Goal: Task Accomplishment & Management: Manage account settings

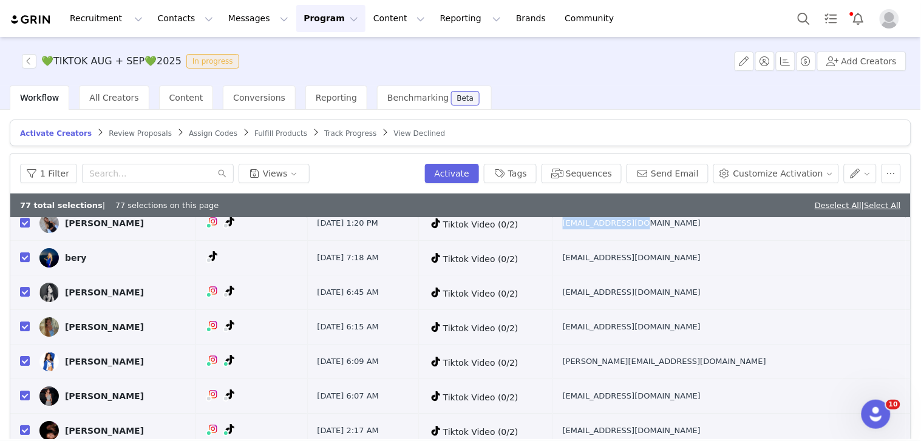
scroll to position [117, 0]
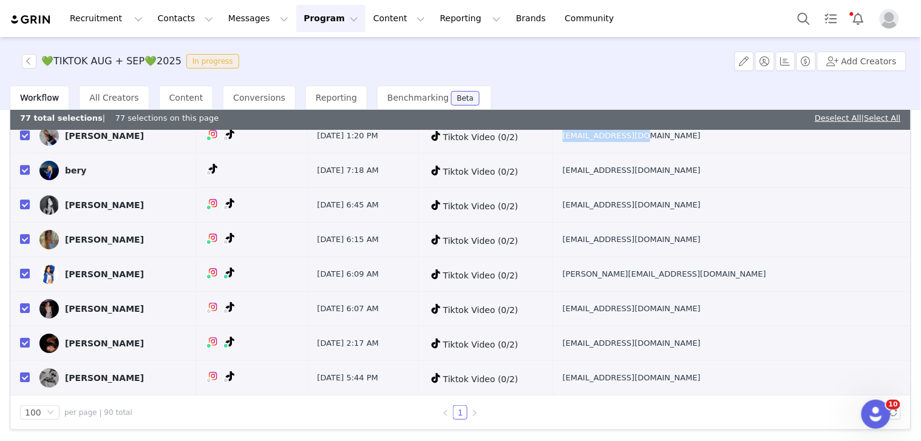
click at [799, 176] on tr "bery Aug 28, 2025 7:18 AM Tiktok Video (0/2) dmcollab.beryth@gmail.com" at bounding box center [460, 171] width 900 height 35
click at [23, 175] on input "checkbox" at bounding box center [25, 170] width 10 height 10
checkbox input "false"
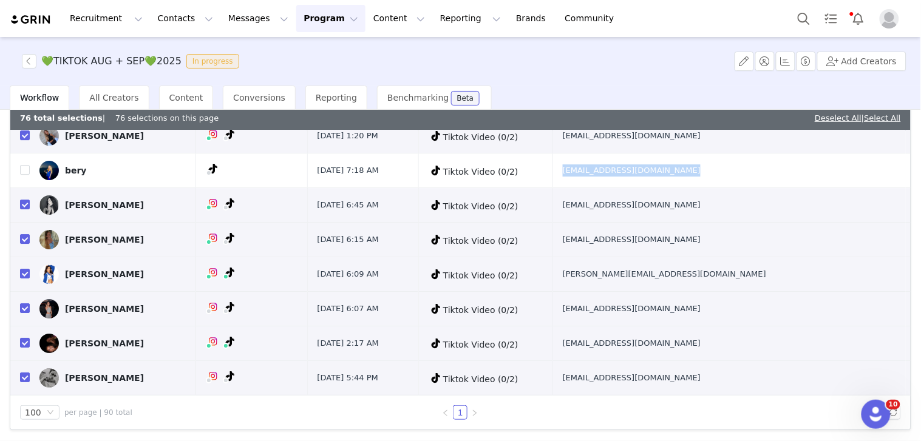
click at [762, 209] on td "bakhbella@gmail.com" at bounding box center [728, 205] width 353 height 35
drag, startPoint x: 669, startPoint y: 249, endPoint x: 765, endPoint y: 249, distance: 96.5
click at [765, 249] on td "Naja030201@hotmail.com" at bounding box center [728, 240] width 353 height 35
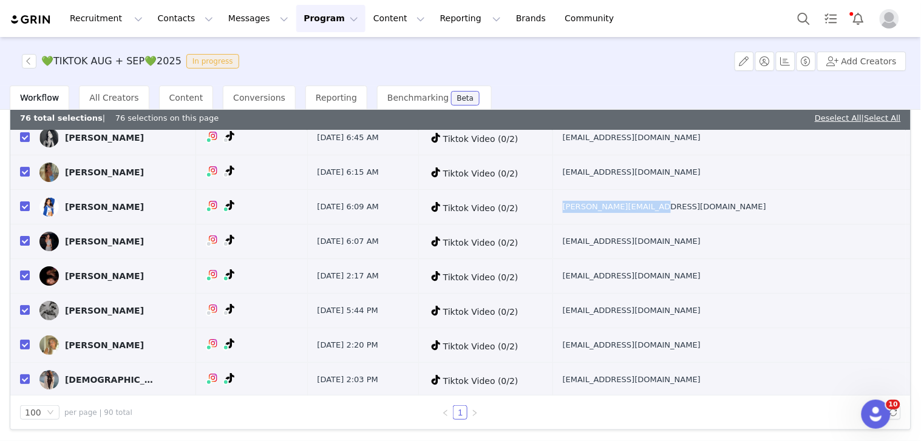
drag, startPoint x: 733, startPoint y: 215, endPoint x: 752, endPoint y: 213, distance: 19.5
click at [752, 213] on td "julissa.g88@icloud.com" at bounding box center [728, 207] width 353 height 35
click at [27, 205] on input "checkbox" at bounding box center [25, 206] width 10 height 10
checkbox input "false"
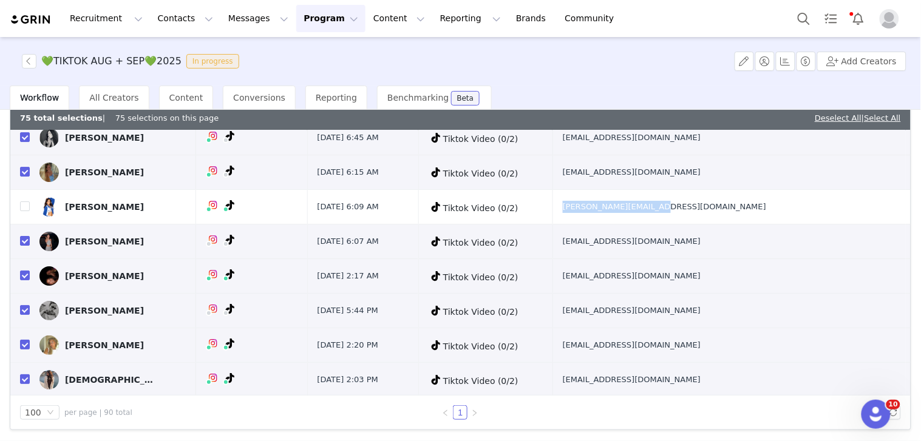
click at [744, 243] on td "04senia@gmail.com" at bounding box center [728, 242] width 353 height 35
drag, startPoint x: 678, startPoint y: 284, endPoint x: 767, endPoint y: 292, distance: 89.6
click at [767, 292] on td "elleoedwards@gmail.com" at bounding box center [728, 276] width 353 height 35
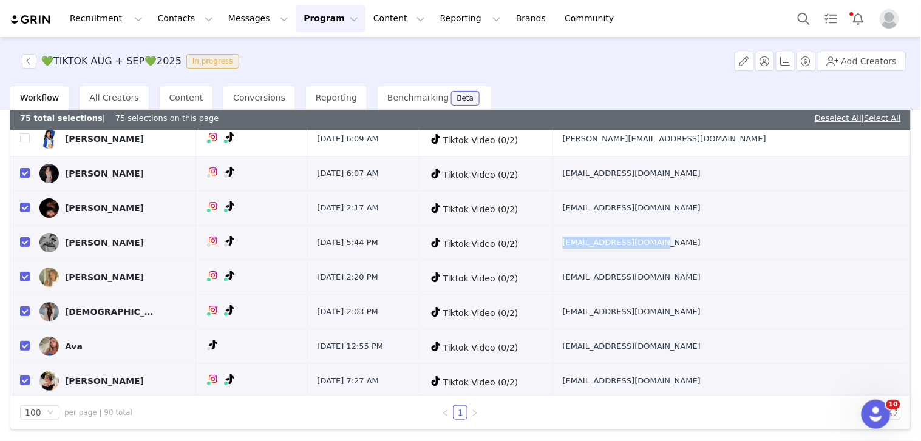
drag, startPoint x: 678, startPoint y: 249, endPoint x: 762, endPoint y: 250, distance: 83.7
click at [762, 250] on tr "paige Tennen Aug 27, 2025 5:44 PM Tiktok Video (0/2) tennenpaige7@gmail.com" at bounding box center [460, 243] width 900 height 35
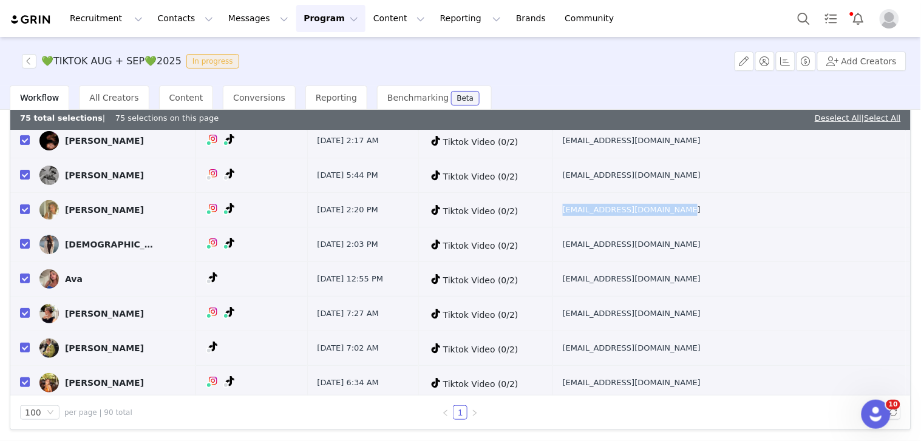
drag, startPoint x: 723, startPoint y: 216, endPoint x: 786, endPoint y: 221, distance: 63.9
click at [786, 221] on td "Blairhendricks258@gmail.com" at bounding box center [728, 210] width 353 height 35
drag, startPoint x: 666, startPoint y: 249, endPoint x: 749, endPoint y: 252, distance: 83.8
click at [749, 252] on td "lolicgitaa@gmail.com" at bounding box center [728, 245] width 353 height 35
drag, startPoint x: 701, startPoint y: 283, endPoint x: 751, endPoint y: 282, distance: 49.2
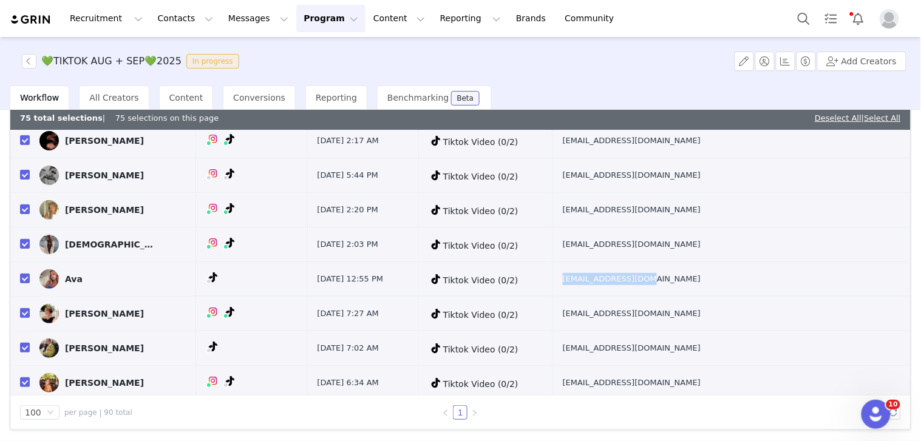
click at [750, 282] on td "amallin31@gmail.com" at bounding box center [728, 279] width 353 height 35
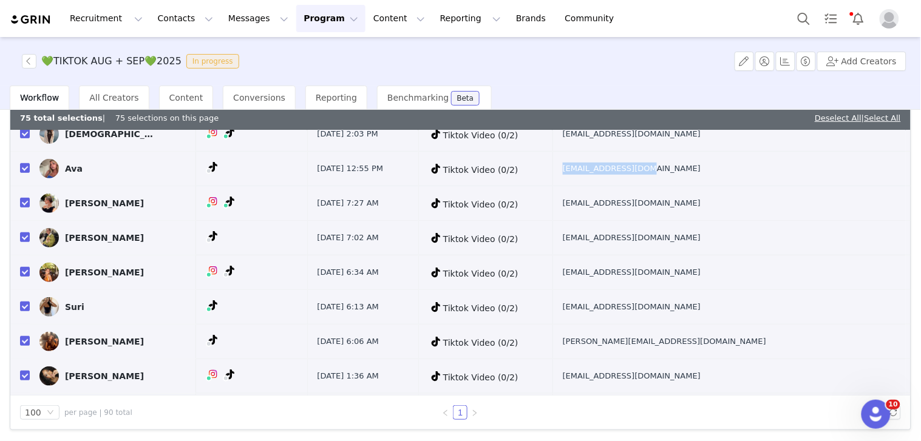
scroll to position [1416, 0]
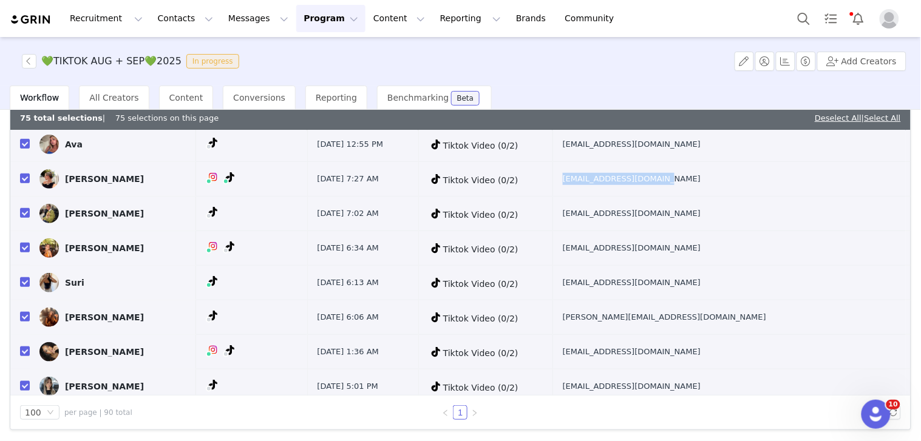
drag, startPoint x: 661, startPoint y: 182, endPoint x: 762, endPoint y: 183, distance: 100.1
click at [762, 183] on td "jaymepartnerships@28row.com" at bounding box center [728, 179] width 353 height 35
drag, startPoint x: 782, startPoint y: 183, endPoint x: 665, endPoint y: 178, distance: 116.6
click at [665, 178] on td "jaymepartnerships@28row.com" at bounding box center [728, 179] width 353 height 35
copy span "jaymepartnerships@28row.com"
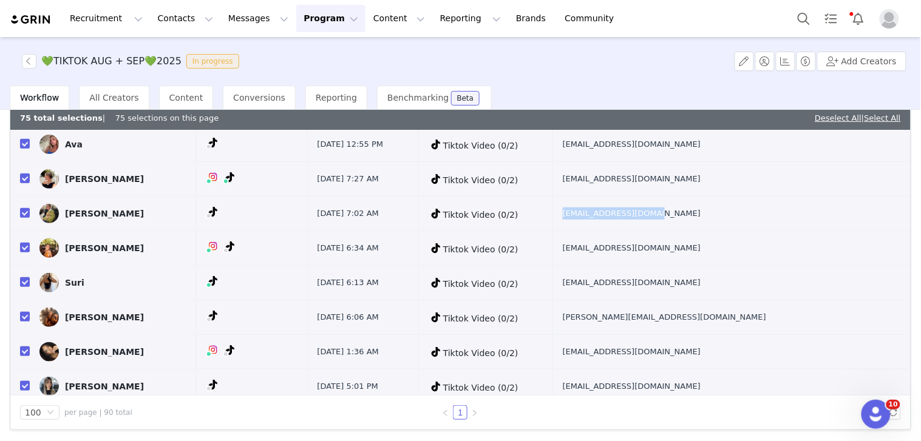
drag, startPoint x: 666, startPoint y: 220, endPoint x: 763, endPoint y: 223, distance: 97.7
click at [763, 223] on td "micha_ski@hotmail.com" at bounding box center [728, 214] width 353 height 35
copy span "micha_ski@hotmail.com"
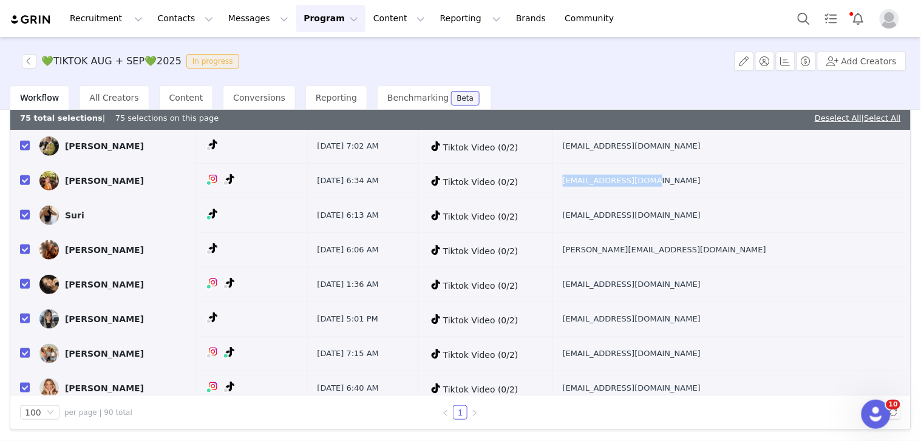
drag, startPoint x: 669, startPoint y: 183, endPoint x: 750, endPoint y: 189, distance: 80.9
click at [750, 189] on td "gmvannatta@gmail.com" at bounding box center [728, 181] width 353 height 35
copy span "gmvannatta@gmail.com"
drag, startPoint x: 663, startPoint y: 226, endPoint x: 754, endPoint y: 223, distance: 90.5
click at [754, 223] on td "surisclosett@gmail.com" at bounding box center [728, 215] width 353 height 35
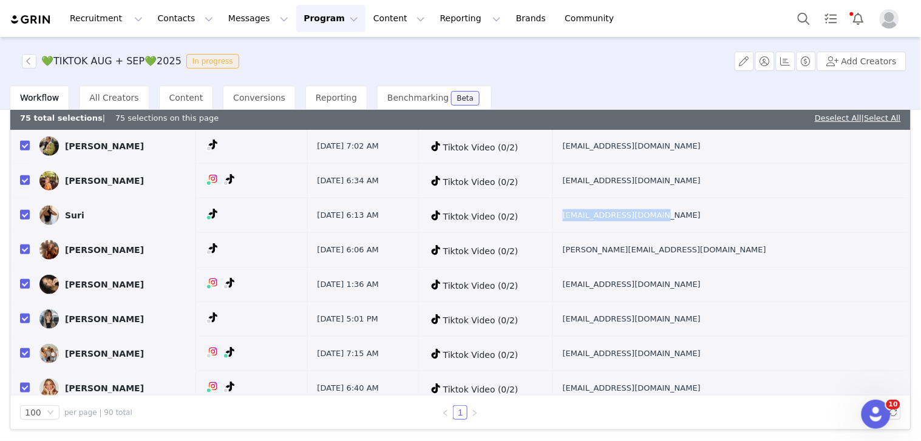
copy span "surisclosett@gmail.com"
click at [24, 220] on input "checkbox" at bounding box center [25, 215] width 10 height 10
checkbox input "false"
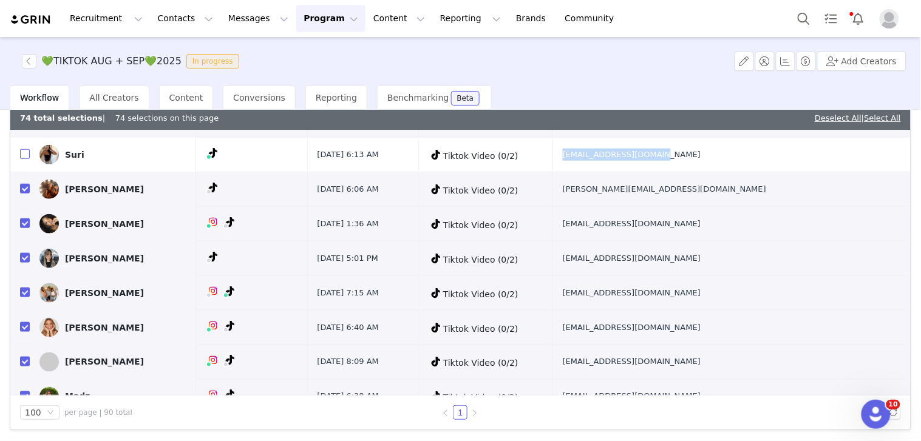
scroll to position [1550, 0]
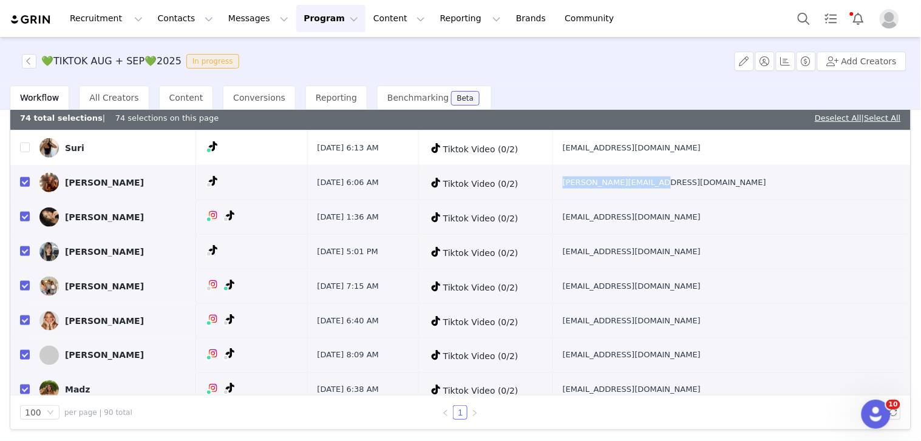
drag, startPoint x: 661, startPoint y: 186, endPoint x: 762, endPoint y: 185, distance: 100.7
click at [762, 185] on td "Dani@loveightbeauty.nl" at bounding box center [728, 183] width 353 height 35
copy span "Dani@loveightbeauty.nl"
click at [24, 183] on input "checkbox" at bounding box center [25, 182] width 10 height 10
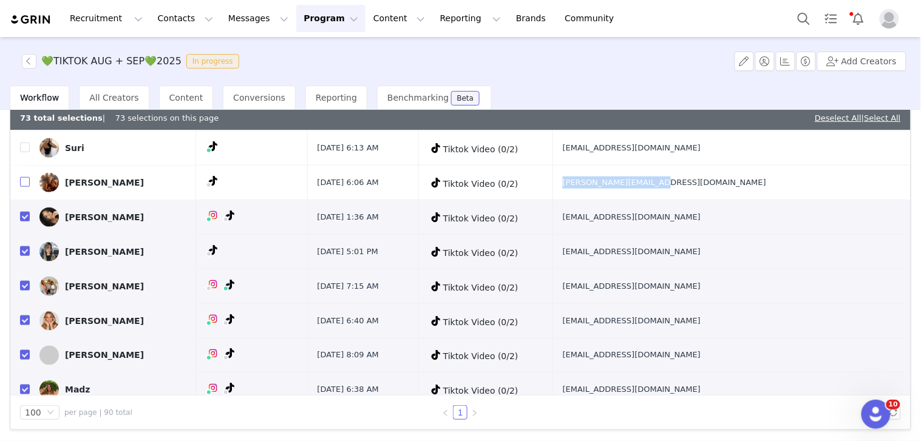
checkbox input "false"
drag, startPoint x: 670, startPoint y: 226, endPoint x: 668, endPoint y: 220, distance: 6.9
click at [668, 220] on td "fatimavshb@gmail.com" at bounding box center [728, 217] width 353 height 35
copy span "fatimavshb@gmail.com"
click at [23, 217] on input "checkbox" at bounding box center [25, 217] width 10 height 10
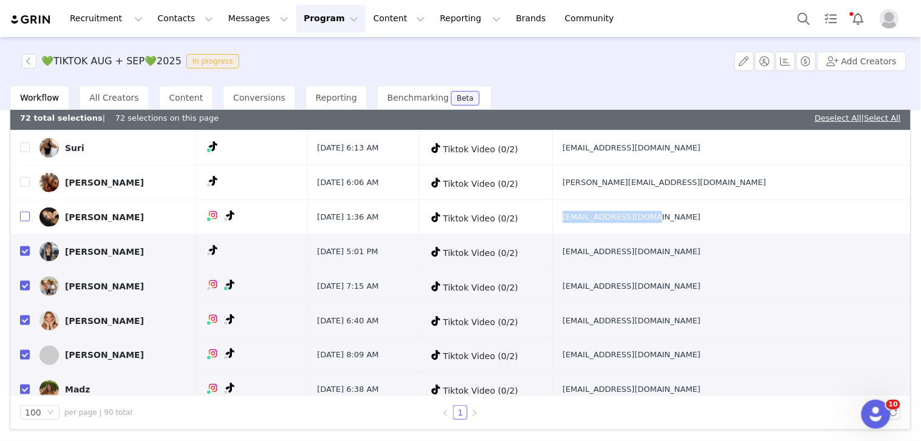
checkbox input "false"
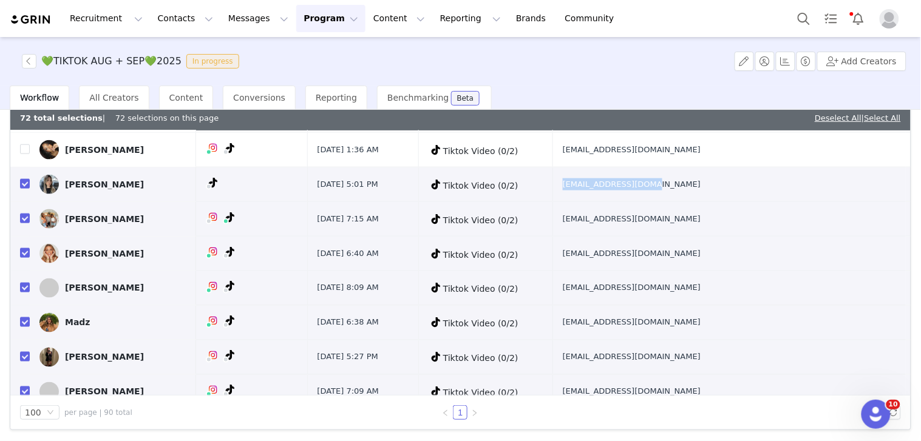
drag, startPoint x: 681, startPoint y: 192, endPoint x: 766, endPoint y: 191, distance: 85.6
click at [766, 191] on td "kayleewon00@gmail.com" at bounding box center [728, 184] width 353 height 35
copy span "kayleewon00@gmail.co"
copy span "kayleewon00@gmail.com"
drag, startPoint x: 659, startPoint y: 223, endPoint x: 765, endPoint y: 220, distance: 106.2
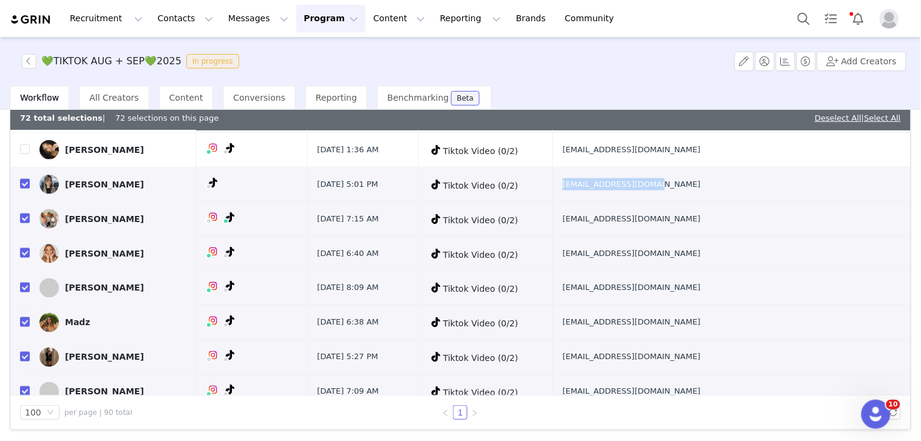
click at [765, 220] on tr "Surya Puri Aug 26, 2025 7:15 AM Tiktok Video (0/2) suryaapurii@gmail.com" at bounding box center [460, 219] width 900 height 35
copy tr "suryaapurii@gmail.com"
drag, startPoint x: 667, startPoint y: 257, endPoint x: 784, endPoint y: 265, distance: 116.8
click at [784, 265] on td "kaitlynmichaud4@gmail.com" at bounding box center [728, 254] width 353 height 35
copy span "kaitlynmichaud4@gmail.com"
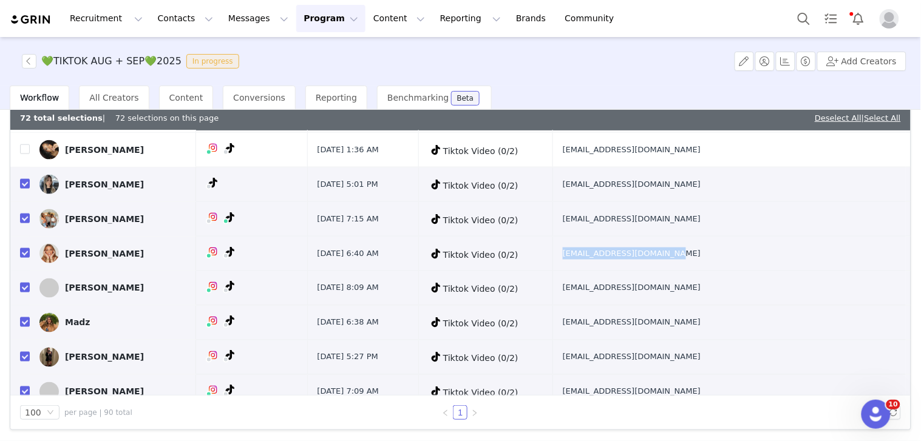
click at [25, 252] on input "checkbox" at bounding box center [25, 253] width 10 height 10
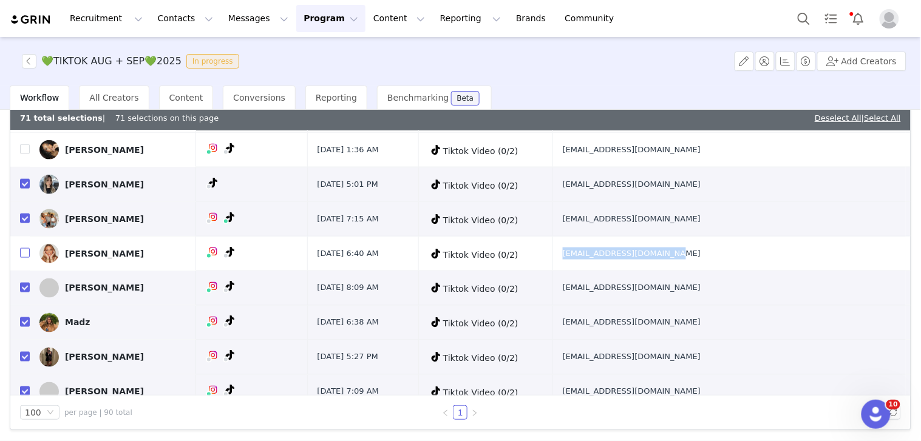
checkbox input "false"
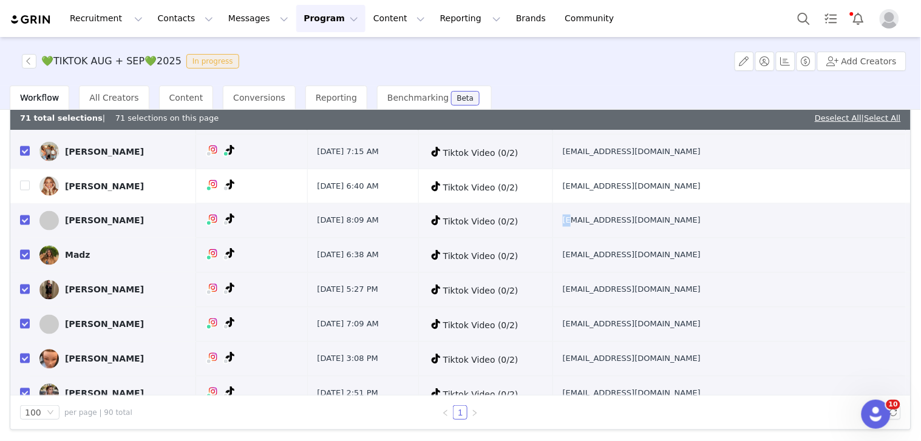
drag, startPoint x: 677, startPoint y: 226, endPoint x: 669, endPoint y: 225, distance: 7.4
click at [666, 225] on td "lullahstubbe@gmail.com" at bounding box center [728, 221] width 353 height 35
drag, startPoint x: 775, startPoint y: 237, endPoint x: 668, endPoint y: 223, distance: 107.6
click at [668, 223] on td "lullahstubbe@gmail.com" at bounding box center [728, 221] width 353 height 35
click at [25, 223] on input "checkbox" at bounding box center [25, 220] width 10 height 10
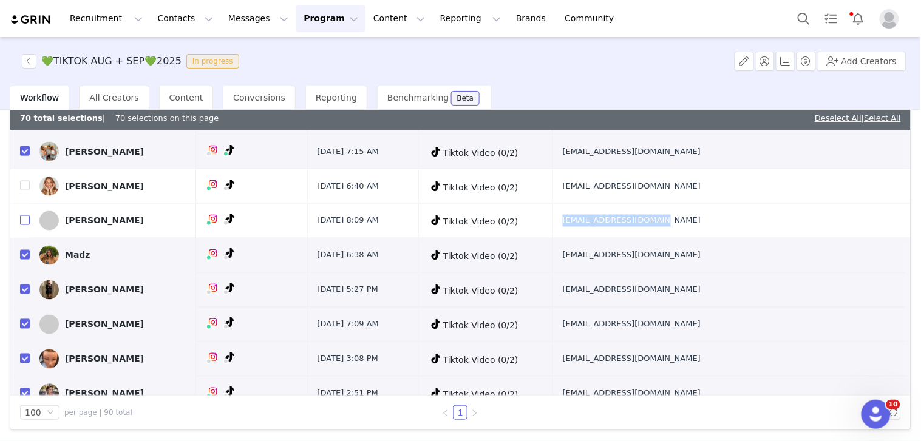
checkbox input "false"
drag, startPoint x: 666, startPoint y: 264, endPoint x: 769, endPoint y: 264, distance: 103.8
click at [769, 264] on td "madisonsvetz@linkcreatormgmt.com" at bounding box center [728, 255] width 353 height 35
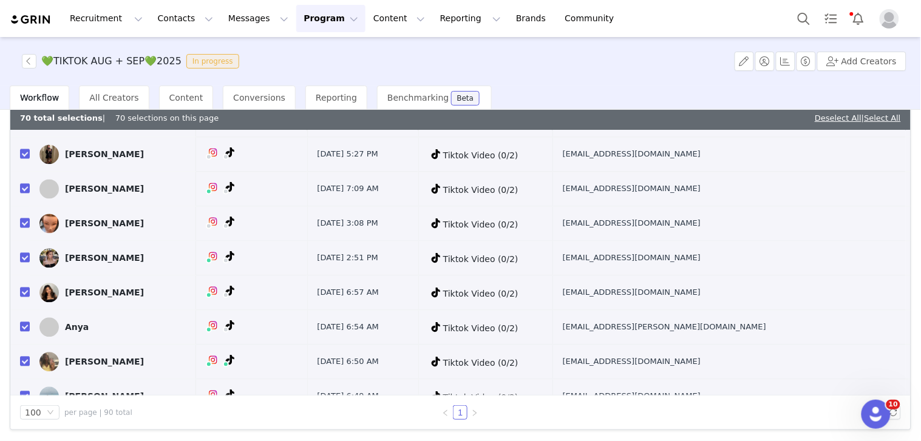
scroll to position [1752, 0]
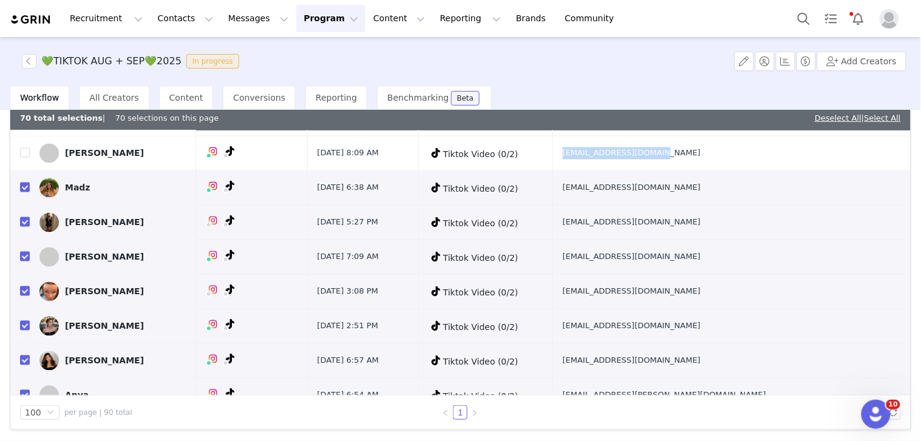
click at [21, 186] on input "checkbox" at bounding box center [25, 188] width 10 height 10
checkbox input "false"
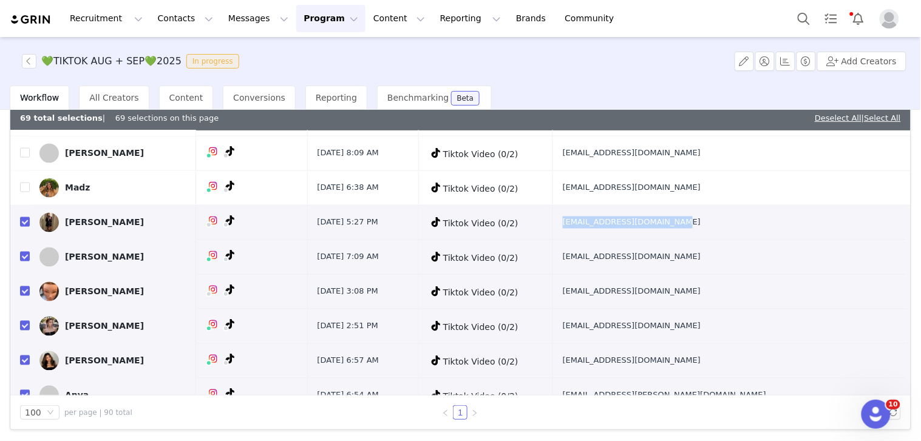
drag, startPoint x: 658, startPoint y: 225, endPoint x: 772, endPoint y: 226, distance: 114.1
click at [772, 226] on tr "Elisa Marziali Aug 22, 2025 5:27 PM Tiktok Video (0/2) elisamarzialidue@gmail.c…" at bounding box center [460, 223] width 900 height 35
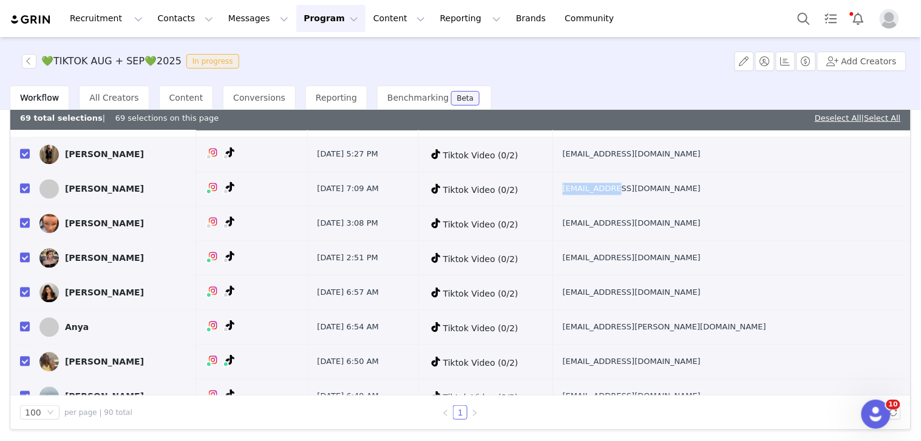
drag, startPoint x: 669, startPoint y: 198, endPoint x: 722, endPoint y: 197, distance: 53.4
click at [722, 197] on td "ashlee@missmanagedla.com" at bounding box center [728, 189] width 353 height 35
drag, startPoint x: 760, startPoint y: 197, endPoint x: 669, endPoint y: 197, distance: 91.6
click at [669, 197] on td "ashlee@missmanagedla.com" at bounding box center [728, 189] width 353 height 35
click at [23, 191] on input "checkbox" at bounding box center [25, 189] width 10 height 10
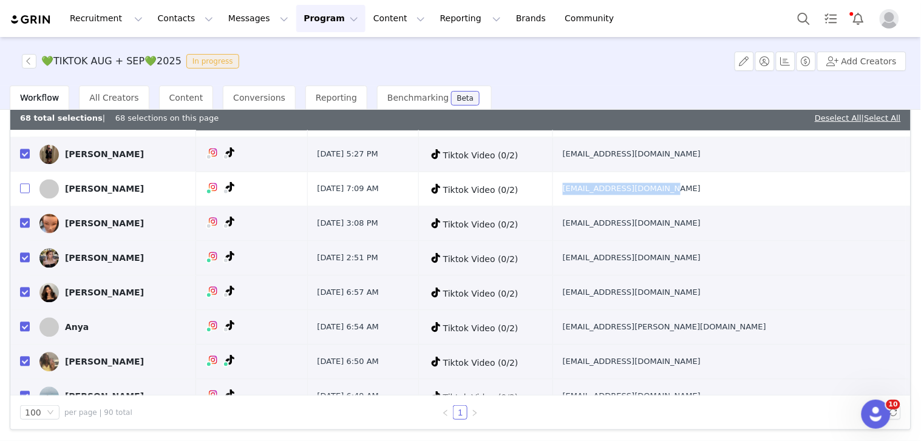
checkbox input "false"
drag, startPoint x: 743, startPoint y: 227, endPoint x: 759, endPoint y: 228, distance: 15.8
click at [760, 228] on tr "Elsa Grahn Aug 20, 2025 3:08 PM Tiktok Video (0/2) elsagrahn14@gmail.com" at bounding box center [460, 224] width 900 height 35
click at [27, 228] on input "checkbox" at bounding box center [25, 223] width 10 height 10
checkbox input "false"
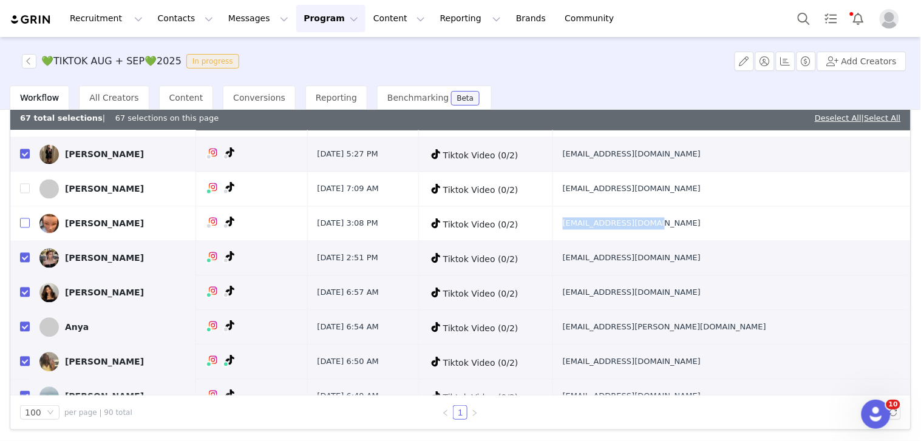
scroll to position [1888, 0]
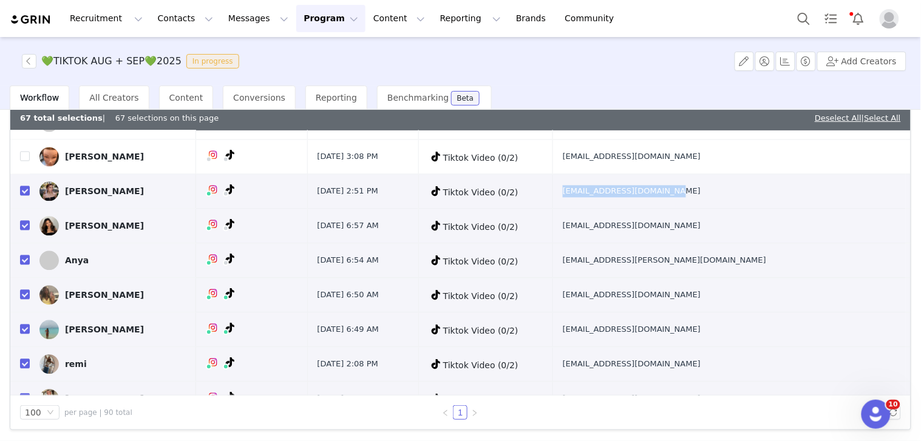
drag, startPoint x: 663, startPoint y: 200, endPoint x: 773, endPoint y: 201, distance: 109.8
click at [773, 201] on td "madisonbravenec@gmail.com" at bounding box center [728, 191] width 353 height 35
click at [25, 194] on input "checkbox" at bounding box center [25, 191] width 10 height 10
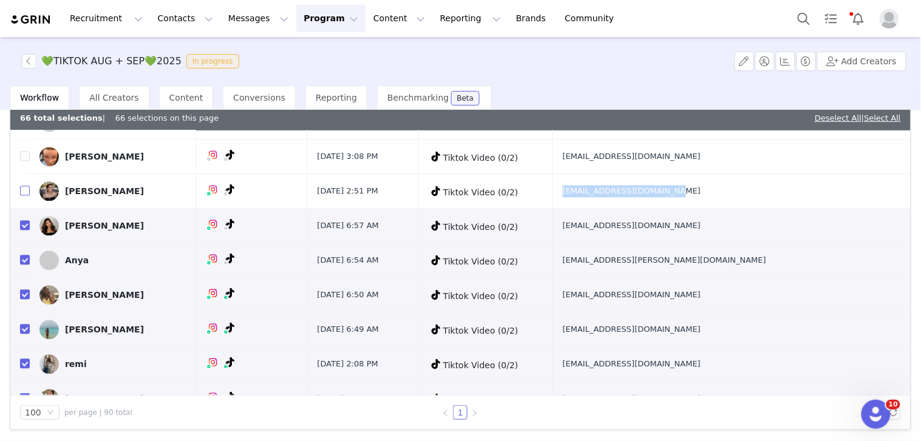
checkbox input "false"
drag, startPoint x: 667, startPoint y: 231, endPoint x: 766, endPoint y: 234, distance: 98.3
click at [766, 234] on td "a.ambilyn@gmail.com" at bounding box center [728, 226] width 353 height 35
click at [25, 228] on input "checkbox" at bounding box center [25, 225] width 10 height 10
checkbox input "false"
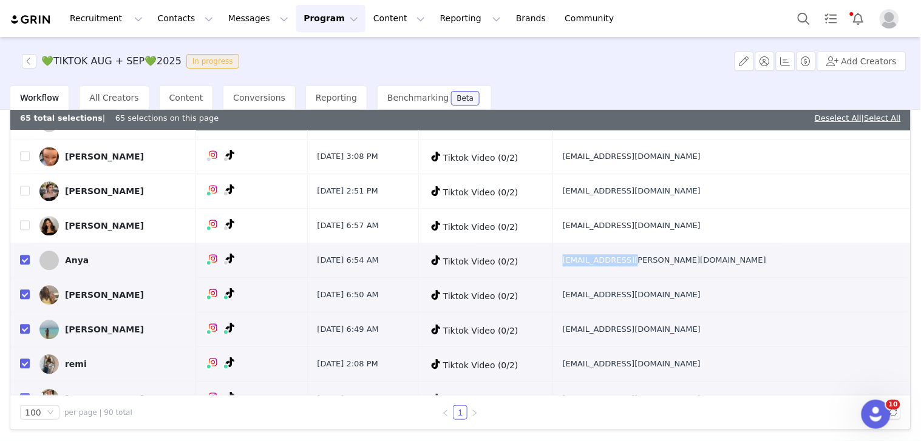
drag, startPoint x: 678, startPoint y: 270, endPoint x: 754, endPoint y: 269, distance: 75.2
click at [753, 269] on td "le.anna@inbox.ru" at bounding box center [728, 260] width 353 height 35
click at [26, 265] on input "checkbox" at bounding box center [25, 260] width 10 height 10
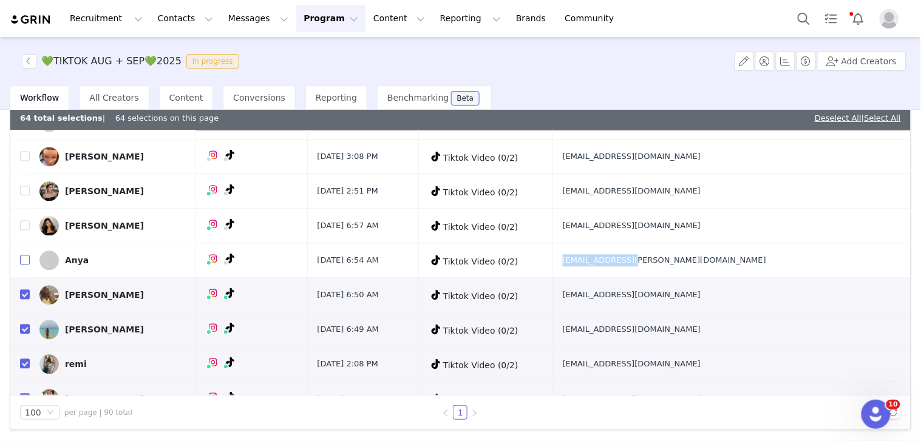
checkbox input "false"
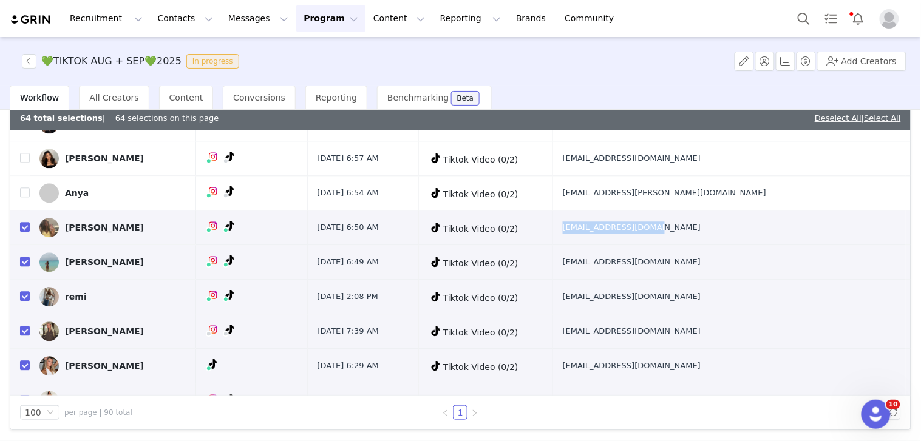
drag, startPoint x: 676, startPoint y: 238, endPoint x: 768, endPoint y: 240, distance: 92.2
click at [768, 240] on td "elissaamiel@gmail.com" at bounding box center [728, 228] width 353 height 35
click at [24, 231] on input "checkbox" at bounding box center [25, 227] width 10 height 10
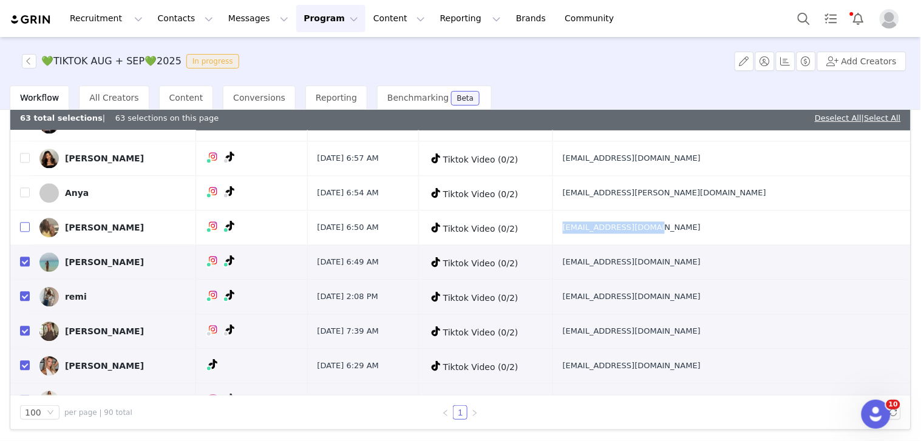
checkbox input "false"
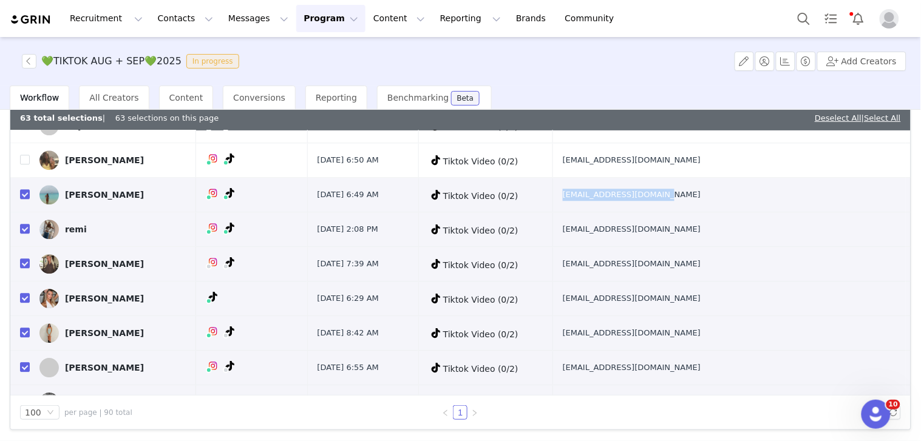
drag, startPoint x: 675, startPoint y: 201, endPoint x: 772, endPoint y: 197, distance: 96.6
click at [772, 197] on td "Hisabella1213@gmail.com" at bounding box center [728, 195] width 353 height 35
click at [25, 199] on input "checkbox" at bounding box center [25, 194] width 10 height 10
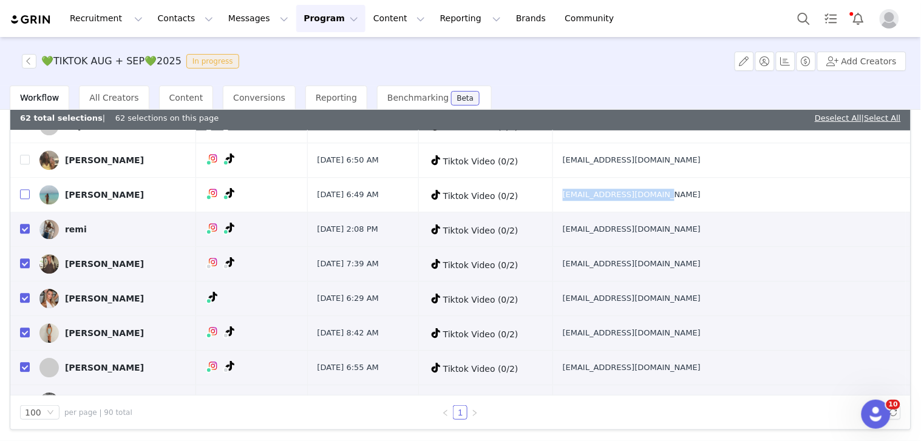
checkbox input "false"
drag, startPoint x: 752, startPoint y: 238, endPoint x: 766, endPoint y: 237, distance: 13.5
click at [763, 237] on td "remibird01@icloud.com" at bounding box center [728, 229] width 353 height 35
drag, startPoint x: 751, startPoint y: 275, endPoint x: 763, endPoint y: 275, distance: 12.1
click at [763, 275] on td "lizbentvelzen@nextgen-agency.nl" at bounding box center [728, 264] width 353 height 35
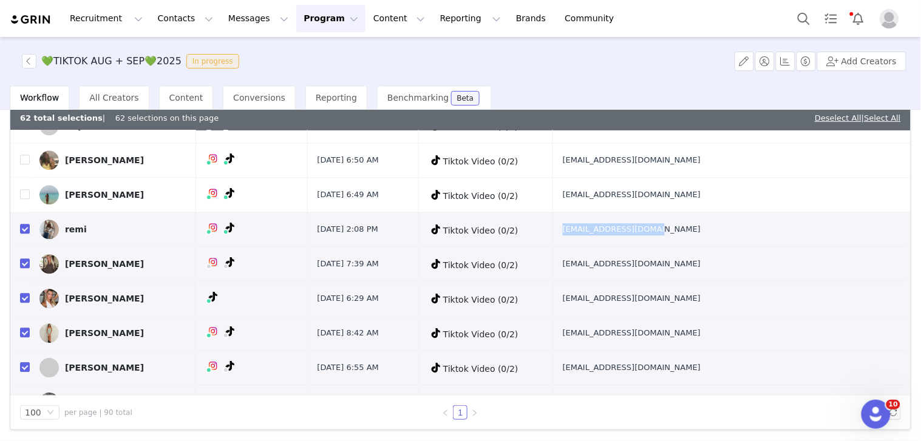
click at [22, 265] on input "checkbox" at bounding box center [25, 263] width 10 height 10
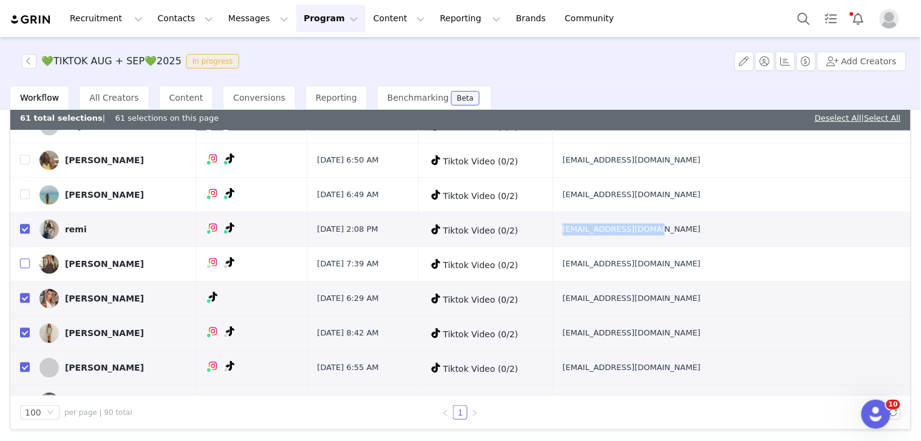
checkbox input "false"
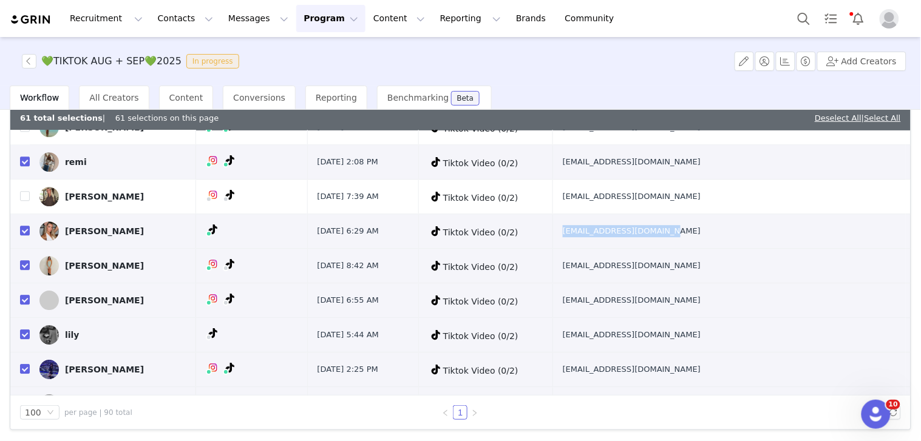
drag, startPoint x: 659, startPoint y: 235, endPoint x: 768, endPoint y: 237, distance: 109.3
click at [768, 237] on tr "Lauren Gallien Aug 18, 2025 6:29 AM Tiktok Video (0/2) laurengallienn@gmail.com" at bounding box center [460, 231] width 900 height 35
click at [25, 235] on input "checkbox" at bounding box center [25, 231] width 10 height 10
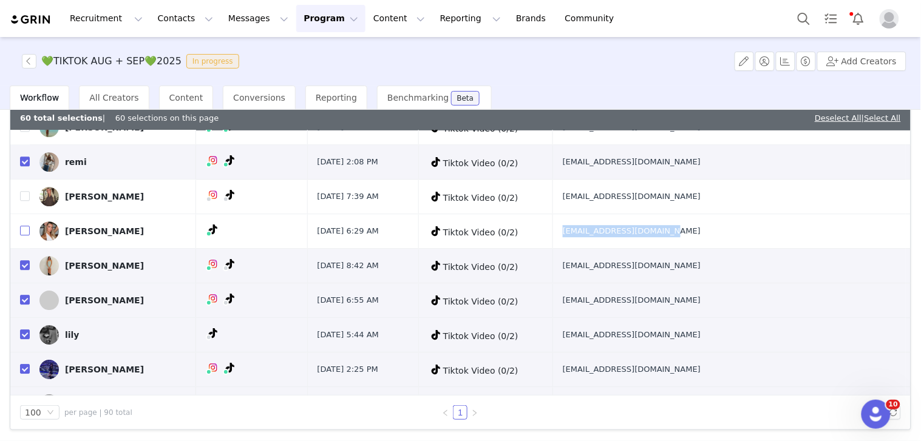
checkbox input "false"
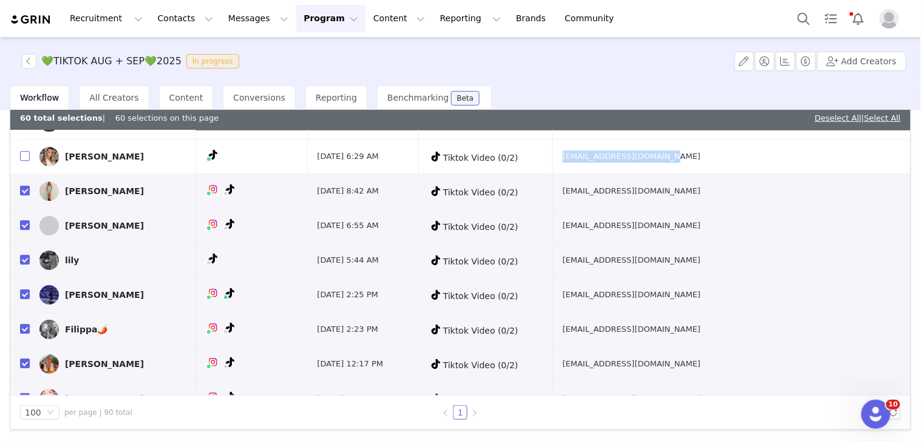
scroll to position [2157, 0]
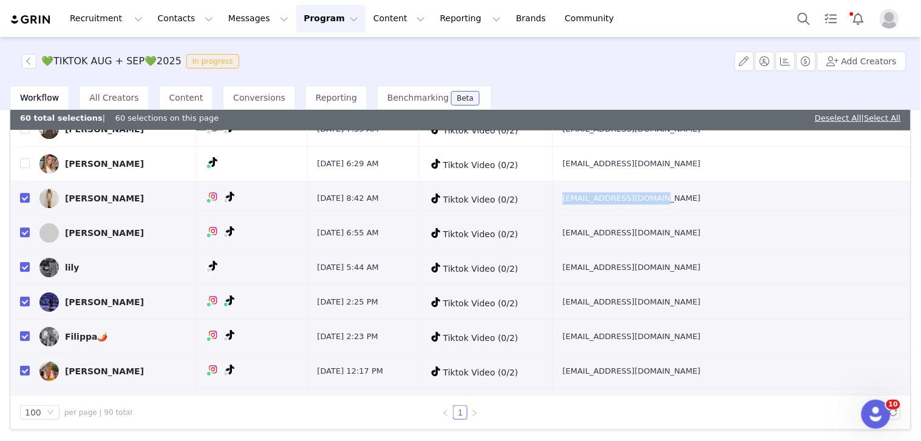
drag, startPoint x: 668, startPoint y: 207, endPoint x: 763, endPoint y: 209, distance: 95.3
click at [763, 210] on td "elisatonti02@gmail.com" at bounding box center [728, 198] width 353 height 35
click at [26, 201] on input "checkbox" at bounding box center [25, 198] width 10 height 10
checkbox input "false"
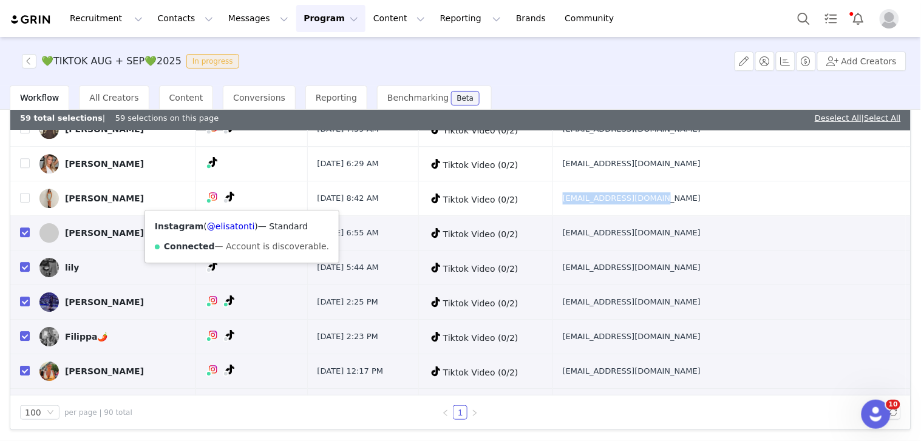
click at [231, 218] on div "Instagram ( @elisatonti ) — Standard Connected — Account is discoverable." at bounding box center [242, 237] width 194 height 52
click at [231, 221] on link "@elisatonti" at bounding box center [231, 226] width 48 height 10
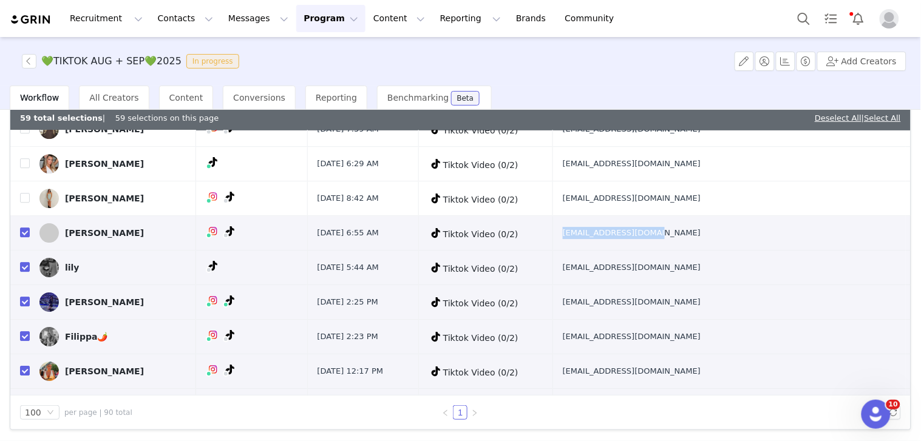
drag, startPoint x: 663, startPoint y: 239, endPoint x: 754, endPoint y: 245, distance: 90.6
click at [754, 245] on td "ritasmota11@gmail.com" at bounding box center [728, 233] width 353 height 35
click at [24, 237] on input "checkbox" at bounding box center [25, 233] width 10 height 10
checkbox input "false"
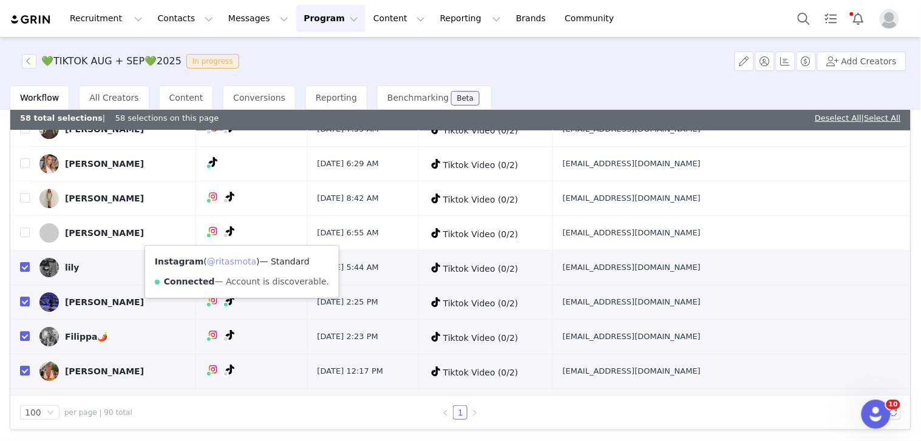
click at [232, 260] on link "@ritasmota" at bounding box center [231, 262] width 49 height 10
drag, startPoint x: 664, startPoint y: 280, endPoint x: 772, endPoint y: 275, distance: 108.7
click at [772, 275] on td "lily.ingham10@gmail.com" at bounding box center [728, 268] width 353 height 35
click at [21, 271] on input "checkbox" at bounding box center [25, 267] width 10 height 10
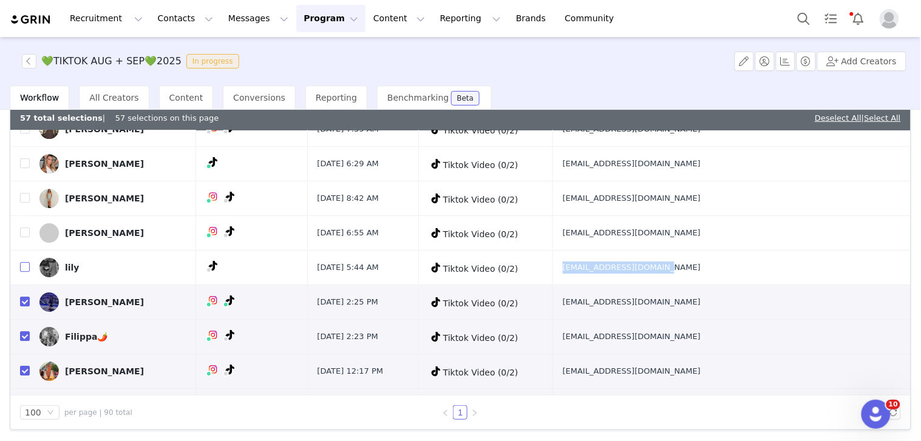
checkbox input "false"
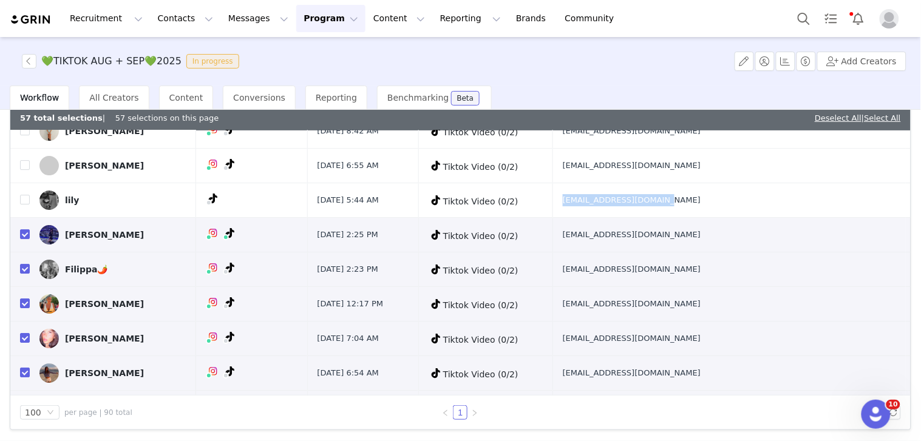
drag, startPoint x: 666, startPoint y: 243, endPoint x: 730, endPoint y: 246, distance: 63.8
click at [729, 246] on td "valeria_parra013@hotmail.com" at bounding box center [728, 235] width 353 height 35
click at [23, 237] on input "checkbox" at bounding box center [25, 234] width 10 height 10
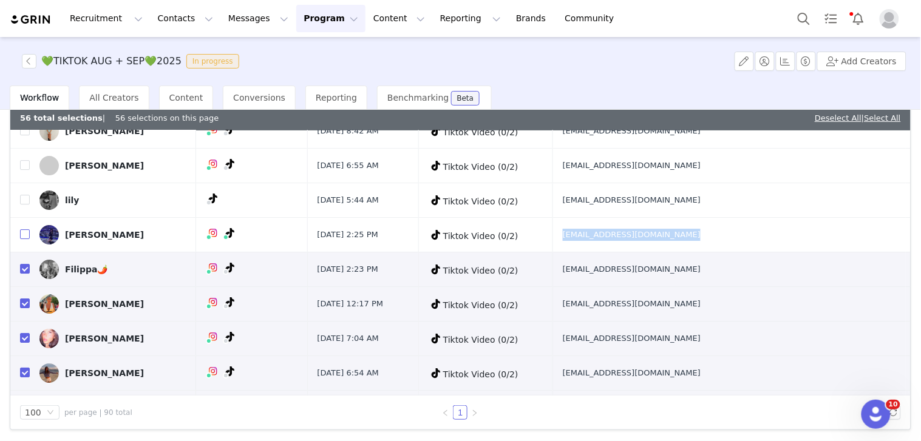
checkbox input "false"
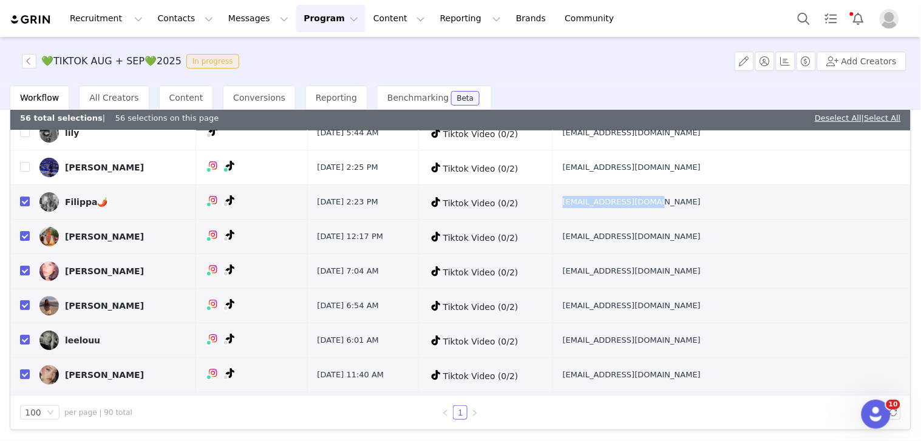
click at [753, 209] on td "contactfhanning@gmail.com" at bounding box center [728, 202] width 353 height 35
drag, startPoint x: 771, startPoint y: 208, endPoint x: 658, endPoint y: 208, distance: 112.9
click at [658, 208] on tr "Filippa🌶️ Aug 14, 2025 2:23 PM Tiktok Video (0/2) contactfhanning@gmail.com" at bounding box center [460, 202] width 900 height 35
click at [24, 205] on input "checkbox" at bounding box center [25, 202] width 10 height 10
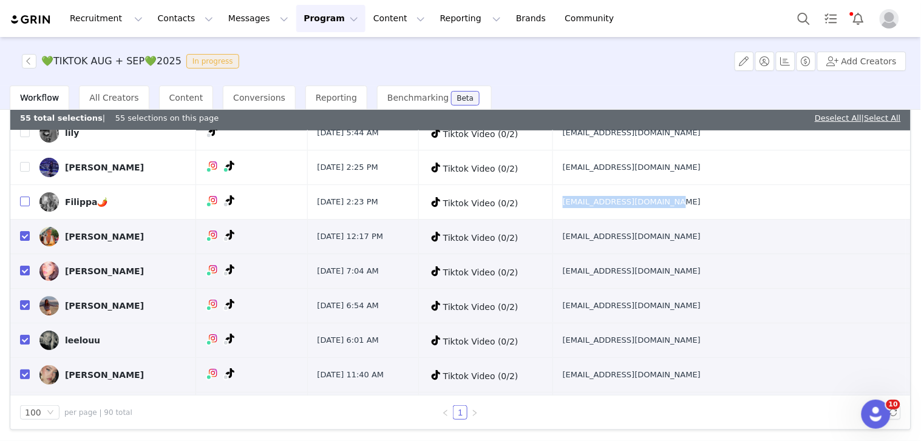
checkbox input "false"
click at [235, 226] on link "@filippahanning" at bounding box center [237, 231] width 69 height 10
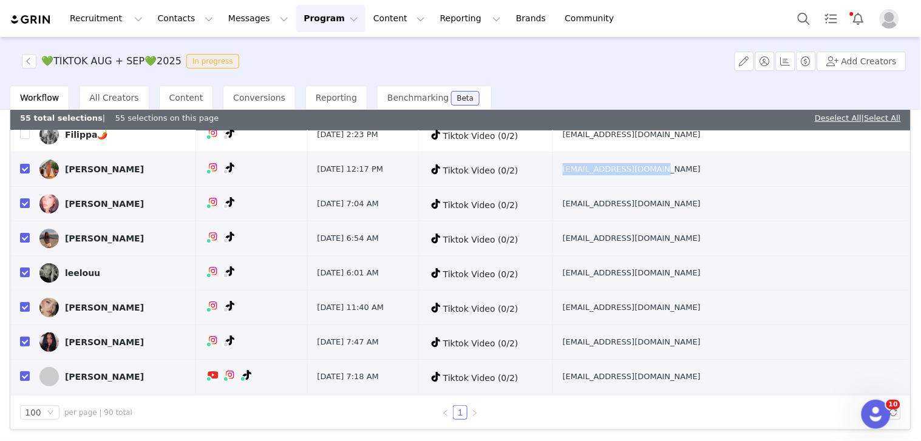
drag, startPoint x: 667, startPoint y: 174, endPoint x: 765, endPoint y: 177, distance: 97.7
click at [765, 177] on td "onaghsimkiss@gmail.com" at bounding box center [728, 169] width 353 height 35
click at [25, 174] on input "checkbox" at bounding box center [25, 169] width 10 height 10
checkbox input "false"
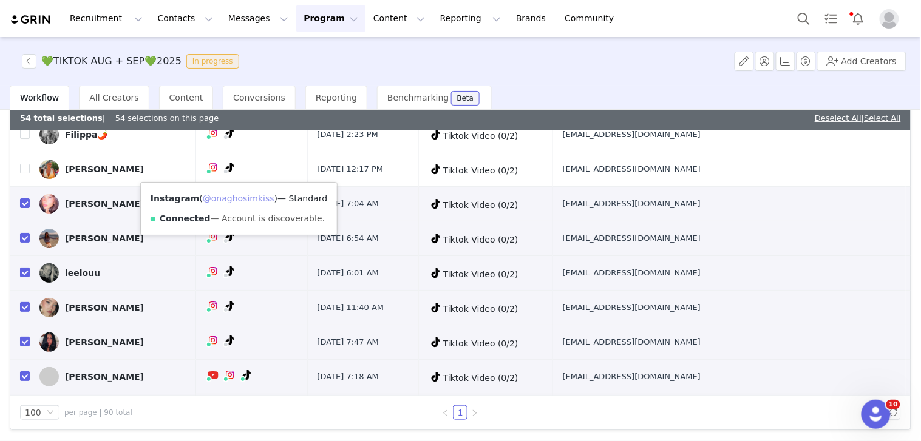
click at [234, 198] on link "@onaghosimkiss" at bounding box center [239, 199] width 72 height 10
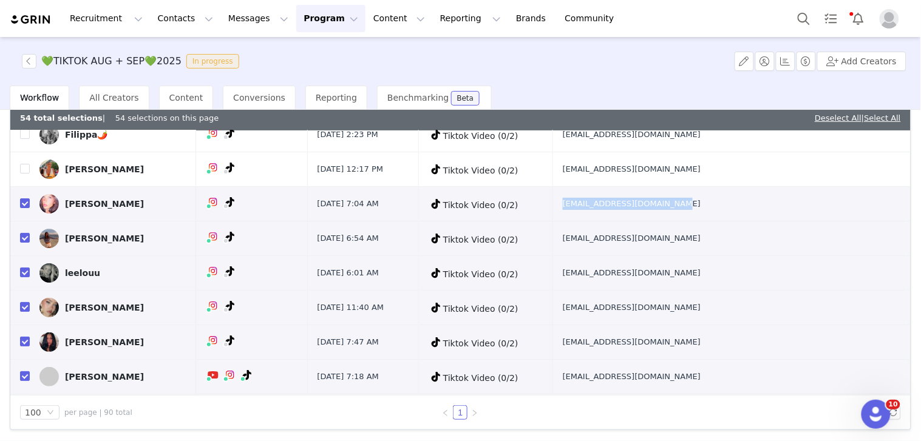
drag, startPoint x: 654, startPoint y: 206, endPoint x: 779, endPoint y: 214, distance: 124.6
click at [779, 214] on tr "Hannah Harban Aug 13, 2025 7:04 AM Tiktok Video (0/2) realhannahharban@gmail.com" at bounding box center [460, 204] width 900 height 35
click at [24, 208] on input "checkbox" at bounding box center [25, 203] width 10 height 10
checkbox input "false"
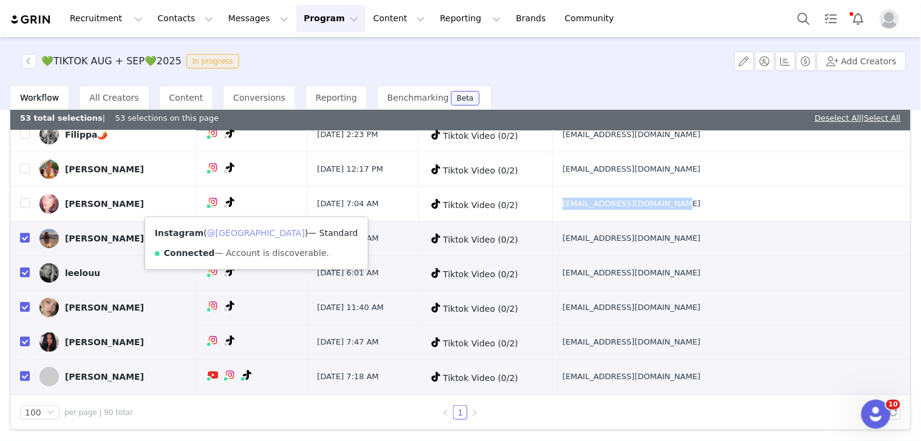
click at [233, 228] on link "@hannharban" at bounding box center [256, 233] width 98 height 10
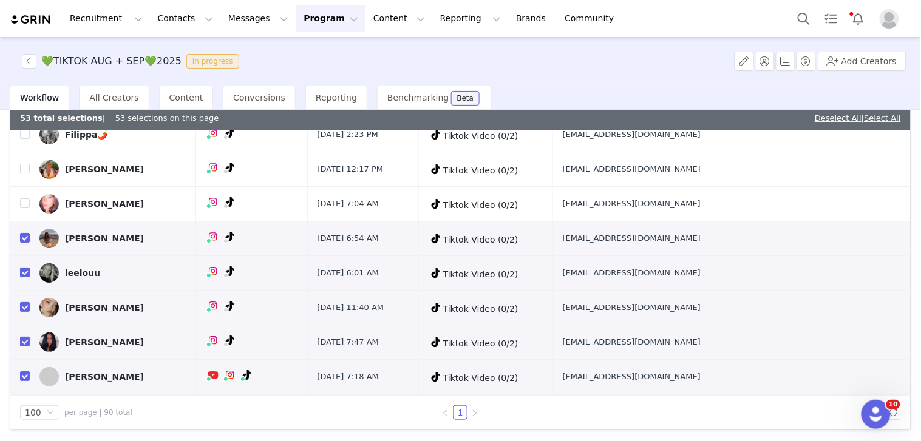
scroll to position [2427, 0]
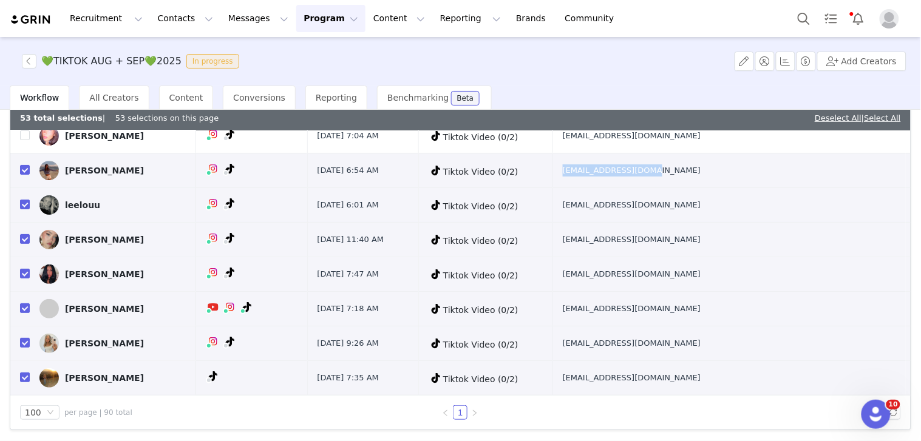
drag, startPoint x: 664, startPoint y: 191, endPoint x: 748, endPoint y: 190, distance: 83.7
click at [748, 188] on td "tessiaeden@gmail.com" at bounding box center [728, 171] width 353 height 35
click at [22, 175] on input "checkbox" at bounding box center [25, 170] width 10 height 10
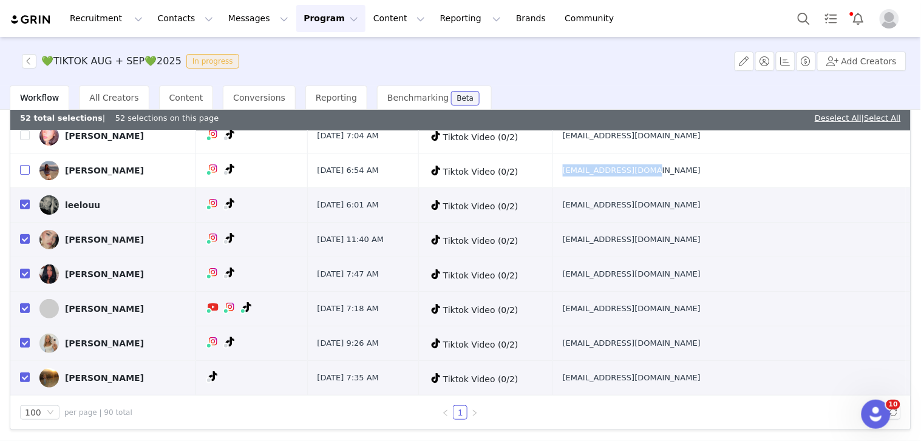
checkbox input "false"
click at [232, 195] on link "@tessiahamilton_" at bounding box center [238, 200] width 75 height 10
drag, startPoint x: 767, startPoint y: 217, endPoint x: 798, endPoint y: 238, distance: 37.5
click at [767, 217] on td "leeloubnr@hotmail.com" at bounding box center [728, 205] width 353 height 35
click at [23, 209] on input "checkbox" at bounding box center [25, 205] width 10 height 10
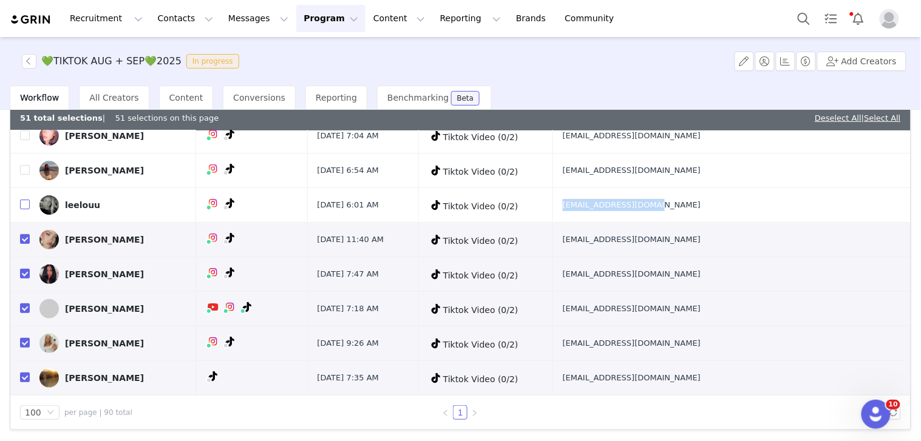
checkbox input "false"
drag, startPoint x: 663, startPoint y: 248, endPoint x: 772, endPoint y: 248, distance: 109.2
click at [772, 248] on td "mariekruschke@icloud.com" at bounding box center [728, 240] width 353 height 35
click at [22, 244] on input "checkbox" at bounding box center [25, 239] width 10 height 10
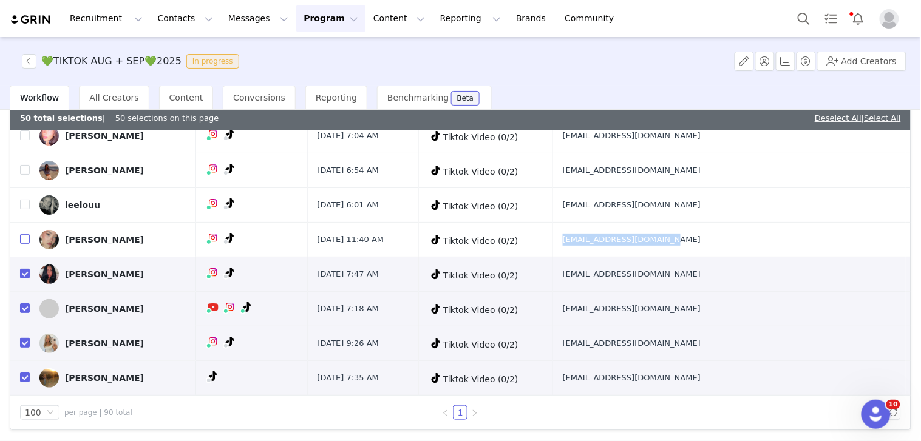
checkbox input "false"
click at [234, 267] on link "@baddiemarryyy" at bounding box center [239, 269] width 73 height 10
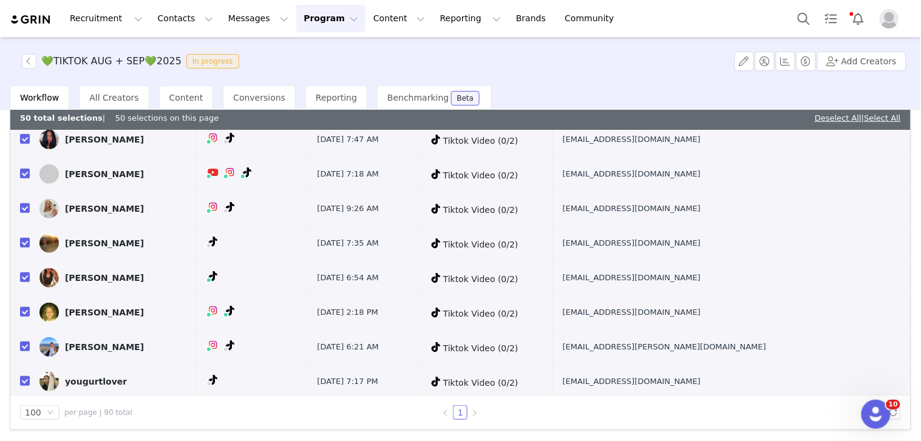
scroll to position [2495, 0]
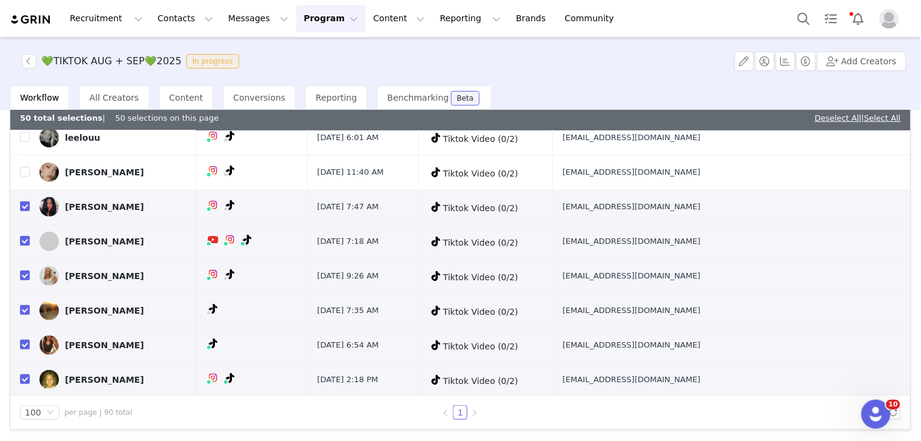
click at [700, 213] on span "info.kylerpowe@gmail.com" at bounding box center [632, 207] width 138 height 12
drag, startPoint x: 783, startPoint y: 213, endPoint x: 664, endPoint y: 214, distance: 118.3
click at [664, 214] on td "info.kylerpowe@gmail.com" at bounding box center [728, 207] width 353 height 35
click at [25, 211] on input "checkbox" at bounding box center [25, 206] width 10 height 10
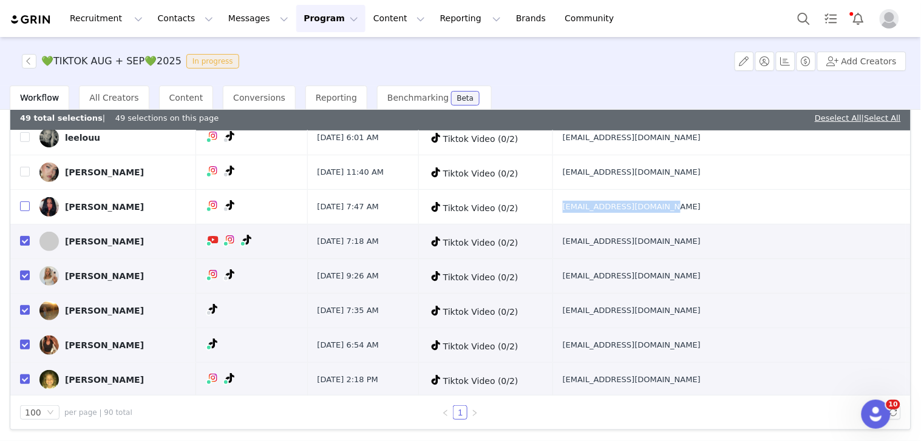
checkbox input "false"
click at [233, 231] on link "@kylercpowe" at bounding box center [235, 236] width 56 height 10
drag, startPoint x: 666, startPoint y: 250, endPoint x: 763, endPoint y: 254, distance: 97.2
click at [763, 254] on td "sidneyjewelstiktok@gmail.com" at bounding box center [728, 242] width 353 height 35
click at [23, 244] on input "checkbox" at bounding box center [25, 241] width 10 height 10
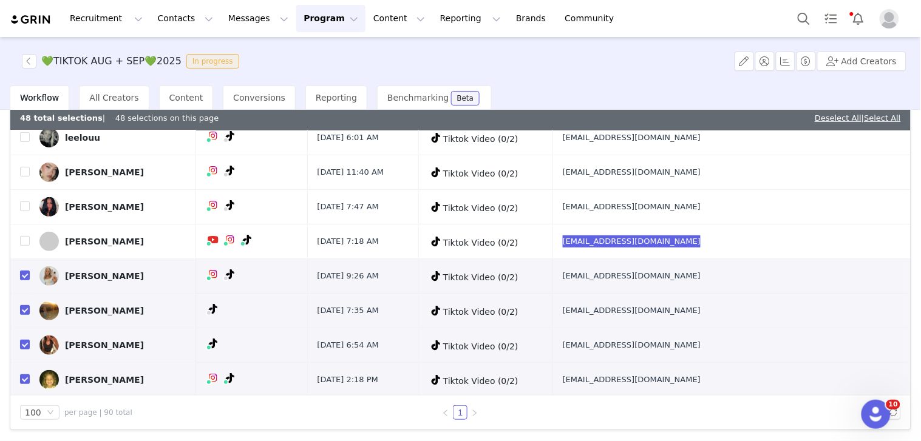
checkbox input "false"
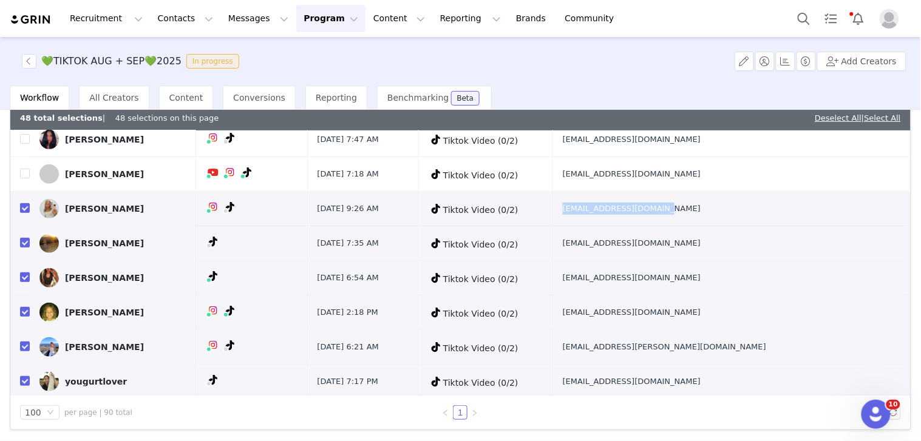
drag, startPoint x: 733, startPoint y: 223, endPoint x: 766, endPoint y: 222, distance: 32.8
click at [766, 221] on tr "Isabella Flaaris Aug 11, 2025 9:26 AM Tiktok Video (0/2) Fiejul@zieztaagency.com" at bounding box center [460, 209] width 900 height 35
drag, startPoint x: 22, startPoint y: 215, endPoint x: 143, endPoint y: 219, distance: 120.2
click at [22, 213] on input "checkbox" at bounding box center [25, 208] width 10 height 10
checkbox input "false"
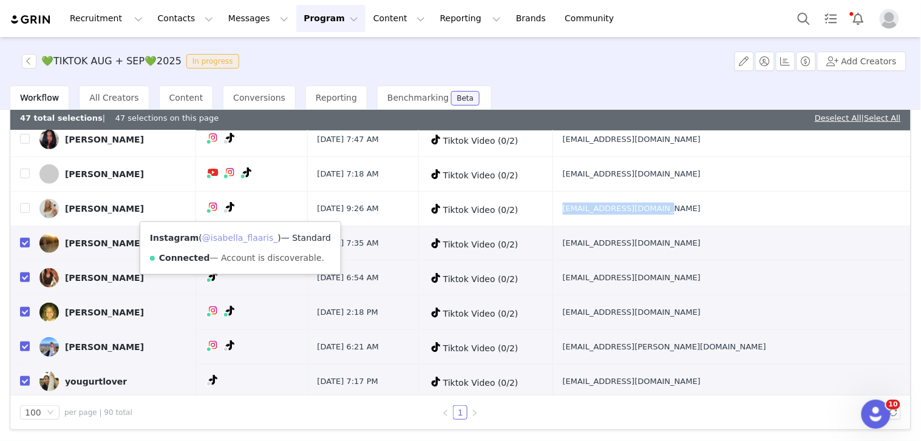
click at [234, 238] on link "@isabella_flaaris_" at bounding box center [240, 238] width 76 height 10
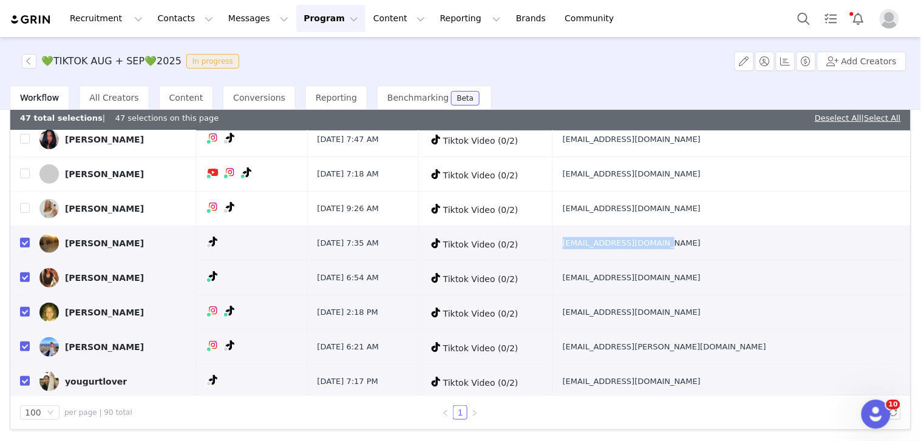
drag, startPoint x: 662, startPoint y: 255, endPoint x: 763, endPoint y: 252, distance: 100.8
click at [763, 252] on td "lyssajordaaly@gmail.com" at bounding box center [728, 243] width 353 height 35
click at [24, 247] on input "checkbox" at bounding box center [25, 243] width 10 height 10
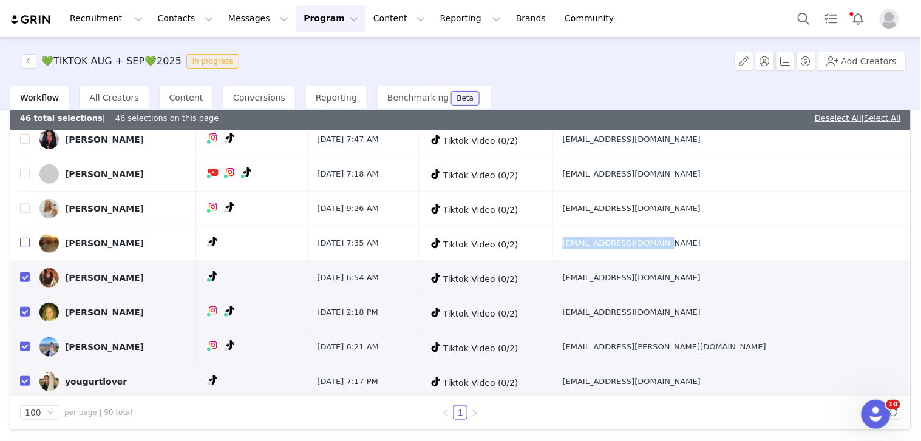
checkbox input "false"
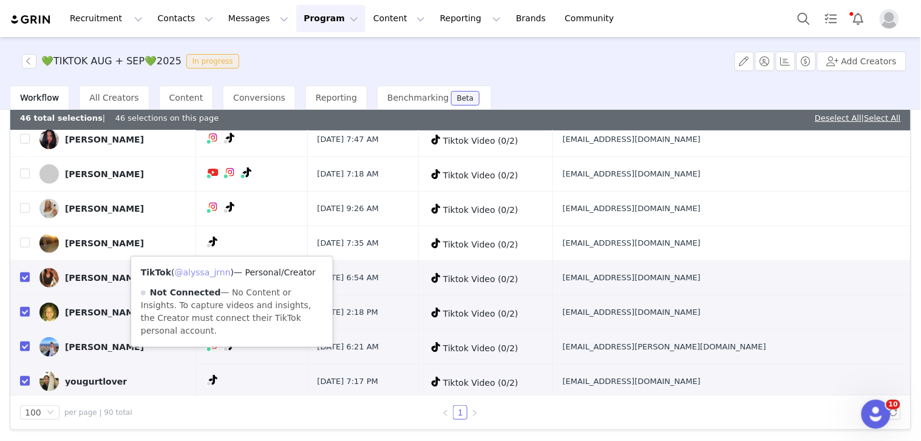
click at [210, 272] on link "@alyssa_jrnn" at bounding box center [203, 273] width 56 height 10
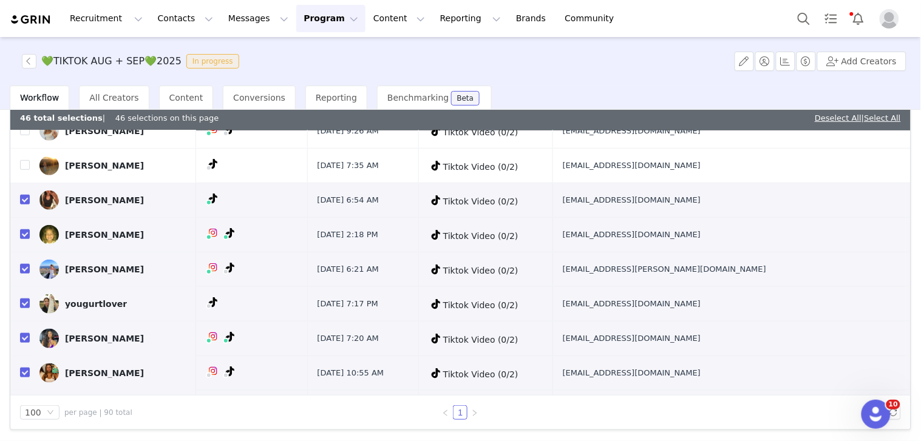
scroll to position [2629, 0]
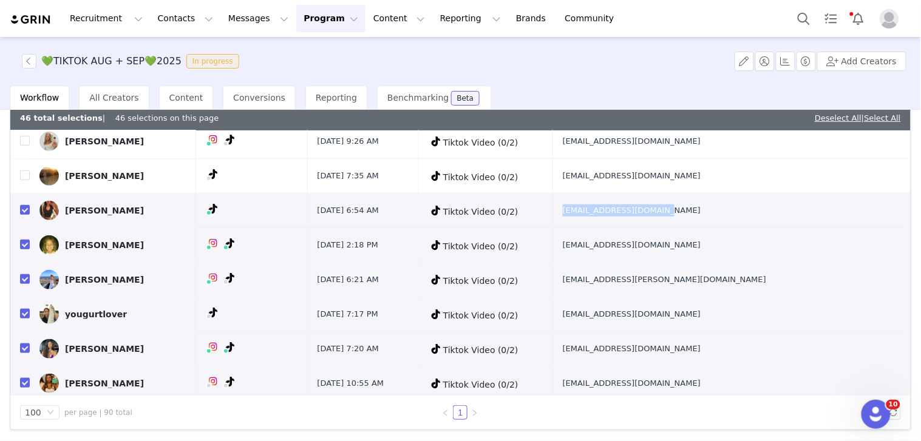
drag, startPoint x: 663, startPoint y: 216, endPoint x: 763, endPoint y: 216, distance: 99.5
click at [763, 216] on td "rouraangeline@gmail.com" at bounding box center [728, 211] width 353 height 35
click at [22, 215] on input "checkbox" at bounding box center [25, 210] width 10 height 10
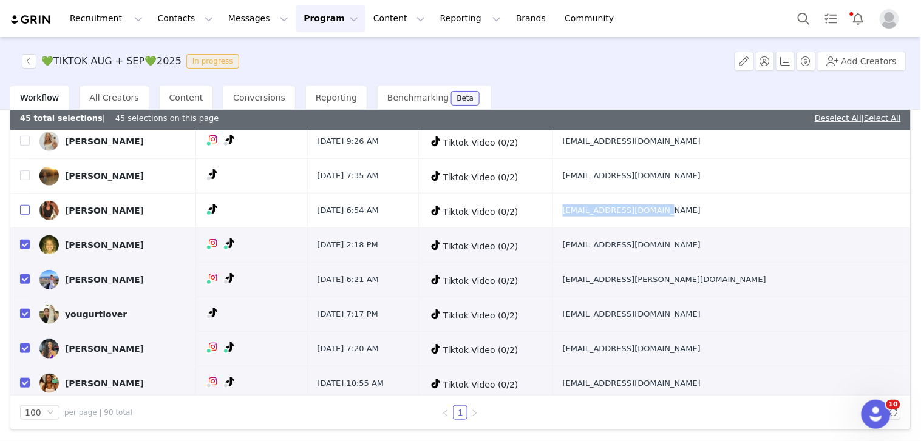
checkbox input "false"
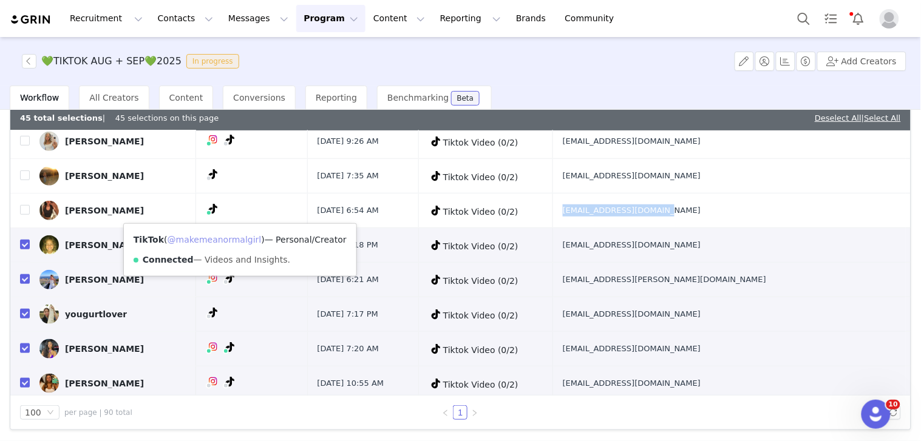
click at [225, 240] on link "@makemeanormalgirl" at bounding box center [214, 240] width 94 height 10
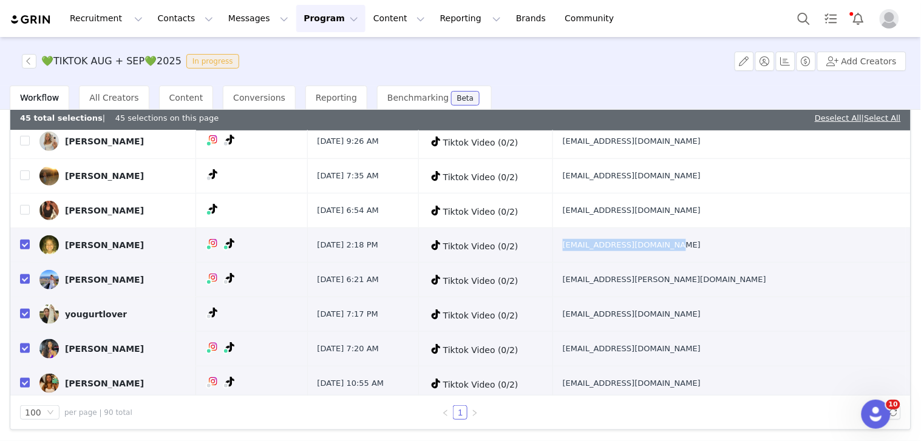
drag, startPoint x: 668, startPoint y: 255, endPoint x: 768, endPoint y: 255, distance: 100.1
click at [768, 255] on td "juliajensenmgmt@gmail.com" at bounding box center [728, 245] width 353 height 35
click at [26, 249] on input "checkbox" at bounding box center [25, 245] width 10 height 10
checkbox input "false"
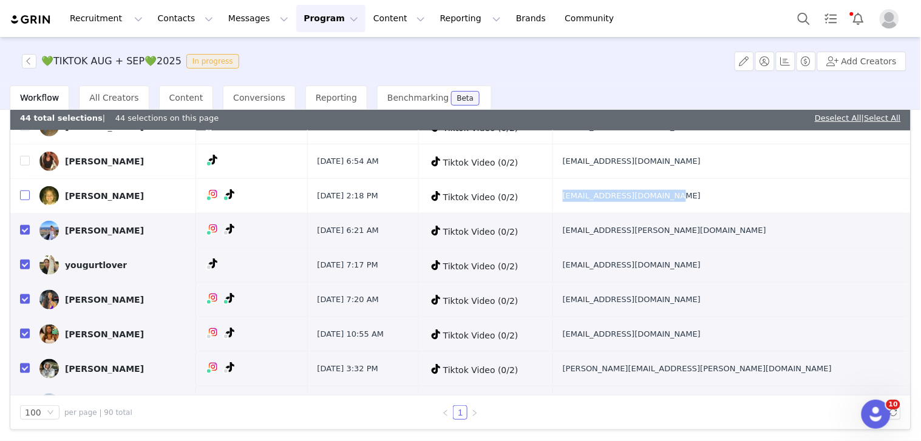
scroll to position [2697, 0]
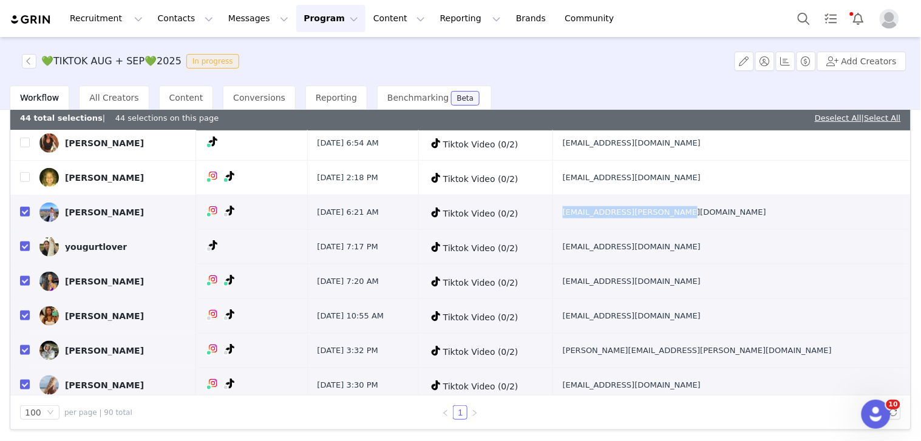
drag, startPoint x: 666, startPoint y: 215, endPoint x: 775, endPoint y: 219, distance: 109.3
click at [775, 219] on td "justine.dufresne@icloud.com" at bounding box center [728, 212] width 353 height 35
click at [23, 216] on input "checkbox" at bounding box center [25, 212] width 10 height 10
checkbox input "false"
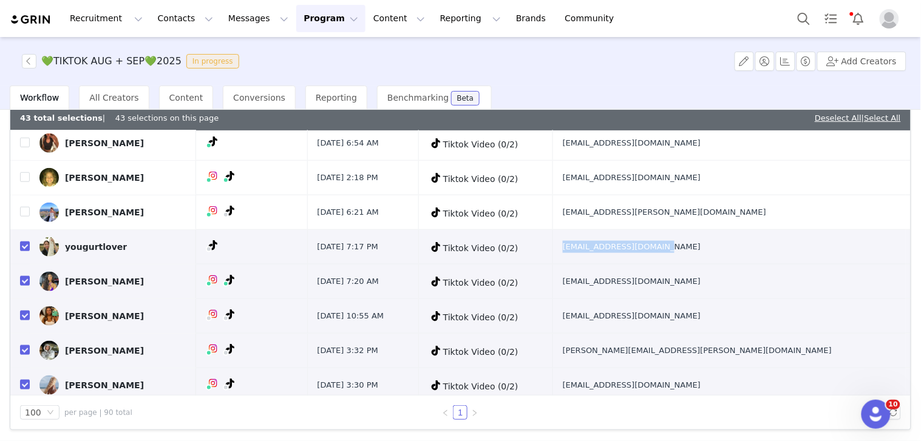
drag, startPoint x: 761, startPoint y: 255, endPoint x: 768, endPoint y: 255, distance: 7.3
click at [768, 255] on tr "yougurtlover Aug 8, 2025 7:17 PM Tiktok Video (0/2) miles.river28@gmail.com" at bounding box center [460, 247] width 900 height 35
click at [26, 251] on input "checkbox" at bounding box center [25, 247] width 10 height 10
checkbox input "false"
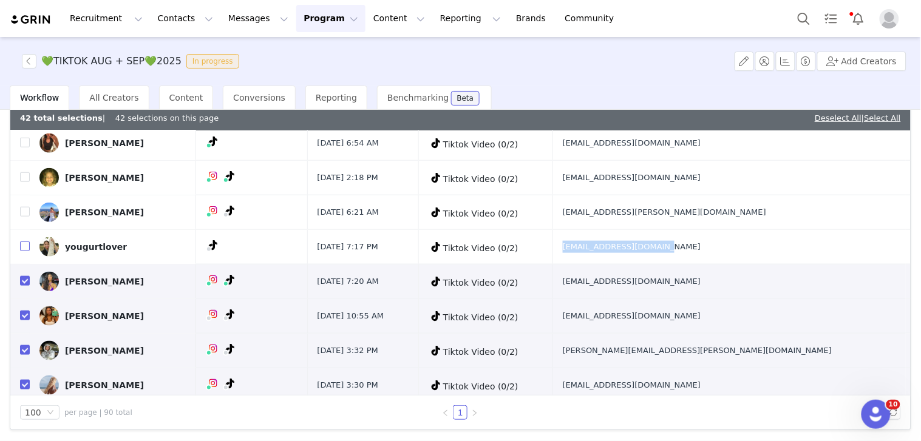
scroll to position [2764, 0]
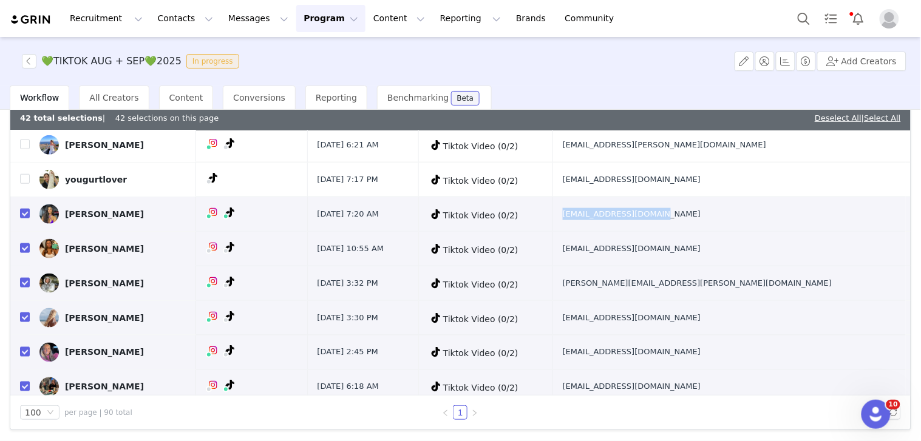
drag, startPoint x: 664, startPoint y: 228, endPoint x: 760, endPoint y: 227, distance: 95.9
click at [760, 227] on td "dunisshabani@gmail.com" at bounding box center [728, 214] width 353 height 35
click at [26, 218] on input "checkbox" at bounding box center [25, 214] width 10 height 10
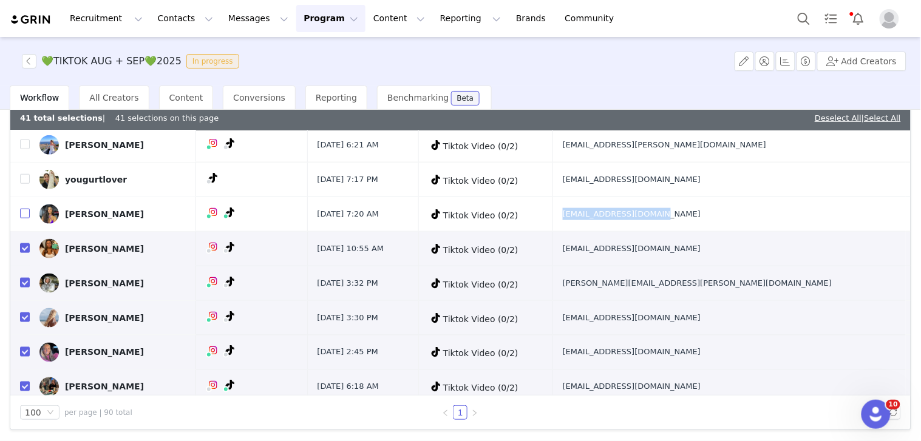
checkbox input "false"
drag, startPoint x: 738, startPoint y: 256, endPoint x: 769, endPoint y: 252, distance: 31.8
click at [769, 252] on tr "Malou Cecilia Aug 6, 2025 10:55 AM Tiktok Video (0/2) malouschak@icloud.com" at bounding box center [460, 249] width 900 height 35
click at [27, 253] on input "checkbox" at bounding box center [25, 248] width 10 height 10
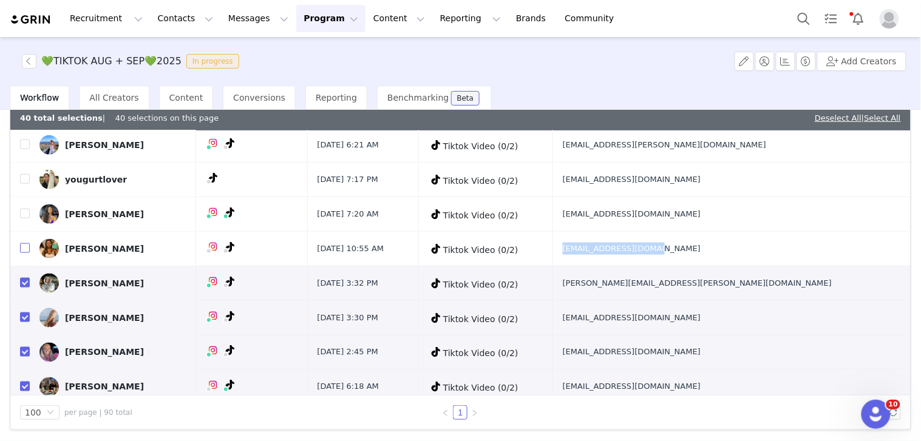
checkbox input "false"
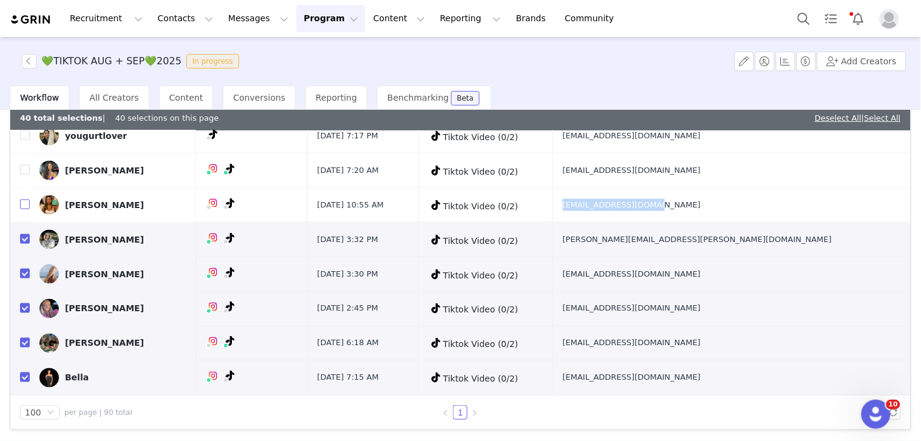
scroll to position [2831, 0]
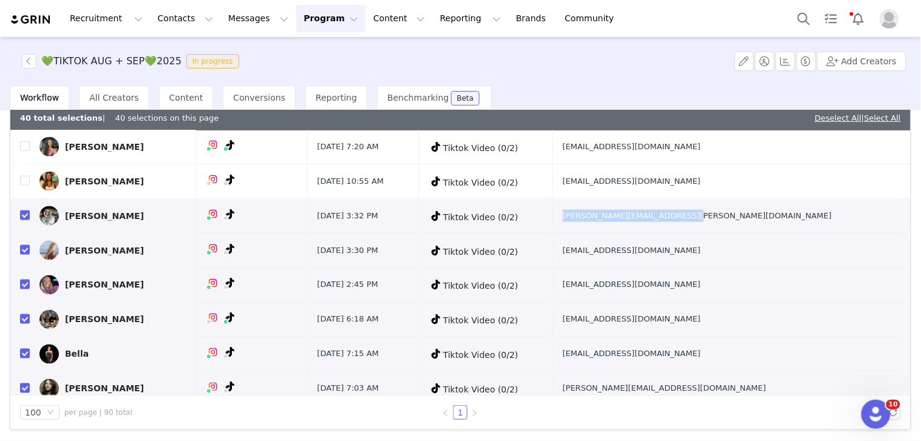
drag, startPoint x: 701, startPoint y: 228, endPoint x: 765, endPoint y: 227, distance: 63.7
click at [765, 227] on tr "Lauranne Bouchard Aug 5, 2025 3:32 PM Tiktok Video (0/2) lauranne.bouchard@hotm…" at bounding box center [460, 216] width 900 height 35
click at [25, 220] on input "checkbox" at bounding box center [25, 216] width 10 height 10
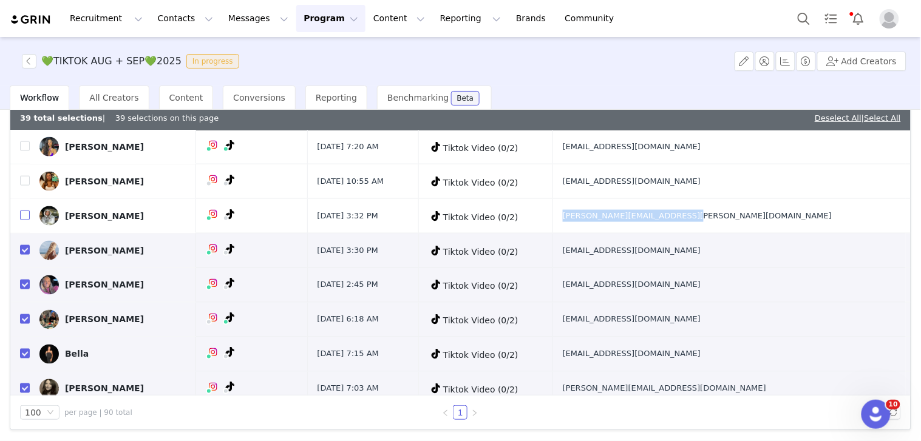
checkbox input "false"
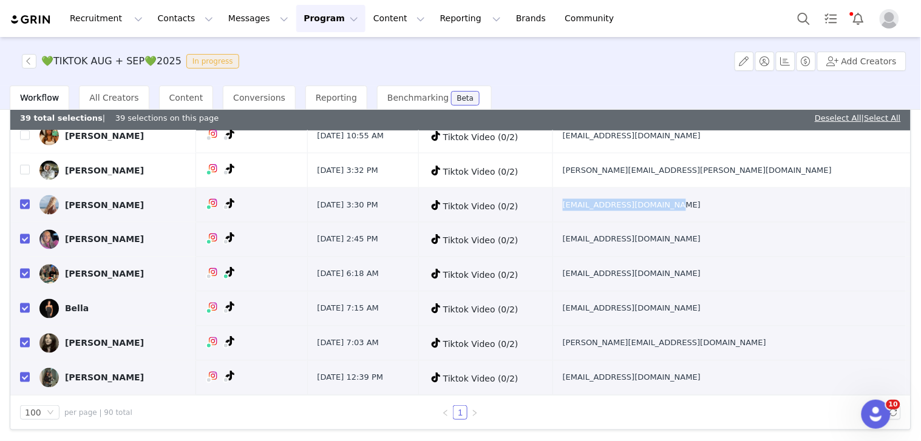
drag, startPoint x: 669, startPoint y: 203, endPoint x: 769, endPoint y: 208, distance: 99.7
click at [769, 208] on td "victoriaaltman0@gmail.com" at bounding box center [728, 205] width 353 height 35
click at [22, 205] on input "checkbox" at bounding box center [25, 205] width 10 height 10
checkbox input "false"
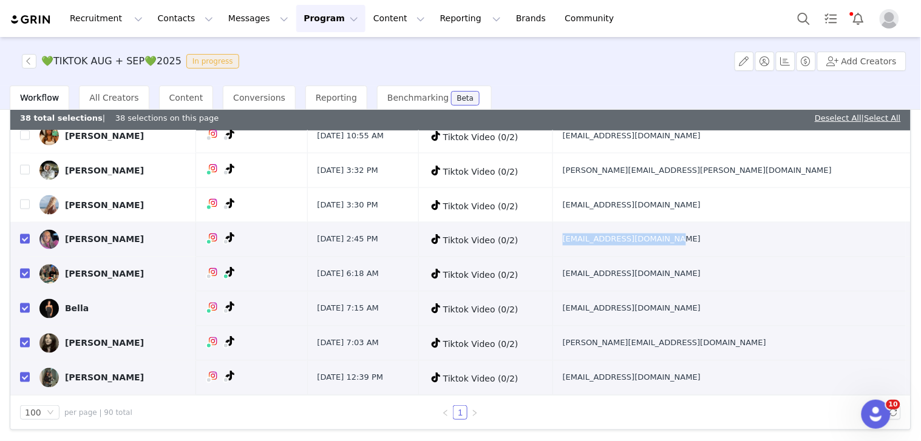
drag, startPoint x: 736, startPoint y: 245, endPoint x: 748, endPoint y: 227, distance: 21.0
click at [775, 243] on td "ansleygwilliams@gmail.com" at bounding box center [728, 240] width 353 height 35
drag, startPoint x: 23, startPoint y: 239, endPoint x: 87, endPoint y: 208, distance: 71.1
click at [23, 239] on input "checkbox" at bounding box center [25, 239] width 10 height 10
checkbox input "false"
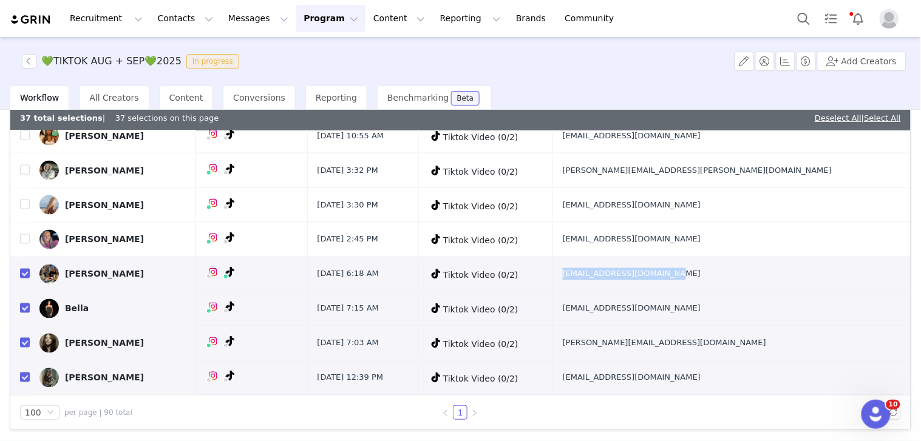
drag, startPoint x: 684, startPoint y: 279, endPoint x: 692, endPoint y: 226, distance: 53.4
click at [760, 281] on td "nelliemostrom06@gmail.com" at bounding box center [728, 274] width 353 height 35
click at [25, 275] on input "checkbox" at bounding box center [25, 274] width 10 height 10
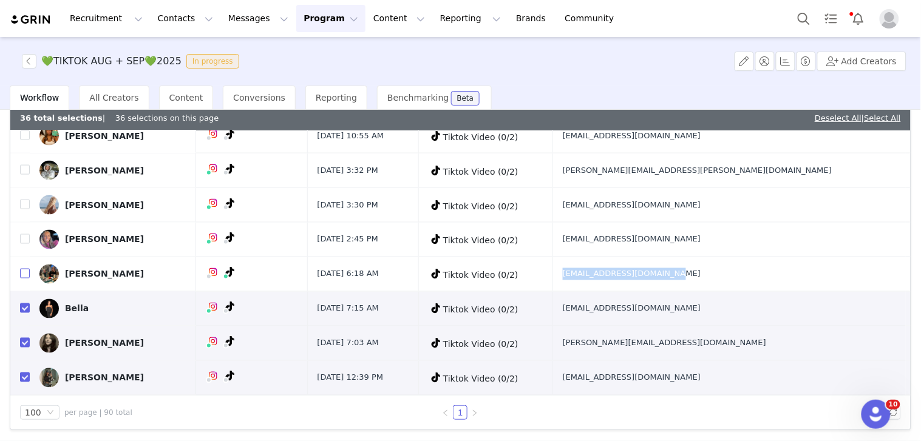
checkbox input "false"
drag, startPoint x: 695, startPoint y: 313, endPoint x: 778, endPoint y: 309, distance: 82.6
click at [778, 309] on td "isabellaseiverth@icloud.com" at bounding box center [728, 309] width 353 height 35
drag, startPoint x: 26, startPoint y: 304, endPoint x: 252, endPoint y: 313, distance: 225.9
click at [26, 305] on input "checkbox" at bounding box center [25, 308] width 10 height 10
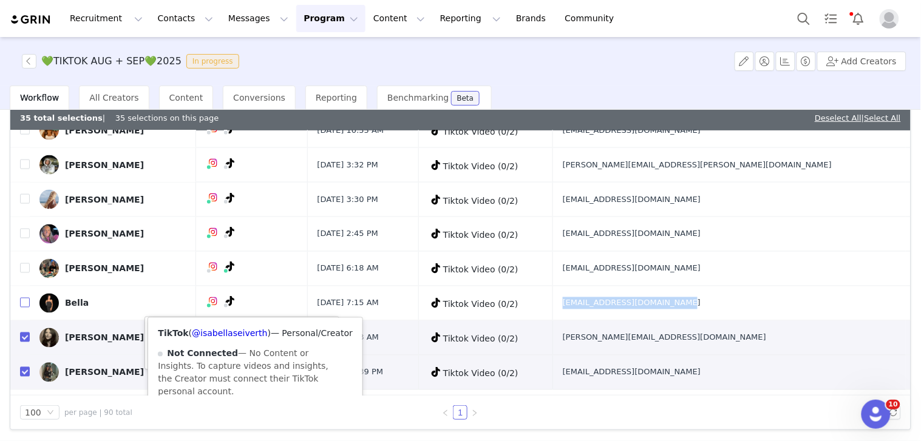
checkbox input "false"
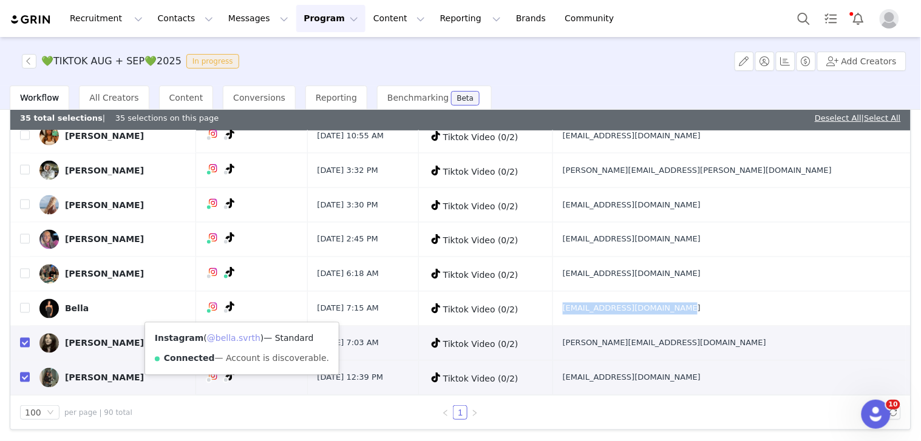
click at [225, 335] on link "@bella.svrth" at bounding box center [233, 339] width 53 height 10
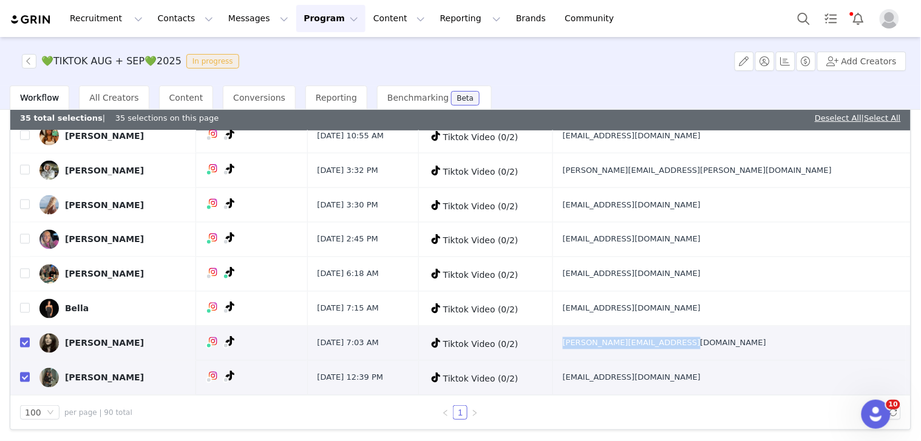
drag, startPoint x: 663, startPoint y: 350, endPoint x: 768, endPoint y: 349, distance: 105.6
click at [768, 349] on tr "honorata Aug 3, 2025 7:03 AM Tiktok Video (0/2) honorata.regiec005@gmail.com" at bounding box center [460, 343] width 900 height 35
click at [21, 342] on input "checkbox" at bounding box center [25, 343] width 10 height 10
checkbox input "false"
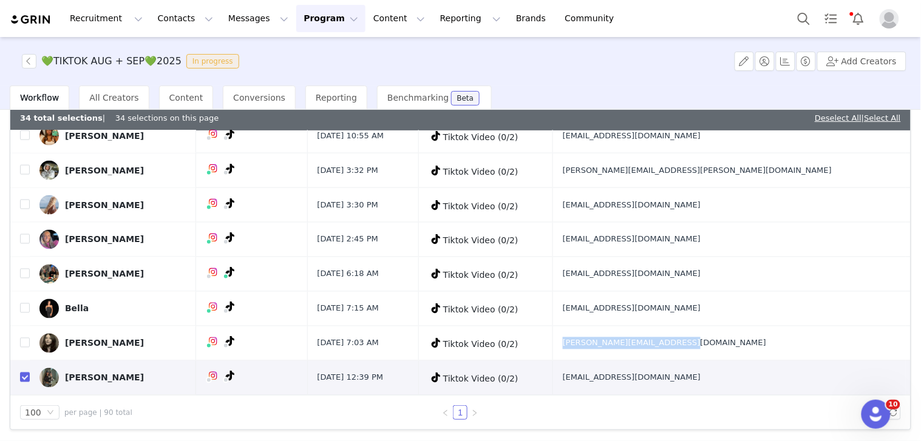
click at [27, 379] on input "checkbox" at bounding box center [25, 378] width 10 height 10
checkbox input "false"
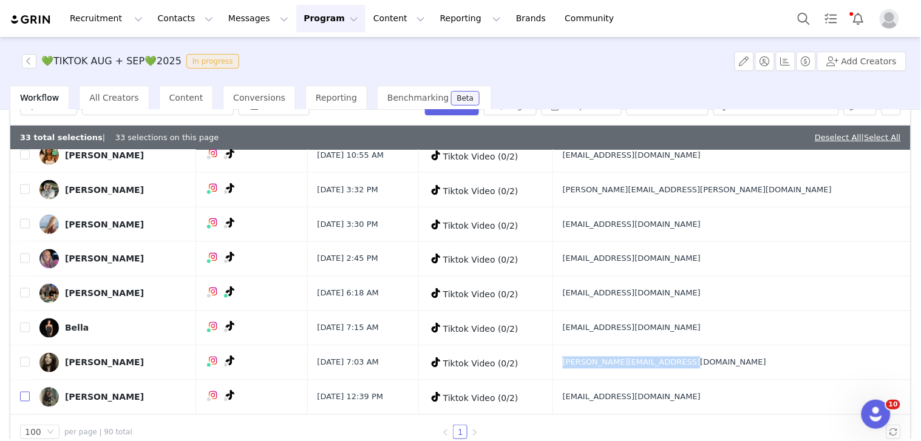
scroll to position [47, 0]
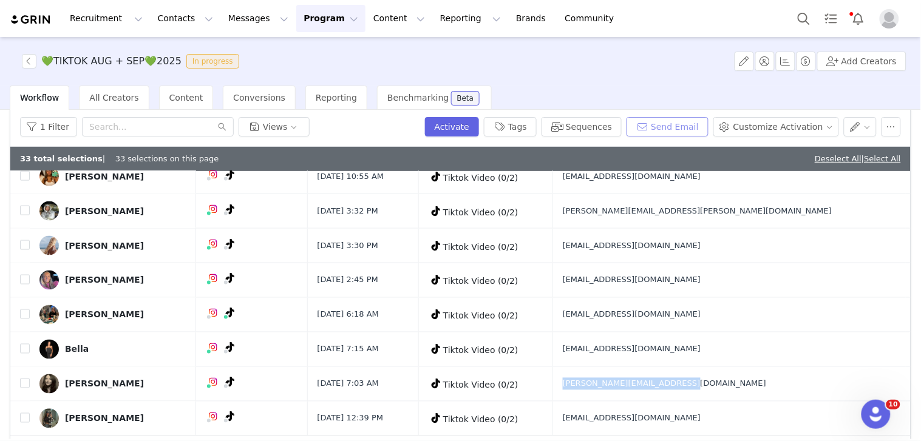
click at [689, 123] on button "Send Email" at bounding box center [667, 126] width 82 height 19
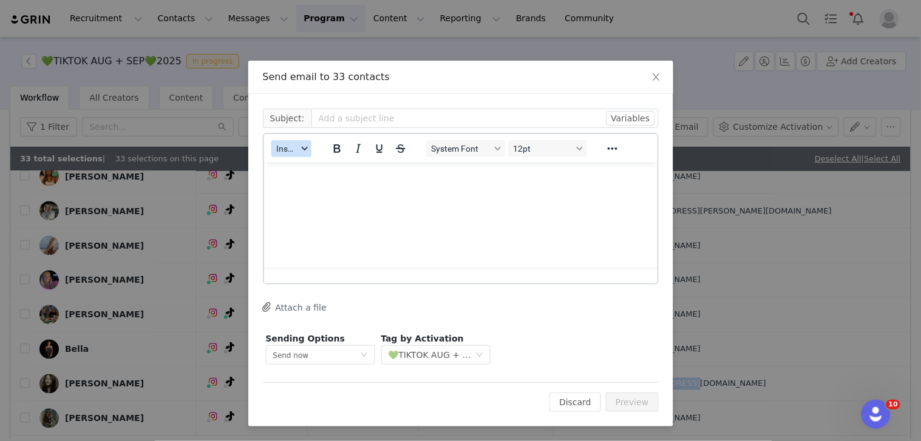
click at [293, 148] on span "Insert" at bounding box center [286, 149] width 21 height 10
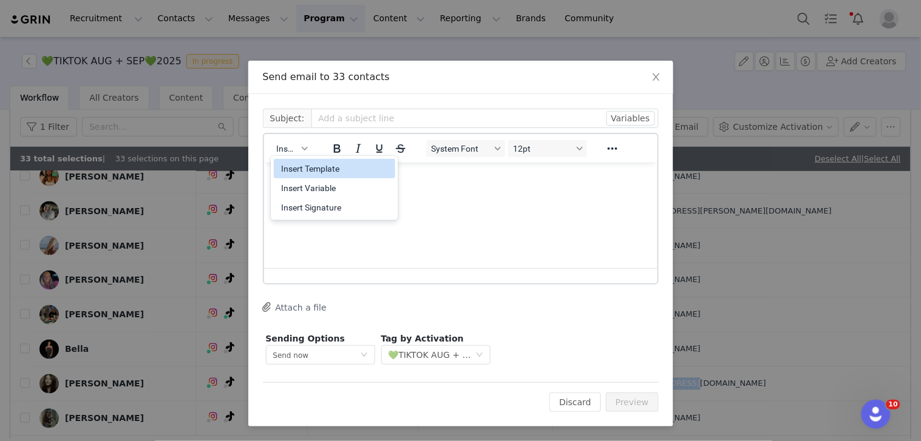
click at [301, 166] on div "Insert Template" at bounding box center [335, 168] width 109 height 15
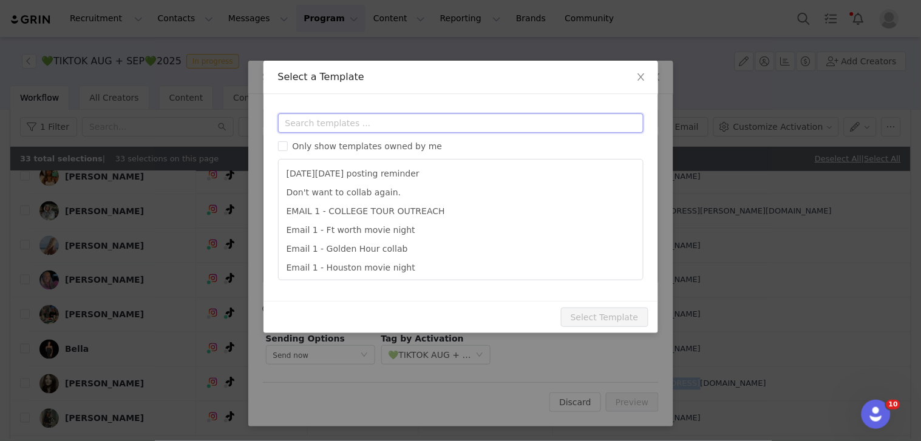
click at [319, 114] on input "text" at bounding box center [460, 122] width 365 height 19
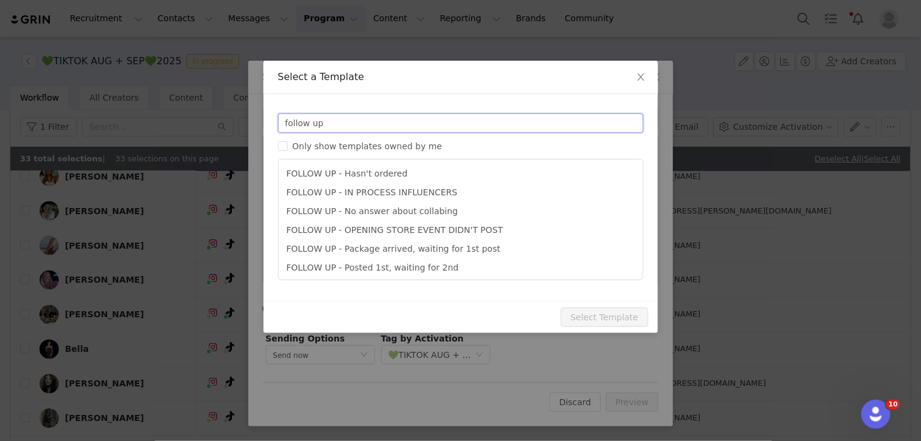
type input "follow up"
click at [360, 173] on li "FOLLOW UP - Hasn't ordered" at bounding box center [460, 173] width 354 height 19
type input "Your Edikted collab order is waiting!"
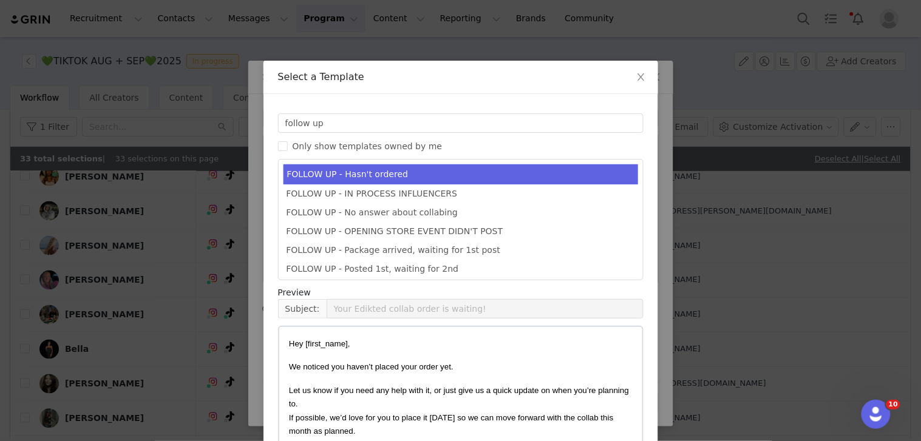
scroll to position [97, 0]
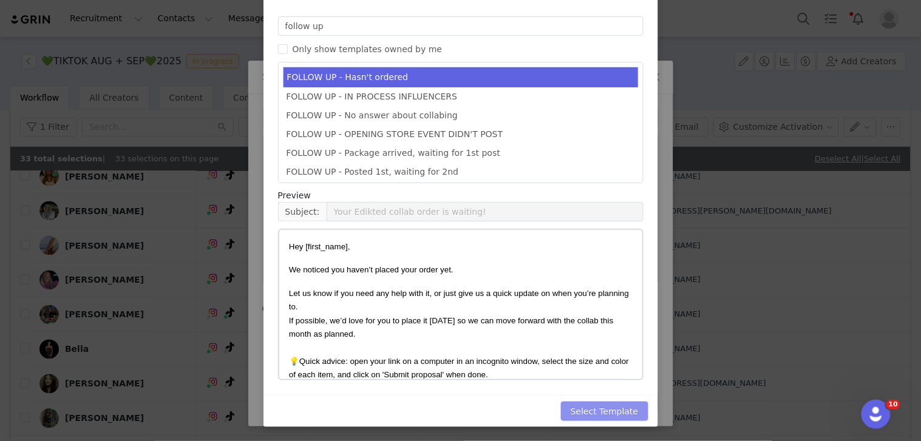
click at [575, 420] on button "Select Template" at bounding box center [604, 411] width 87 height 19
type input "Your Edikted collab order is waiting!"
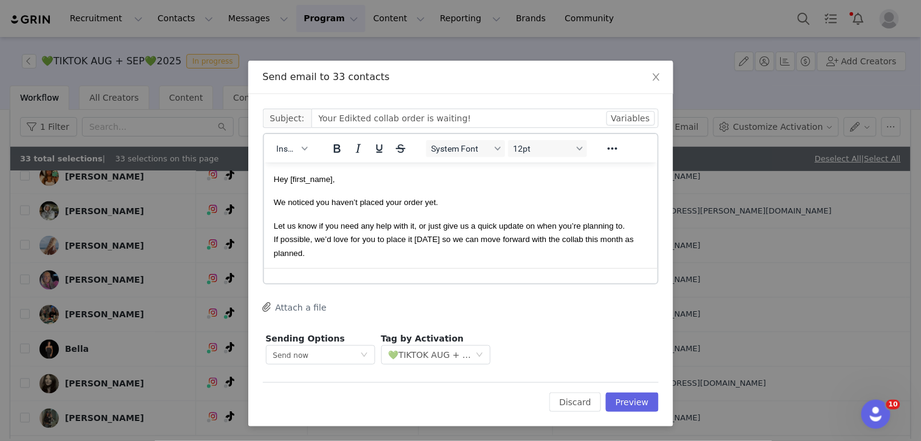
scroll to position [0, 0]
click at [626, 413] on div "Cc: Subject: Your Edikted collab order is waiting! Variables Insert System Font…" at bounding box center [460, 260] width 425 height 333
click at [631, 405] on button "Preview" at bounding box center [632, 402] width 53 height 19
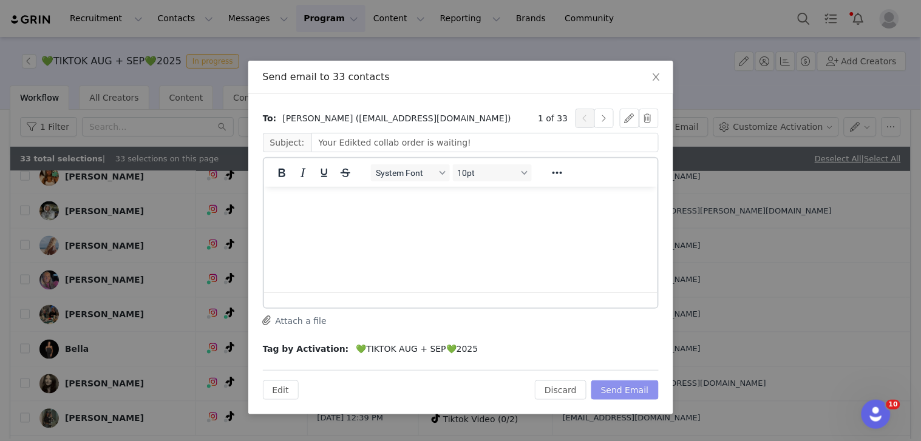
click at [632, 383] on button "Send Email" at bounding box center [624, 389] width 67 height 19
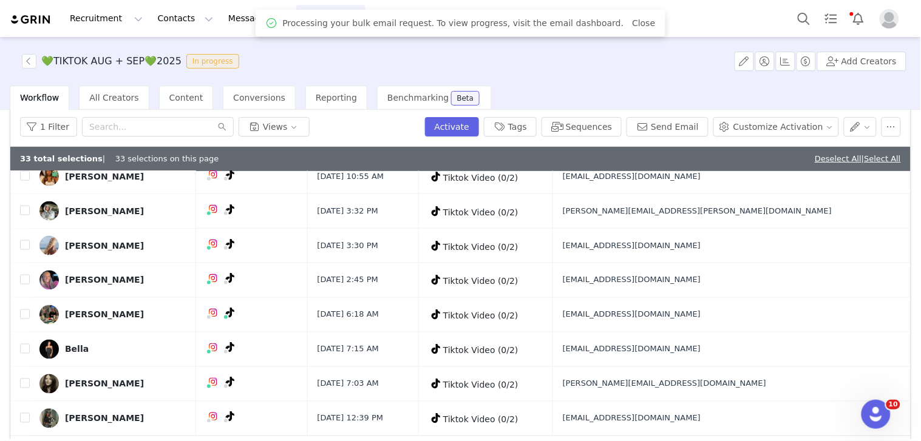
click at [826, 158] on link "Deselect All" at bounding box center [837, 158] width 47 height 9
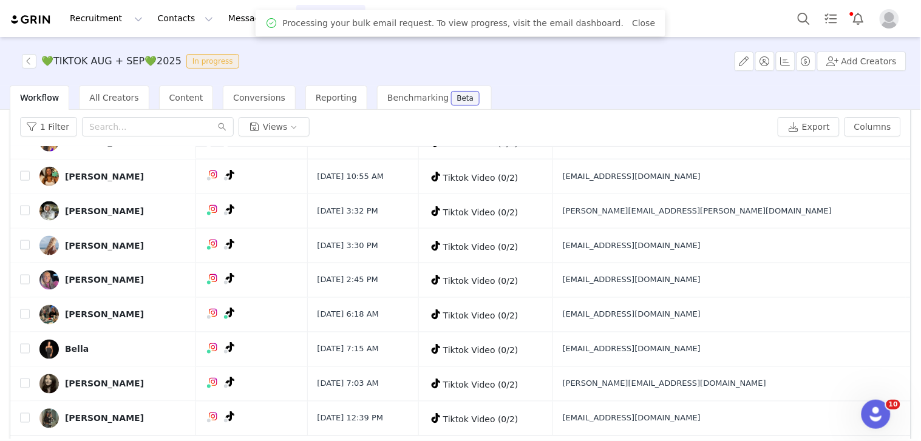
checkbox input "false"
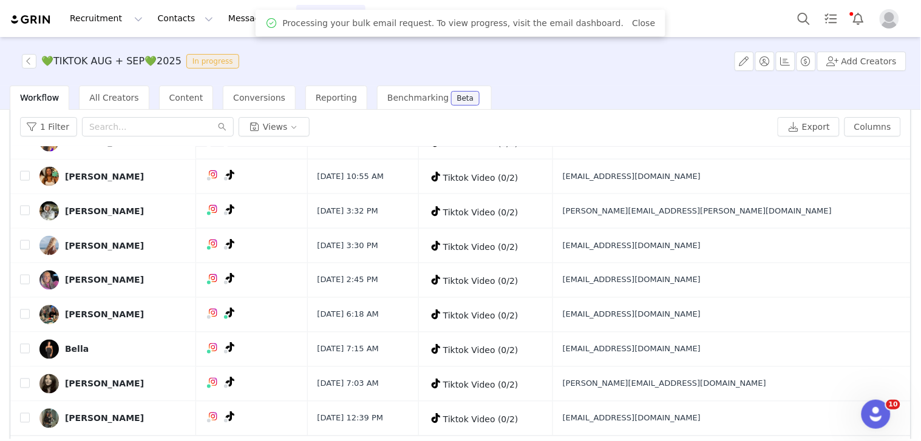
checkbox input "false"
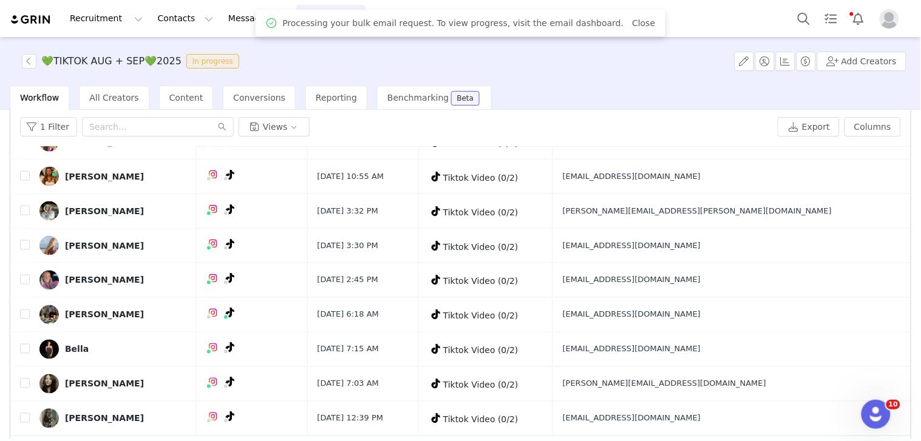
checkbox input "false"
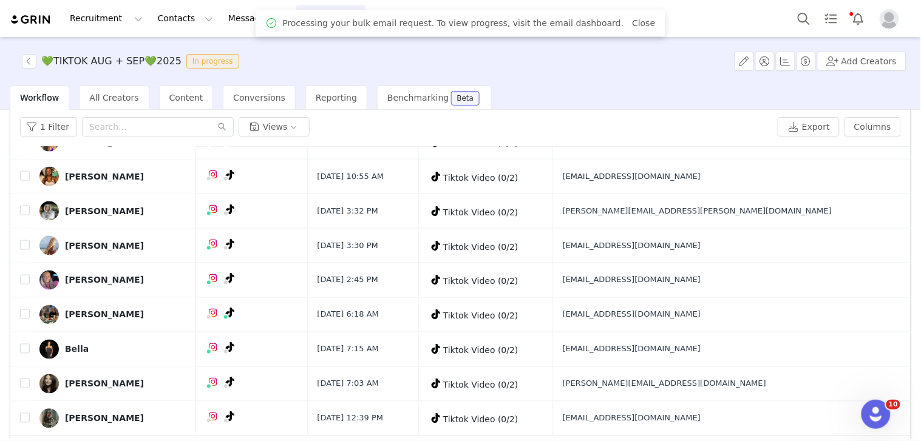
checkbox input "false"
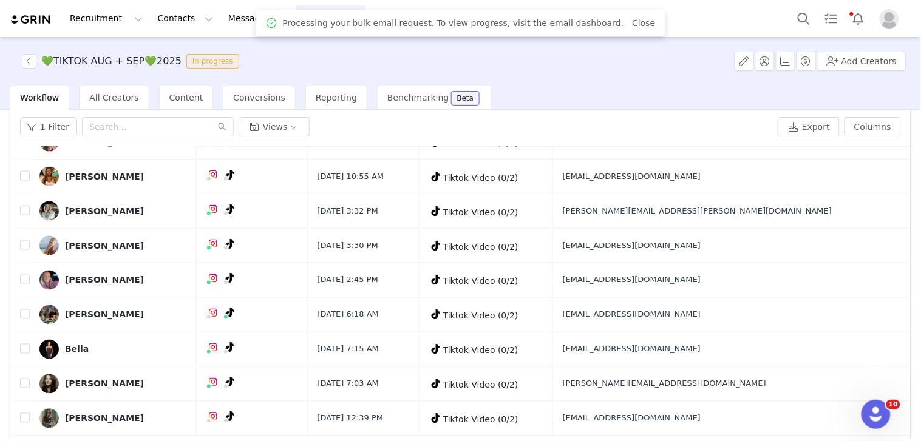
checkbox input "false"
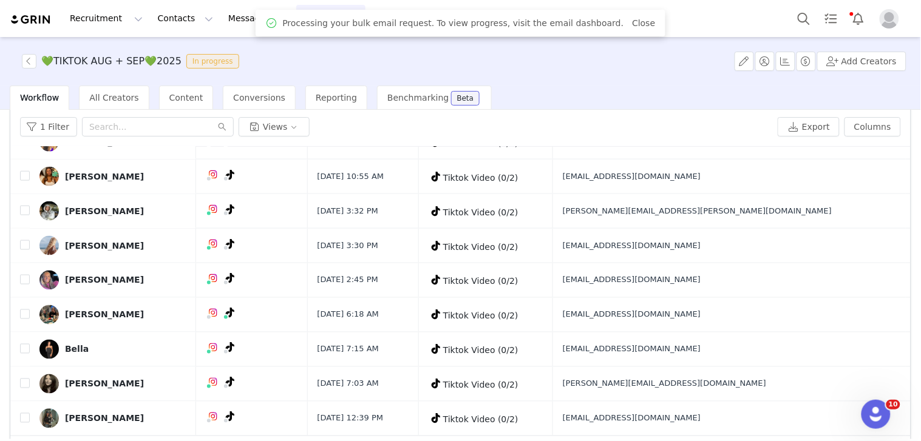
checkbox input "false"
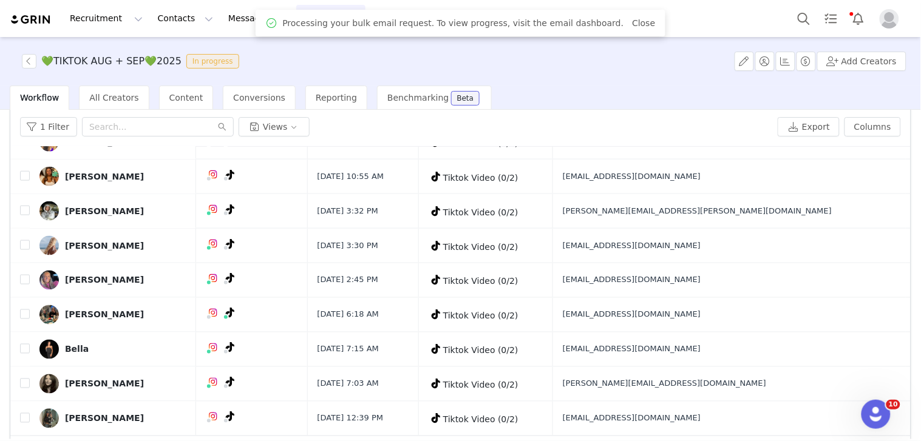
checkbox input "false"
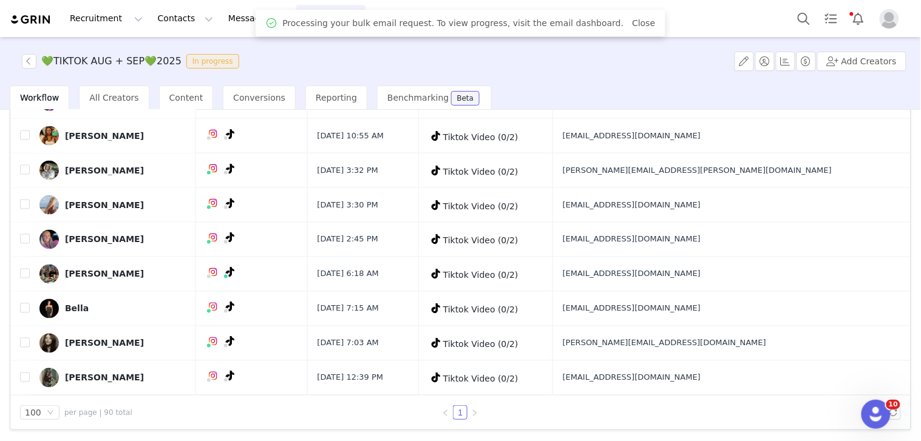
click at [98, 377] on div "Lemai Vaknin" at bounding box center [104, 378] width 79 height 10
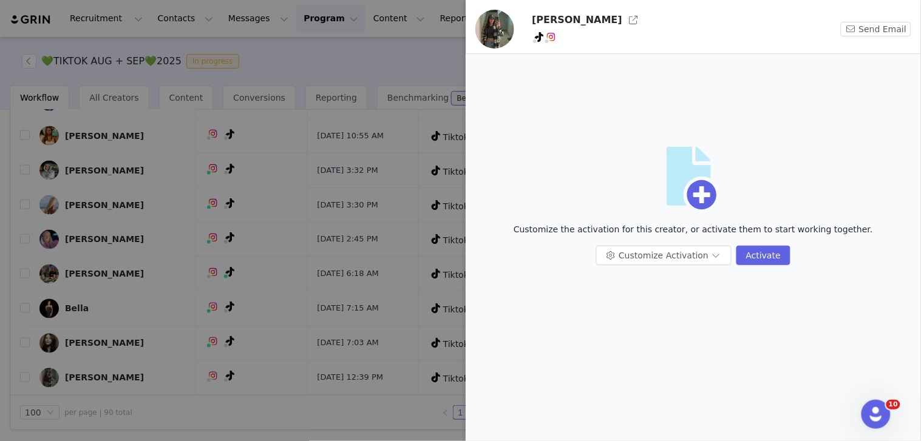
click at [87, 232] on div at bounding box center [460, 220] width 921 height 441
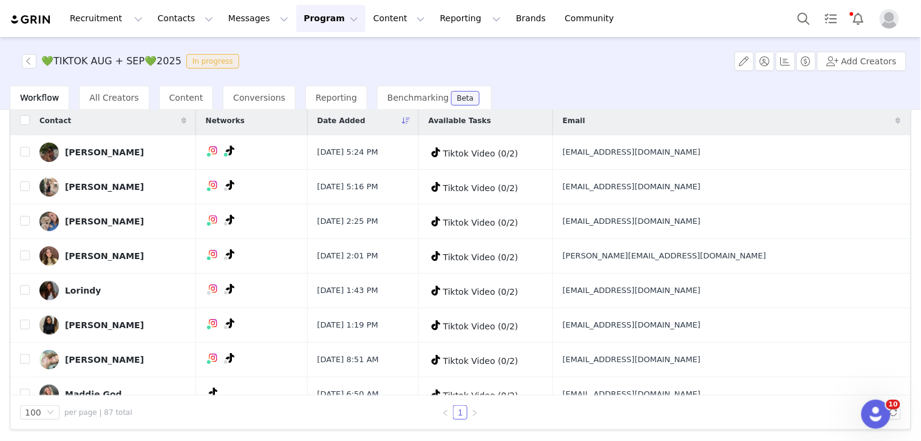
scroll to position [2754, 0]
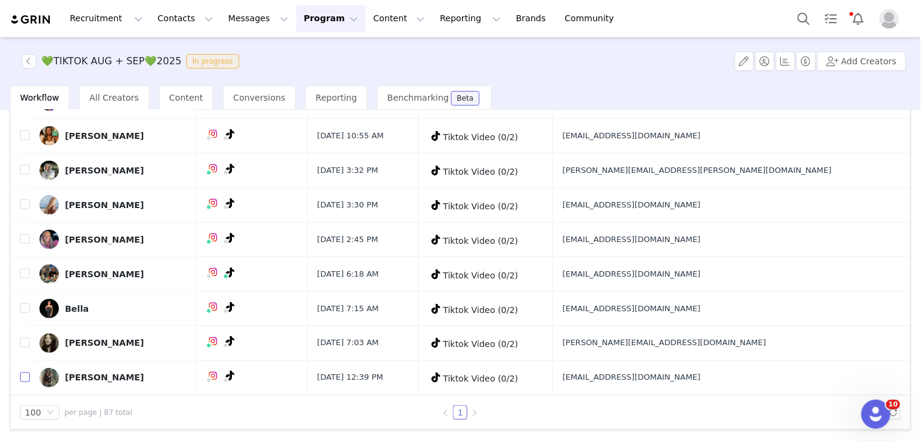
click at [25, 379] on input "checkbox" at bounding box center [25, 378] width 10 height 10
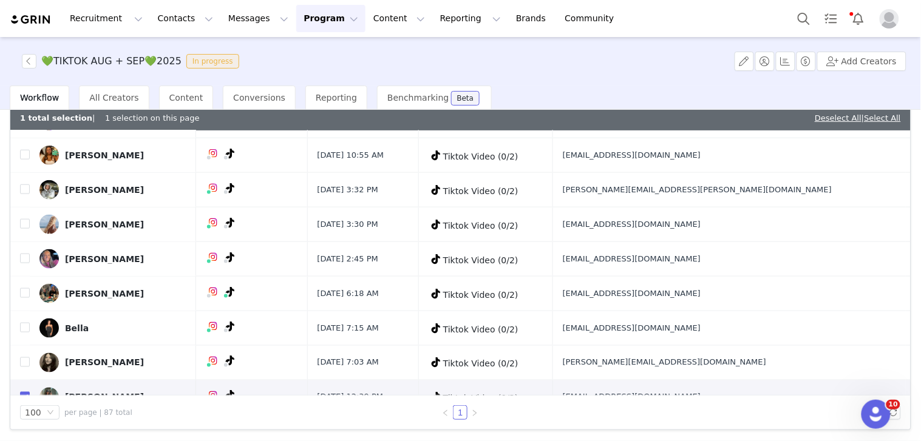
scroll to position [0, 0]
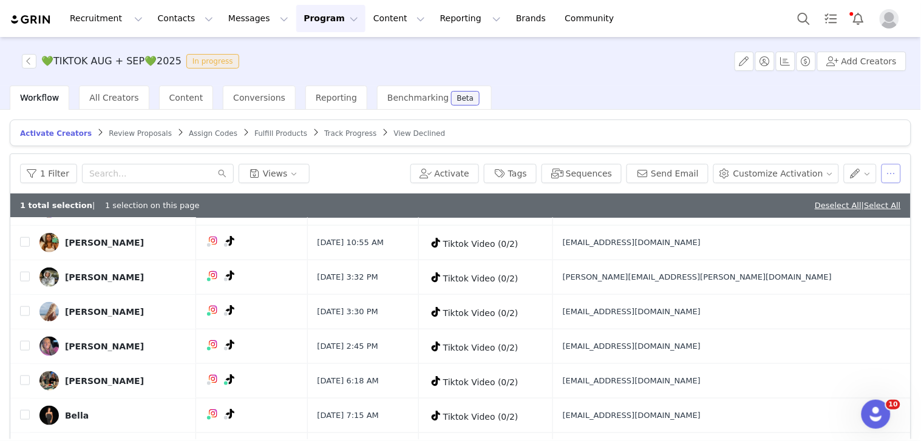
click at [882, 172] on button "button" at bounding box center [890, 173] width 19 height 19
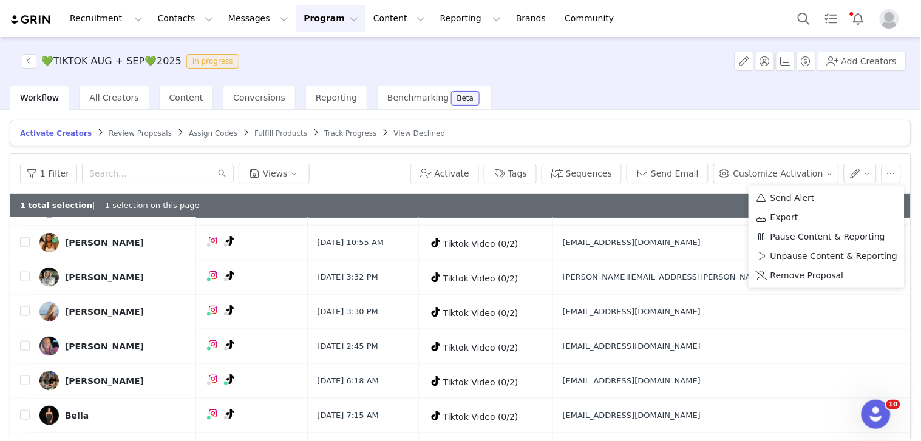
click at [777, 274] on span "Remove Proposal" at bounding box center [806, 275] width 73 height 13
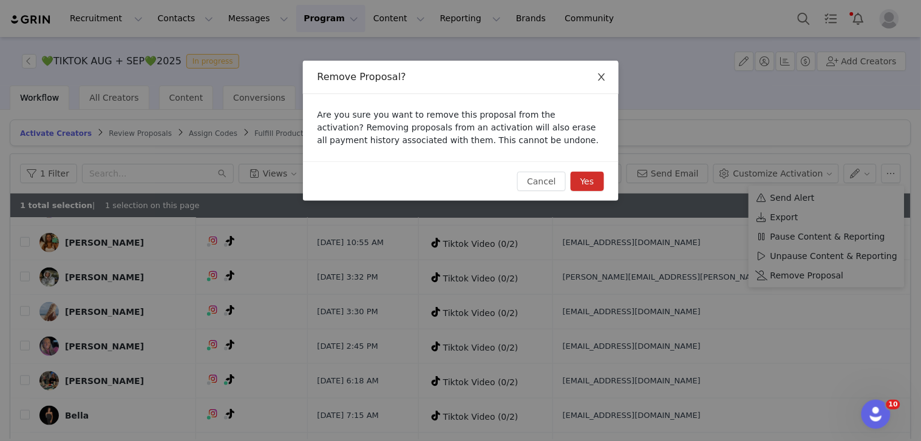
click at [610, 70] on span "Close" at bounding box center [601, 78] width 34 height 34
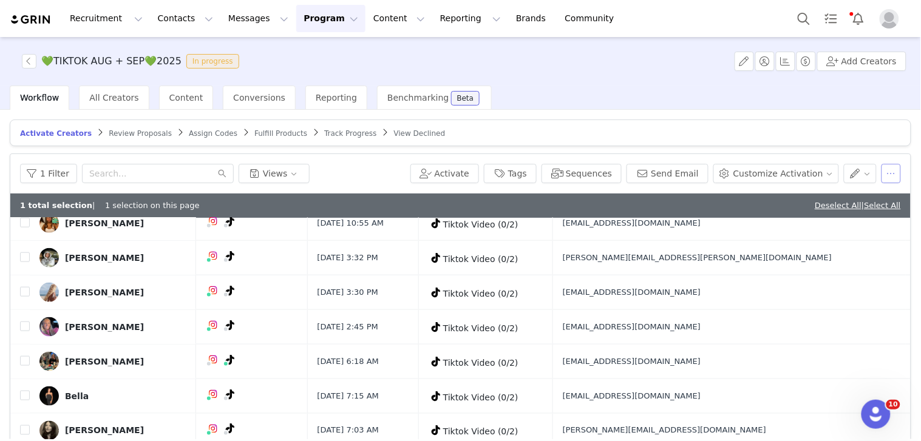
click at [886, 169] on button "button" at bounding box center [890, 173] width 19 height 19
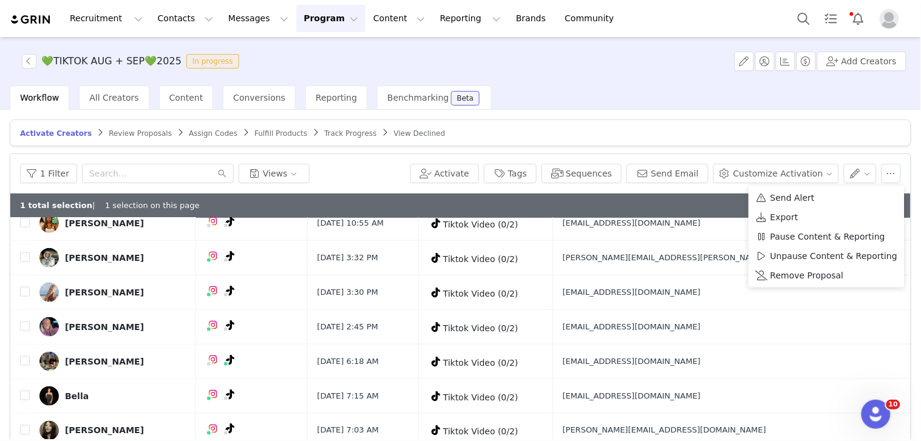
click at [796, 277] on span "Remove Proposal" at bounding box center [806, 275] width 73 height 13
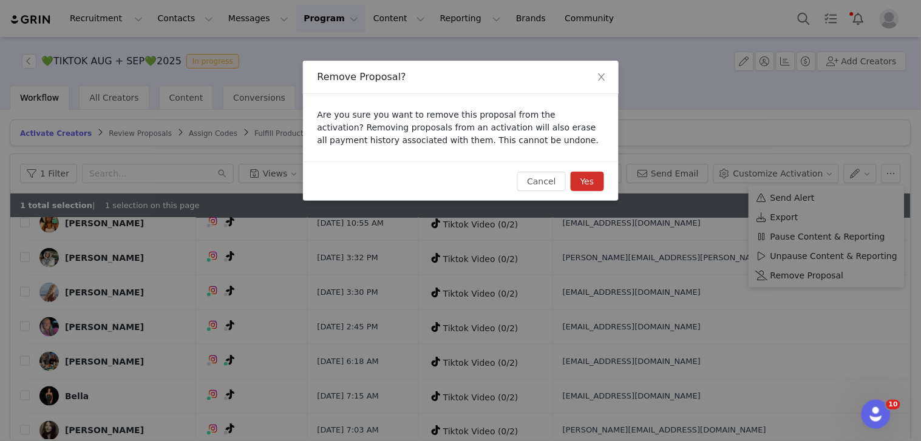
click at [591, 181] on button "Yes" at bounding box center [586, 181] width 33 height 19
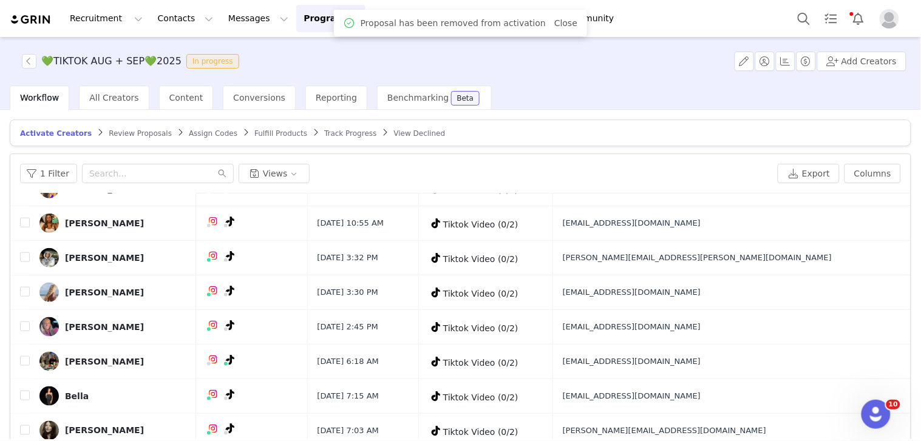
checkbox input "false"
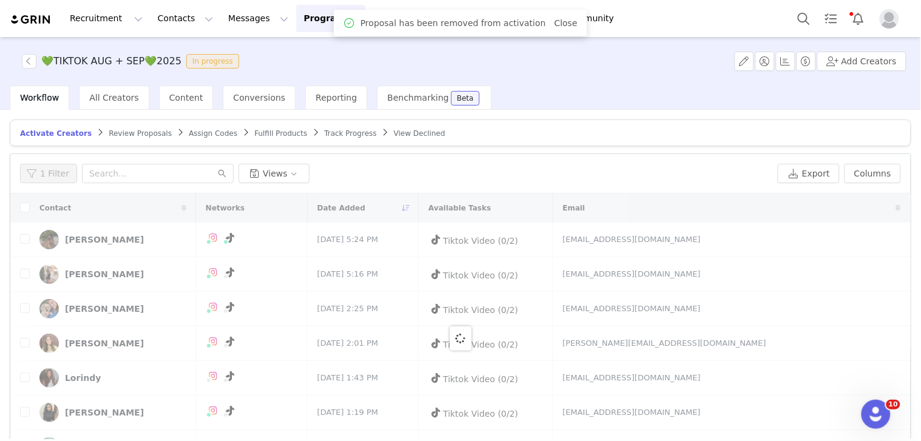
click at [554, 22] on link "Close" at bounding box center [565, 23] width 23 height 10
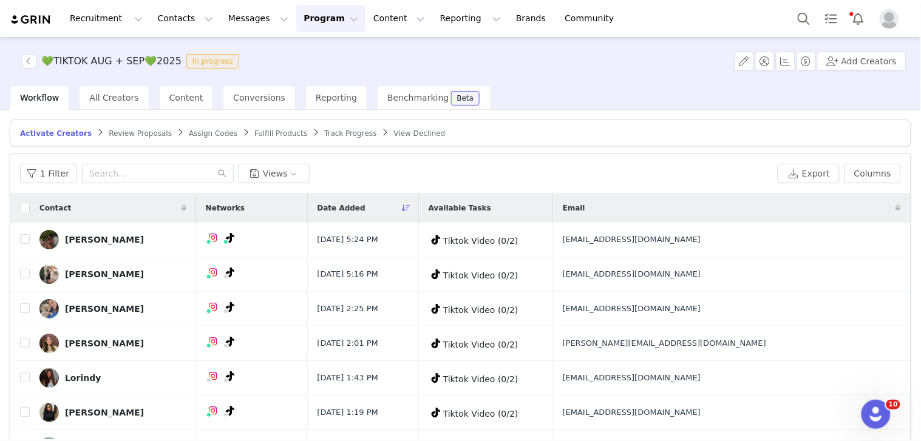
click at [324, 129] on span "Track Progress" at bounding box center [350, 133] width 52 height 8
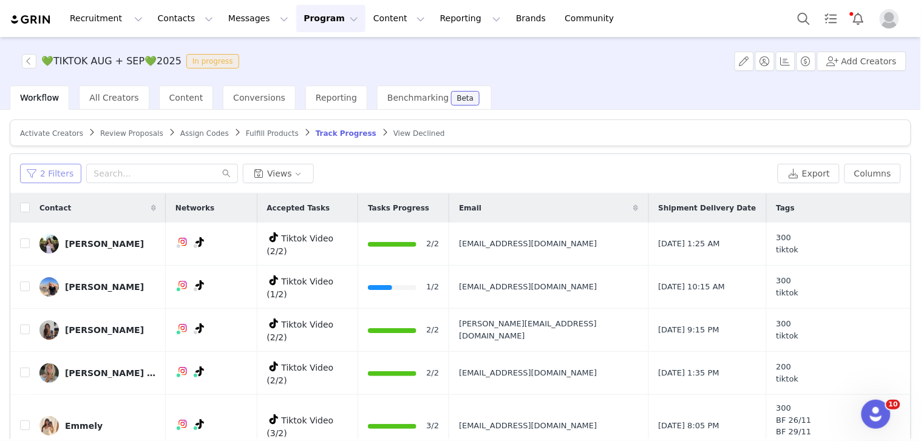
click at [70, 176] on button "2 Filters" at bounding box center [50, 173] width 61 height 19
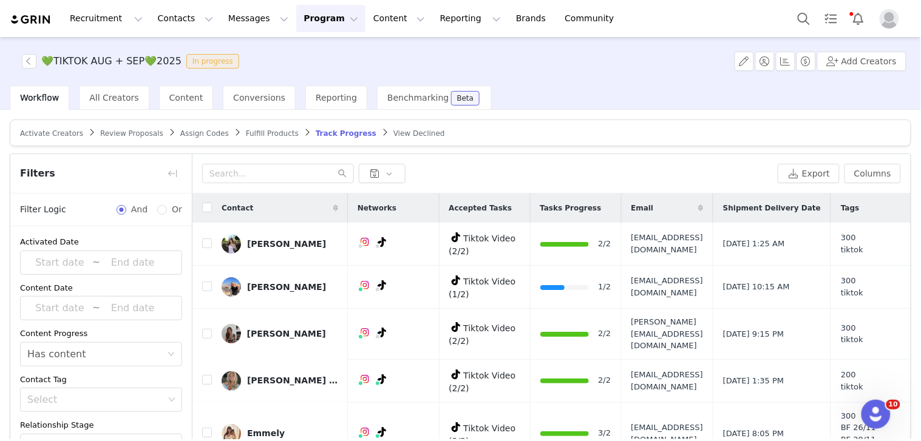
click at [77, 362] on div "Has content" at bounding box center [56, 354] width 59 height 23
click at [79, 401] on li "Does not have content" at bounding box center [96, 399] width 152 height 19
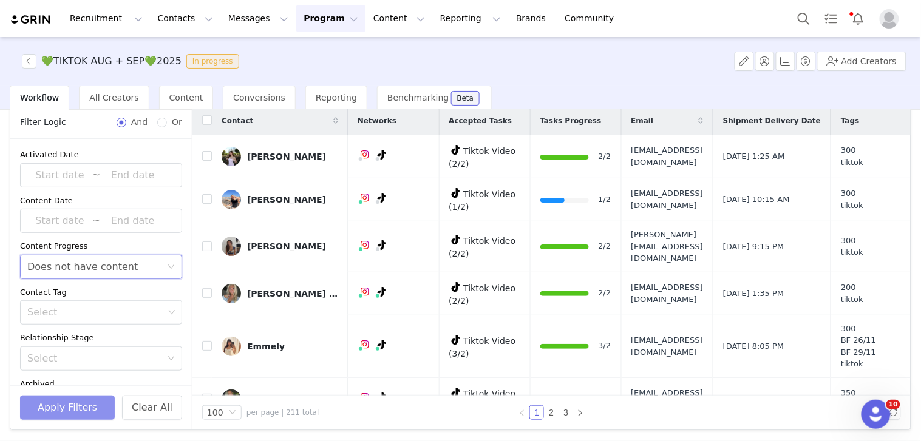
click at [103, 407] on button "Apply Filters" at bounding box center [67, 408] width 95 height 24
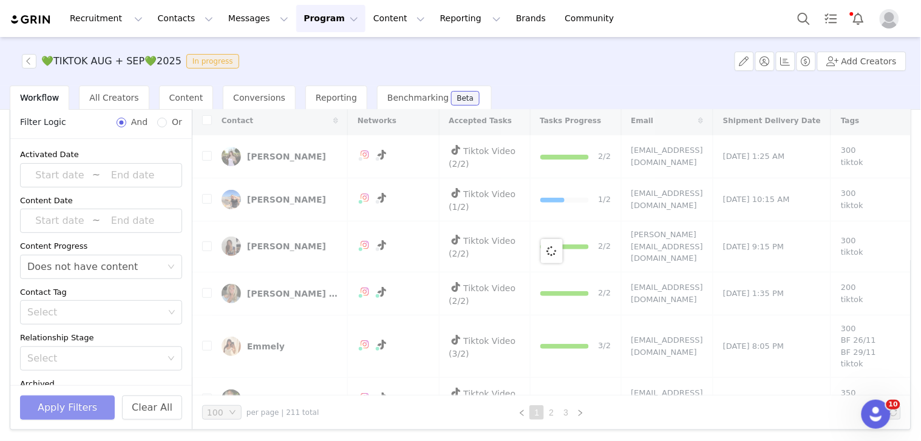
scroll to position [0, 0]
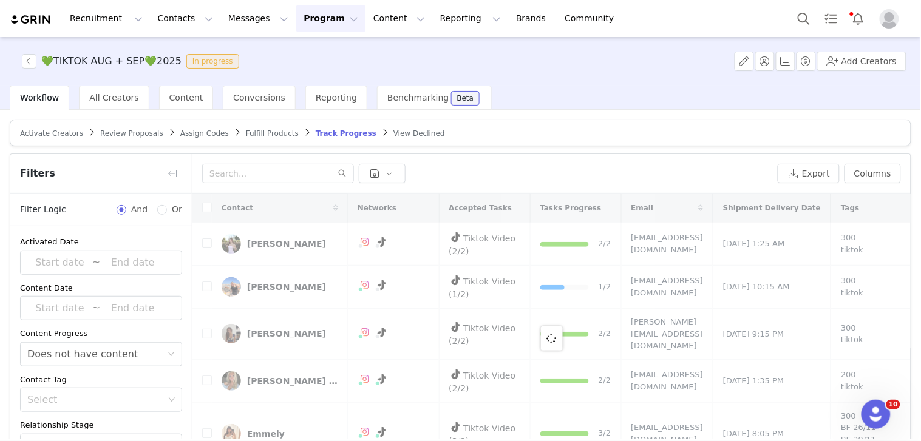
click at [732, 138] on article "Activate Creators Review Proposals Assign Codes Fulfill Products Track Progress…" at bounding box center [460, 133] width 901 height 27
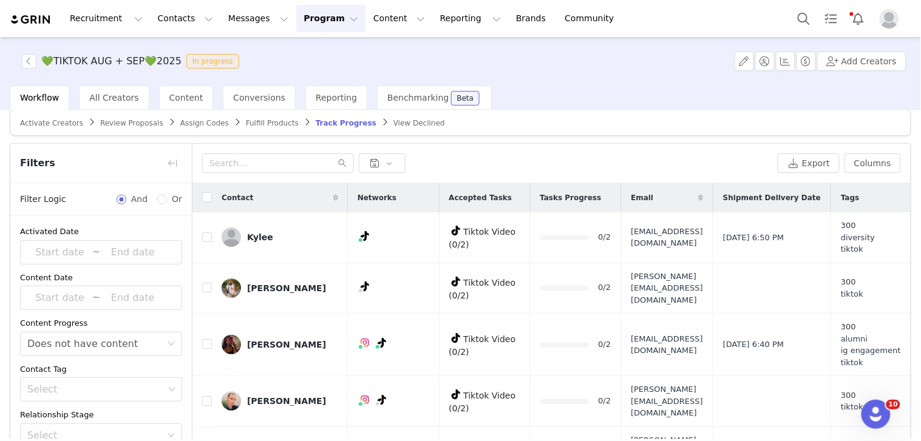
scroll to position [8, 0]
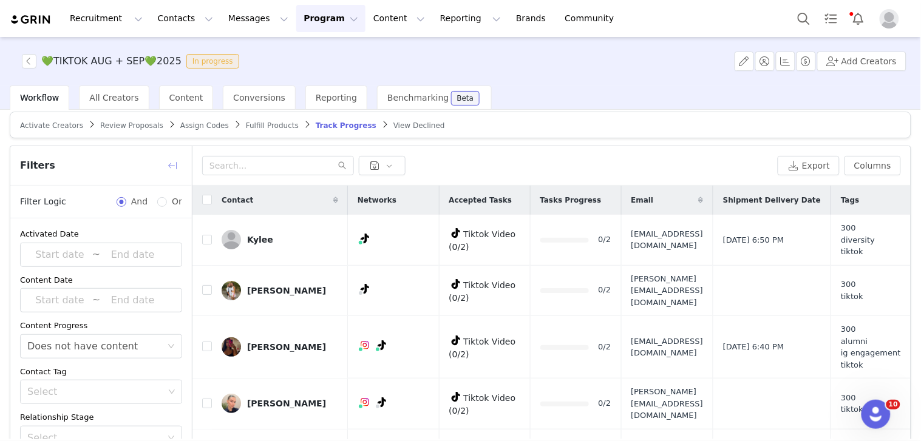
click at [171, 171] on button "button" at bounding box center [172, 165] width 19 height 19
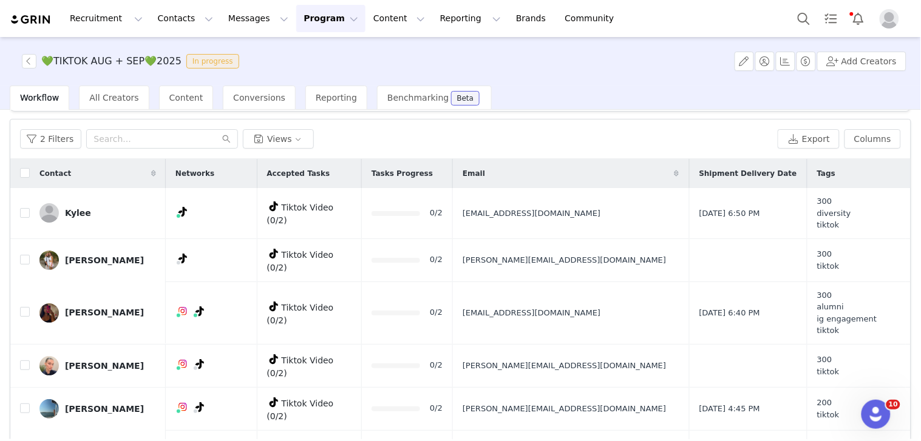
scroll to position [87, 0]
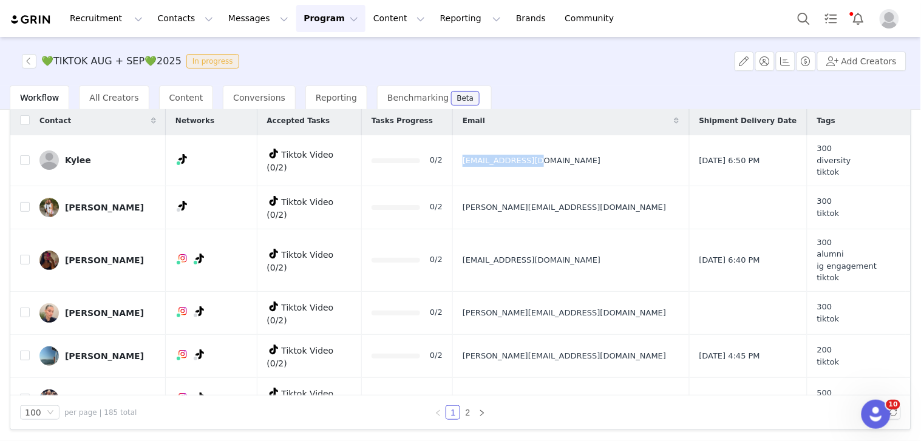
drag, startPoint x: 513, startPoint y: 174, endPoint x: 583, endPoint y: 162, distance: 70.7
click at [583, 162] on td "[EMAIL_ADDRESS][DOMAIN_NAME]" at bounding box center [571, 160] width 237 height 50
drag, startPoint x: 619, startPoint y: 167, endPoint x: 507, endPoint y: 161, distance: 112.4
click at [507, 161] on td "[EMAIL_ADDRESS][DOMAIN_NAME]" at bounding box center [571, 160] width 237 height 50
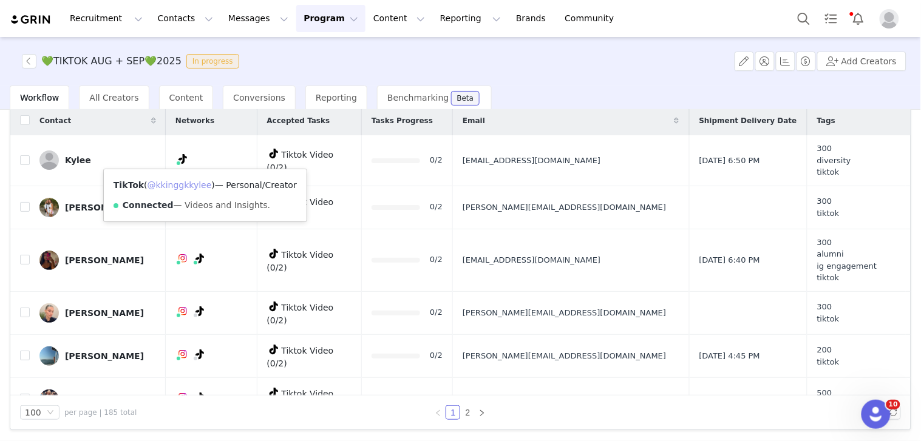
click at [193, 183] on link "@kkinggkkylee" at bounding box center [179, 185] width 64 height 10
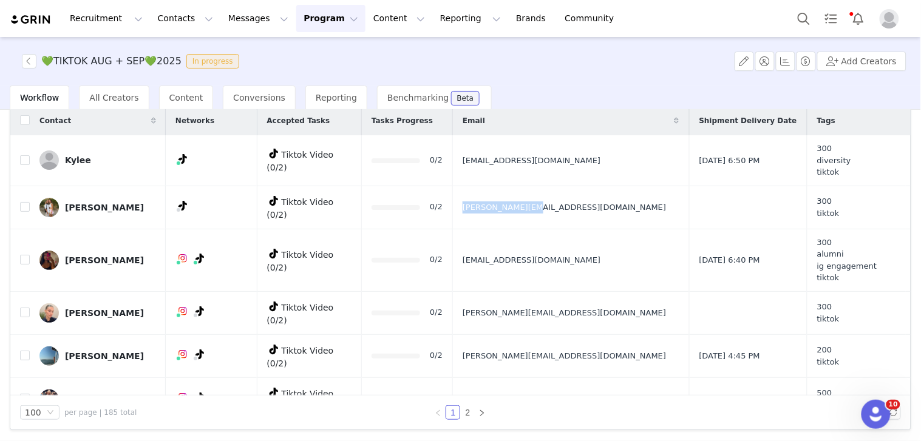
drag, startPoint x: 506, startPoint y: 211, endPoint x: 345, endPoint y: 0, distance: 265.8
click at [597, 211] on td "[PERSON_NAME][EMAIL_ADDRESS][DOMAIN_NAME]" at bounding box center [571, 207] width 237 height 43
drag, startPoint x: 501, startPoint y: 264, endPoint x: 626, endPoint y: 262, distance: 124.4
click at [626, 262] on tr "Sasha Raina Tiktok Video (0/2) 0/2 sasharaina08@gmail.com Aug 30, 2025 6:40 PM …" at bounding box center [460, 260] width 900 height 63
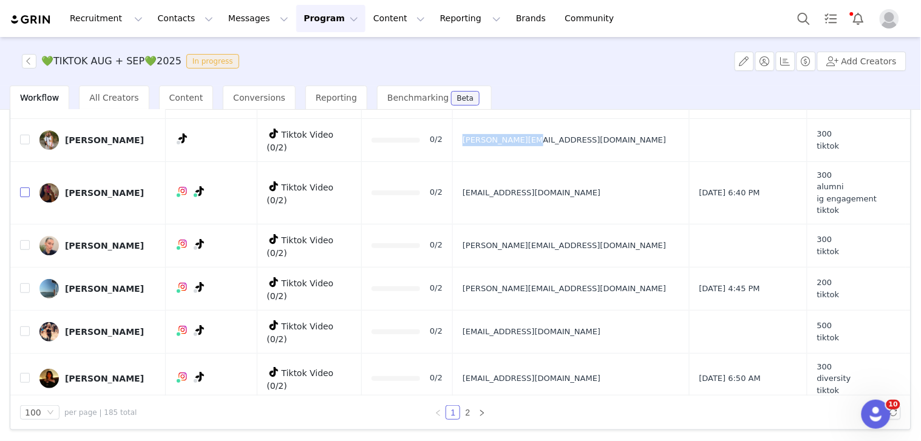
click at [25, 191] on input "checkbox" at bounding box center [25, 193] width 10 height 10
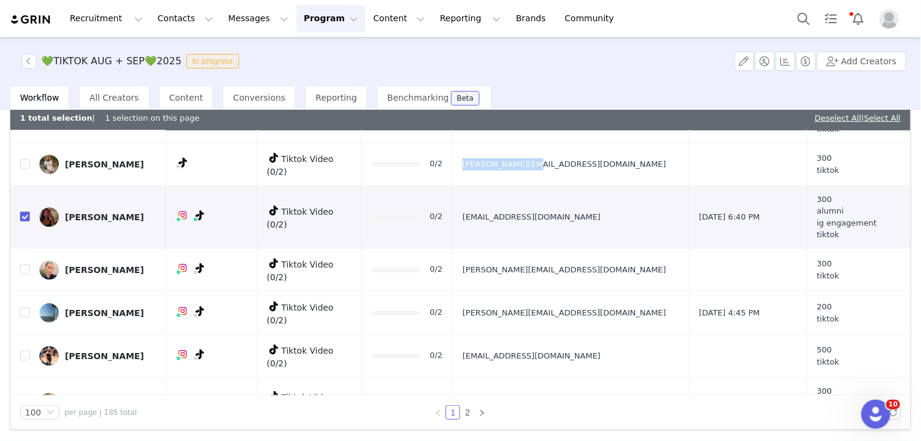
checkbox input "true"
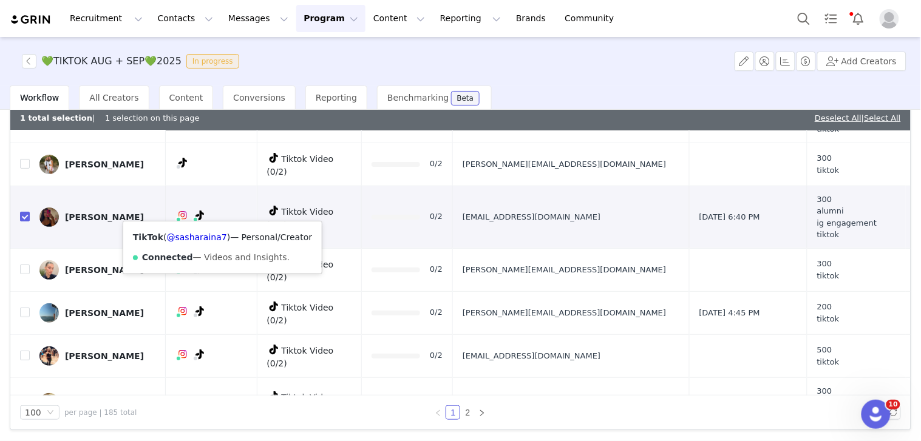
click at [210, 243] on div "TikTok ( @sasharaina7 ) — Personal/Creator Connected — Videos and Insights." at bounding box center [222, 247] width 198 height 52
click at [210, 242] on link "@sasharaina7" at bounding box center [197, 237] width 60 height 10
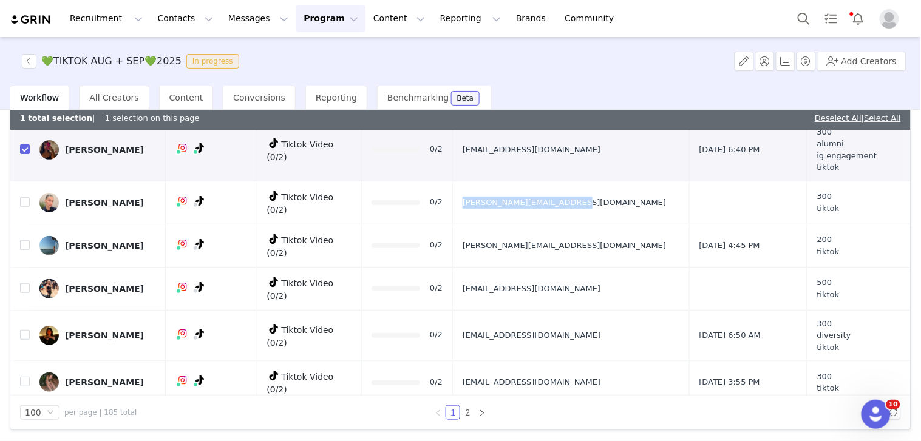
drag, startPoint x: 542, startPoint y: 204, endPoint x: 610, endPoint y: 204, distance: 68.0
click at [610, 204] on td "[PERSON_NAME][EMAIL_ADDRESS][DOMAIN_NAME]" at bounding box center [571, 202] width 237 height 43
drag, startPoint x: 553, startPoint y: 242, endPoint x: 603, endPoint y: 240, distance: 49.2
click at [603, 241] on td "[PERSON_NAME][EMAIL_ADDRESS][DOMAIN_NAME]" at bounding box center [571, 245] width 237 height 43
click at [22, 240] on input "checkbox" at bounding box center [25, 245] width 10 height 10
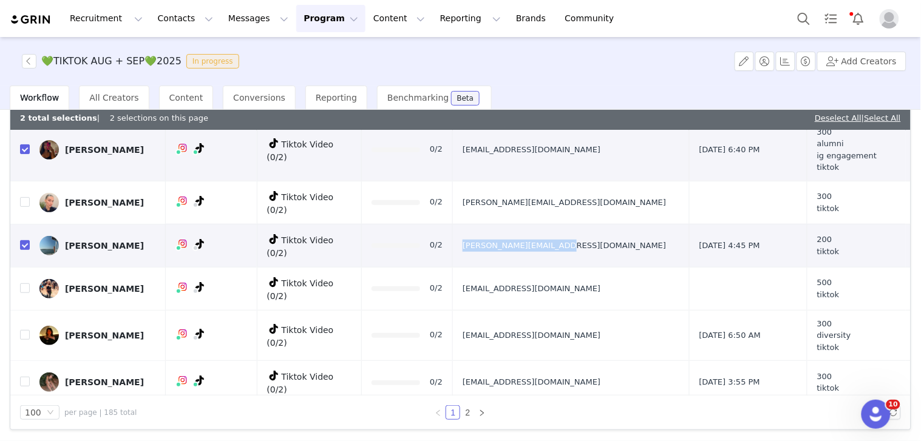
checkbox input "true"
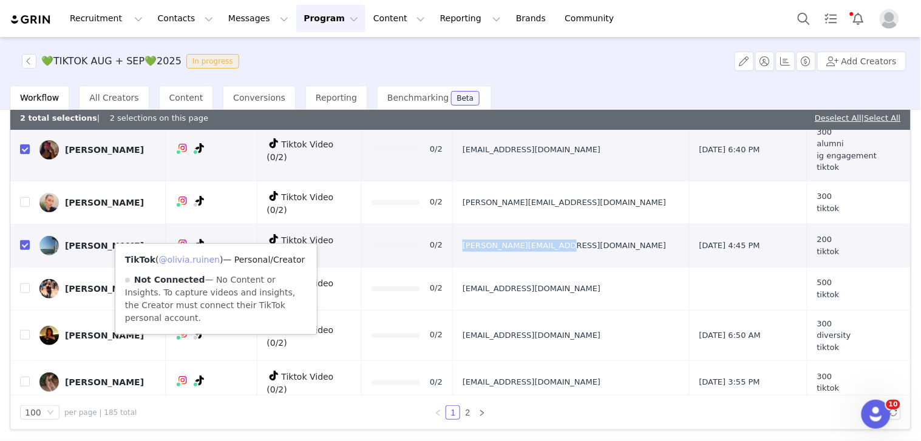
click at [204, 260] on link "@olivia.ruinen" at bounding box center [189, 260] width 61 height 10
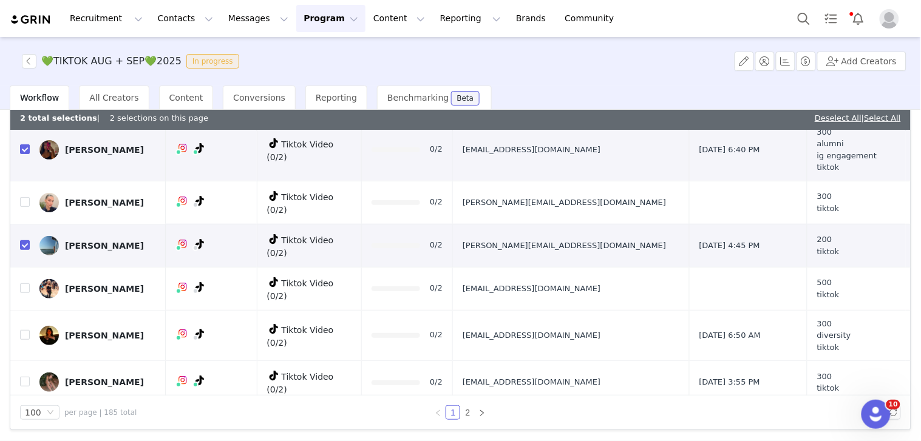
scroll to position [202, 0]
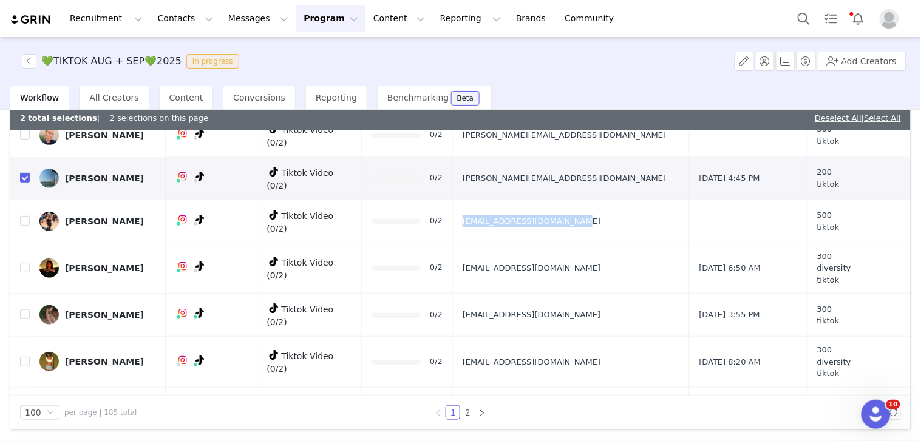
drag, startPoint x: 507, startPoint y: 206, endPoint x: 621, endPoint y: 208, distance: 114.1
click at [621, 208] on td "[EMAIL_ADDRESS][DOMAIN_NAME]" at bounding box center [571, 221] width 237 height 43
drag, startPoint x: 505, startPoint y: 247, endPoint x: 607, endPoint y: 252, distance: 102.7
click at [607, 252] on td "[EMAIL_ADDRESS][DOMAIN_NAME]" at bounding box center [571, 268] width 237 height 51
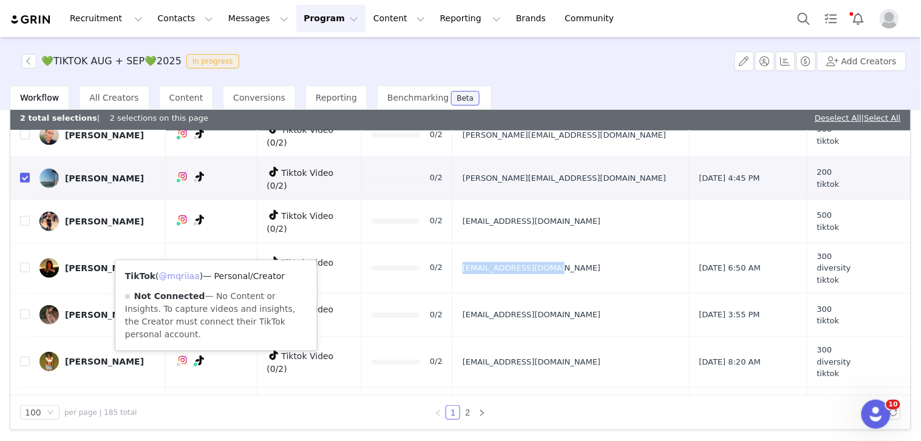
click at [194, 271] on link "@mqriiaa" at bounding box center [179, 276] width 41 height 10
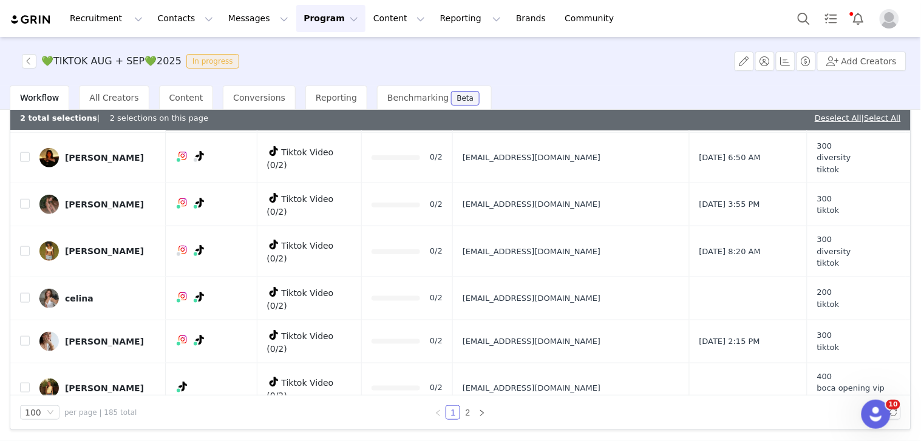
scroll to position [337, 0]
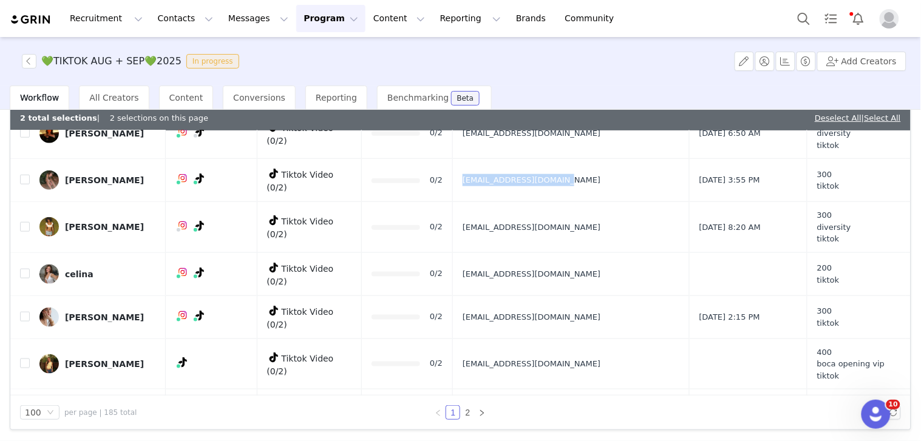
drag, startPoint x: 508, startPoint y: 171, endPoint x: 606, endPoint y: 166, distance: 97.8
click at [606, 166] on td "[EMAIL_ADDRESS][DOMAIN_NAME]" at bounding box center [571, 180] width 237 height 43
drag, startPoint x: 620, startPoint y: 165, endPoint x: 511, endPoint y: 161, distance: 109.3
click at [511, 162] on td "[EMAIL_ADDRESS][DOMAIN_NAME]" at bounding box center [571, 180] width 237 height 43
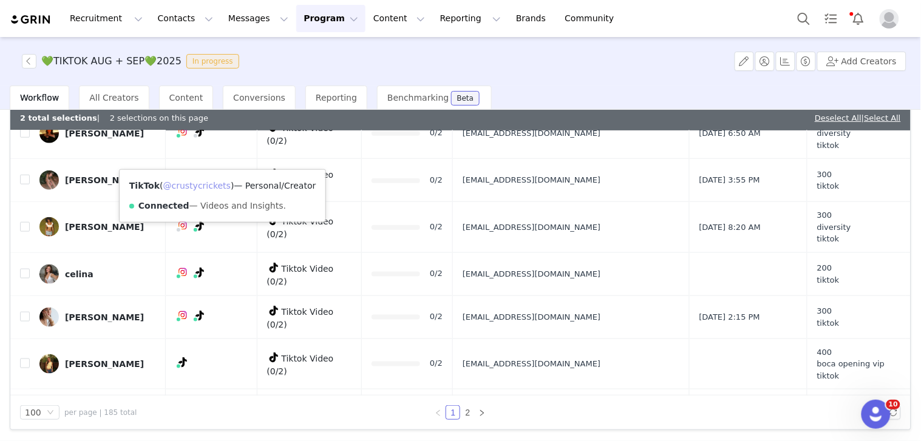
click at [210, 188] on link "@crustycrickets" at bounding box center [196, 186] width 67 height 10
drag, startPoint x: 624, startPoint y: 209, endPoint x: 265, endPoint y: 19, distance: 405.8
click at [637, 207] on td "[EMAIL_ADDRESS][DOMAIN_NAME]" at bounding box center [571, 227] width 237 height 51
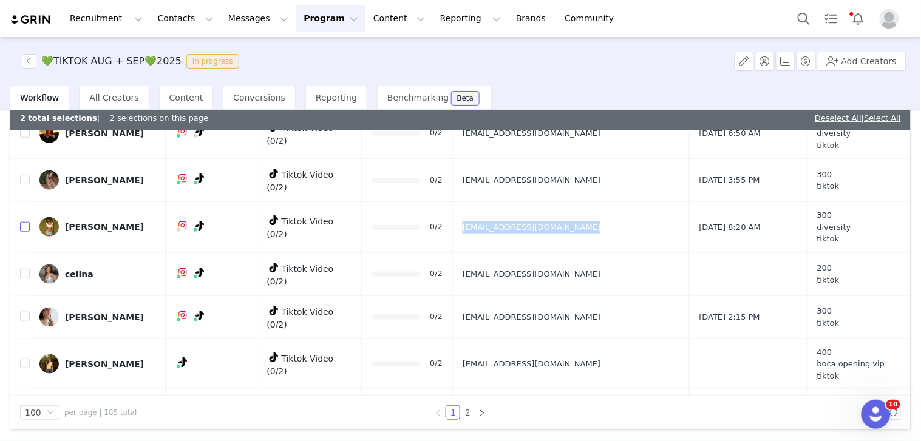
click at [24, 222] on input "checkbox" at bounding box center [25, 227] width 10 height 10
checkbox input "true"
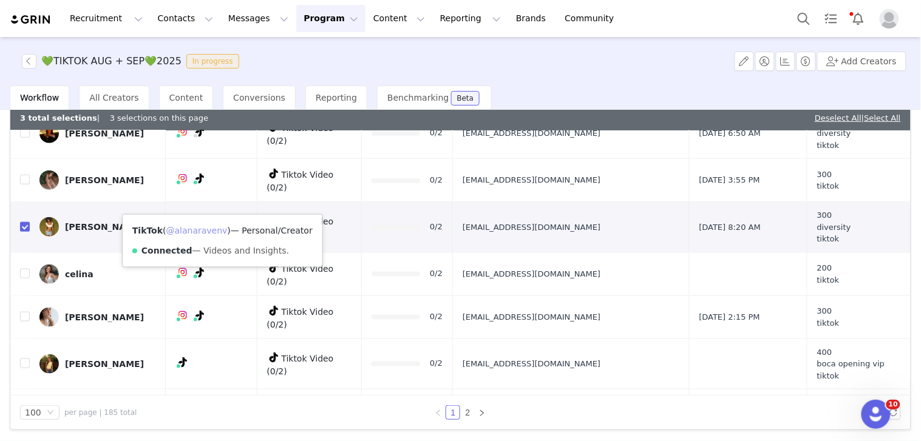
click at [213, 229] on link "@alanaravenv" at bounding box center [196, 231] width 61 height 10
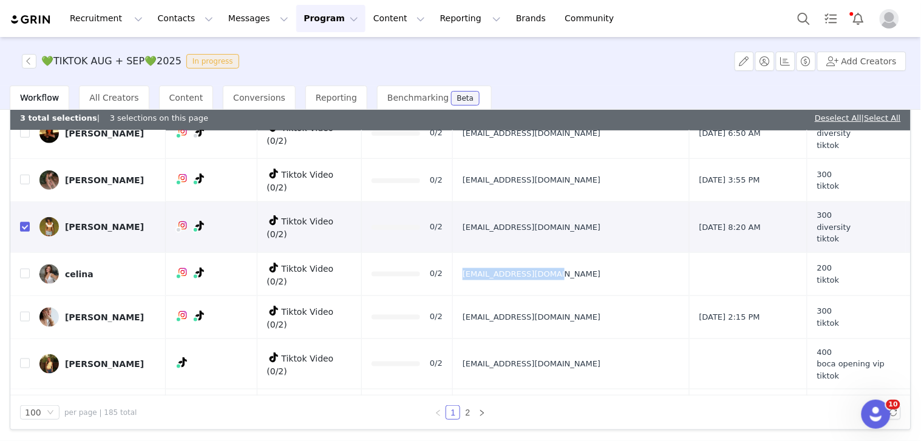
drag, startPoint x: 510, startPoint y: 255, endPoint x: 630, endPoint y: 257, distance: 120.2
click at [630, 257] on td "[EMAIL_ADDRESS][DOMAIN_NAME]" at bounding box center [571, 273] width 237 height 43
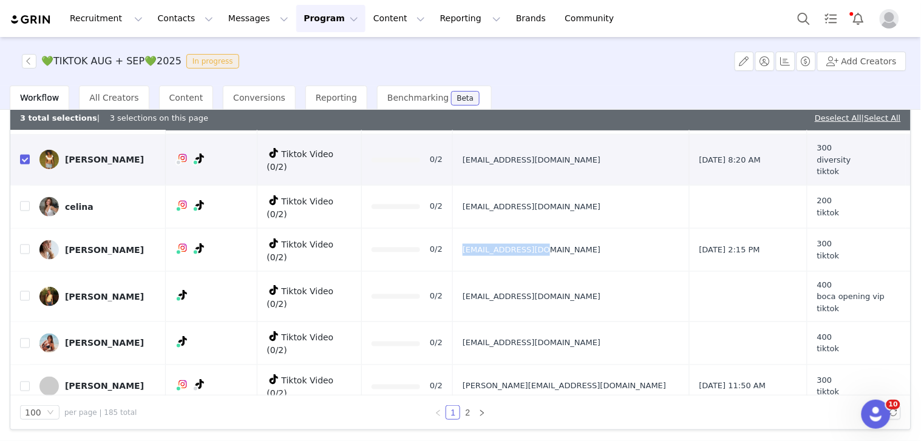
drag, startPoint x: 540, startPoint y: 225, endPoint x: 603, endPoint y: 225, distance: 62.5
click at [603, 228] on td "[EMAIL_ADDRESS][DOMAIN_NAME]" at bounding box center [571, 249] width 237 height 43
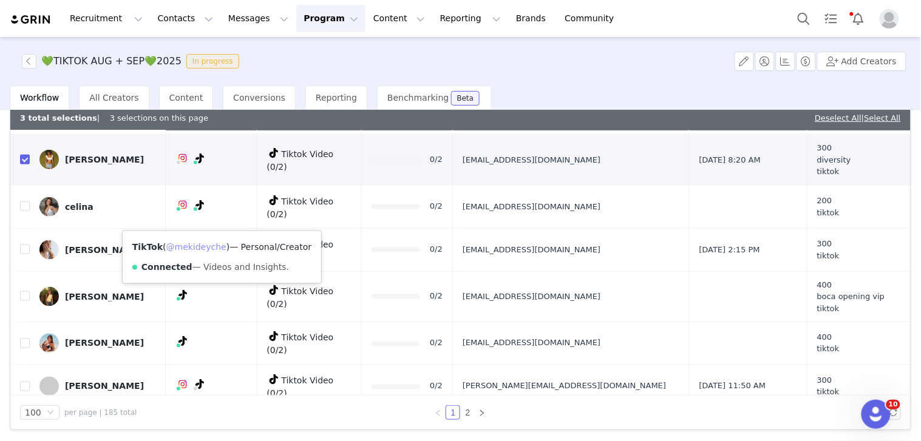
click at [217, 246] on link "@mekideyche" at bounding box center [196, 247] width 60 height 10
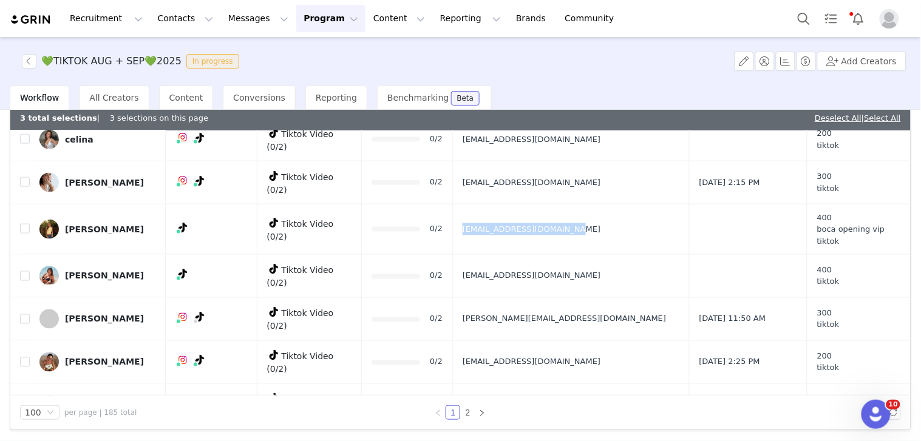
drag, startPoint x: 559, startPoint y: 209, endPoint x: 609, endPoint y: 210, distance: 49.8
click at [609, 210] on td "[EMAIL_ADDRESS][DOMAIN_NAME]" at bounding box center [571, 229] width 237 height 51
drag, startPoint x: 504, startPoint y: 250, endPoint x: 610, endPoint y: 249, distance: 105.6
click at [610, 255] on td "[EMAIL_ADDRESS][DOMAIN_NAME]" at bounding box center [571, 276] width 237 height 43
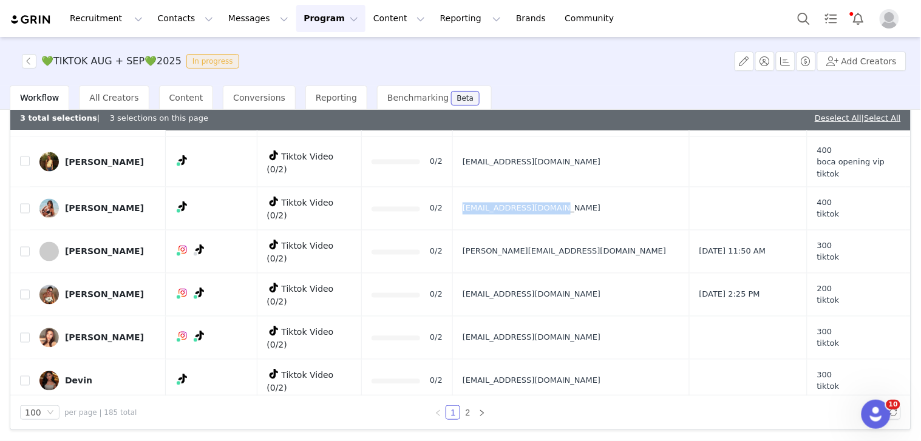
click at [590, 231] on td "[PERSON_NAME][EMAIL_ADDRESS][DOMAIN_NAME]" at bounding box center [571, 252] width 237 height 43
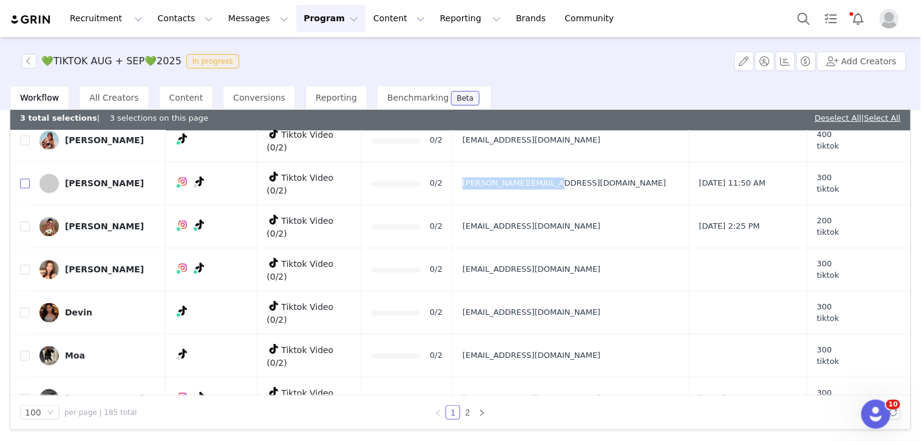
click at [24, 179] on input "checkbox" at bounding box center [25, 184] width 10 height 10
checkbox input "true"
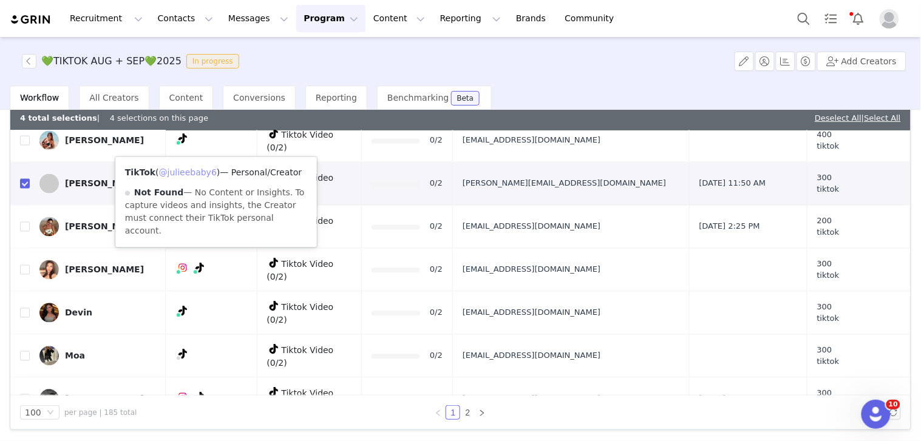
click at [202, 174] on link "@julieebaby6" at bounding box center [188, 173] width 58 height 10
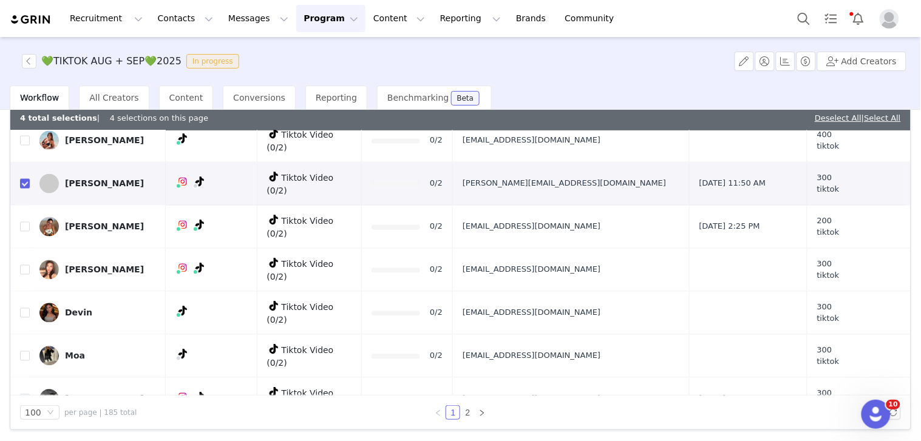
drag, startPoint x: 510, startPoint y: 186, endPoint x: 639, endPoint y: 187, distance: 128.6
click at [639, 206] on td "[EMAIL_ADDRESS][DOMAIN_NAME]" at bounding box center [571, 227] width 237 height 43
click at [24, 222] on input "checkbox" at bounding box center [25, 227] width 10 height 10
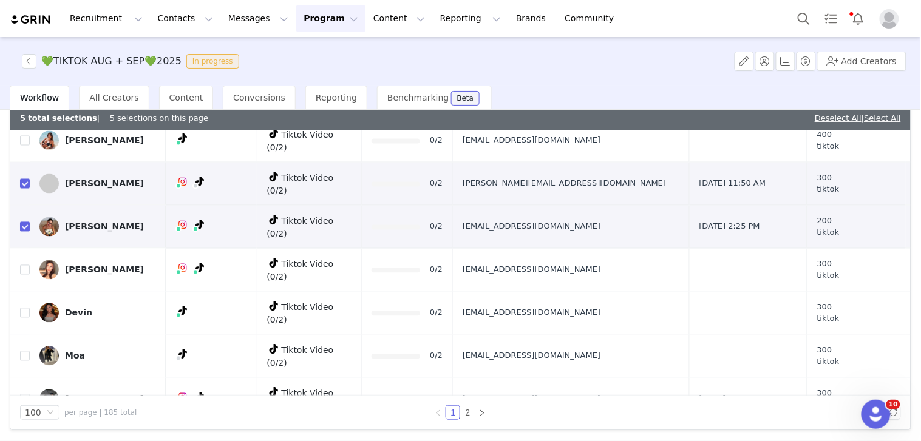
checkbox input "true"
click at [208, 211] on link "@matildegrodrigues" at bounding box center [197, 212] width 86 height 10
drag, startPoint x: 522, startPoint y: 228, endPoint x: 599, endPoint y: 228, distance: 76.5
click at [592, 249] on td "[EMAIL_ADDRESS][DOMAIN_NAME]" at bounding box center [571, 270] width 237 height 43
drag, startPoint x: 547, startPoint y: 226, endPoint x: 504, endPoint y: 229, distance: 42.5
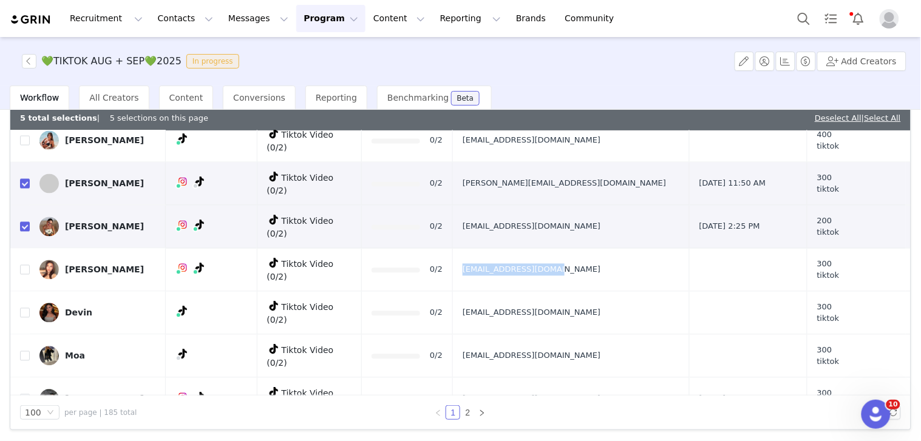
click at [504, 249] on td "[EMAIL_ADDRESS][DOMAIN_NAME]" at bounding box center [571, 270] width 237 height 43
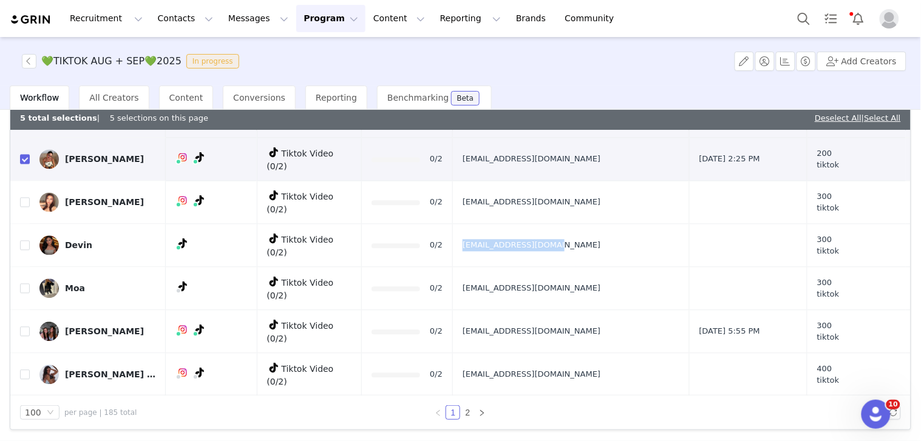
drag, startPoint x: 510, startPoint y: 201, endPoint x: 610, endPoint y: 204, distance: 100.2
click at [610, 225] on td "[EMAIL_ADDRESS][DOMAIN_NAME]" at bounding box center [571, 246] width 237 height 43
click at [640, 268] on td "[EMAIL_ADDRESS][DOMAIN_NAME]" at bounding box center [571, 289] width 237 height 43
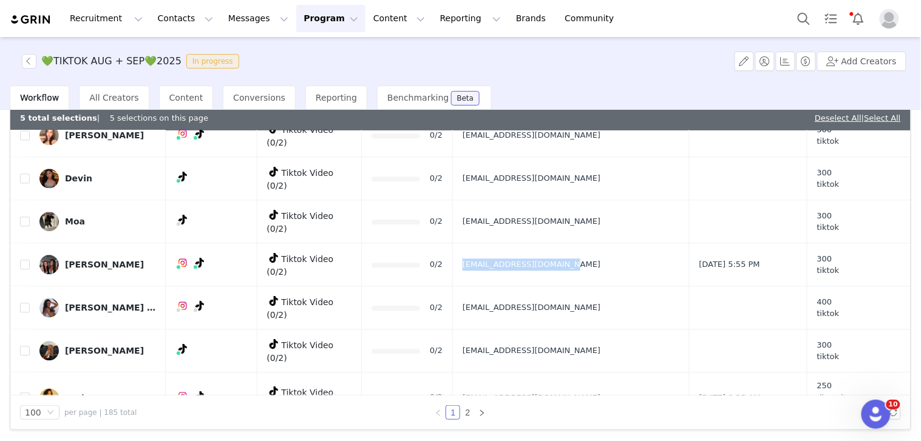
drag, startPoint x: 507, startPoint y: 213, endPoint x: 605, endPoint y: 214, distance: 98.3
click at [604, 243] on td "[EMAIL_ADDRESS][DOMAIN_NAME]" at bounding box center [571, 264] width 237 height 43
click at [201, 228] on link "@danabednarik" at bounding box center [196, 233] width 67 height 10
click at [107, 260] on div "[PERSON_NAME]" at bounding box center [104, 265] width 79 height 10
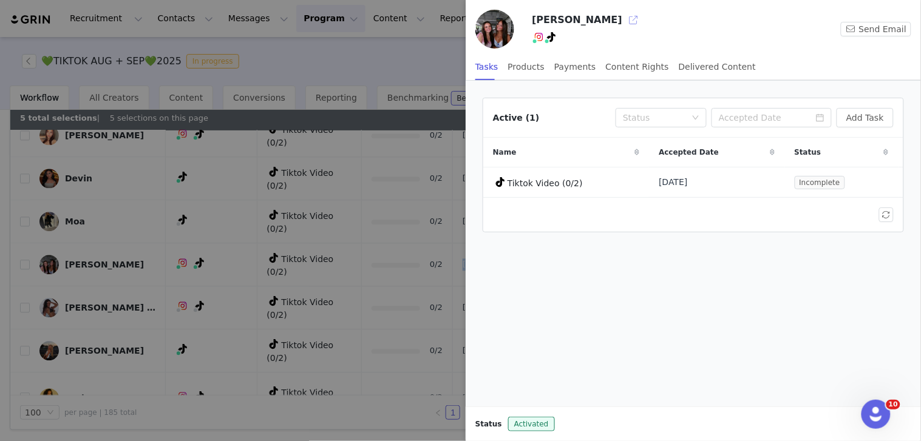
click at [623, 21] on button "button" at bounding box center [632, 19] width 19 height 19
click at [312, 221] on div at bounding box center [460, 220] width 921 height 441
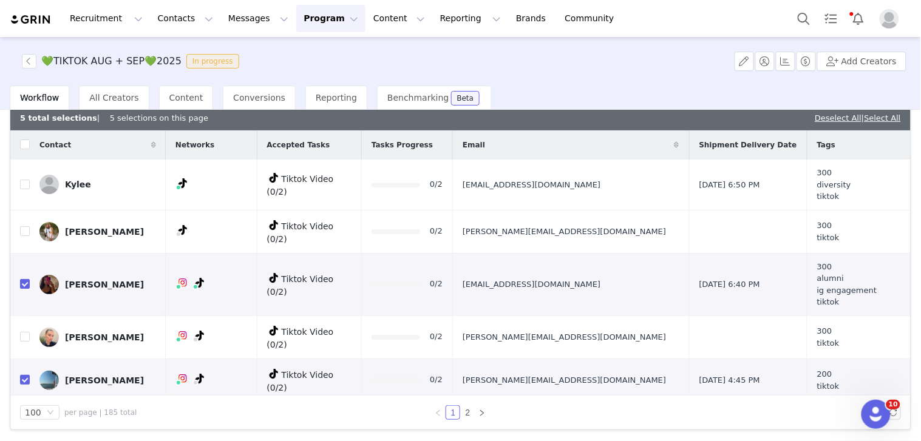
scroll to position [687, 0]
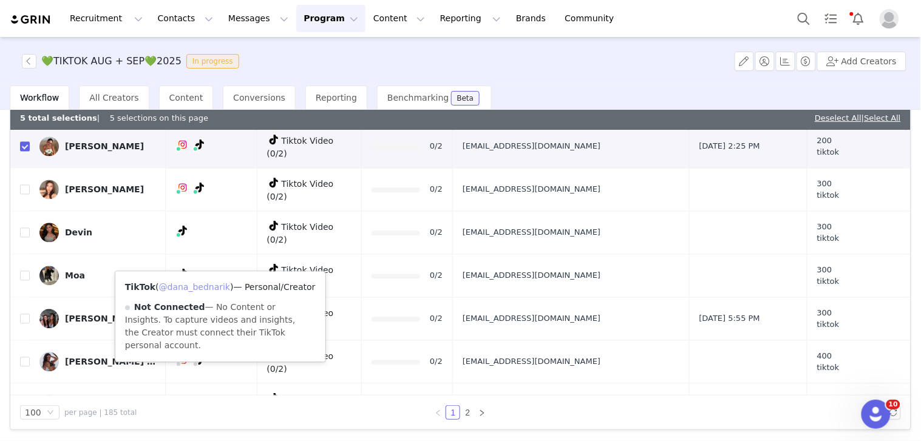
click at [206, 283] on link "@dana_bednarik" at bounding box center [195, 288] width 72 height 10
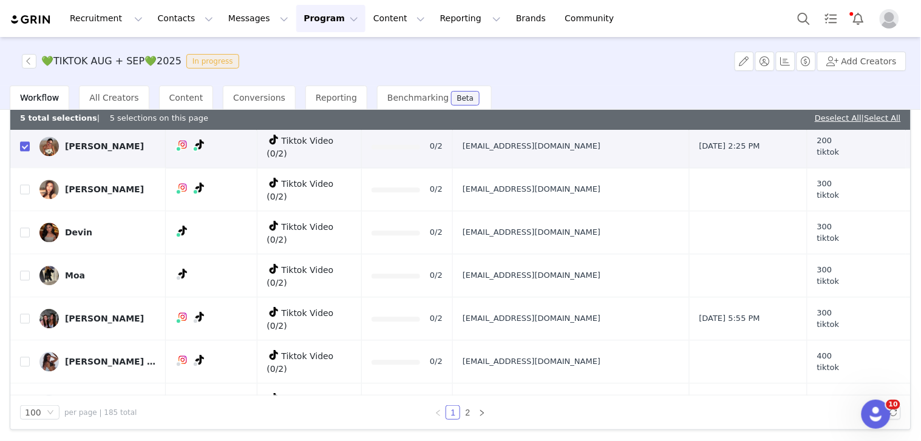
click at [808, 312] on button "button" at bounding box center [815, 319] width 15 height 15
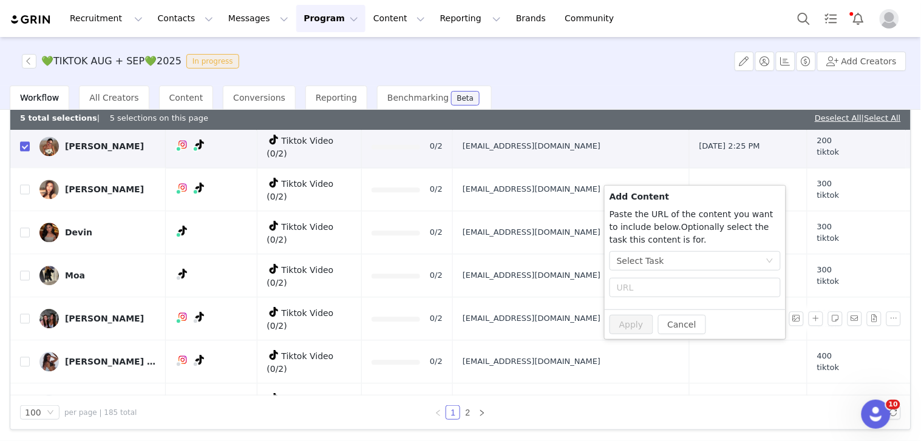
click at [754, 259] on div "Select Task" at bounding box center [691, 261] width 149 height 18
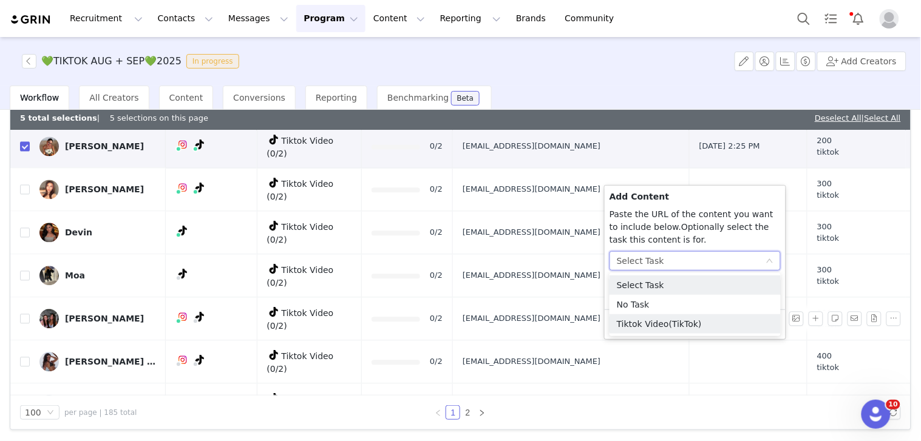
click at [675, 325] on span "(TikTok)" at bounding box center [685, 324] width 33 height 10
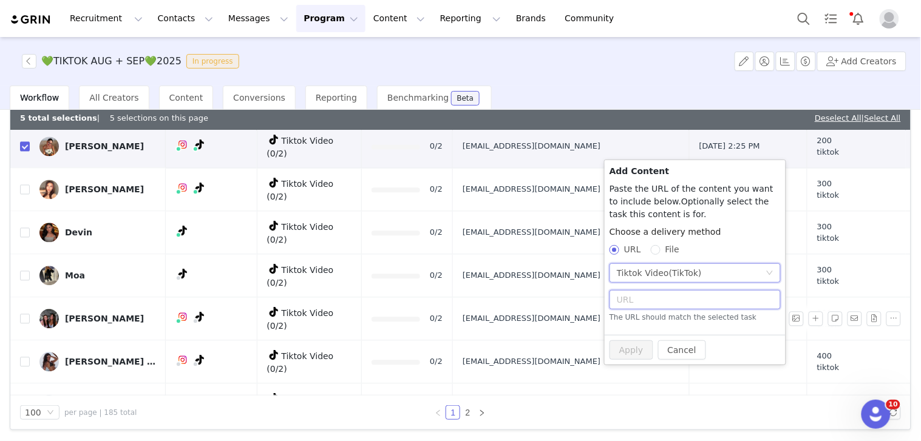
click at [647, 291] on input "text" at bounding box center [694, 299] width 171 height 19
paste input "https://www.tiktok.com/@dana_bednarik/video/7540791885087001886"
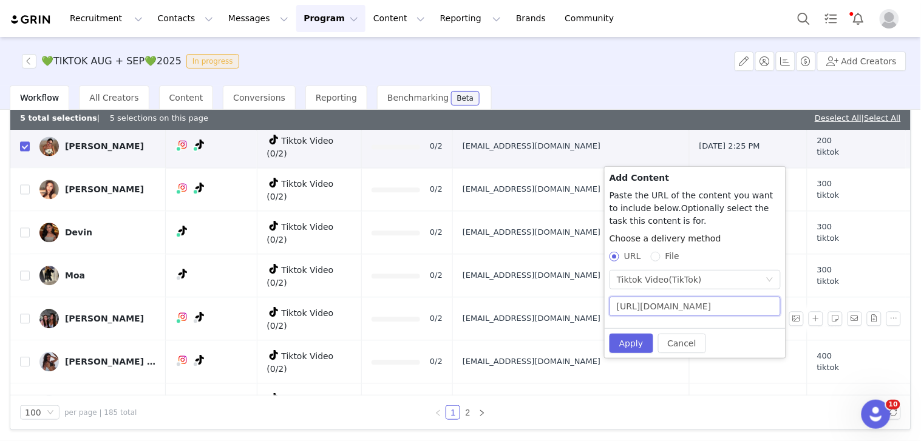
scroll to position [0, 111]
type input "https://www.tiktok.com/@dana_bednarik/video/7540791885087001886"
click at [635, 340] on button "Apply" at bounding box center [631, 343] width 44 height 19
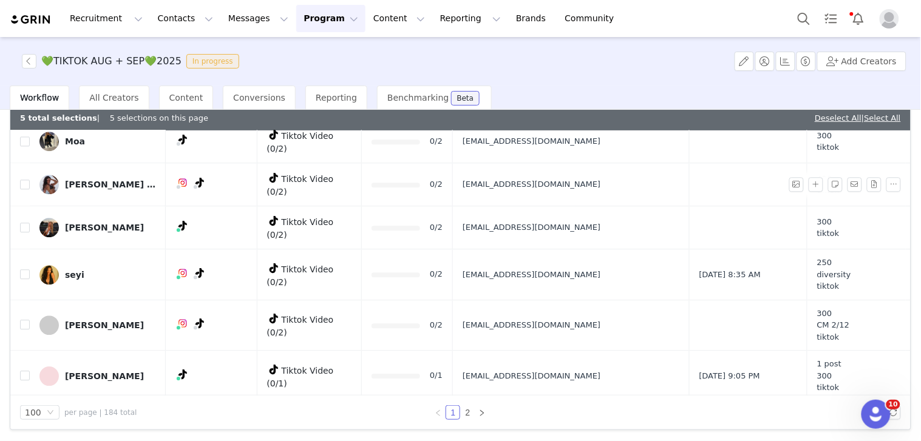
scroll to position [754, 0]
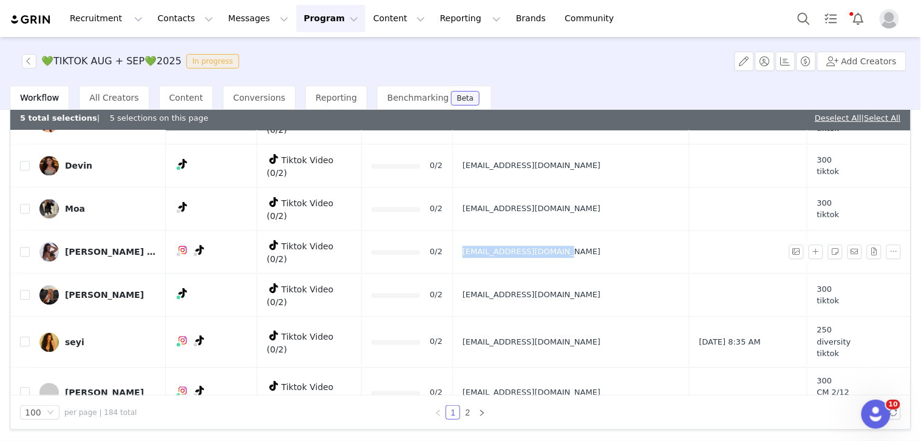
drag, startPoint x: 525, startPoint y: 201, endPoint x: 634, endPoint y: 200, distance: 108.0
click at [634, 231] on td "[EMAIL_ADDRESS][DOMAIN_NAME]" at bounding box center [571, 252] width 237 height 43
drag, startPoint x: 525, startPoint y: 238, endPoint x: 617, endPoint y: 238, distance: 91.6
click at [617, 274] on td "[EMAIL_ADDRESS][DOMAIN_NAME]" at bounding box center [571, 295] width 237 height 43
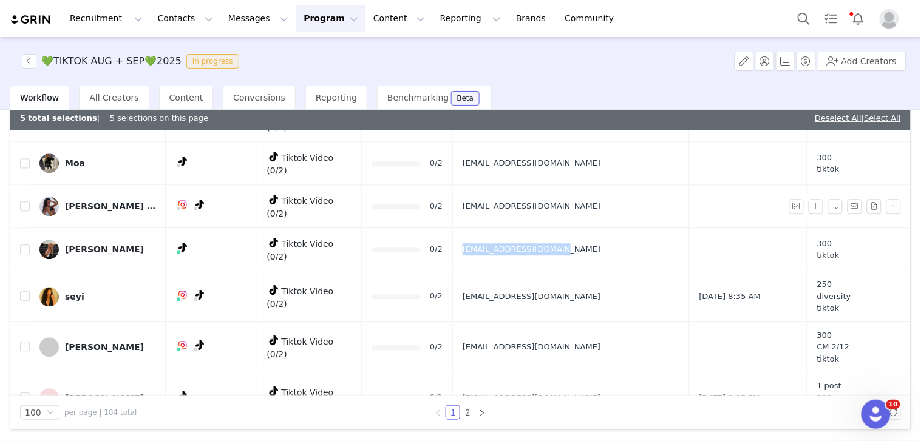
scroll to position [822, 0]
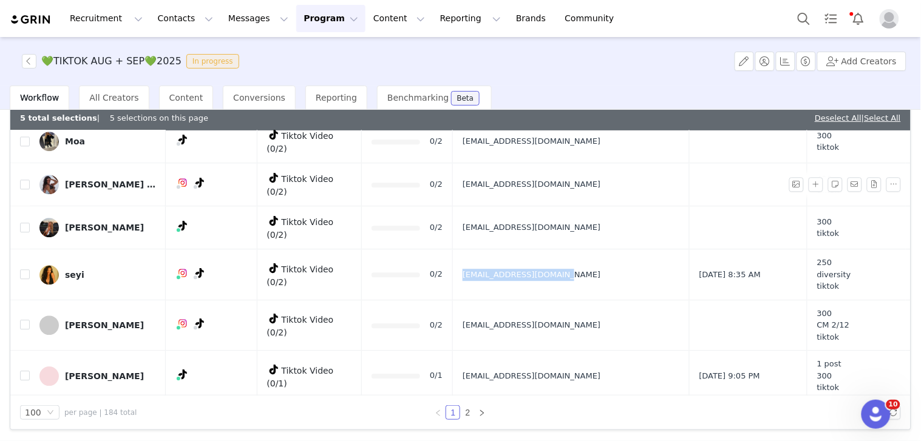
drag, startPoint x: 512, startPoint y: 215, endPoint x: 626, endPoint y: 215, distance: 113.5
click at [626, 249] on td "[EMAIL_ADDRESS][DOMAIN_NAME]" at bounding box center [571, 274] width 237 height 51
click at [27, 269] on input "checkbox" at bounding box center [25, 274] width 10 height 10
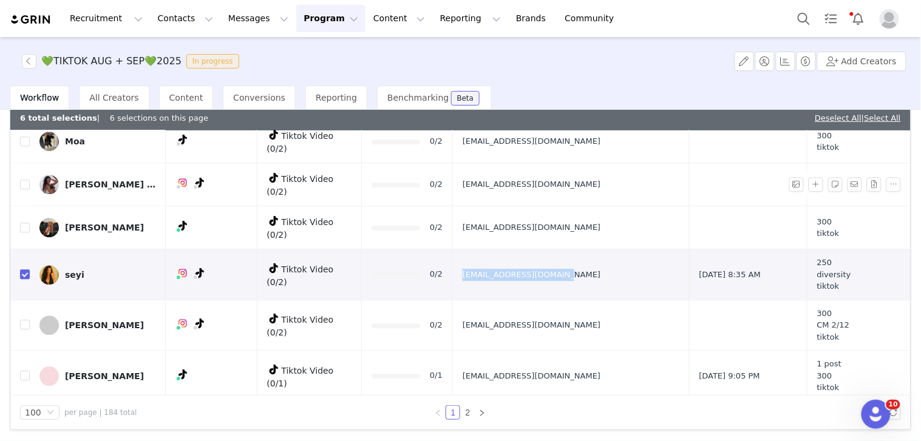
checkbox input "true"
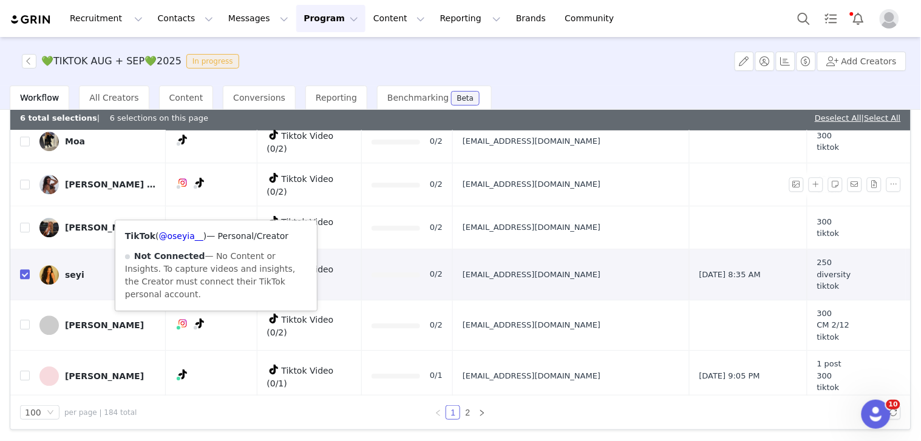
click at [206, 234] on span "— Personal/Creator" at bounding box center [247, 236] width 82 height 10
click at [192, 234] on link "@oseyia__" at bounding box center [181, 236] width 44 height 10
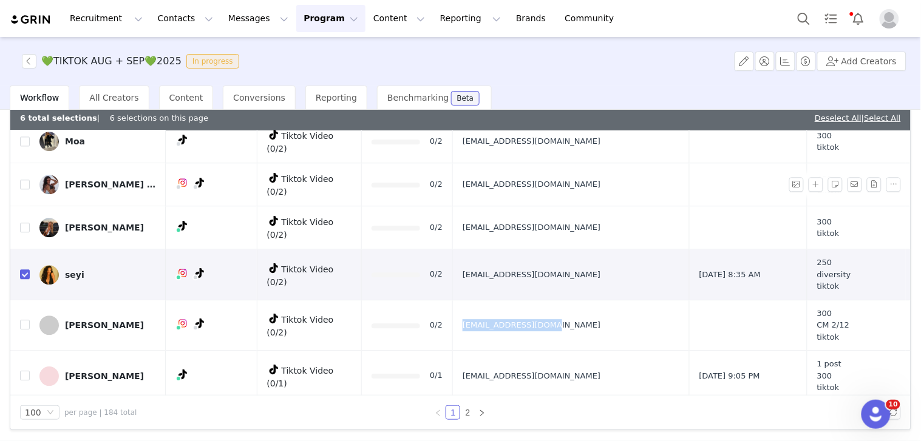
drag, startPoint x: 513, startPoint y: 261, endPoint x: 610, endPoint y: 269, distance: 98.1
click at [610, 300] on td "[EMAIL_ADDRESS][DOMAIN_NAME]" at bounding box center [571, 325] width 237 height 51
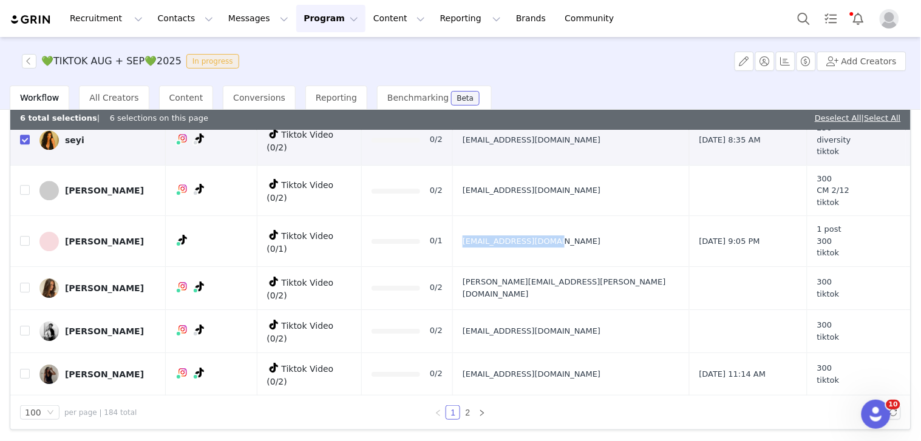
drag, startPoint x: 549, startPoint y: 184, endPoint x: 615, endPoint y: 183, distance: 66.8
click at [615, 216] on td "[EMAIL_ADDRESS][DOMAIN_NAME]" at bounding box center [571, 241] width 237 height 51
drag, startPoint x: 27, startPoint y: 176, endPoint x: 83, endPoint y: 190, distance: 58.1
click at [27, 236] on input "checkbox" at bounding box center [25, 241] width 10 height 10
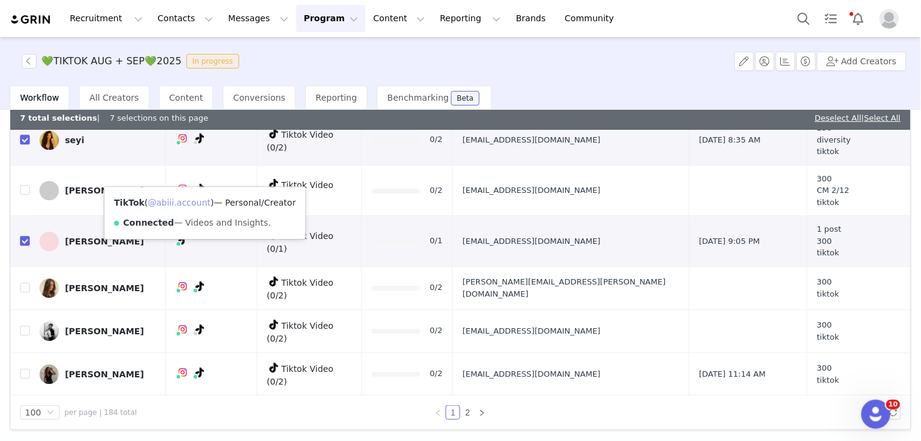
click at [190, 206] on link "@abiii.account" at bounding box center [179, 203] width 63 height 10
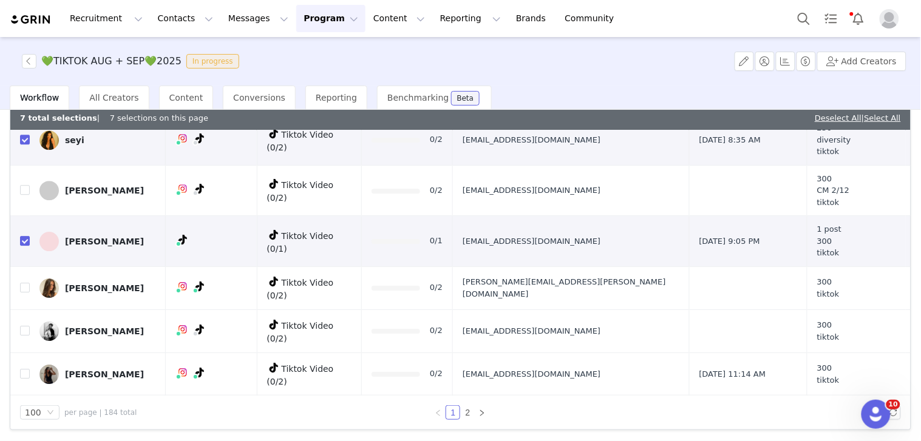
click at [23, 236] on input "checkbox" at bounding box center [25, 241] width 10 height 10
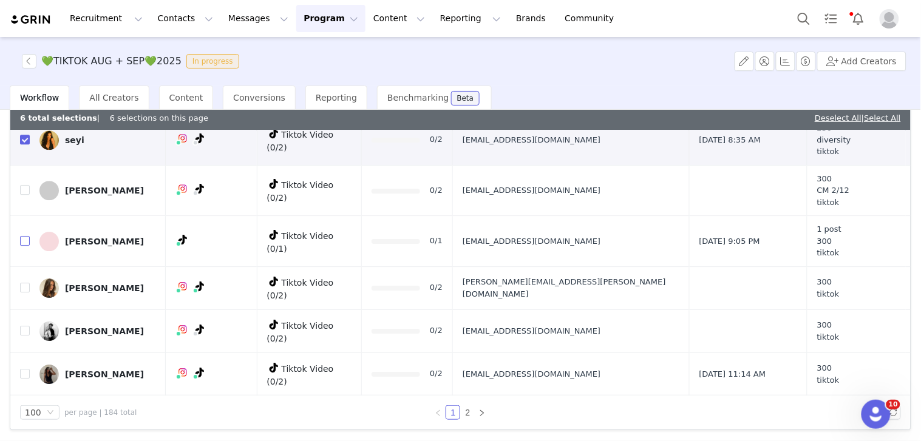
checkbox input "false"
click at [808, 234] on button "button" at bounding box center [815, 241] width 15 height 15
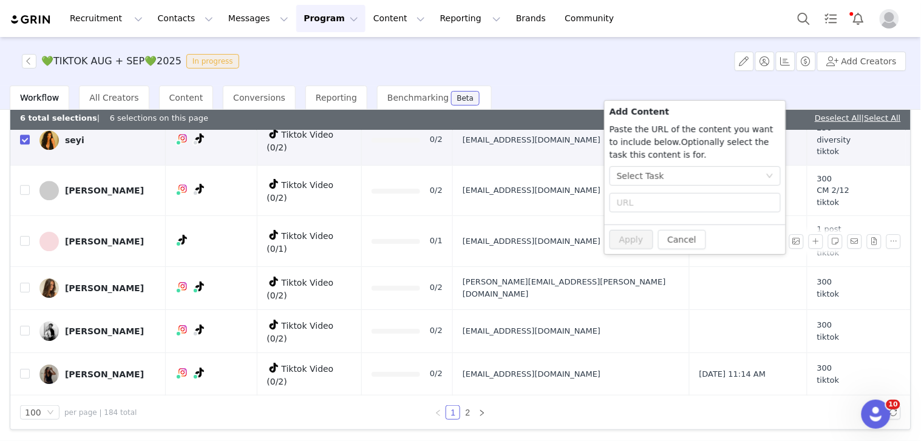
click at [745, 182] on div "Select Task" at bounding box center [691, 176] width 149 height 18
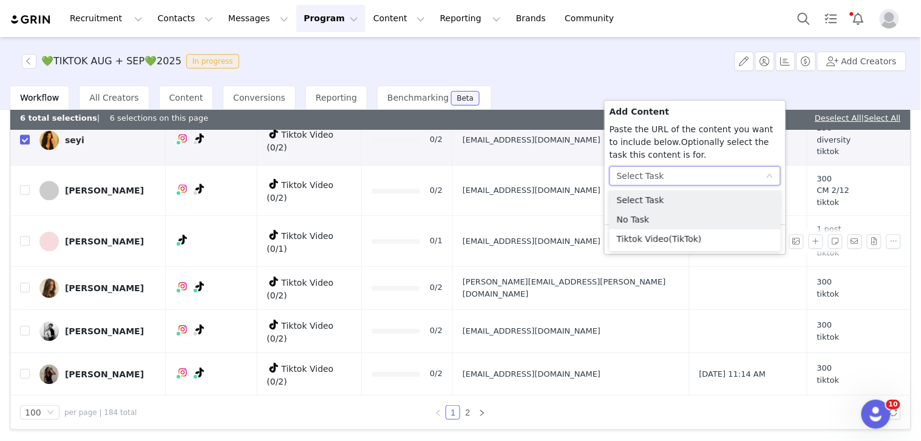
click at [671, 240] on span "(TikTok)" at bounding box center [685, 239] width 33 height 10
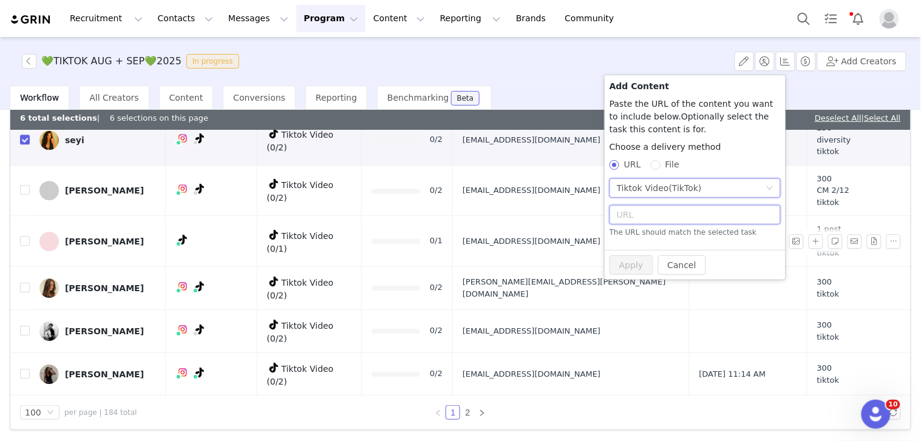
drag, startPoint x: 659, startPoint y: 214, endPoint x: 657, endPoint y: 238, distance: 25.0
click at [659, 214] on input "text" at bounding box center [694, 214] width 171 height 19
paste input "https://www.tiktok.com/@abiii.account/video/7544871942545886494"
type input "https://www.tiktok.com/@abiii.account/video/7544871942545886494"
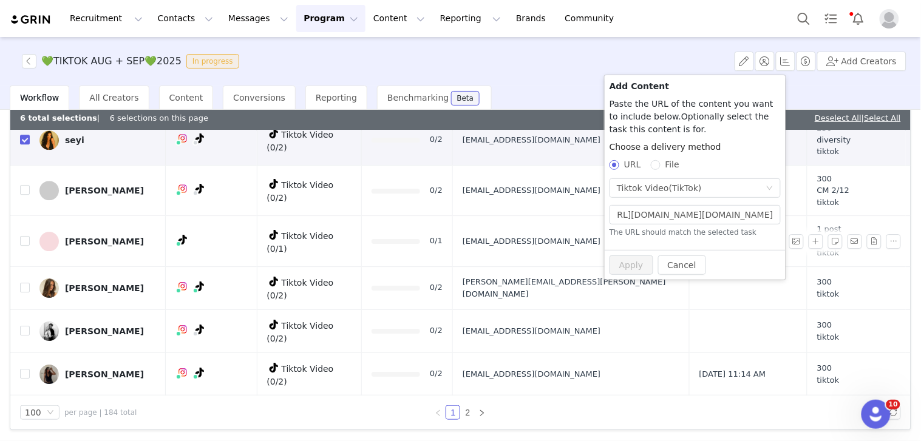
click at [636, 261] on button "Apply" at bounding box center [631, 264] width 44 height 19
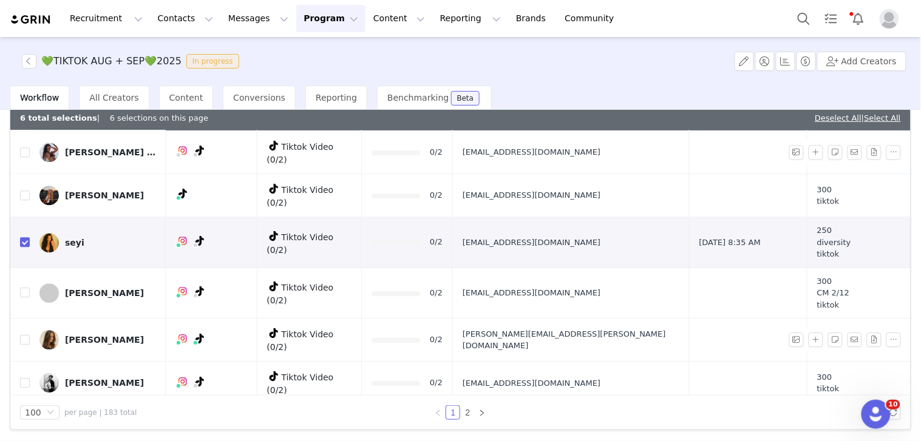
scroll to position [876, 0]
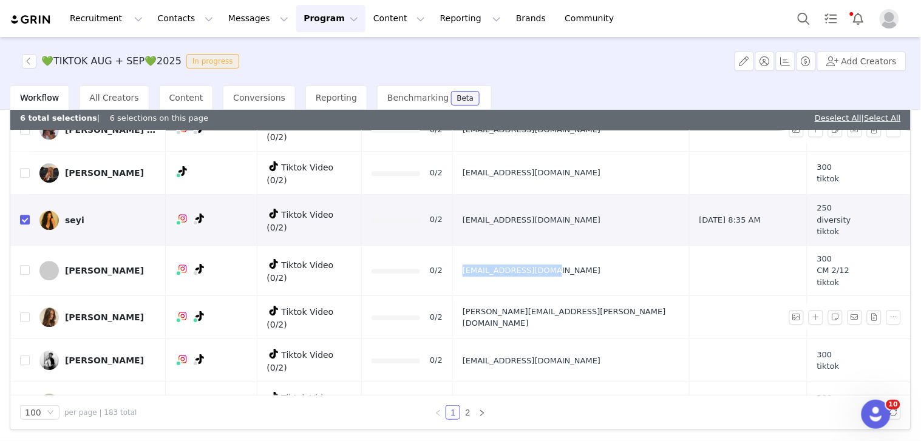
drag, startPoint x: 510, startPoint y: 208, endPoint x: 384, endPoint y: 27, distance: 221.0
click at [615, 245] on td "[EMAIL_ADDRESS][DOMAIN_NAME]" at bounding box center [571, 270] width 237 height 51
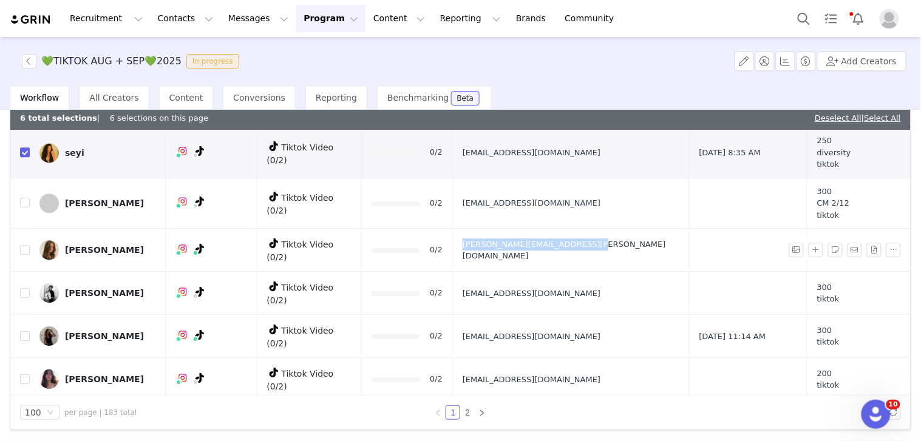
drag, startPoint x: 538, startPoint y: 184, endPoint x: 632, endPoint y: 184, distance: 94.1
click at [632, 229] on td "[PERSON_NAME][EMAIL_ADDRESS][PERSON_NAME][DOMAIN_NAME]" at bounding box center [571, 250] width 237 height 43
drag, startPoint x: 505, startPoint y: 223, endPoint x: 610, endPoint y: 223, distance: 104.4
click at [613, 272] on td "[EMAIL_ADDRESS][DOMAIN_NAME]" at bounding box center [571, 293] width 237 height 43
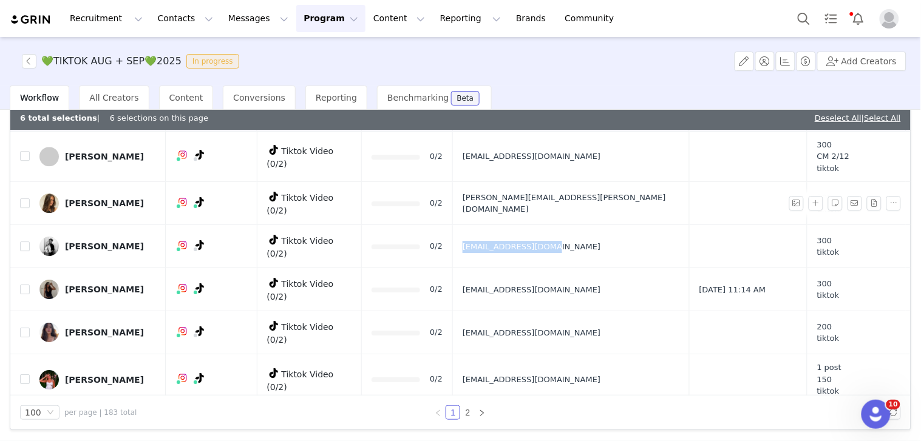
scroll to position [1011, 0]
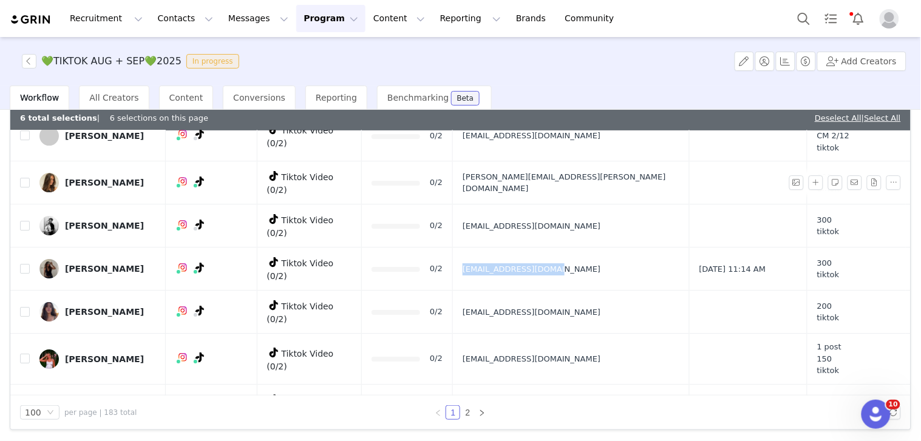
drag, startPoint x: 509, startPoint y: 201, endPoint x: 595, endPoint y: 200, distance: 86.2
click at [595, 248] on td "[EMAIL_ADDRESS][DOMAIN_NAME]" at bounding box center [571, 269] width 237 height 43
click at [24, 264] on input "checkbox" at bounding box center [25, 269] width 10 height 10
checkbox input "true"
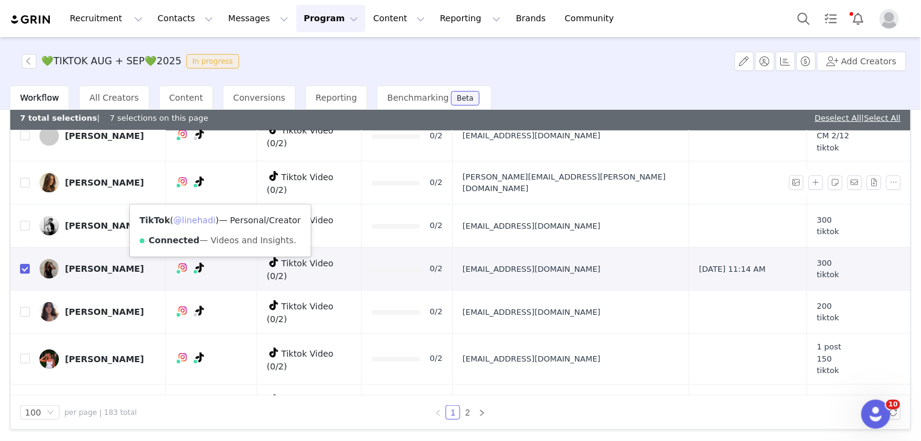
click at [208, 217] on link "@linehadi" at bounding box center [195, 220] width 42 height 10
drag, startPoint x: 508, startPoint y: 235, endPoint x: 607, endPoint y: 235, distance: 99.5
click at [597, 291] on td "[EMAIL_ADDRESS][DOMAIN_NAME]" at bounding box center [571, 312] width 237 height 43
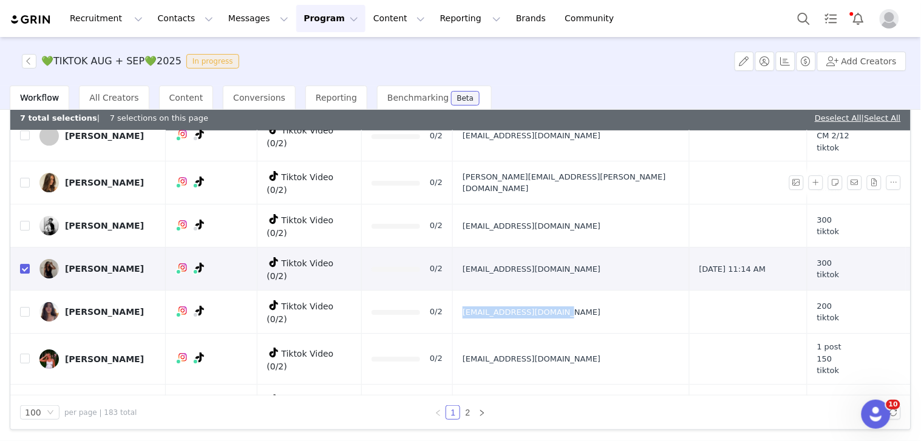
drag, startPoint x: 610, startPoint y: 235, endPoint x: 511, endPoint y: 232, distance: 99.6
click at [511, 291] on td "[EMAIL_ADDRESS][DOMAIN_NAME]" at bounding box center [571, 312] width 237 height 43
drag, startPoint x: 511, startPoint y: 280, endPoint x: 620, endPoint y: 280, distance: 109.2
click at [620, 334] on td "[EMAIL_ADDRESS][DOMAIN_NAME]" at bounding box center [571, 359] width 237 height 51
click at [612, 384] on tr "anna Tiktok Video (0/2) 0/2 anna2332@outlook.de 300 tiktok" at bounding box center [460, 405] width 900 height 43
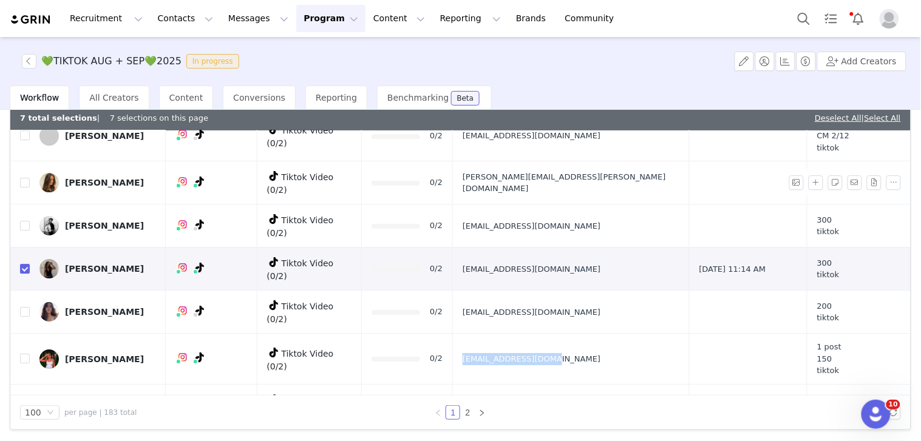
scroll to position [1146, 0]
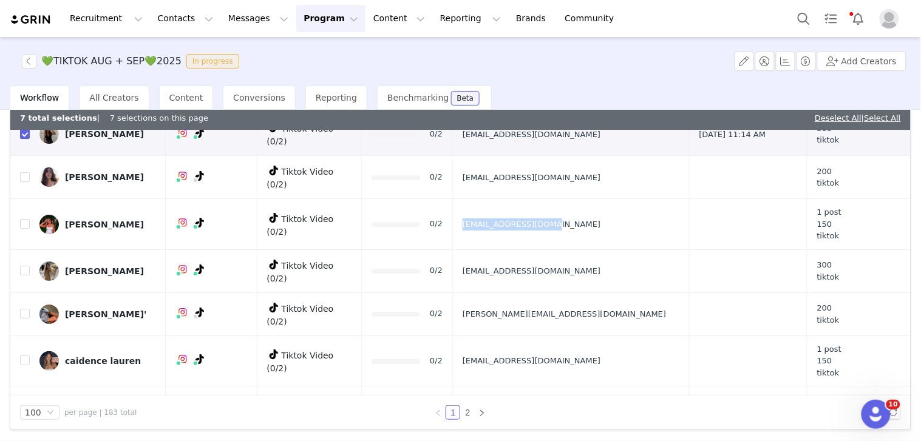
drag, startPoint x: 512, startPoint y: 238, endPoint x: 595, endPoint y: 238, distance: 82.5
click at [595, 292] on td "[PERSON_NAME][EMAIL_ADDRESS][DOMAIN_NAME]" at bounding box center [571, 313] width 237 height 43
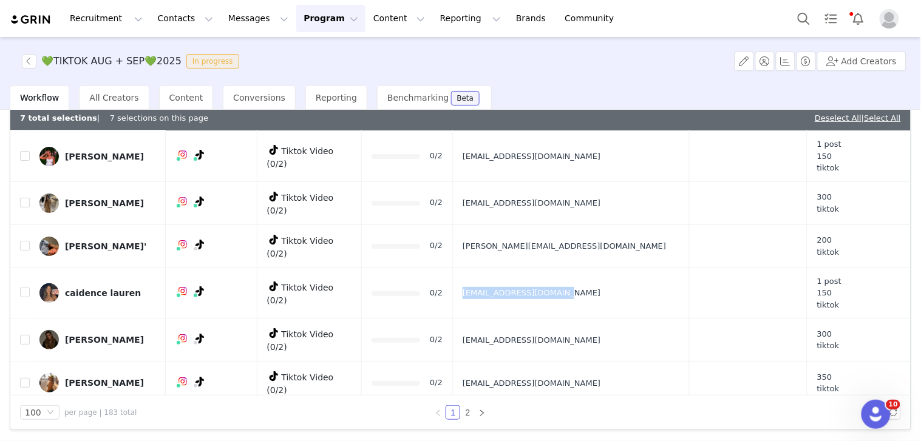
drag, startPoint x: 507, startPoint y: 209, endPoint x: 596, endPoint y: 211, distance: 88.6
click at [596, 268] on td "[EMAIL_ADDRESS][DOMAIN_NAME]" at bounding box center [571, 293] width 237 height 51
drag, startPoint x: 513, startPoint y: 251, endPoint x: 607, endPoint y: 248, distance: 94.7
click at [607, 319] on td "[EMAIL_ADDRESS][DOMAIN_NAME]" at bounding box center [571, 340] width 237 height 43
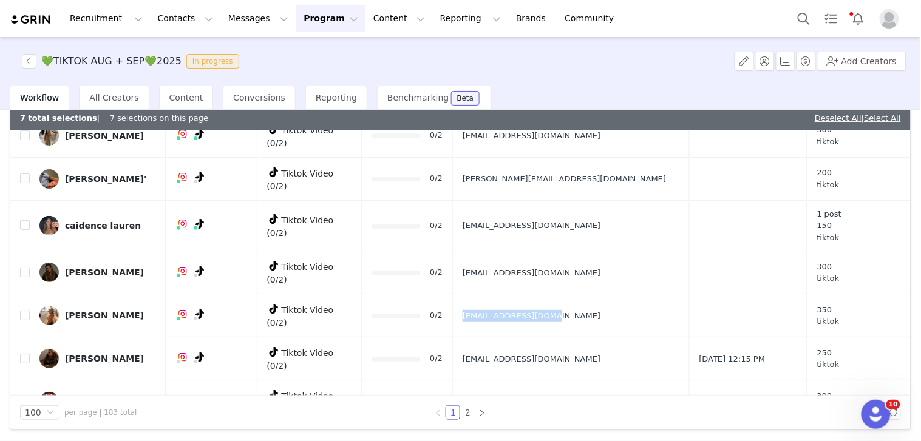
drag, startPoint x: 510, startPoint y: 220, endPoint x: 615, endPoint y: 221, distance: 105.0
click at [615, 294] on td "[EMAIL_ADDRESS][DOMAIN_NAME]" at bounding box center [571, 315] width 237 height 43
drag, startPoint x: 506, startPoint y: 257, endPoint x: 643, endPoint y: 262, distance: 137.2
click at [643, 337] on td "[EMAIL_ADDRESS][DOMAIN_NAME]" at bounding box center [571, 358] width 237 height 43
click at [22, 354] on input "checkbox" at bounding box center [25, 359] width 10 height 10
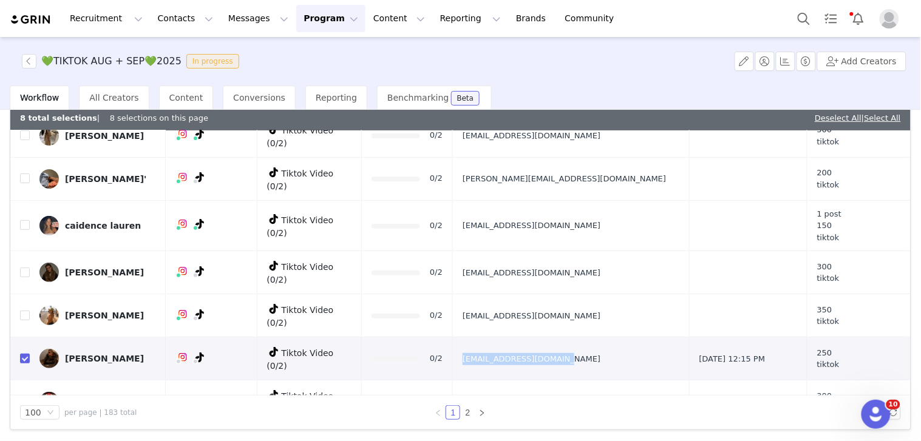
checkbox input "true"
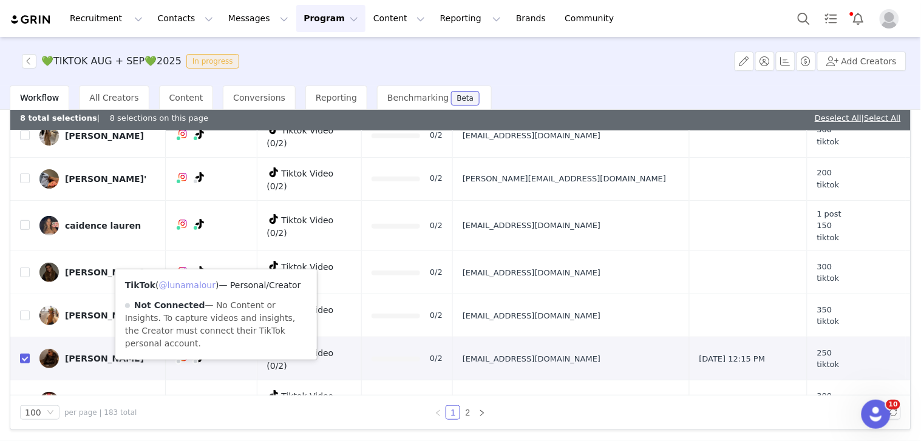
click at [194, 284] on link "@lunamalour" at bounding box center [187, 285] width 57 height 10
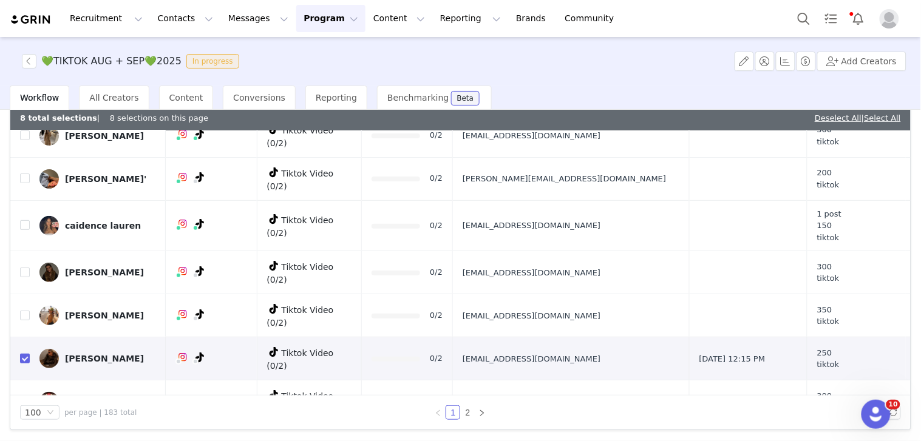
scroll to position [1416, 0]
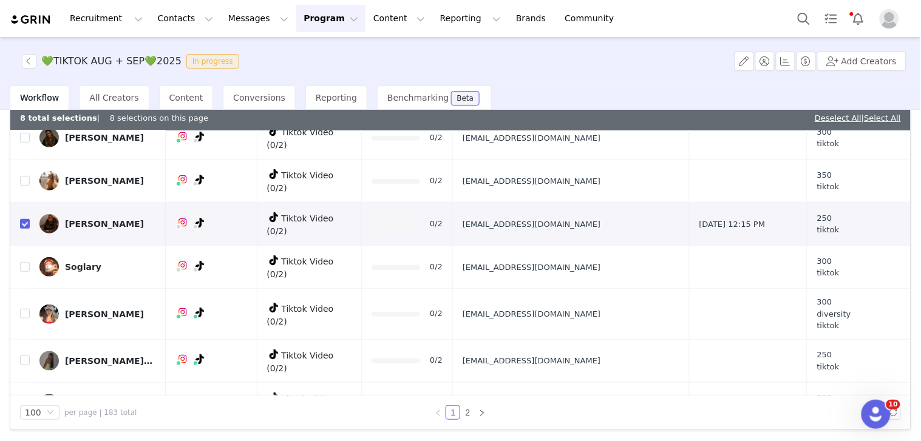
click at [607, 246] on tr "Soglary Tiktok Video (0/2) 0/2 ssoglary@gmail.com 300 tiktok" at bounding box center [460, 267] width 900 height 43
click at [578, 289] on td "[EMAIL_ADDRESS][DOMAIN_NAME]" at bounding box center [571, 314] width 237 height 51
drag, startPoint x: 610, startPoint y: 212, endPoint x: 511, endPoint y: 212, distance: 98.9
click at [511, 289] on td "[EMAIL_ADDRESS][DOMAIN_NAME]" at bounding box center [571, 314] width 237 height 51
drag, startPoint x: 507, startPoint y: 252, endPoint x: 603, endPoint y: 255, distance: 95.9
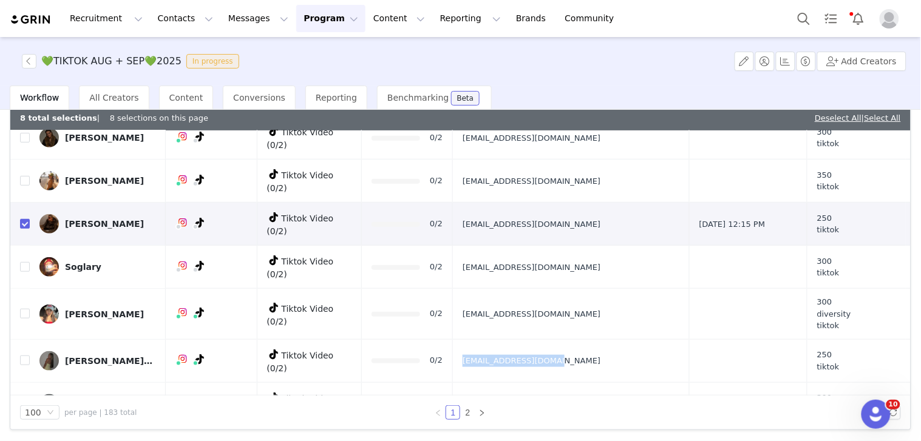
click at [603, 339] on td "[EMAIL_ADDRESS][DOMAIN_NAME]" at bounding box center [571, 360] width 237 height 43
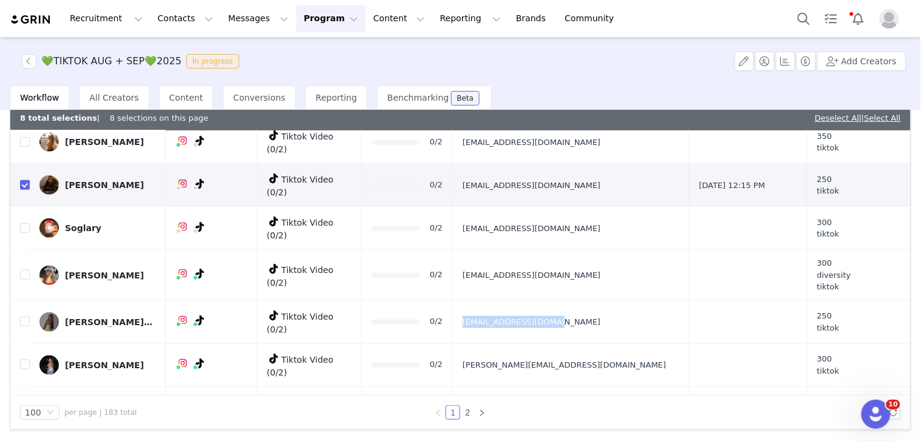
scroll to position [1483, 0]
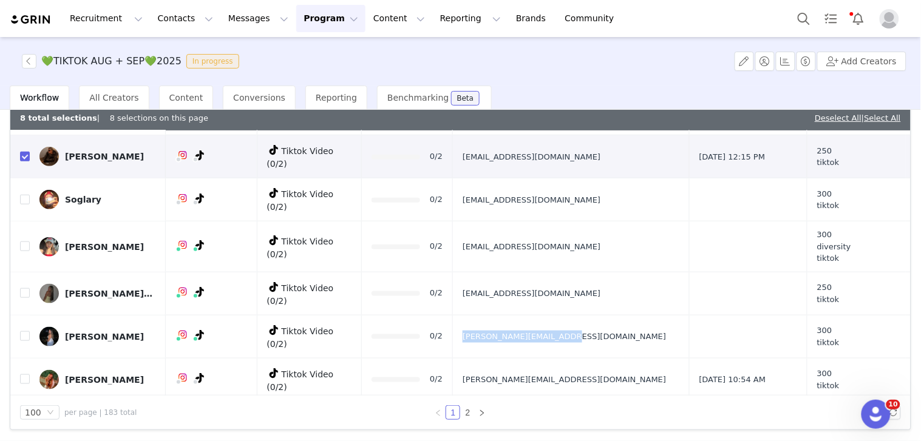
drag, startPoint x: 510, startPoint y: 223, endPoint x: 617, endPoint y: 228, distance: 107.5
click at [617, 315] on td "[PERSON_NAME][EMAIL_ADDRESS][DOMAIN_NAME]" at bounding box center [571, 336] width 237 height 43
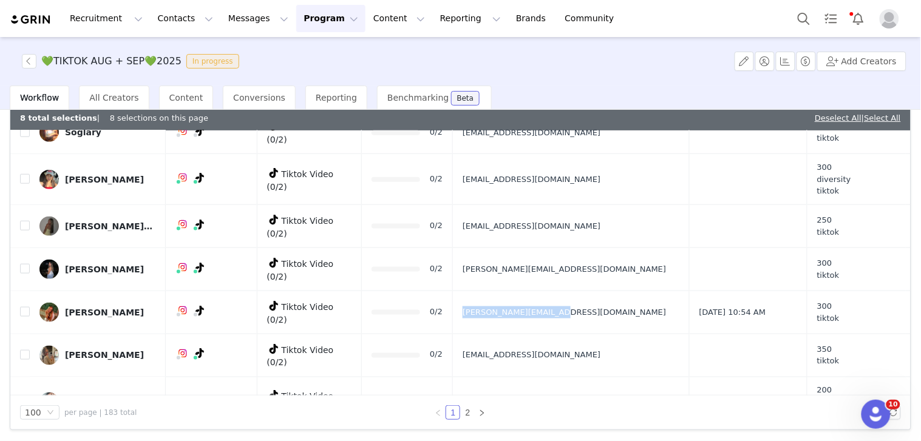
drag, startPoint x: 510, startPoint y: 200, endPoint x: 609, endPoint y: 202, distance: 99.5
click at [609, 291] on td "[PERSON_NAME][EMAIL_ADDRESS][DOMAIN_NAME]" at bounding box center [571, 312] width 237 height 43
click at [619, 334] on td "[EMAIL_ADDRESS][DOMAIN_NAME]" at bounding box center [571, 355] width 237 height 43
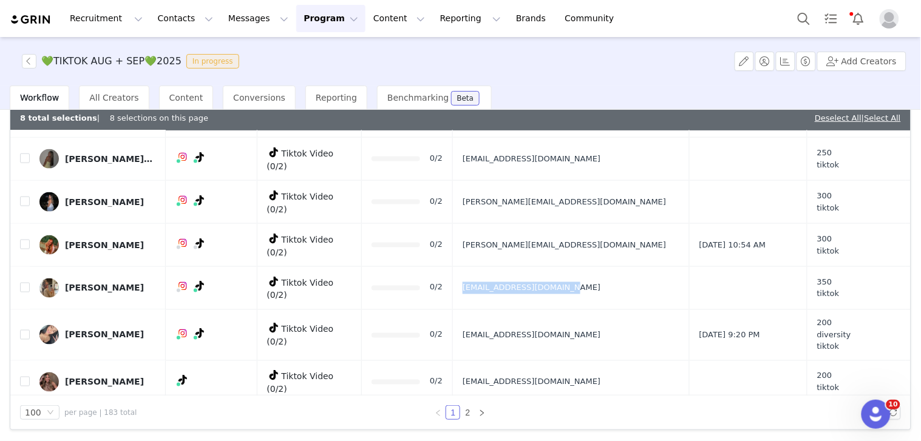
drag, startPoint x: 502, startPoint y: 223, endPoint x: 613, endPoint y: 221, distance: 111.1
click at [613, 309] on tr "Reese Tiktok Video (0/2) 0/2 1130serenity@gmail.com Aug 30, 2025 9:20 PM 200 di…" at bounding box center [460, 334] width 900 height 51
click at [25, 330] on input "checkbox" at bounding box center [25, 335] width 10 height 10
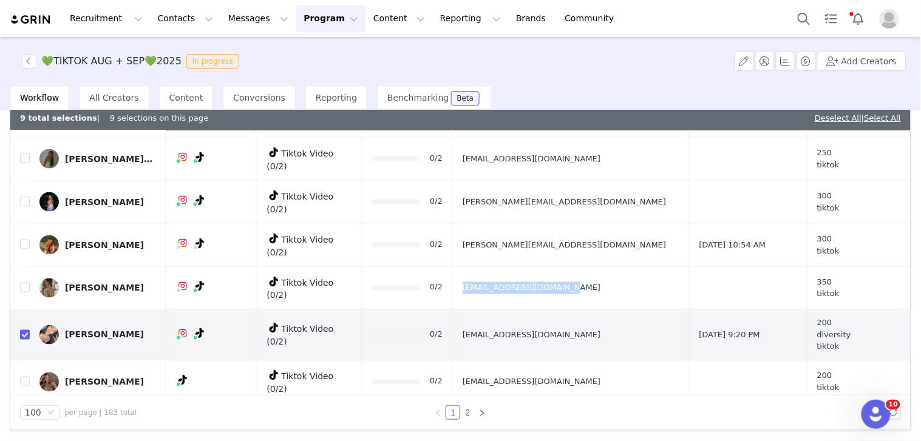
checkbox input "true"
click at [210, 237] on link "@1nonly.reese" at bounding box center [219, 238] width 109 height 10
click at [613, 360] on tr "Janelis diaz Tiktok Video (0/2) 0/2 janelisdiazz@gmail.com 200 tiktok" at bounding box center [460, 381] width 900 height 43
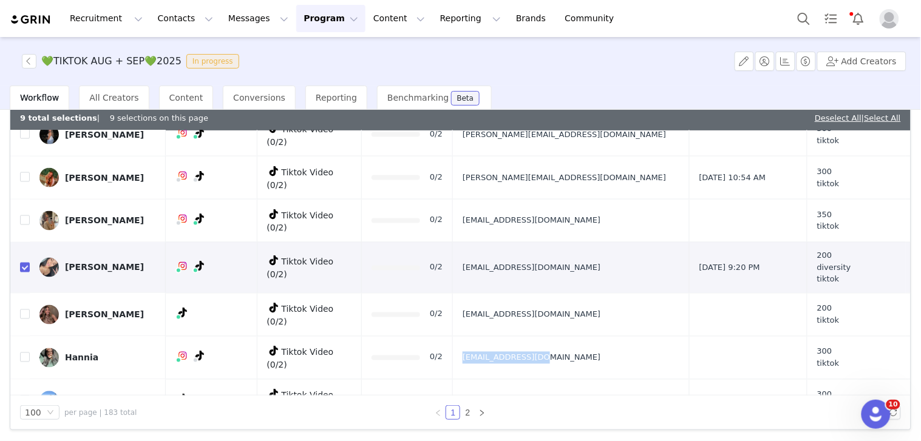
drag, startPoint x: 523, startPoint y: 232, endPoint x: 586, endPoint y: 234, distance: 63.1
click at [586, 336] on td "[EMAIL_ADDRESS][DOMAIN_NAME]" at bounding box center [571, 357] width 237 height 43
drag, startPoint x: 604, startPoint y: 233, endPoint x: 510, endPoint y: 231, distance: 94.1
click at [510, 336] on td "[EMAIL_ADDRESS][DOMAIN_NAME]" at bounding box center [571, 357] width 237 height 43
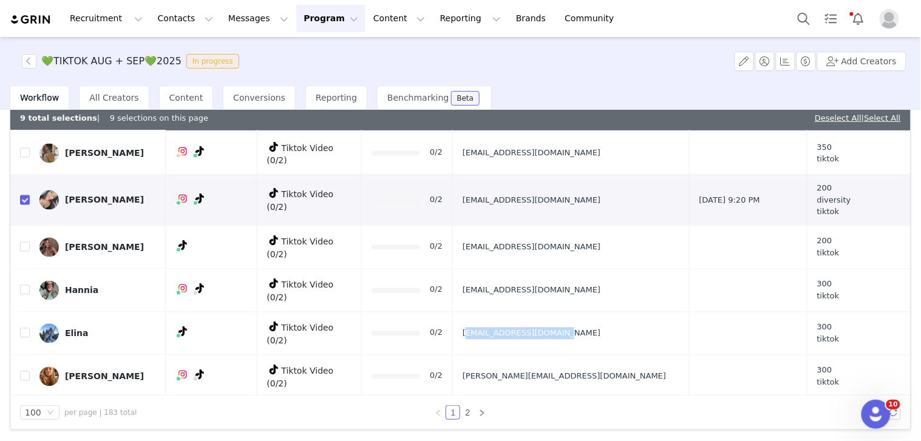
drag, startPoint x: 515, startPoint y: 197, endPoint x: 615, endPoint y: 201, distance: 100.8
click at [615, 312] on td "[EMAIL_ADDRESS][DOMAIN_NAME]" at bounding box center [571, 333] width 237 height 43
drag, startPoint x: 615, startPoint y: 201, endPoint x: 495, endPoint y: 199, distance: 120.8
click at [495, 312] on tr "Elina Tiktok Video (0/2) 0/2 elinababaei08@gmail.com 300 tiktok" at bounding box center [460, 333] width 900 height 43
drag, startPoint x: 502, startPoint y: 246, endPoint x: 633, endPoint y: 251, distance: 131.1
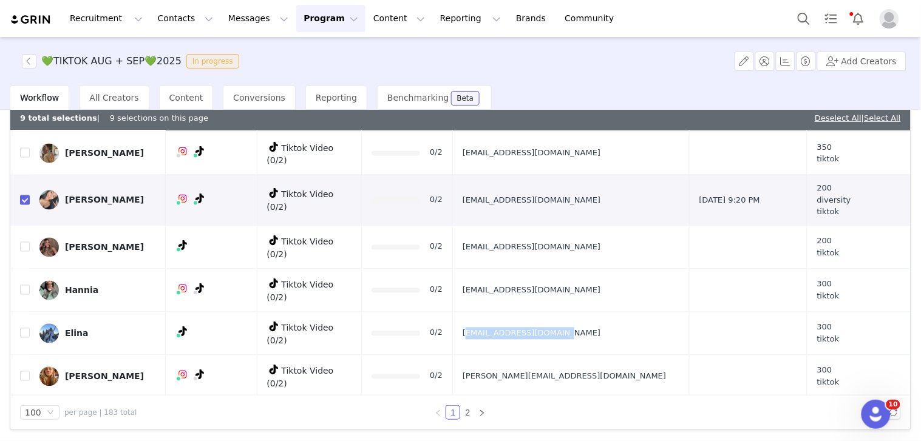
click at [633, 355] on tr "Valerie Brinksma Tiktok Video (0/2) 0/2 valerie.brinksma@gmail.com 300 tiktok" at bounding box center [460, 376] width 900 height 43
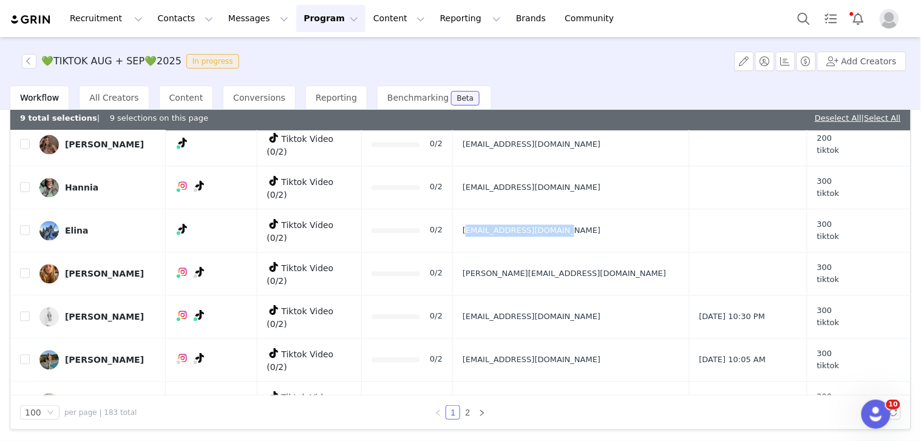
scroll to position [1888, 0]
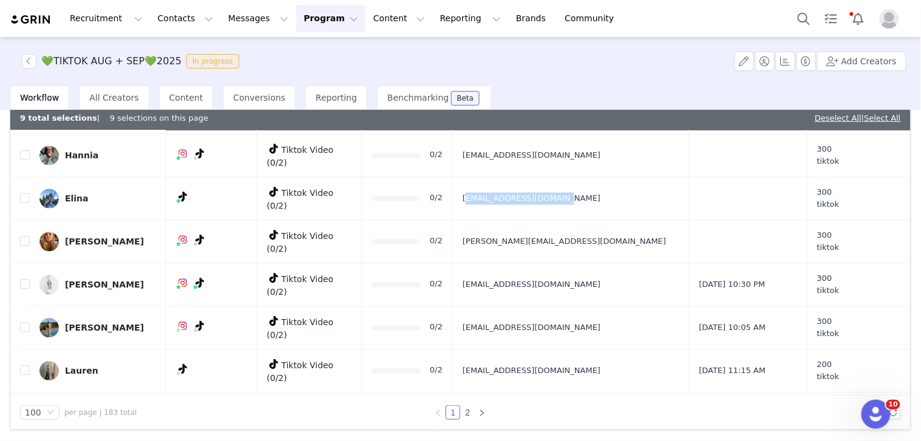
drag, startPoint x: 512, startPoint y: 149, endPoint x: 615, endPoint y: 155, distance: 103.3
click at [615, 263] on tr "Salley Carson Tiktok Video (0/2) 0/2 salleycarson95@gmail.com Aug 27, 2025 10:3…" at bounding box center [460, 284] width 900 height 43
click at [24, 279] on input "checkbox" at bounding box center [25, 284] width 10 height 10
checkbox input "true"
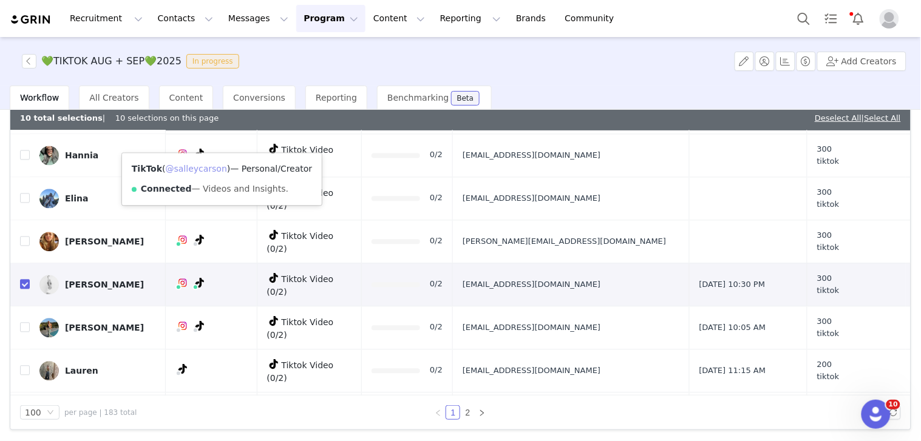
click at [212, 171] on link "@salleycarson" at bounding box center [196, 169] width 61 height 10
drag, startPoint x: 499, startPoint y: 180, endPoint x: 304, endPoint y: 3, distance: 263.3
click at [615, 306] on tr "Ella Pekuri Tiktok Video (0/2) 0/2 ellanoora.pekuri@gmail.com Aug 26, 2025 10:0…" at bounding box center [460, 327] width 900 height 43
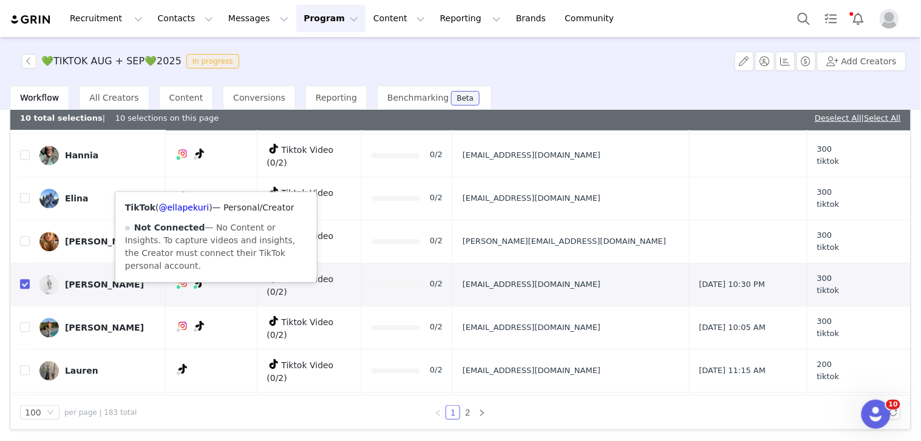
click at [193, 212] on div "TikTok ( @ellapekuri ) — Personal/Creator Not Connected — No Content or Insight…" at bounding box center [215, 237] width 201 height 90
click at [193, 208] on link "@ellapekuri" at bounding box center [184, 208] width 50 height 10
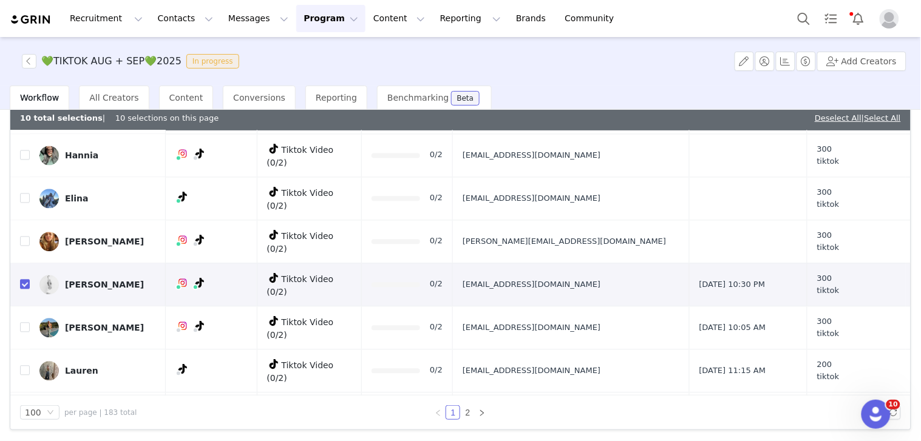
click at [808, 320] on button "button" at bounding box center [815, 327] width 15 height 15
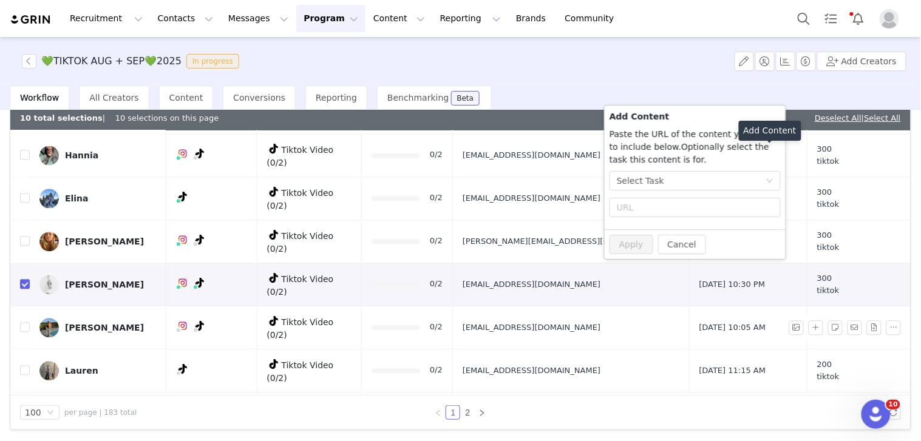
click at [742, 189] on div "Select Task" at bounding box center [691, 181] width 149 height 18
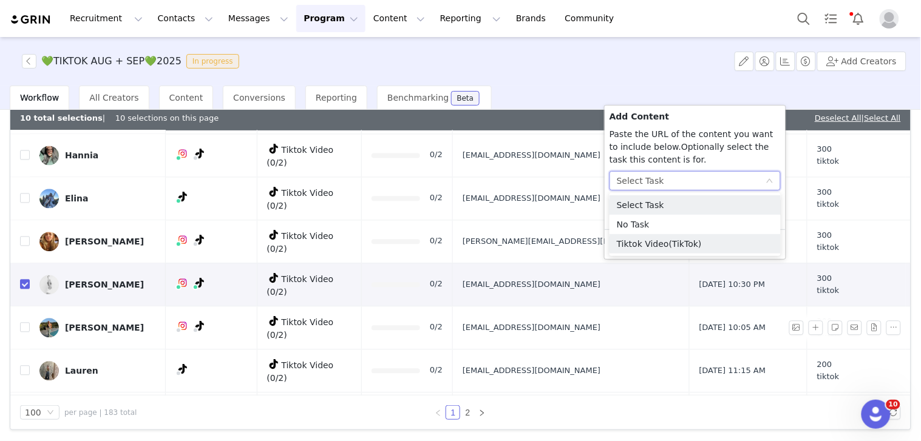
drag, startPoint x: 697, startPoint y: 241, endPoint x: 655, endPoint y: 215, distance: 48.5
click at [696, 242] on li "Tiktok Video (TikTok)" at bounding box center [694, 243] width 171 height 19
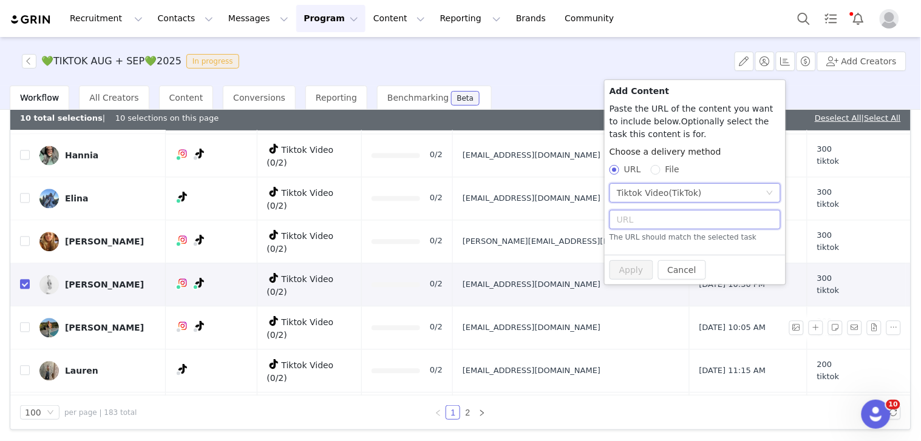
click at [654, 214] on input "text" at bounding box center [694, 219] width 171 height 19
paste input "https://www.tiktok.com/@ellapekuri/video/7544463427020901654"
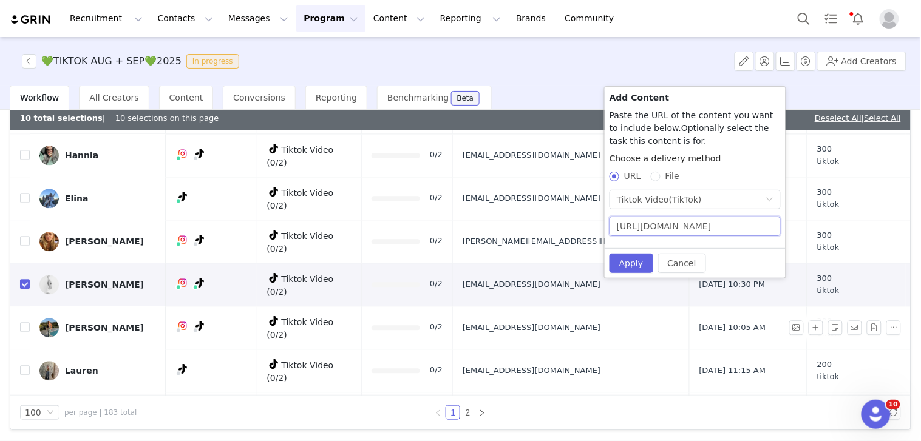
scroll to position [0, 93]
type input "https://www.tiktok.com/@ellapekuri/video/7544463427020901654"
click at [644, 256] on button "Apply" at bounding box center [631, 263] width 44 height 19
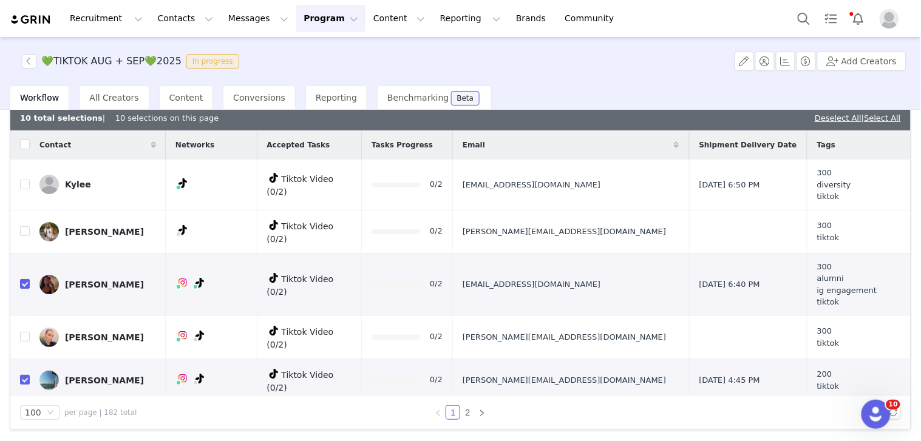
scroll to position [1808, 0]
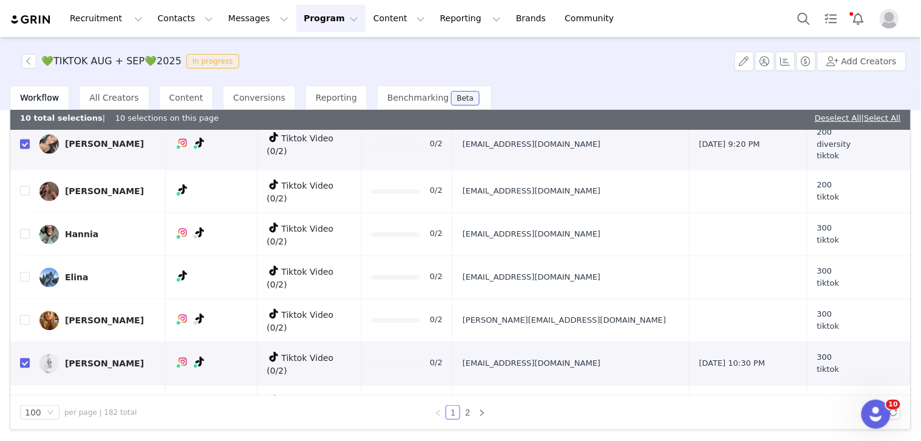
drag, startPoint x: 575, startPoint y: 268, endPoint x: 621, endPoint y: 264, distance: 46.9
click at [621, 385] on tr "Lauren Tiktok Video (0/2) 0/2 laurenegzzz19@gmail.com Sep 1, 2025 11:15 AM 200 …" at bounding box center [460, 406] width 900 height 43
click at [21, 402] on input "checkbox" at bounding box center [25, 407] width 10 height 10
checkbox input "true"
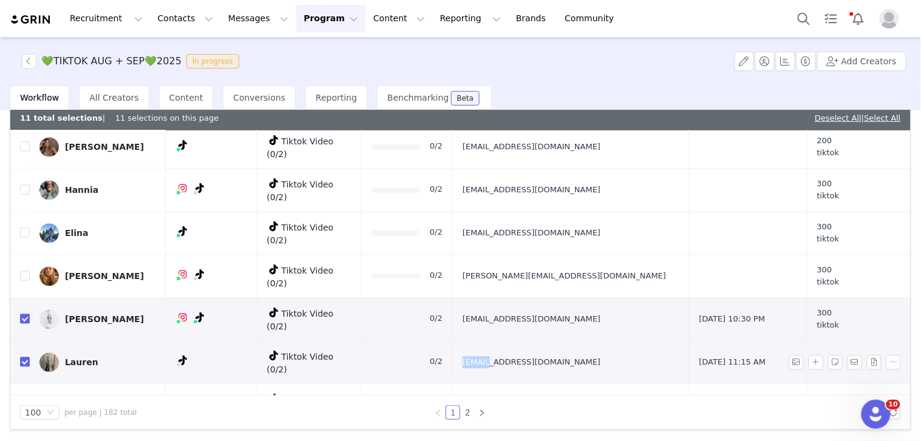
scroll to position [1876, 0]
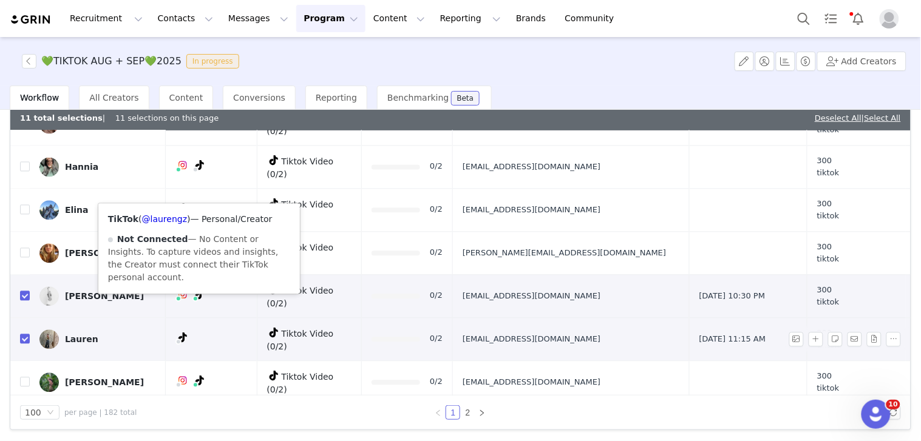
drag, startPoint x: 177, startPoint y: 209, endPoint x: 174, endPoint y: 221, distance: 12.4
click at [176, 209] on div "TikTok ( @laurengz ) — Personal/Creator Not Connected — No Content or Insights.…" at bounding box center [198, 249] width 201 height 90
click at [174, 221] on link "@laurengz" at bounding box center [165, 220] width 46 height 10
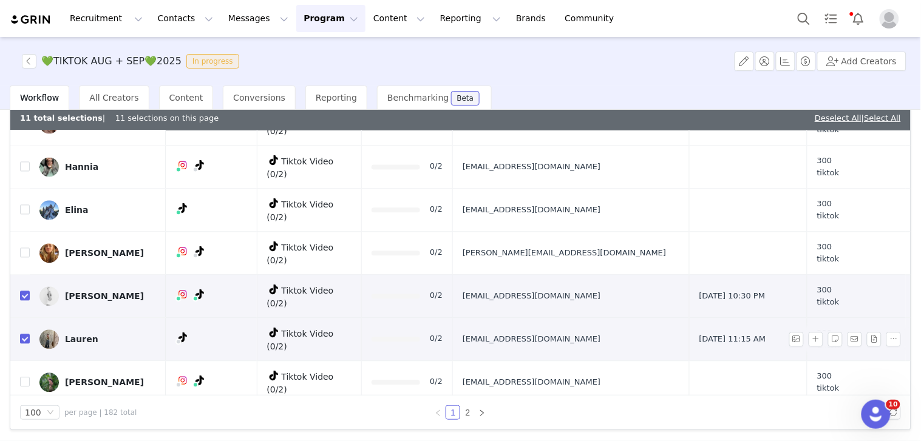
drag, startPoint x: 510, startPoint y: 240, endPoint x: 607, endPoint y: 235, distance: 97.8
click at [607, 361] on td "[EMAIL_ADDRESS][DOMAIN_NAME]" at bounding box center [571, 382] width 237 height 43
drag, startPoint x: 510, startPoint y: 205, endPoint x: 618, endPoint y: 208, distance: 107.4
click at [617, 404] on td "[EMAIL_ADDRESS][DOMAIN_NAME]" at bounding box center [571, 425] width 237 height 43
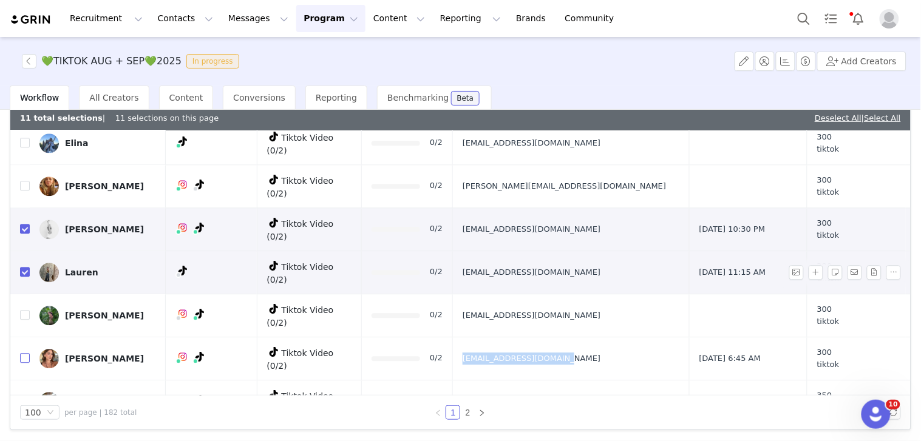
click at [22, 353] on input "checkbox" at bounding box center [25, 358] width 10 height 10
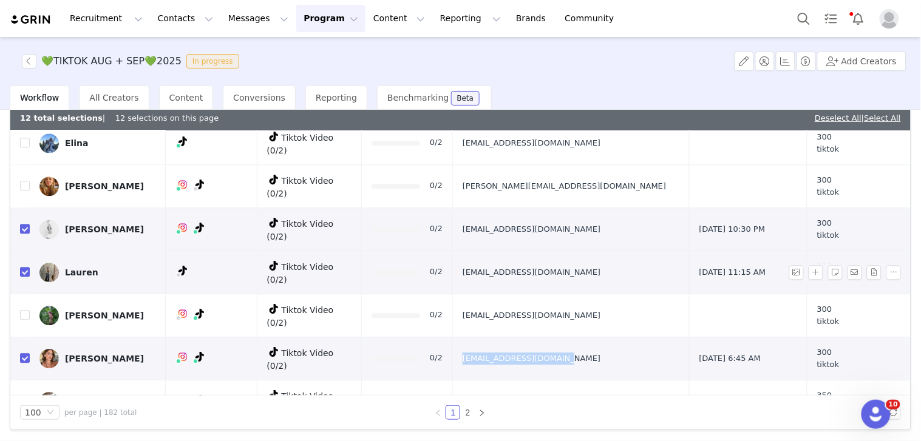
checkbox input "true"
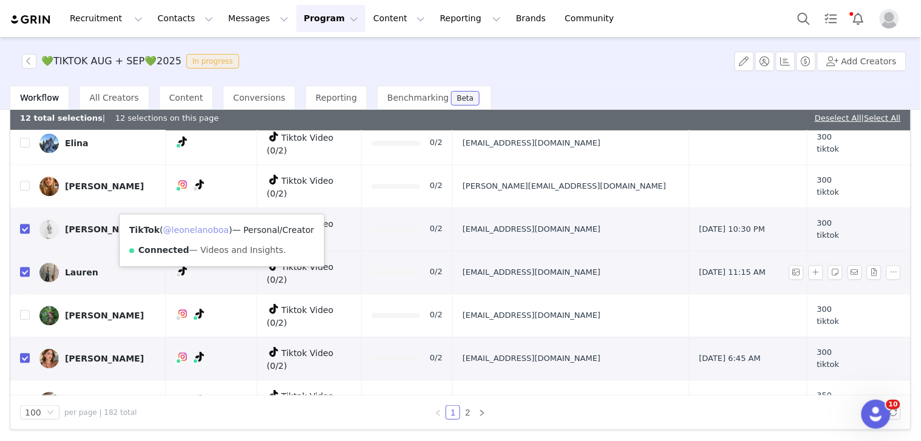
click at [203, 231] on link "@leonelanoboa" at bounding box center [196, 230] width 66 height 10
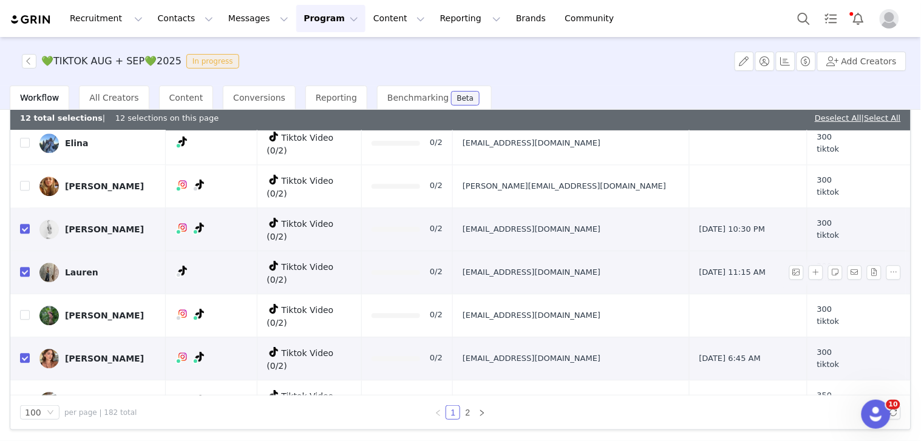
drag, startPoint x: 527, startPoint y: 249, endPoint x: 597, endPoint y: 242, distance: 70.8
click at [597, 380] on td "[EMAIL_ADDRESS][DOMAIN_NAME]" at bounding box center [571, 401] width 237 height 43
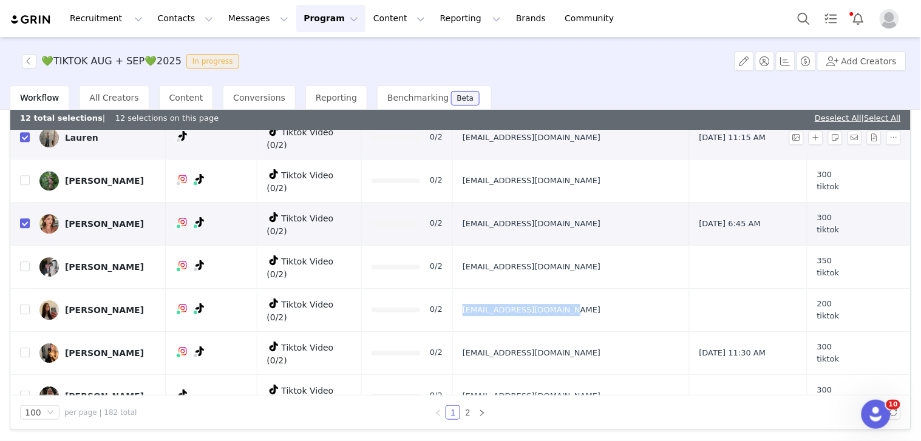
drag, startPoint x: 510, startPoint y: 164, endPoint x: 612, endPoint y: 162, distance: 101.4
click at [612, 288] on td "[EMAIL_ADDRESS][DOMAIN_NAME]" at bounding box center [571, 309] width 237 height 43
drag, startPoint x: 548, startPoint y: 194, endPoint x: 626, endPoint y: 193, distance: 78.3
click at [626, 331] on td "[EMAIL_ADDRESS][DOMAIN_NAME]" at bounding box center [571, 352] width 237 height 43
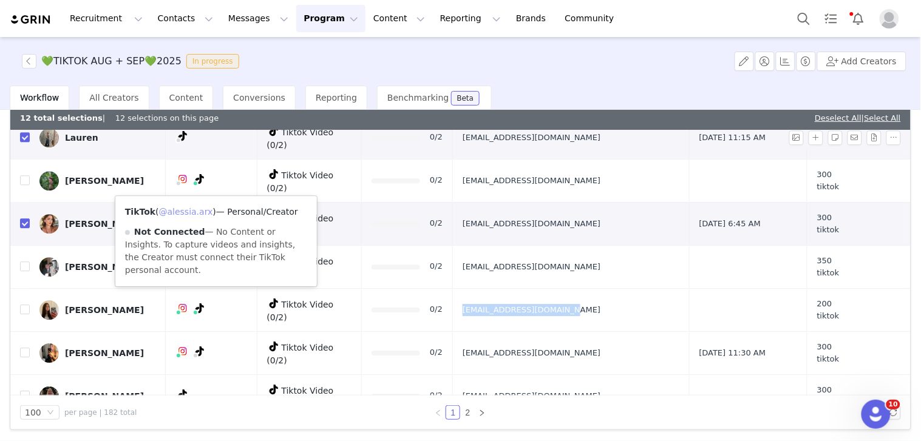
click at [198, 208] on link "@alessia.arx" at bounding box center [186, 212] width 54 height 10
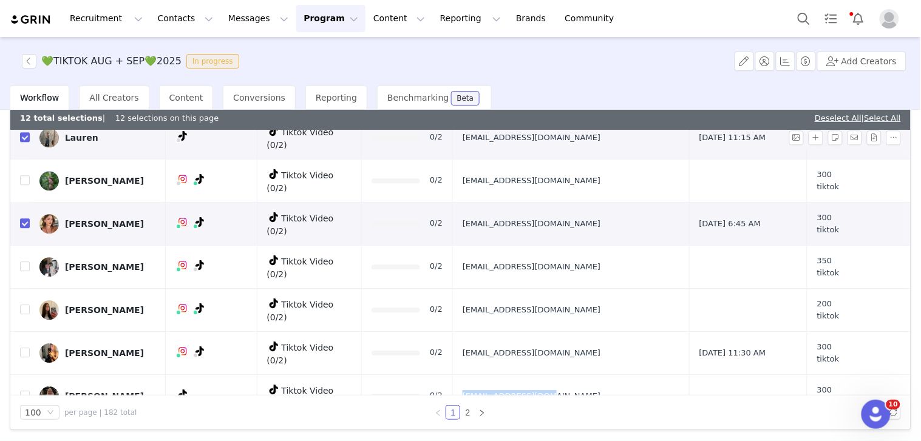
drag, startPoint x: 510, startPoint y: 228, endPoint x: 629, endPoint y: 232, distance: 119.0
click at [631, 374] on td "[EMAIL_ADDRESS][DOMAIN_NAME]" at bounding box center [571, 395] width 237 height 43
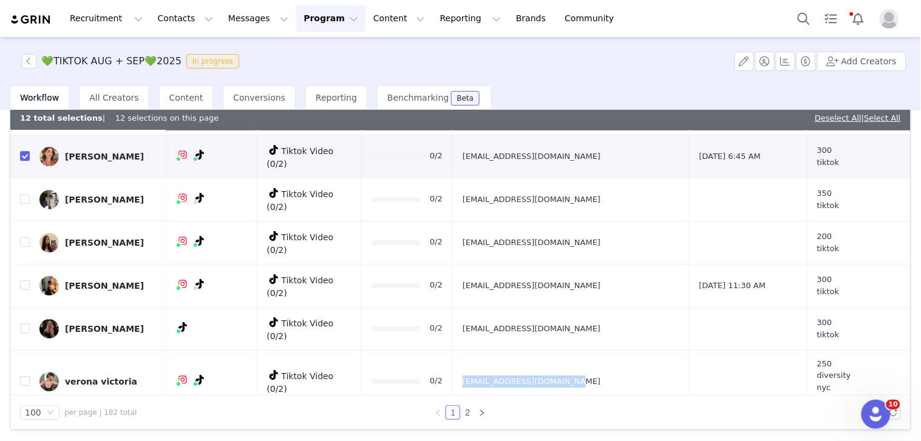
drag, startPoint x: 512, startPoint y: 203, endPoint x: 630, endPoint y: 208, distance: 117.8
click at [630, 350] on td "[EMAIL_ADDRESS][DOMAIN_NAME]" at bounding box center [571, 381] width 237 height 63
click at [610, 413] on td "[EMAIL_ADDRESS][DOMAIN_NAME]" at bounding box center [571, 434] width 237 height 43
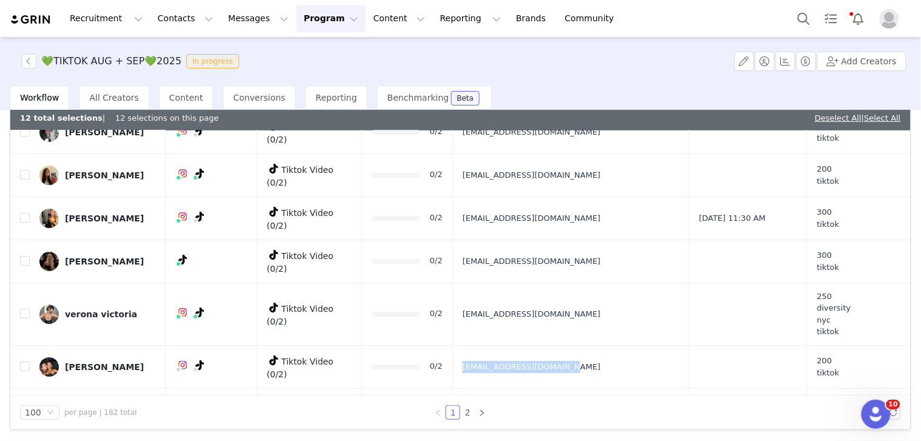
drag, startPoint x: 506, startPoint y: 235, endPoint x: 629, endPoint y: 235, distance: 123.2
click at [629, 388] on td "[EMAIL_ADDRESS][DOMAIN_NAME]" at bounding box center [571, 413] width 237 height 51
drag, startPoint x: 603, startPoint y: 221, endPoint x: 260, endPoint y: 12, distance: 402.2
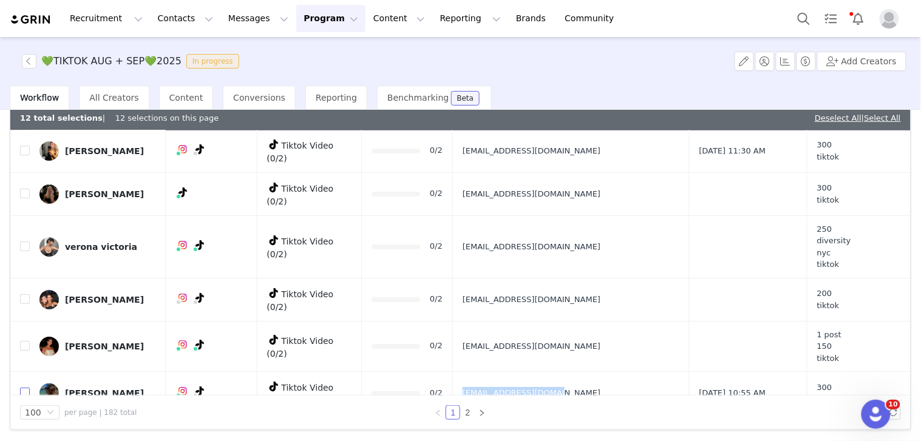
click at [25, 388] on input "checkbox" at bounding box center [25, 393] width 10 height 10
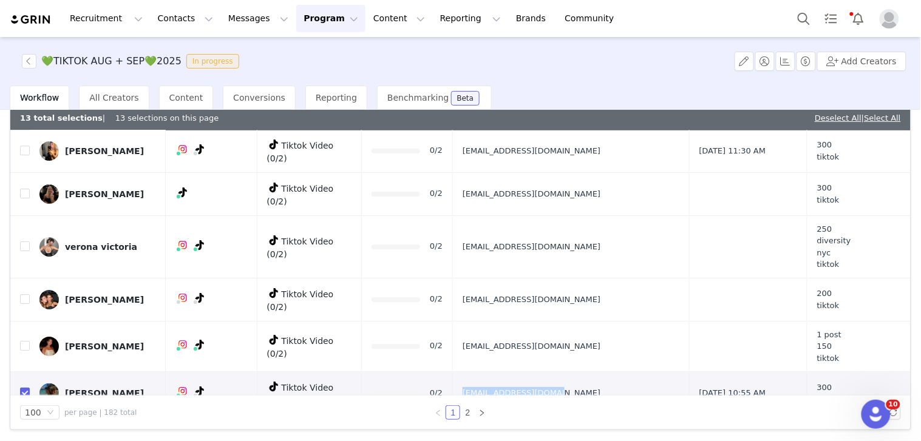
checkbox input "true"
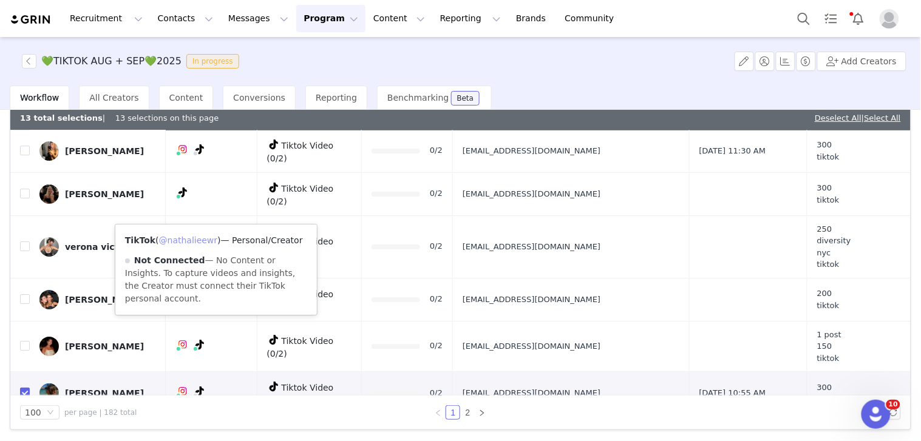
click at [203, 243] on link "@nathalieewr" at bounding box center [188, 240] width 59 height 10
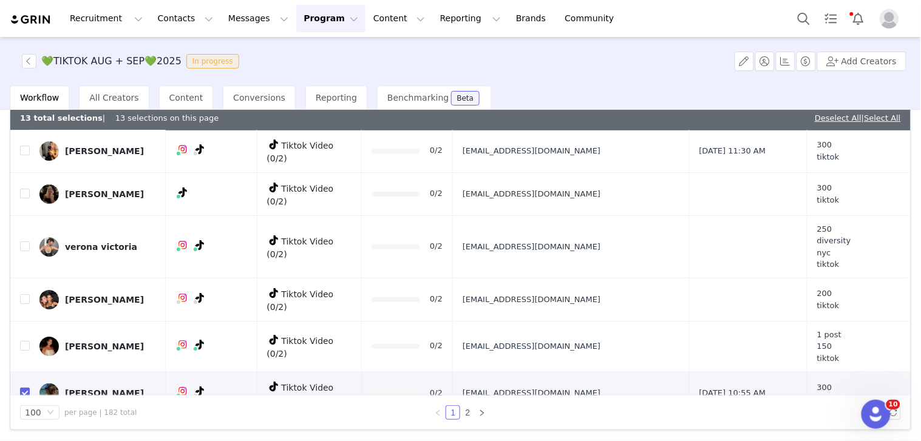
drag, startPoint x: 516, startPoint y: 258, endPoint x: 312, endPoint y: 21, distance: 312.8
click at [607, 415] on td "[EMAIL_ADDRESS][DOMAIN_NAME]" at bounding box center [571, 436] width 237 height 43
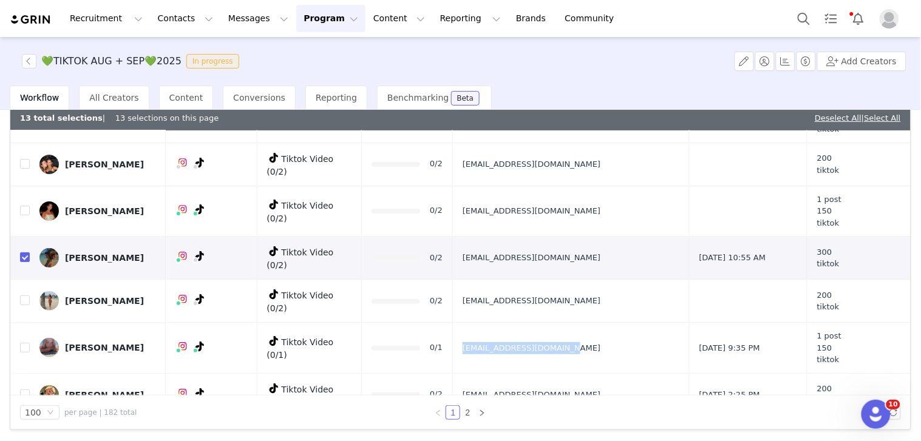
drag, startPoint x: 510, startPoint y: 174, endPoint x: 586, endPoint y: 175, distance: 75.3
click at [584, 323] on td "[EMAIL_ADDRESS][DOMAIN_NAME]" at bounding box center [571, 348] width 237 height 51
click at [21, 343] on input "checkbox" at bounding box center [25, 348] width 10 height 10
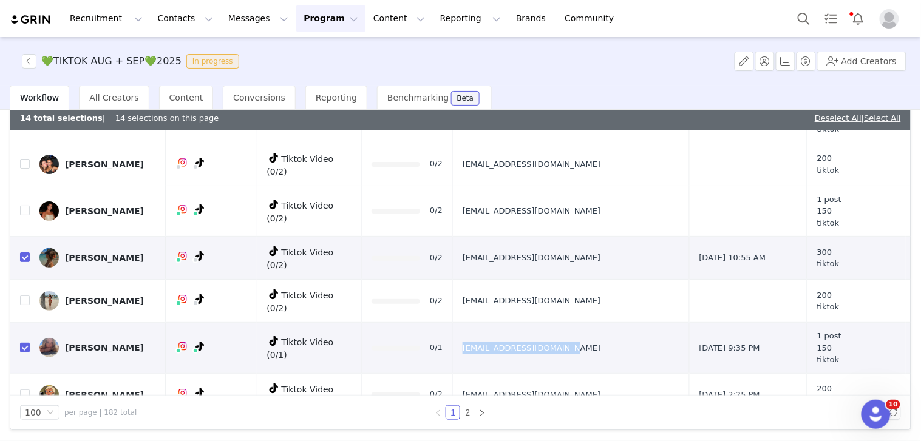
checkbox input "true"
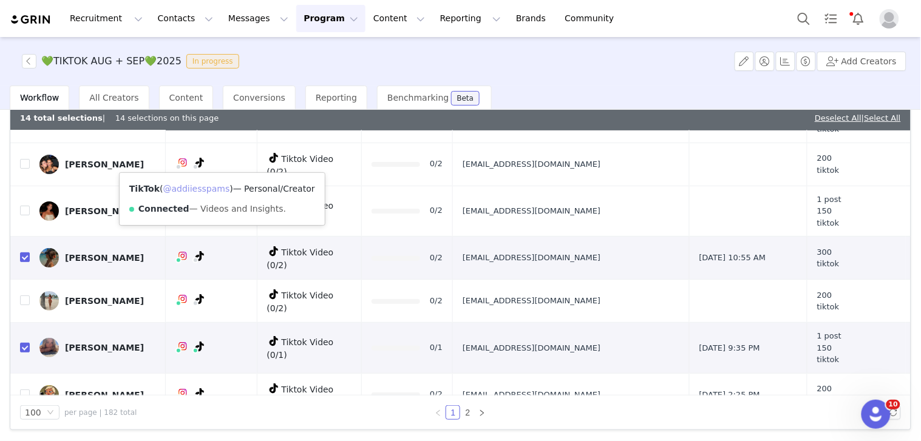
click at [208, 188] on link "@addiiesspams" at bounding box center [196, 189] width 67 height 10
drag, startPoint x: 501, startPoint y: 212, endPoint x: 607, endPoint y: 206, distance: 106.4
click at [607, 373] on tr "Sydney Staton Tiktok Video (0/2) 0/2 sydneystaton@icloud.com Aug 29, 2025 2:25 …" at bounding box center [460, 394] width 900 height 43
click at [26, 390] on input "checkbox" at bounding box center [25, 395] width 10 height 10
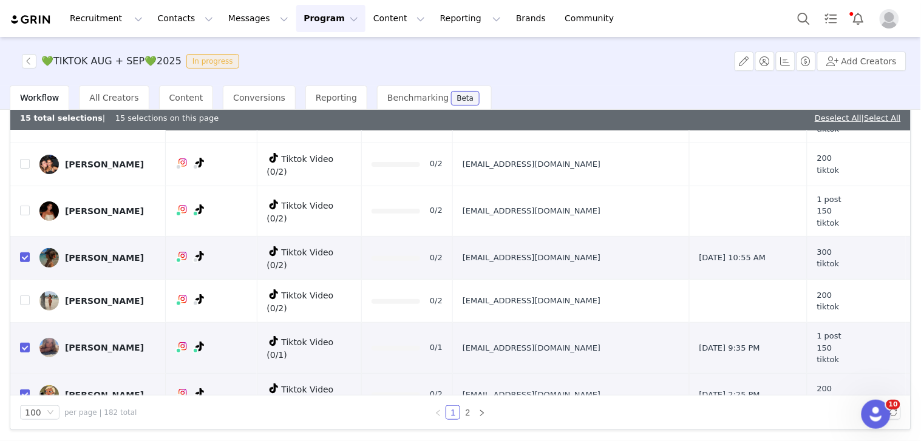
checkbox input "true"
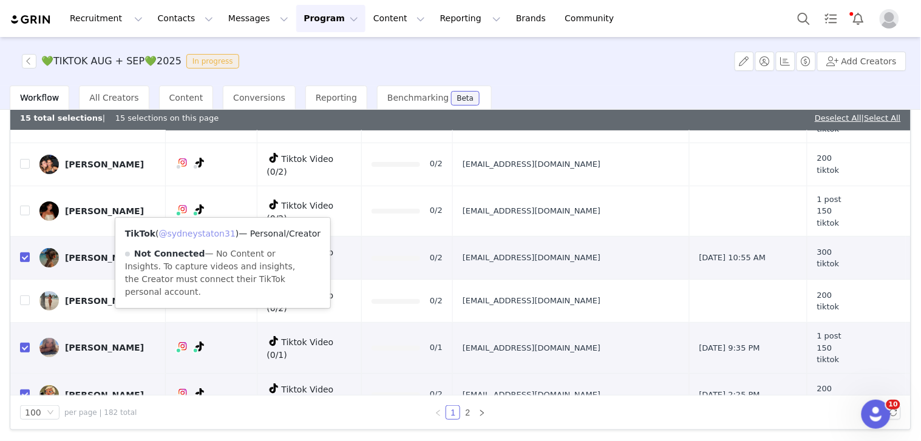
click at [214, 229] on link "@sydneystaton31" at bounding box center [197, 234] width 76 height 10
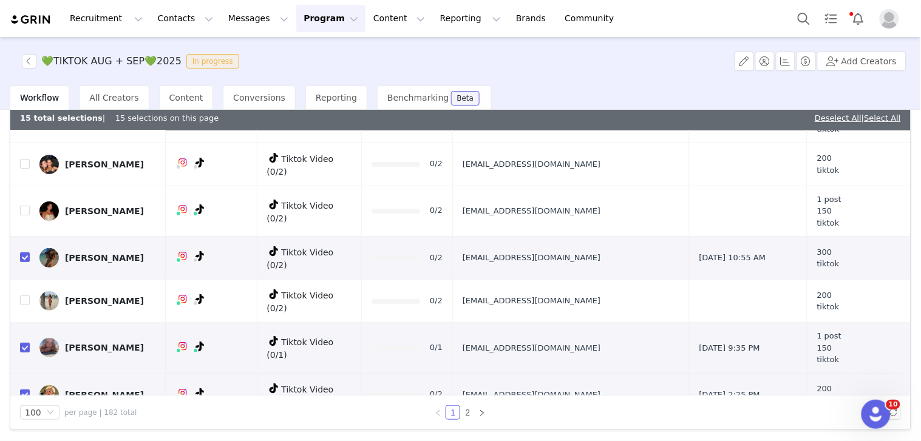
drag, startPoint x: 571, startPoint y: 252, endPoint x: 623, endPoint y: 252, distance: 52.2
click at [623, 416] on td "[EMAIL_ADDRESS][DOMAIN_NAME]" at bounding box center [571, 437] width 237 height 43
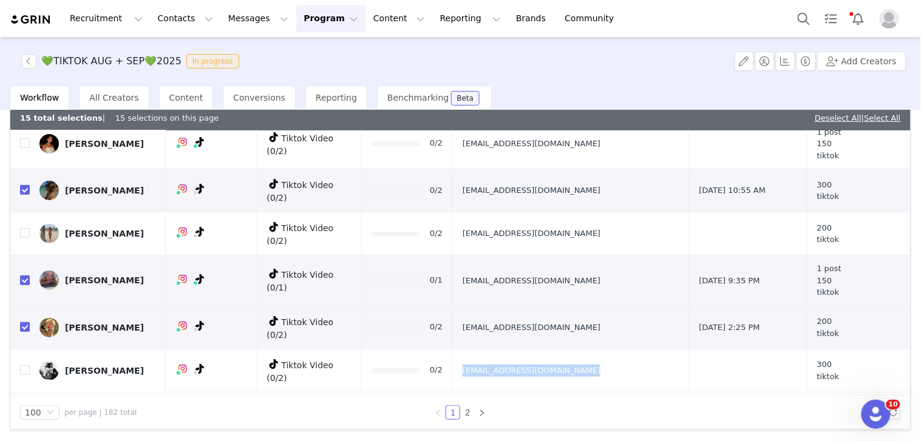
drag, startPoint x: 563, startPoint y: 229, endPoint x: 607, endPoint y: 229, distance: 43.7
click at [606, 392] on tr "Madi Carrion Tiktok Video (0/2) 0/2 madicarrionn@gmail.com Aug 18, 2025 12:55 A…" at bounding box center [460, 413] width 900 height 43
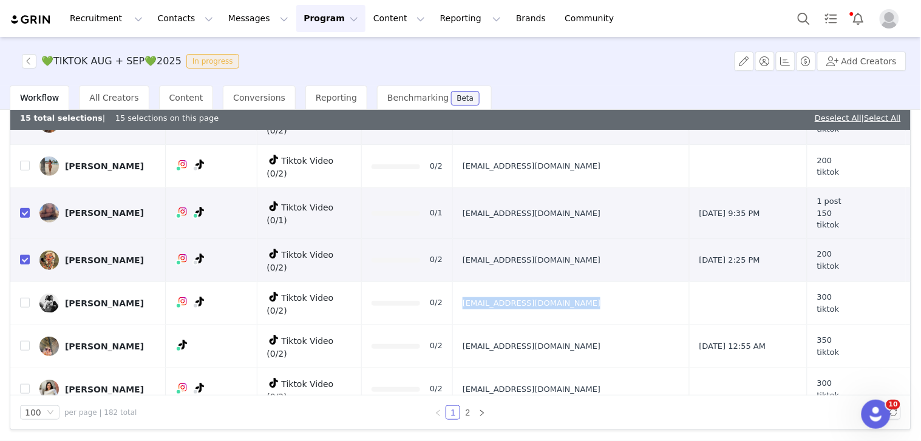
drag, startPoint x: 512, startPoint y: 191, endPoint x: 631, endPoint y: 199, distance: 119.2
click at [631, 368] on td "[EMAIL_ADDRESS][DOMAIN_NAME]" at bounding box center [571, 389] width 237 height 43
drag, startPoint x: 567, startPoint y: 237, endPoint x: 604, endPoint y: 237, distance: 36.4
click at [604, 411] on td "[EMAIL_ADDRESS][DOMAIN_NAME]" at bounding box center [571, 432] width 237 height 43
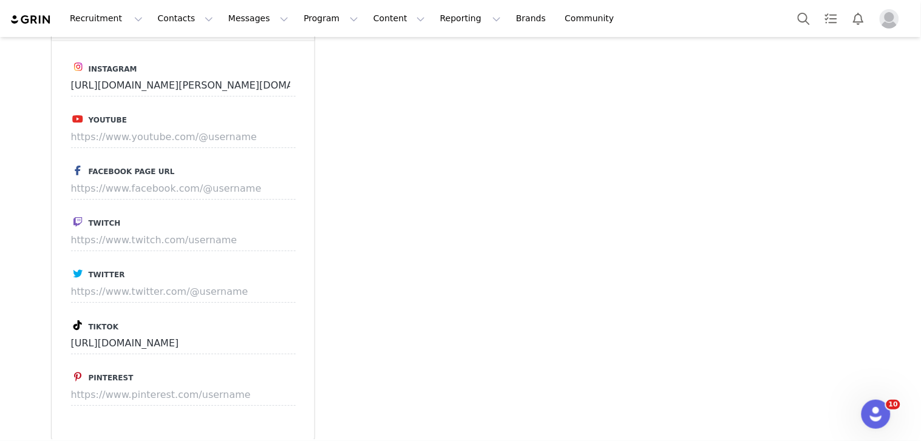
scroll to position [2203, 0]
drag, startPoint x: 239, startPoint y: 306, endPoint x: 47, endPoint y: 296, distance: 192.6
drag, startPoint x: 146, startPoint y: 307, endPoint x: 184, endPoint y: 307, distance: 38.2
click at [144, 333] on input "k" at bounding box center [161, 344] width 180 height 22
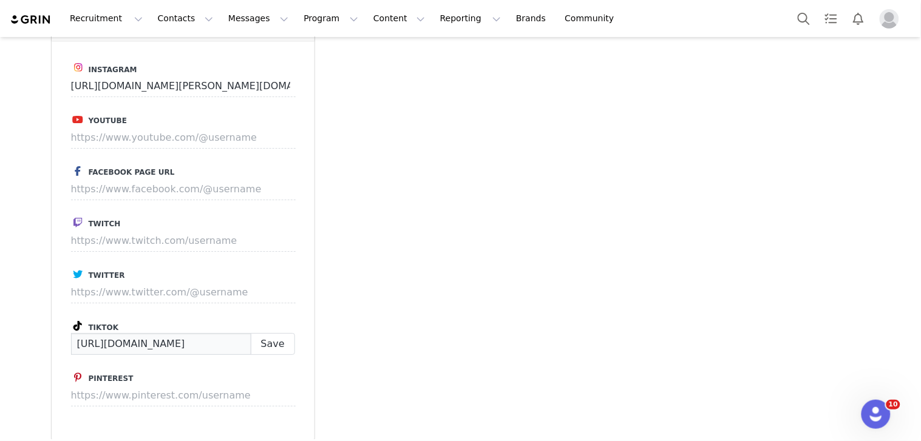
type input "https://www.tiktok.com/@"
click at [258, 333] on button "Save" at bounding box center [273, 344] width 44 height 22
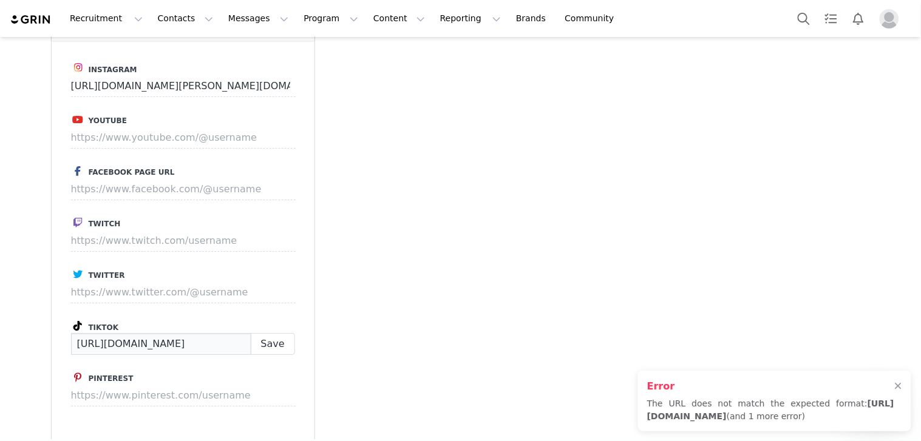
drag, startPoint x: 213, startPoint y: 308, endPoint x: 0, endPoint y: 302, distance: 213.1
click at [265, 333] on button "Save" at bounding box center [273, 344] width 44 height 22
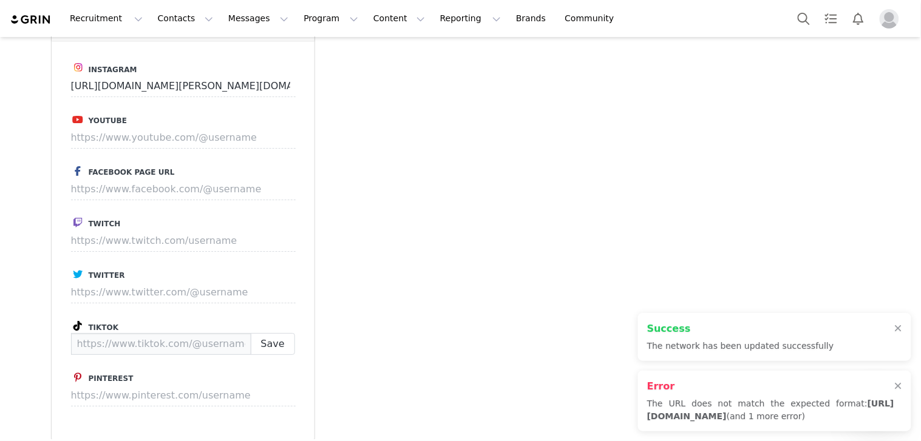
click at [188, 333] on input at bounding box center [161, 344] width 180 height 22
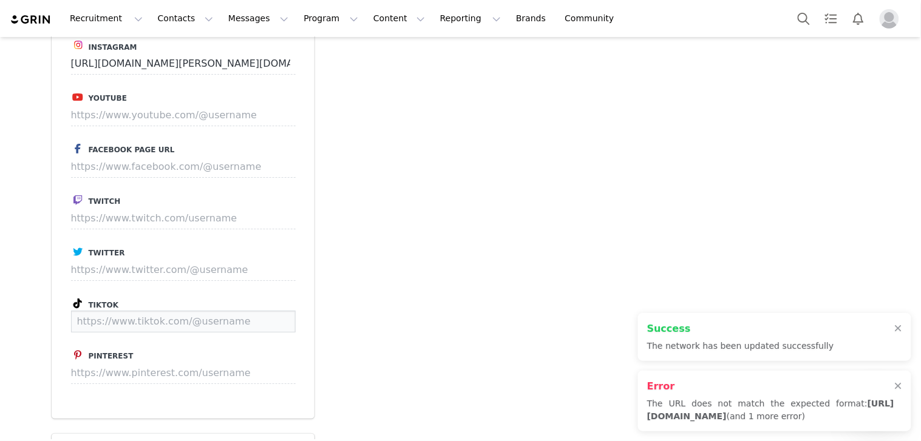
scroll to position [2180, 0]
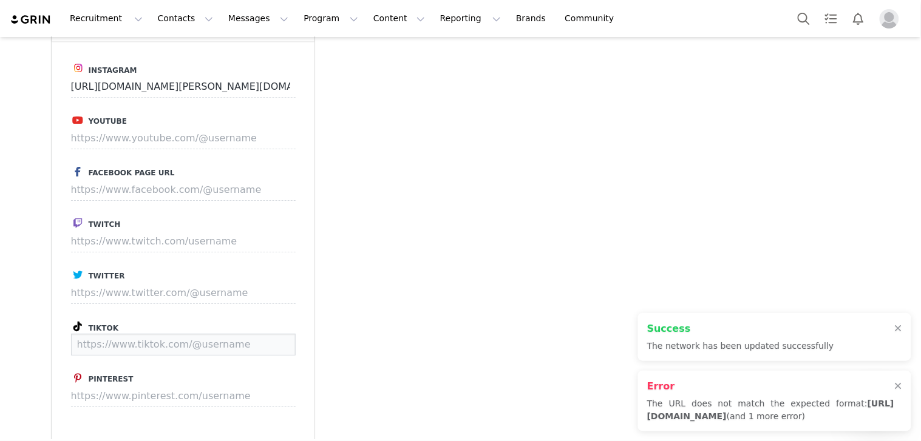
paste input "https://www.tiktok.com/@dana_bednarik"
type input "https://www.tiktok.com/@dana_bednarik"
click at [293, 311] on div "Instagram https://www.instagram.com/dana.bednarik Youtube Facebook Page URL Twi…" at bounding box center [183, 241] width 263 height 400
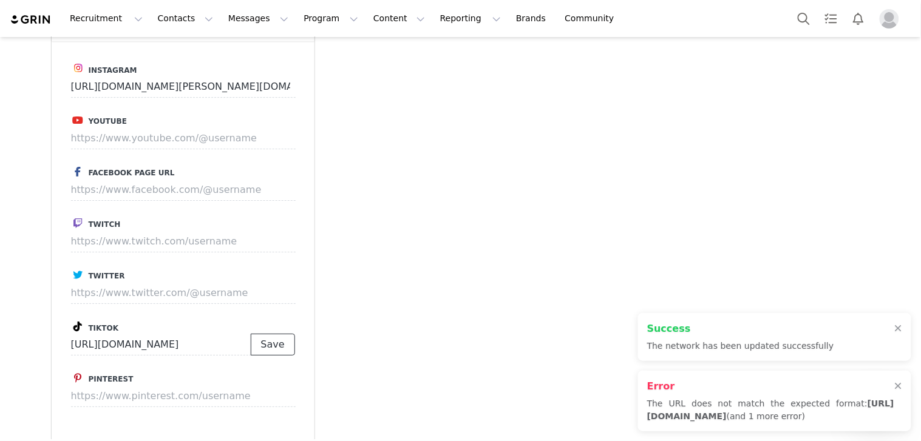
click at [251, 334] on button "Save" at bounding box center [273, 345] width 44 height 22
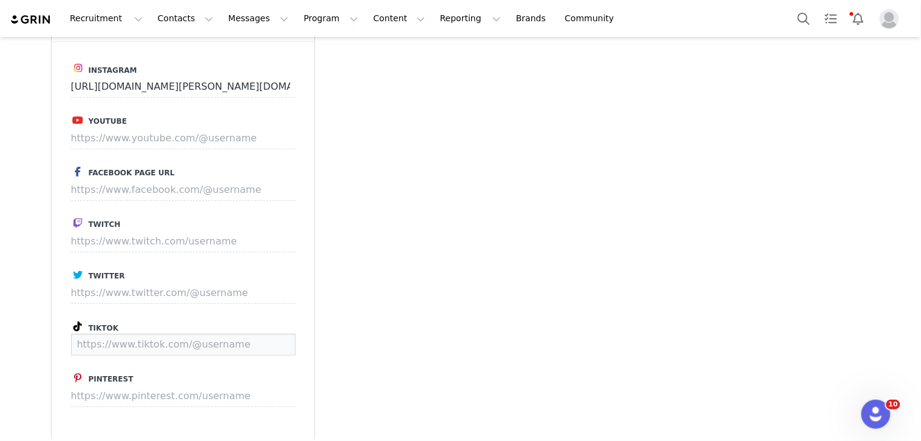
click at [257, 334] on input at bounding box center [183, 345] width 225 height 22
paste input "https://www.tiktok.com/@dana_bednarik"
type input "https://www.tiktok.com/@dana_bednarik"
click at [269, 334] on p "Save" at bounding box center [273, 345] width 44 height 22
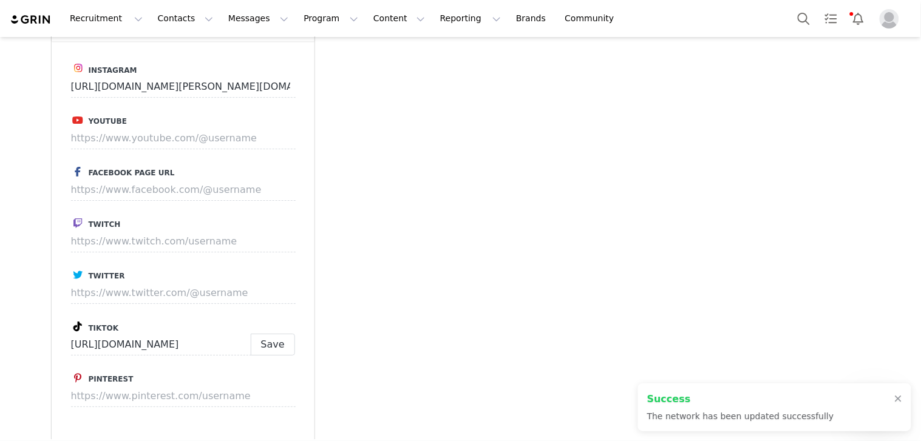
scroll to position [2203, 0]
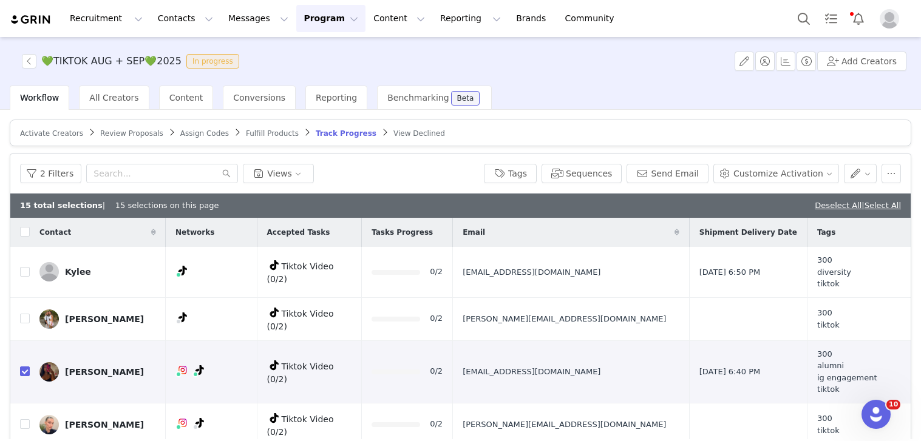
drag, startPoint x: 511, startPoint y: 275, endPoint x: 318, endPoint y: 6, distance: 331.4
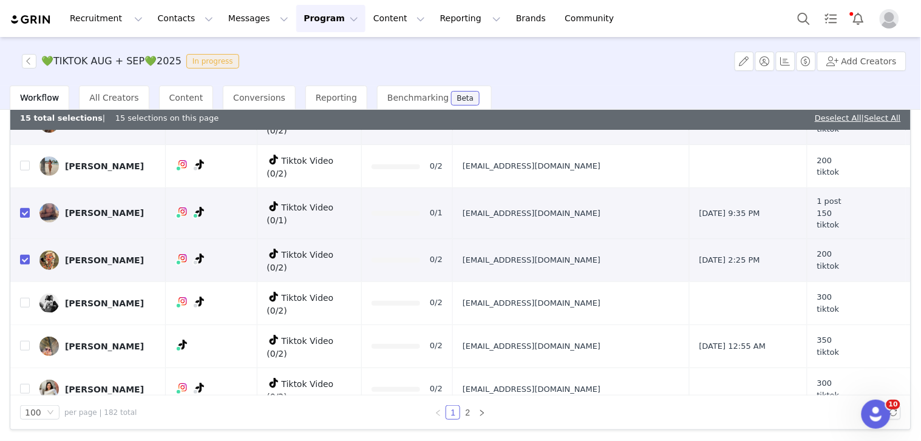
scroll to position [117, 0]
checkbox input "true"
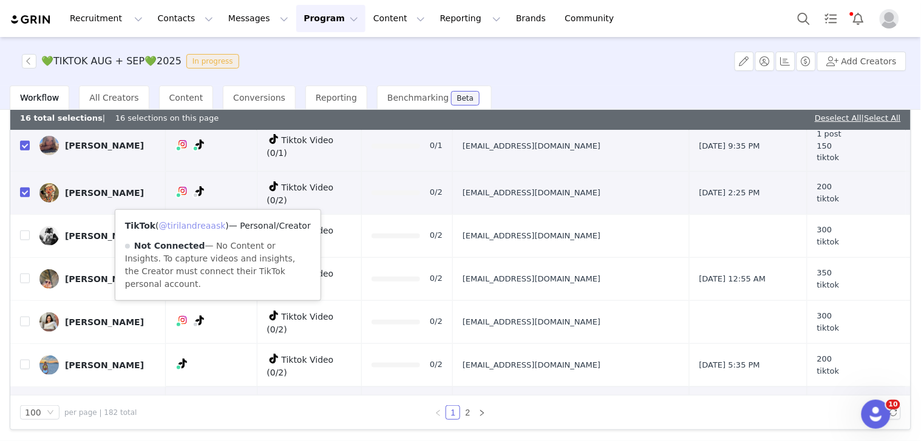
click at [205, 226] on link "@tirilandreaask" at bounding box center [192, 226] width 67 height 10
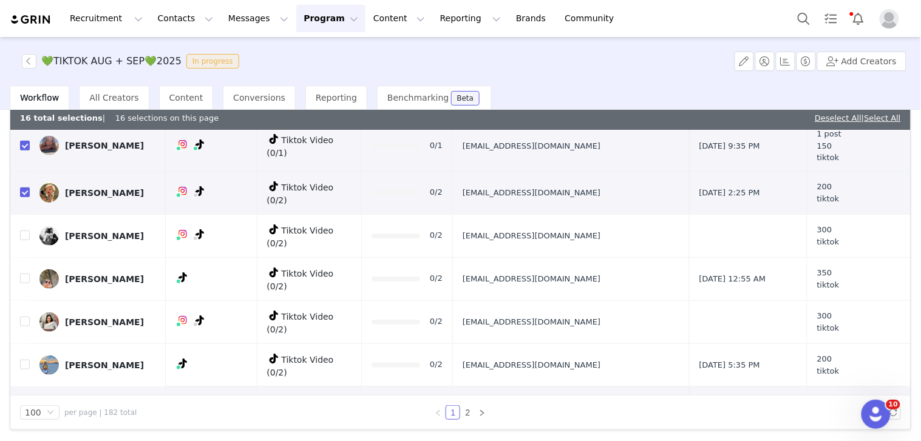
drag, startPoint x: 508, startPoint y: 244, endPoint x: 619, endPoint y: 238, distance: 111.2
drag, startPoint x: 524, startPoint y: 283, endPoint x: 625, endPoint y: 282, distance: 101.3
copy span "[EMAIL_ADDRESS][DOMAIN_NAME]"
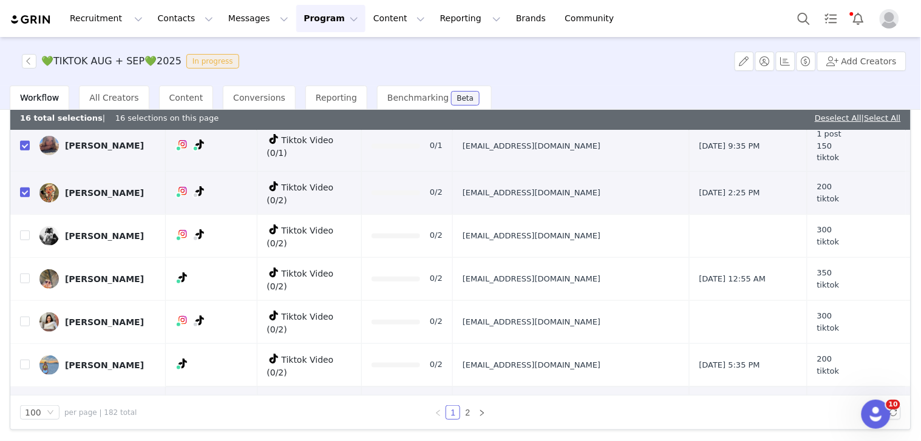
scroll to position [2752, 0]
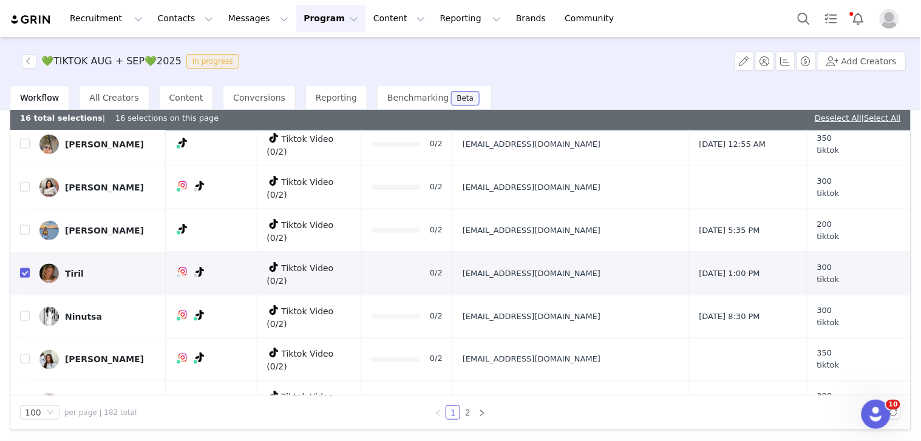
copy span "[EMAIL_ADDRESS][DOMAIN_NAME]"
drag, startPoint x: 511, startPoint y: 183, endPoint x: 631, endPoint y: 186, distance: 120.2
click at [631, 381] on td "[EMAIL_ADDRESS][DOMAIN_NAME]" at bounding box center [571, 402] width 237 height 43
click at [24, 397] on input "checkbox" at bounding box center [25, 402] width 10 height 10
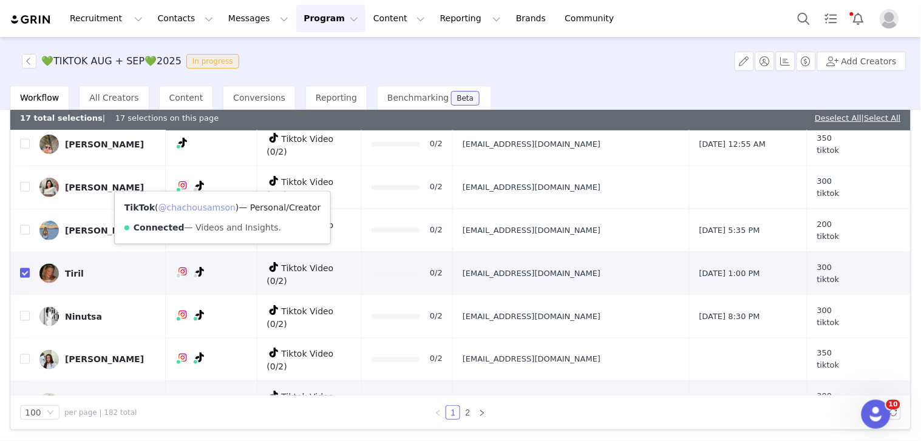
click at [214, 205] on link "@chachousamson" at bounding box center [196, 208] width 77 height 10
click at [25, 397] on input "checkbox" at bounding box center [25, 402] width 10 height 10
checkbox input "false"
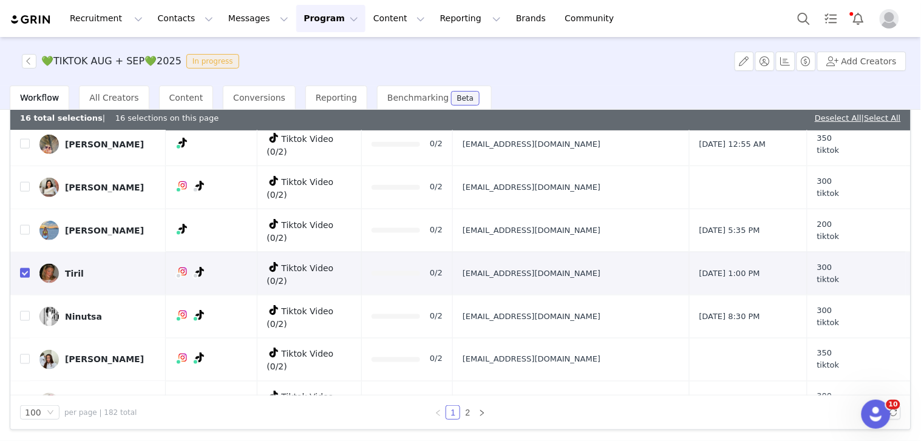
click at [808, 396] on button "button" at bounding box center [815, 403] width 15 height 15
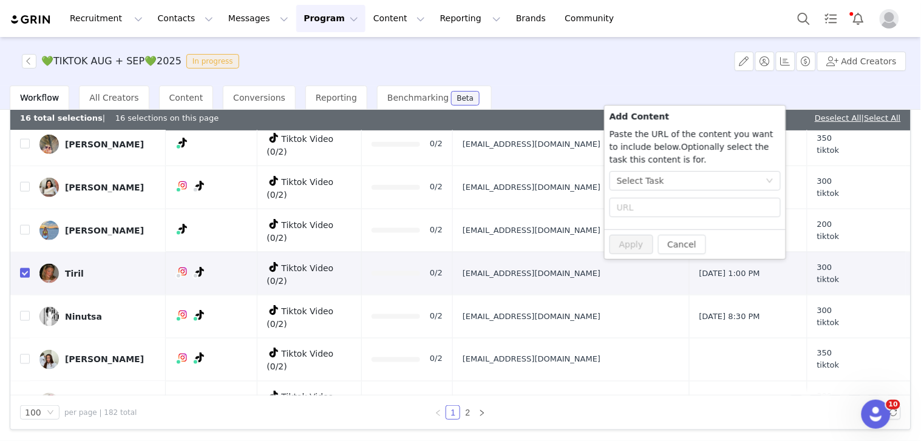
click at [666, 182] on div "Select Task" at bounding box center [691, 181] width 149 height 18
click at [650, 245] on li "Tiktok Video (TikTok)" at bounding box center [694, 243] width 171 height 19
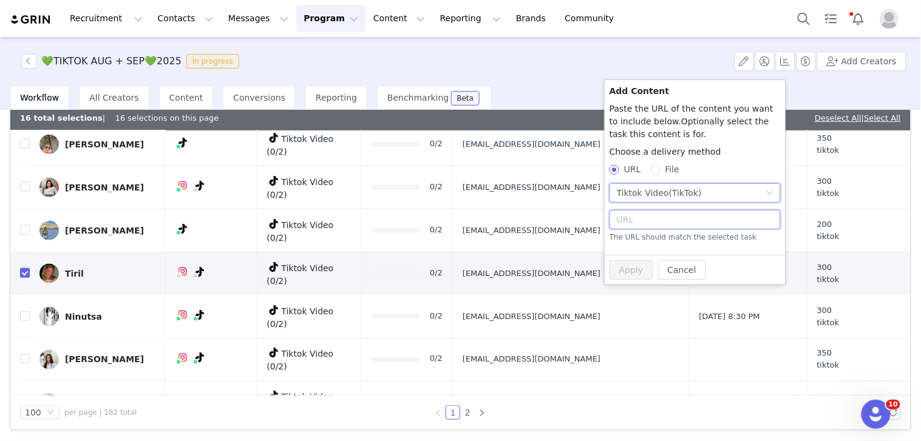
click at [646, 211] on input "text" at bounding box center [694, 219] width 171 height 19
paste input "https://www.tiktok.com/@chachousamson/video/7545151952892579105"
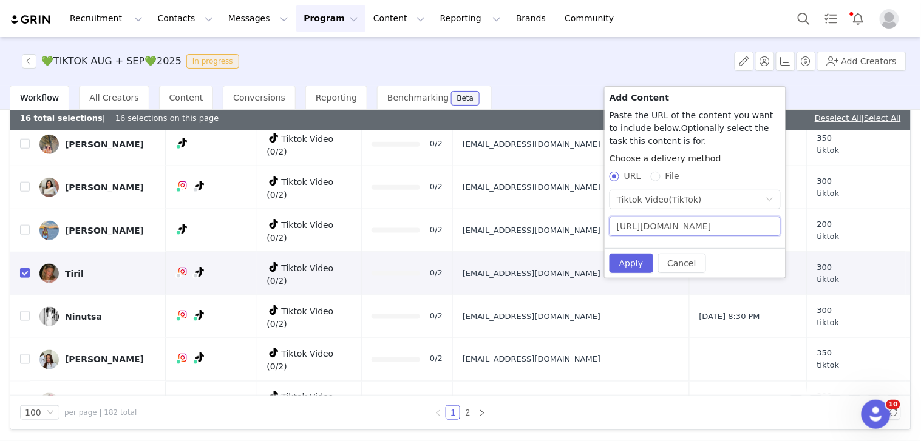
click at [640, 225] on input "https://www.tiktok.com/@chachousamson/video/7545151952892579105" at bounding box center [694, 226] width 171 height 19
type input "https://www.tiktok.com/@chachousamson/video/7545151952892579105"
click at [635, 269] on button "Apply" at bounding box center [631, 263] width 44 height 19
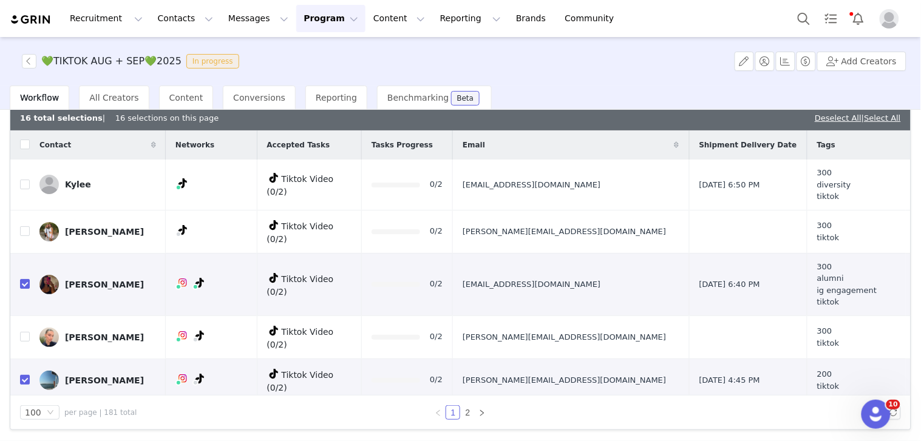
scroll to position [2672, 0]
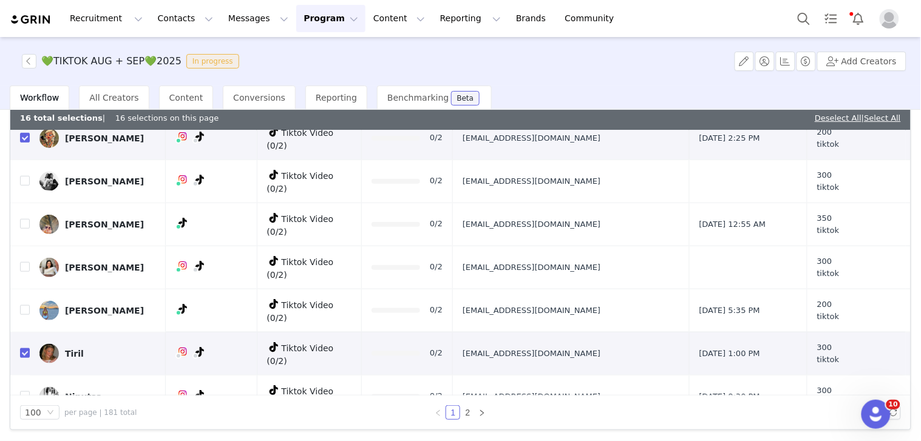
drag, startPoint x: 600, startPoint y: 270, endPoint x: 625, endPoint y: 268, distance: 25.6
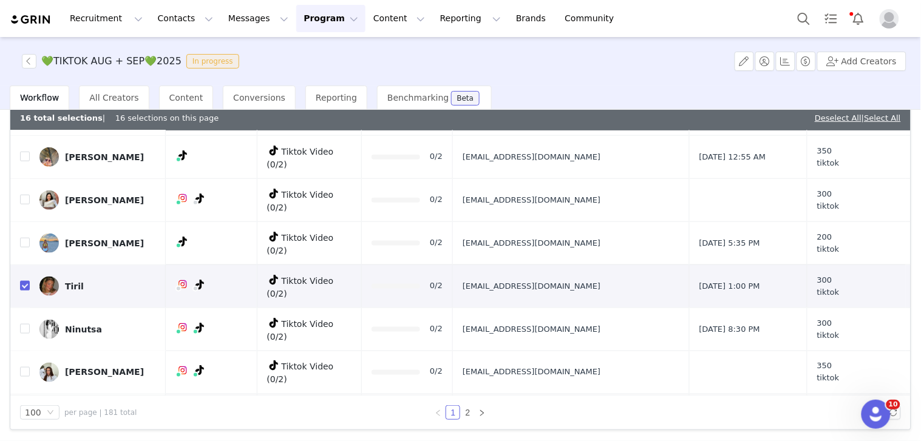
scroll to position [2806, 0]
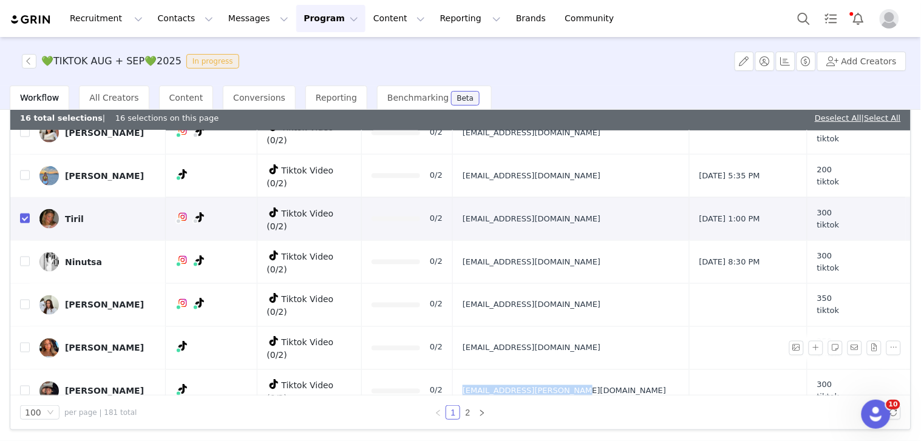
drag, startPoint x: 510, startPoint y: 166, endPoint x: 624, endPoint y: 169, distance: 114.1
click at [624, 370] on td "[EMAIL_ADDRESS][PERSON_NAME][DOMAIN_NAME]" at bounding box center [571, 391] width 237 height 43
copy span "[EMAIL_ADDRESS][PERSON_NAME][DOMAIN_NAME]"
drag, startPoint x: 592, startPoint y: 208, endPoint x: 605, endPoint y: 207, distance: 13.4
click at [605, 413] on td "[EMAIL_ADDRESS][DOMAIN_NAME]" at bounding box center [571, 434] width 237 height 43
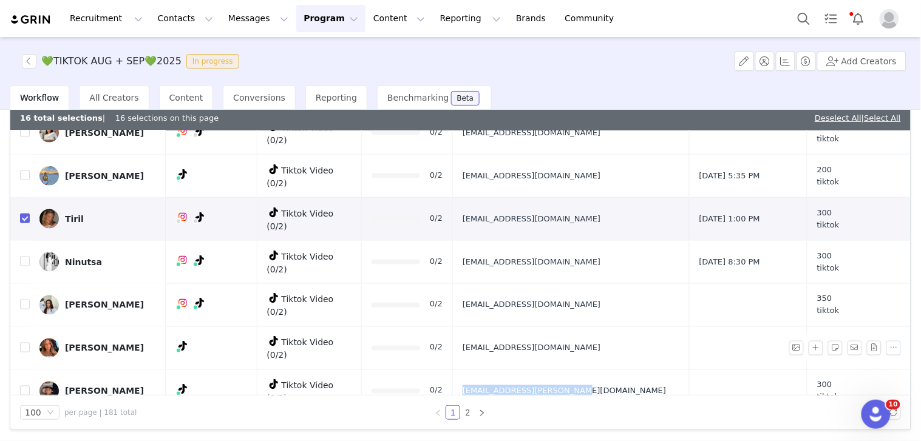
copy span "[EMAIL_ADDRESS][PERSON_NAME][DOMAIN_NAME]"
click at [27, 429] on input "checkbox" at bounding box center [25, 434] width 10 height 10
checkbox input "true"
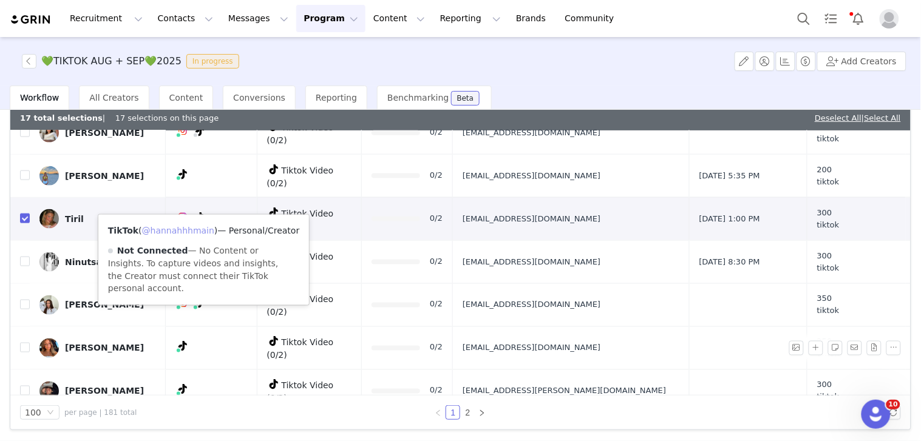
click at [195, 229] on link "@hannahhhmain" at bounding box center [178, 231] width 72 height 10
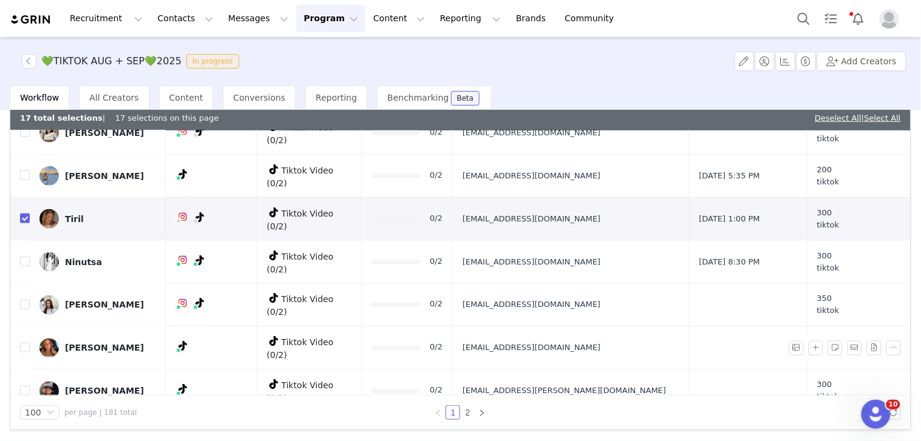
scroll to position [2874, 0]
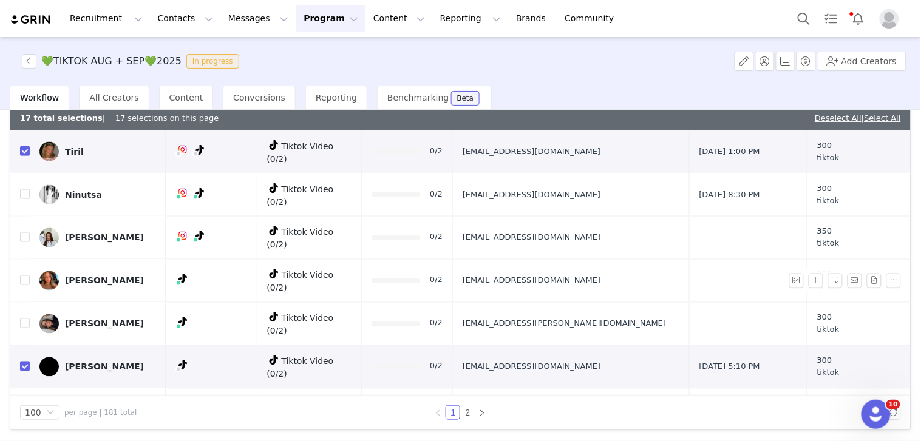
drag, startPoint x: 583, startPoint y: 178, endPoint x: 603, endPoint y: 179, distance: 19.4
click at [602, 388] on tr "Jenna Tiktok Video (0/2) 0/2 jenmatera7@gmail.com 250 tiktok" at bounding box center [460, 409] width 900 height 43
copy tr "[EMAIL_ADDRESS][DOMAIN_NAME]"
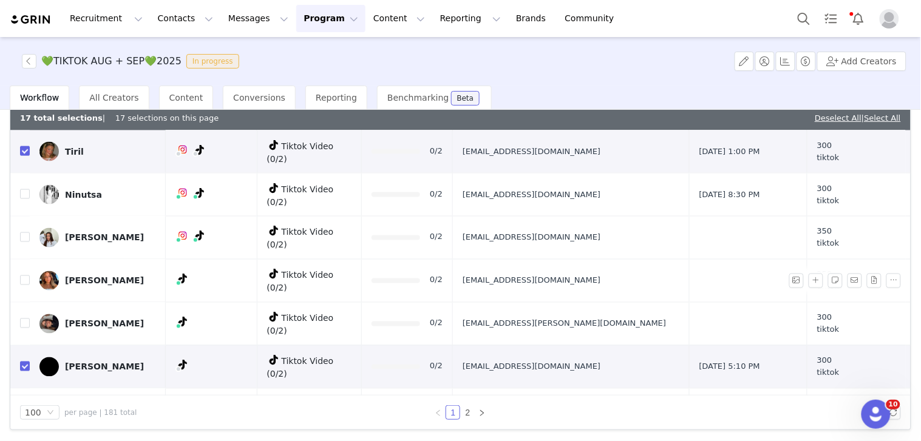
checkbox input "true"
click at [215, 248] on link "@mariithefairy" at bounding box center [196, 253] width 63 height 10
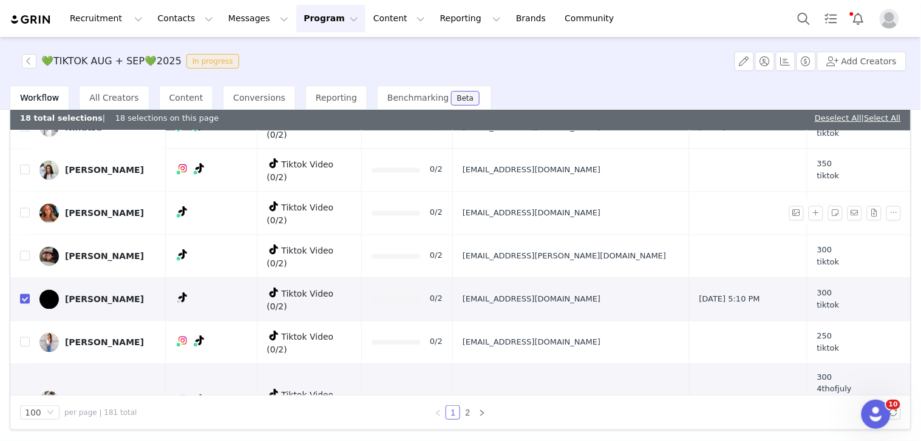
drag, startPoint x: 509, startPoint y: 220, endPoint x: 626, endPoint y: 223, distance: 117.7
copy span "[EMAIL_ADDRESS][DOMAIN_NAME]"
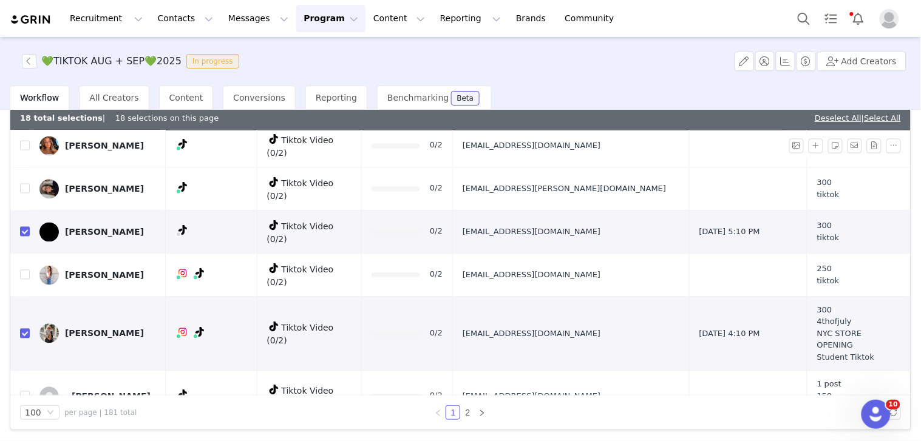
drag, startPoint x: 508, startPoint y: 193, endPoint x: 607, endPoint y: 193, distance: 99.5
click at [607, 422] on td "[EMAIL_ADDRESS][DOMAIN_NAME]" at bounding box center [571, 443] width 237 height 43
copy span "[EMAIL_ADDRESS][DOMAIN_NAME]"
click at [25, 438] on input "checkbox" at bounding box center [25, 443] width 10 height 10
click at [208, 217] on link "@idapilldupont" at bounding box center [196, 220] width 64 height 10
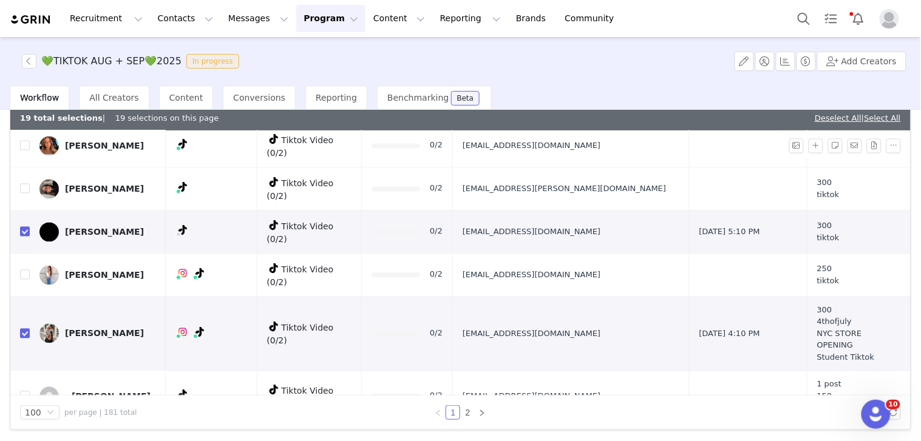
click at [25, 438] on input "checkbox" at bounding box center [25, 443] width 10 height 10
checkbox input "false"
click at [808, 436] on button "button" at bounding box center [815, 443] width 15 height 15
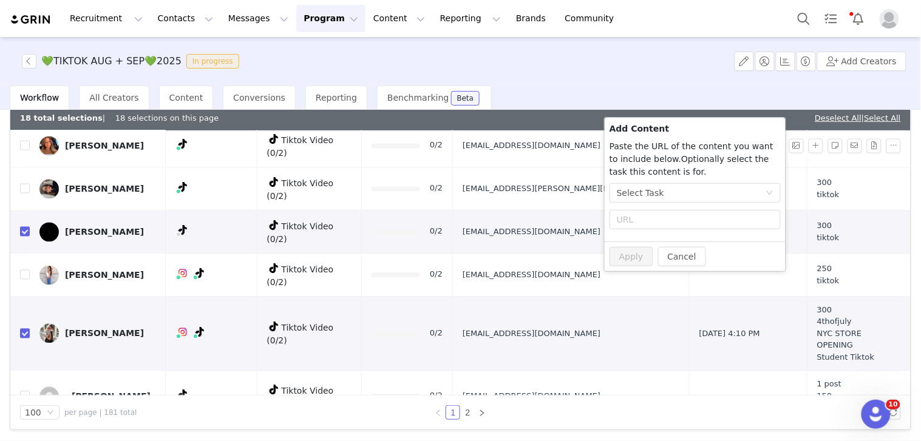
click at [705, 187] on div "Select Task" at bounding box center [691, 193] width 149 height 18
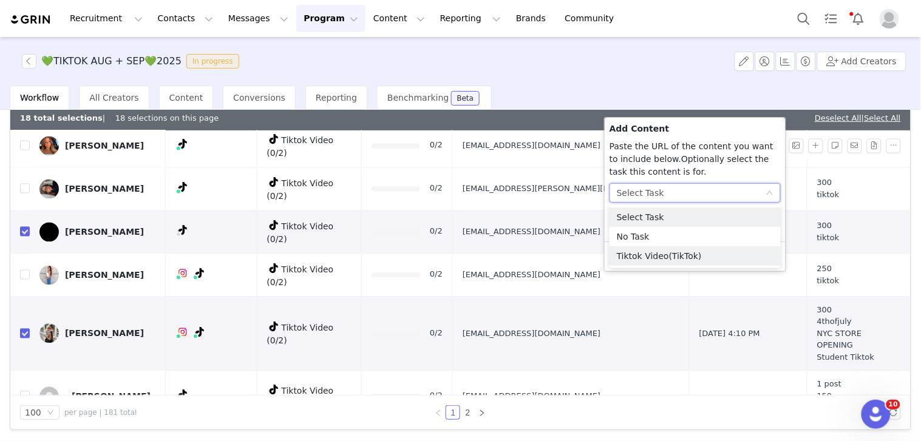
click at [683, 251] on span "(TikTok)" at bounding box center [685, 256] width 33 height 10
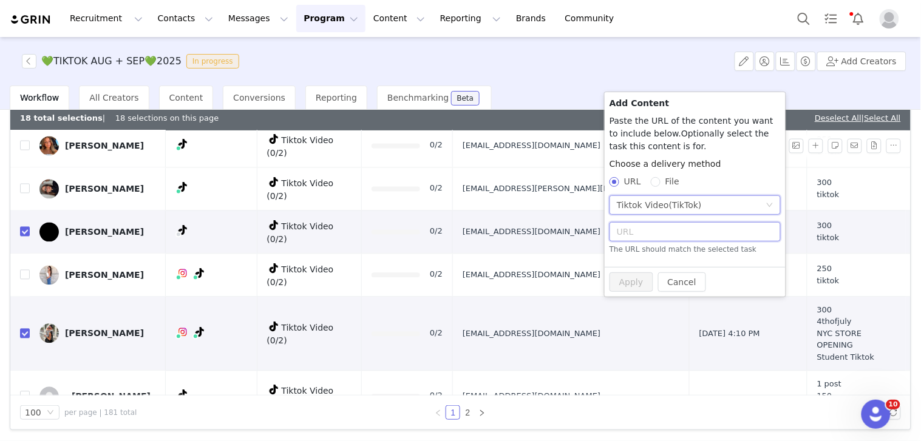
click at [644, 232] on input "text" at bounding box center [694, 231] width 171 height 19
paste input "https://www.tiktok.com/@idapilldupont/video/7545173680033139990"
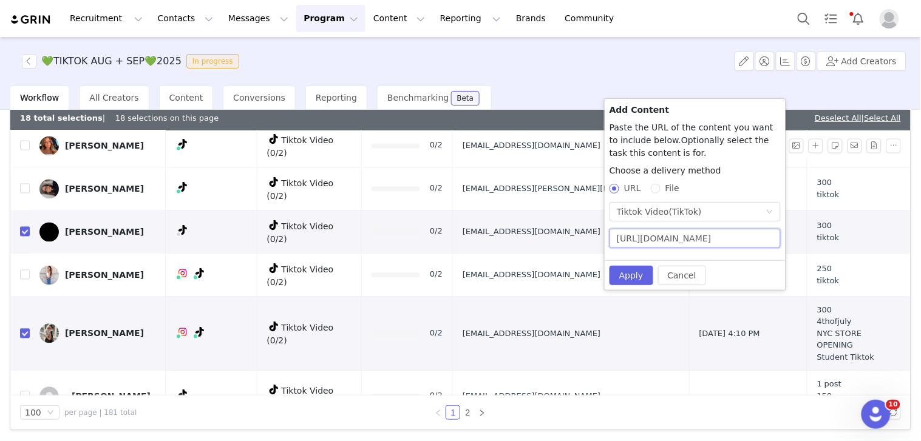
scroll to position [0, 106]
type input "https://www.tiktok.com/@idapilldupont/video/7545173680033139990"
click at [635, 272] on button "Apply" at bounding box center [631, 275] width 44 height 19
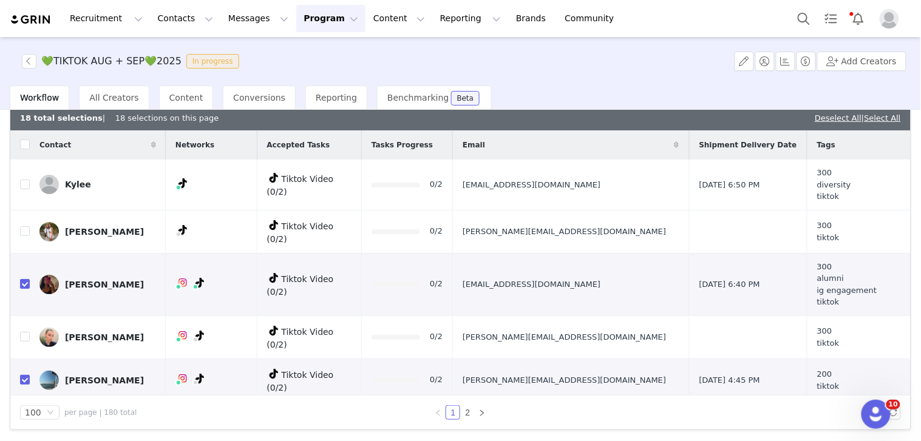
scroll to position [2941, 0]
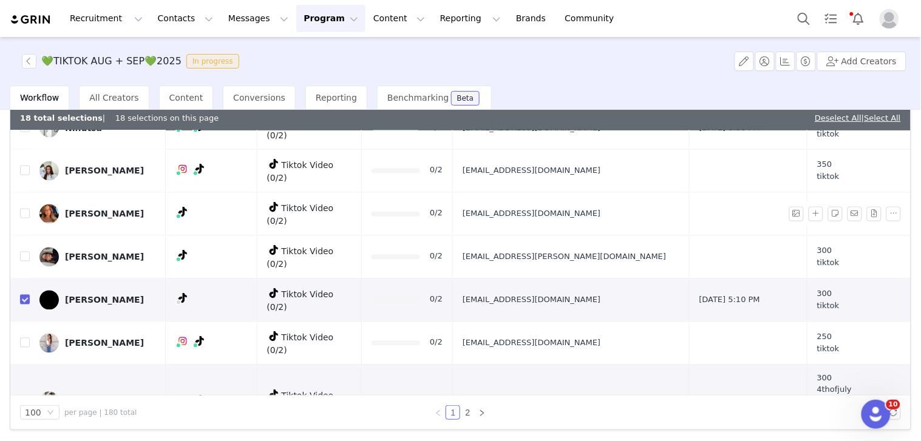
drag, startPoint x: 512, startPoint y: 267, endPoint x: 583, endPoint y: 269, distance: 71.6
copy span "[EMAIL_ADDRESS][DOMAIN_NAME]"
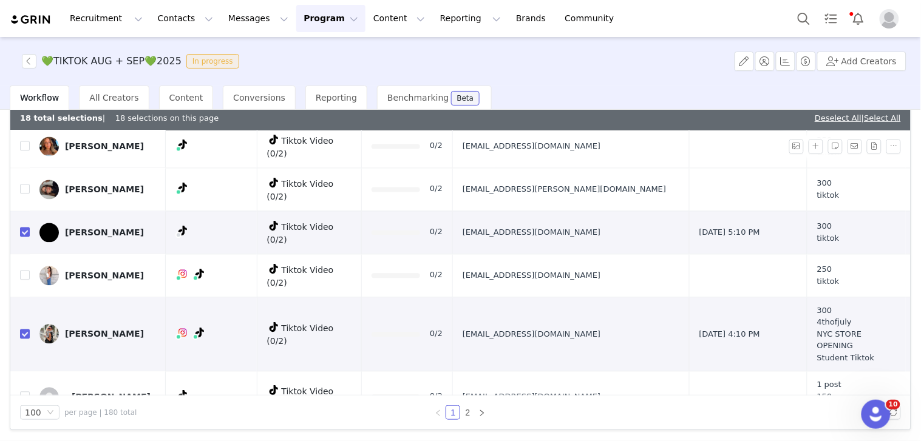
drag, startPoint x: 559, startPoint y: 242, endPoint x: 605, endPoint y: 238, distance: 45.6
copy span "[EMAIL_ADDRESS][DOMAIN_NAME]"
drag, startPoint x: 508, startPoint y: 280, endPoint x: 290, endPoint y: 56, distance: 312.4
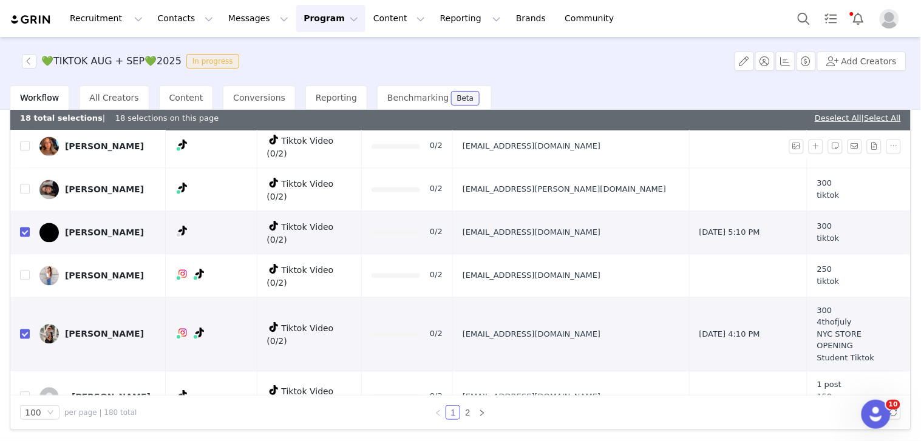
scroll to position [3075, 0]
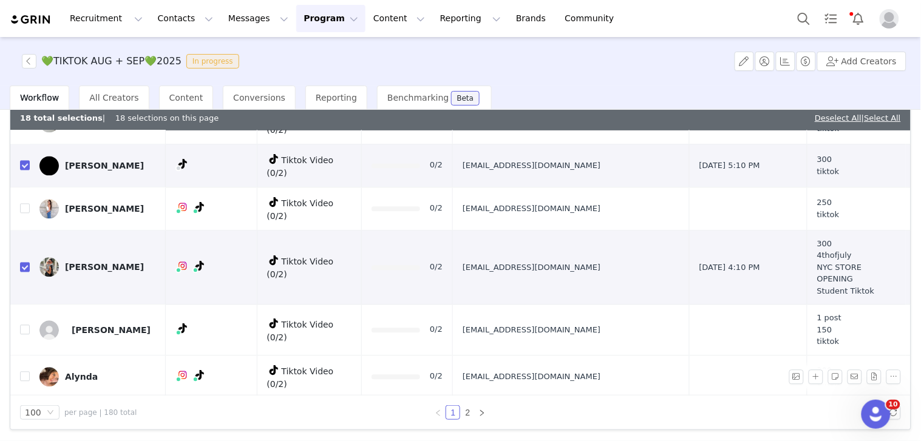
checkbox input "true"
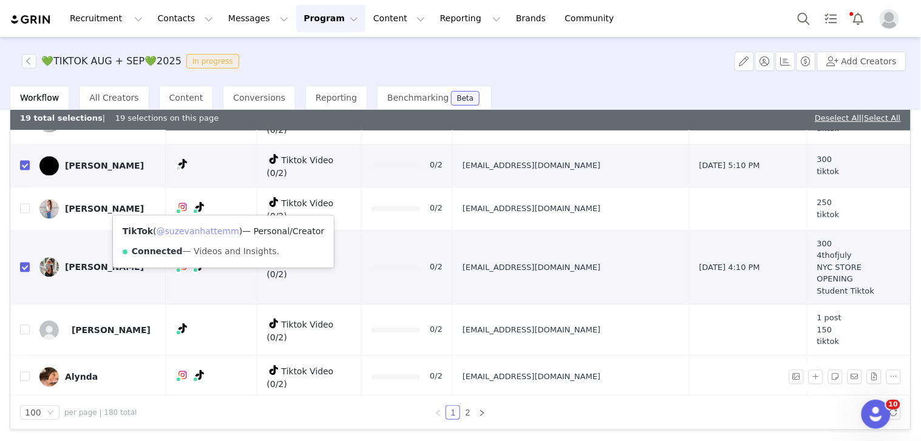
click at [215, 226] on link "@suzevanhattemm" at bounding box center [198, 231] width 83 height 10
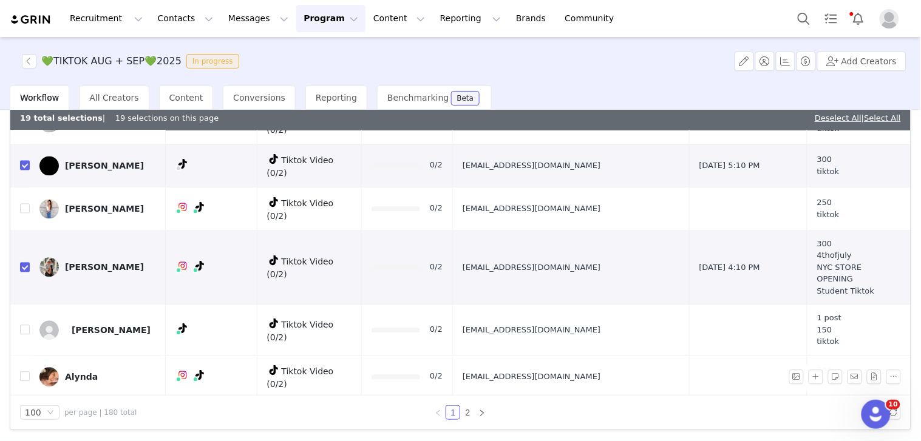
drag, startPoint x: 613, startPoint y: 255, endPoint x: 521, endPoint y: 201, distance: 106.6
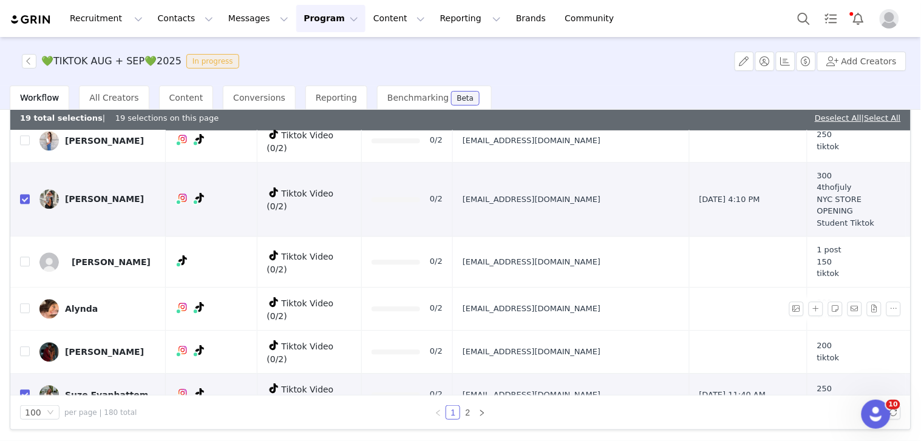
drag, startPoint x: 25, startPoint y: 255, endPoint x: 187, endPoint y: 274, distance: 163.2
checkbox input "true"
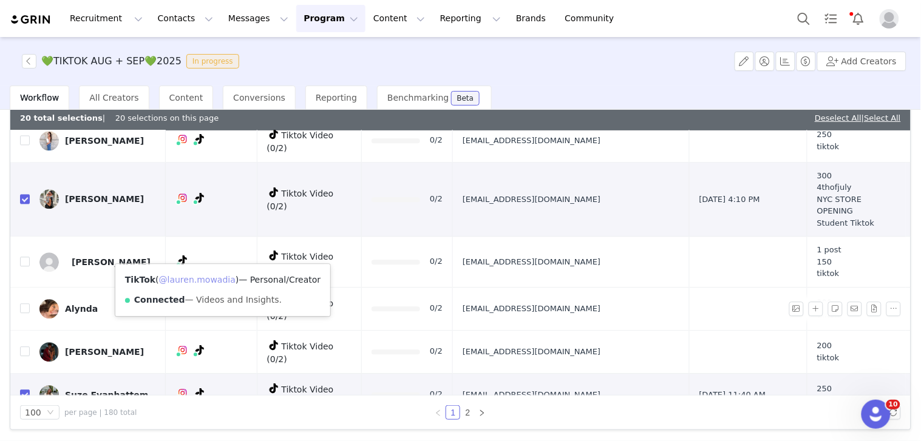
click at [209, 280] on link "@lauren.mowadia" at bounding box center [197, 280] width 76 height 10
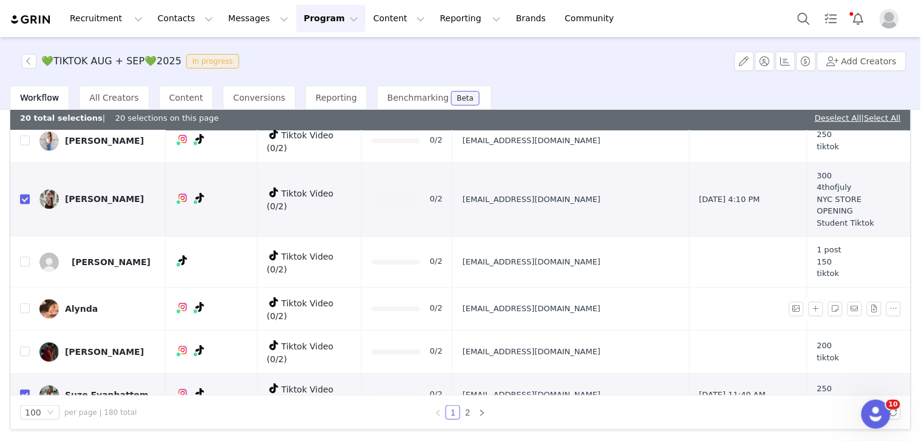
scroll to position [3211, 0]
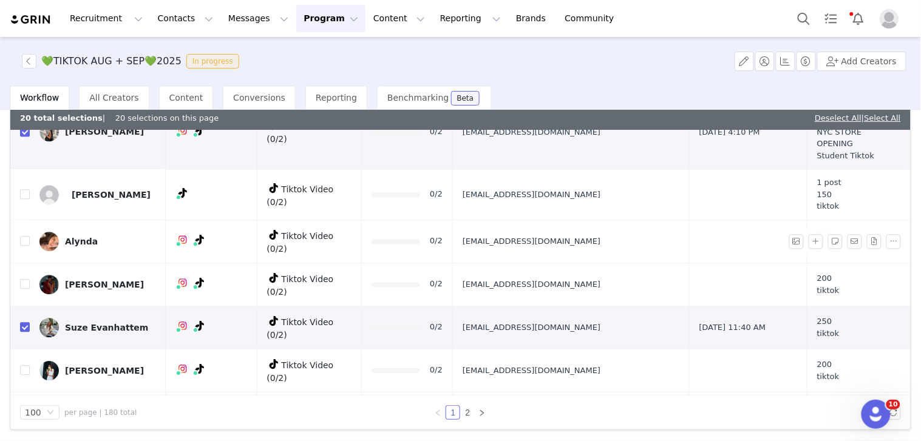
drag, startPoint x: 507, startPoint y: 231, endPoint x: 629, endPoint y: 234, distance: 121.4
drag, startPoint x: 571, startPoint y: 284, endPoint x: 641, endPoint y: 283, distance: 70.4
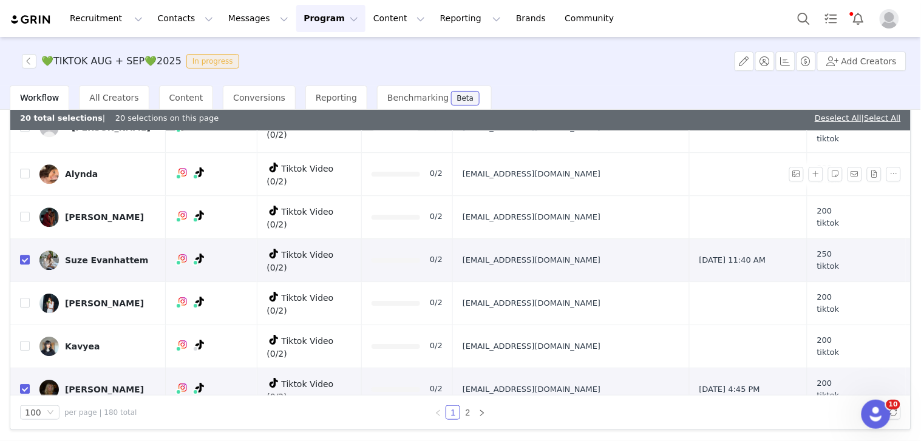
drag, startPoint x: 21, startPoint y: 210, endPoint x: 93, endPoint y: 223, distance: 73.3
checkbox input "true"
click at [207, 240] on div "TikTok ( @_alliiii ) — Personal/Creator Connected — Videos and Insights." at bounding box center [223, 244] width 176 height 52
click at [200, 235] on link "@_alliiii" at bounding box center [194, 234] width 32 height 10
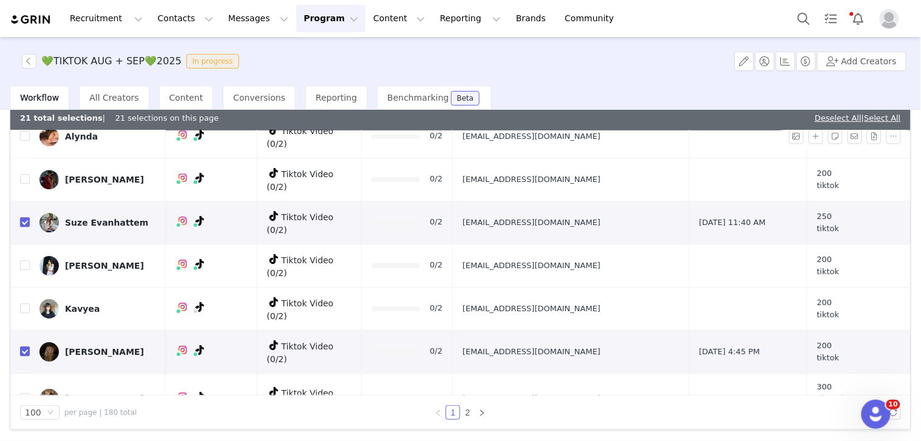
scroll to position [3345, 0]
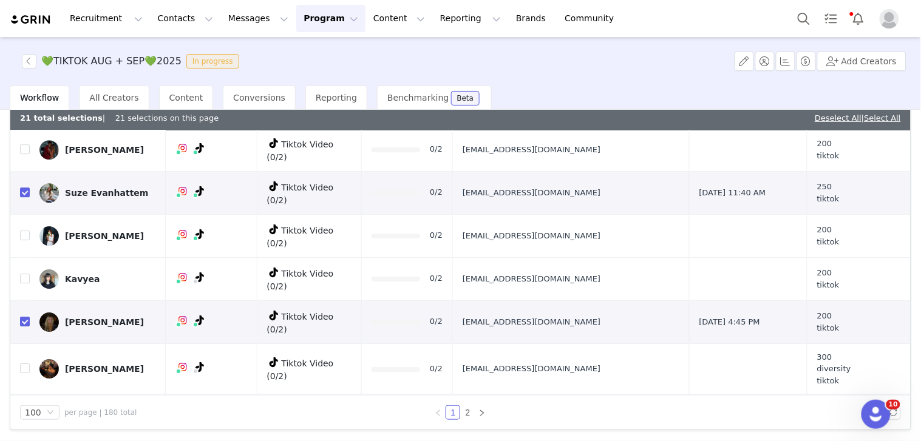
drag, startPoint x: 494, startPoint y: 184, endPoint x: 626, endPoint y: 190, distance: 131.8
drag, startPoint x: 511, startPoint y: 256, endPoint x: 600, endPoint y: 263, distance: 88.9
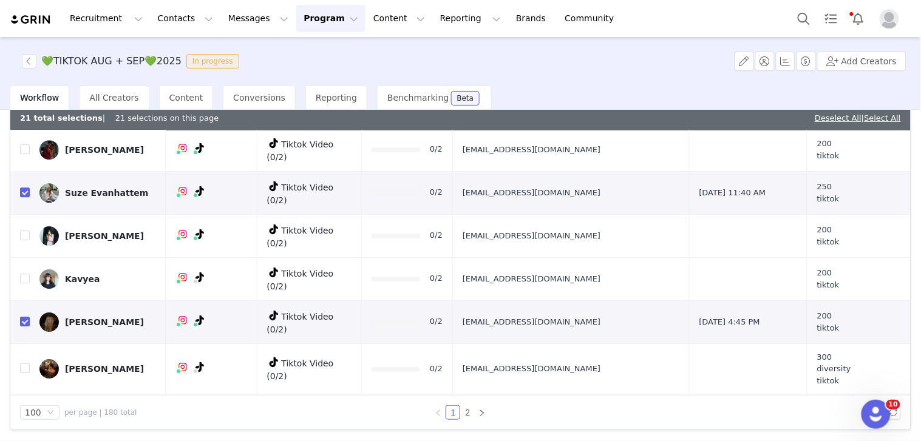
checkbox input "true"
click at [208, 279] on link "@zeniasn" at bounding box center [195, 284] width 41 height 10
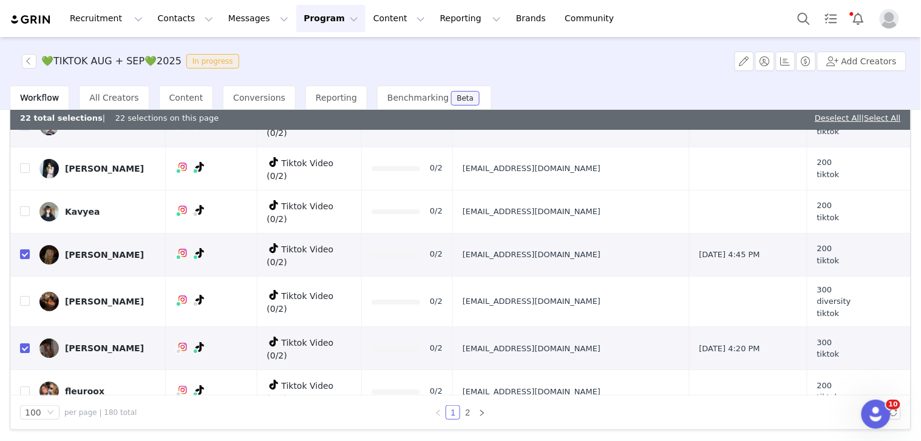
drag, startPoint x: 511, startPoint y: 249, endPoint x: 607, endPoint y: 240, distance: 96.4
checkbox input "true"
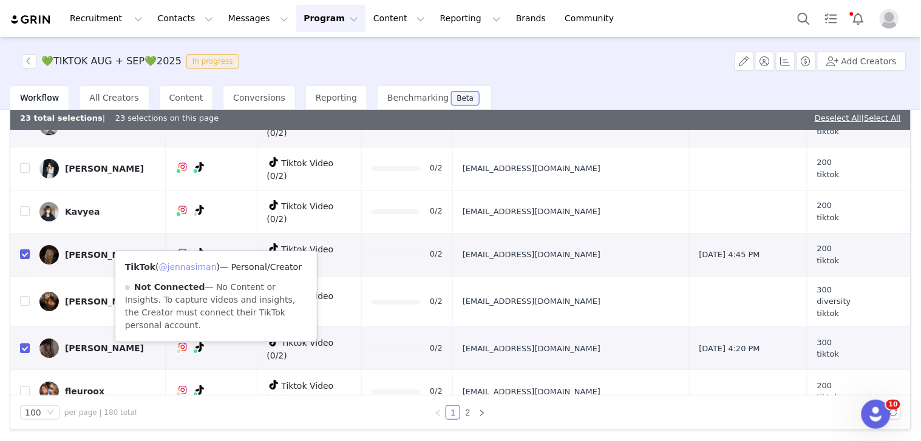
click at [203, 271] on link "@jennasiman" at bounding box center [188, 267] width 58 height 10
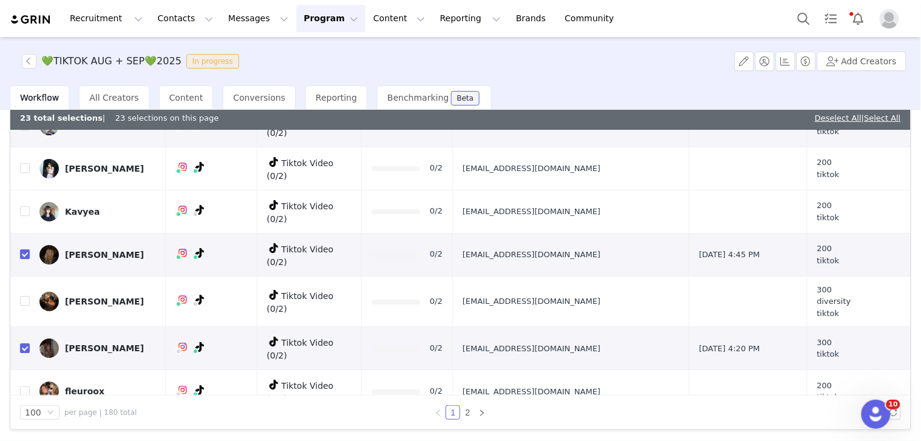
drag, startPoint x: 510, startPoint y: 292, endPoint x: 607, endPoint y: 292, distance: 97.1
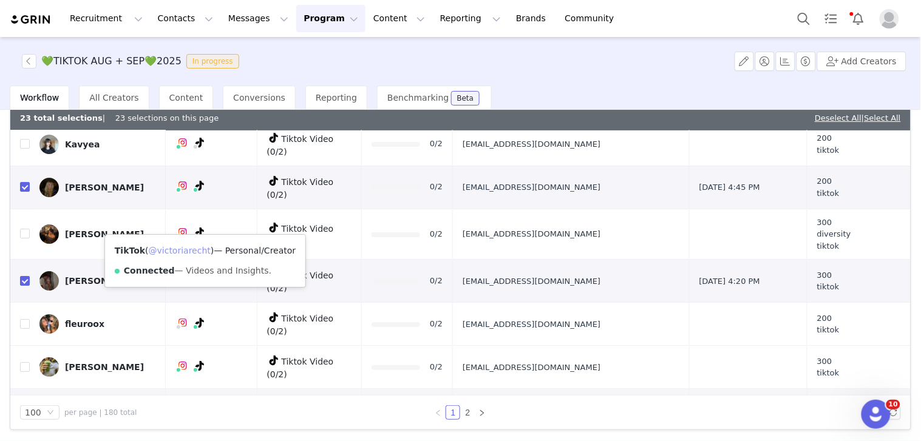
click at [191, 252] on link "@victoriarecht" at bounding box center [180, 251] width 62 height 10
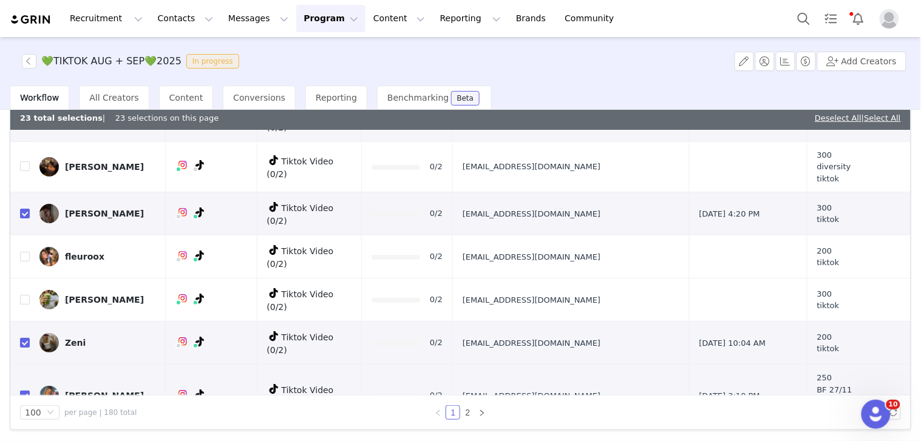
drag, startPoint x: 507, startPoint y: 241, endPoint x: 641, endPoint y: 247, distance: 134.2
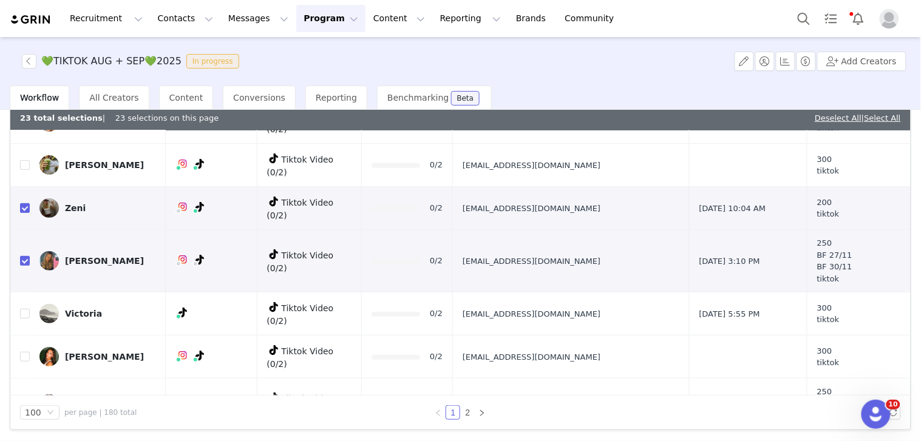
drag, startPoint x: 609, startPoint y: 199, endPoint x: 599, endPoint y: 197, distance: 9.9
drag, startPoint x: 507, startPoint y: 188, endPoint x: 627, endPoint y: 195, distance: 120.9
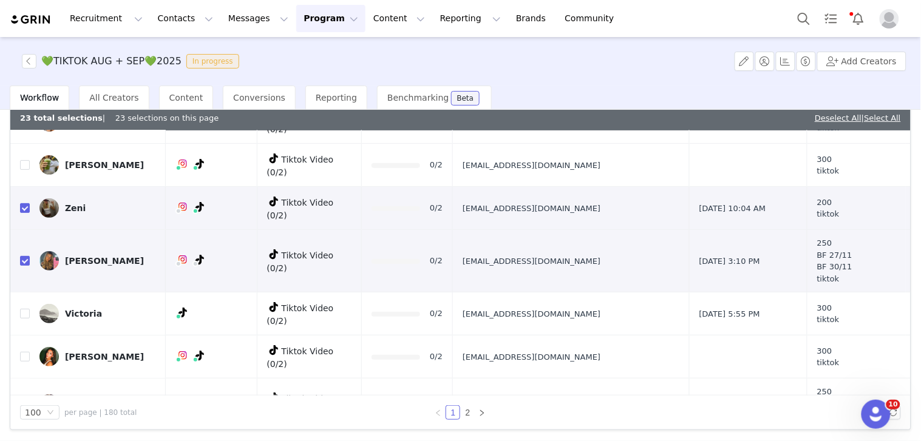
drag, startPoint x: 611, startPoint y: 271, endPoint x: 633, endPoint y: 271, distance: 21.8
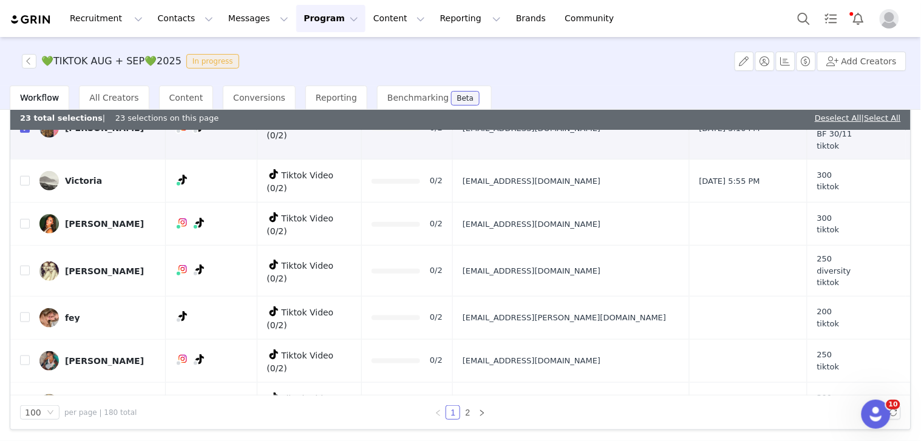
scroll to position [3817, 0]
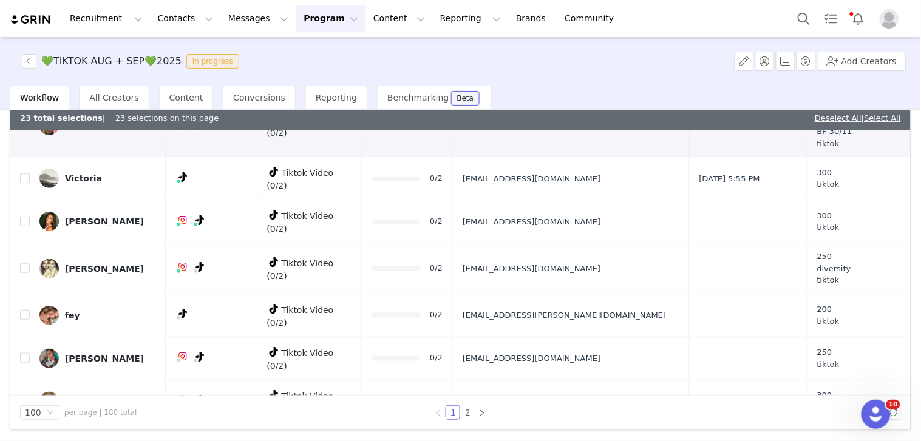
drag, startPoint x: 597, startPoint y: 176, endPoint x: 603, endPoint y: 177, distance: 6.1
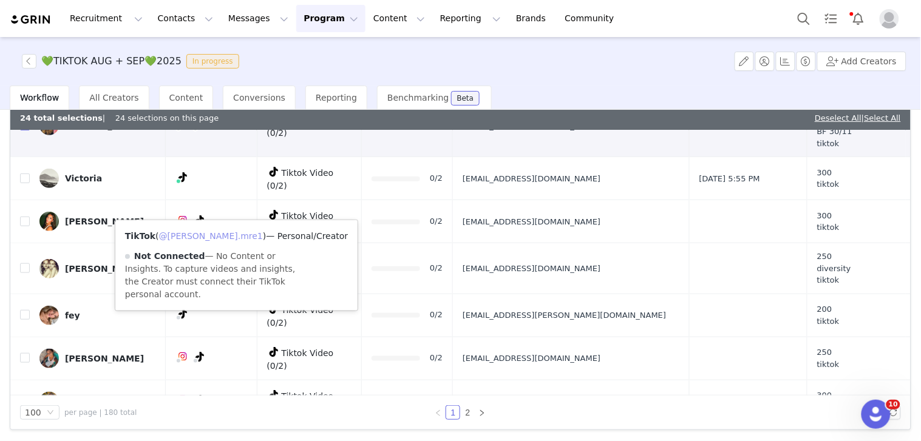
click at [205, 232] on link "@laura.mre1" at bounding box center [211, 236] width 104 height 10
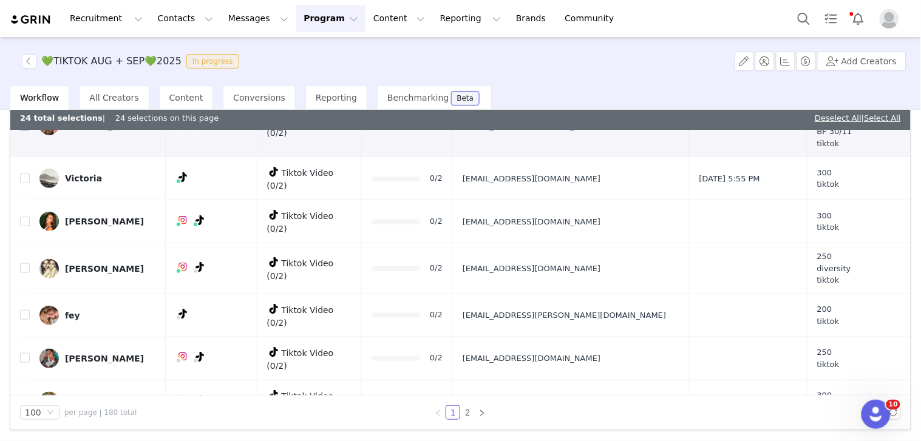
checkbox input "false"
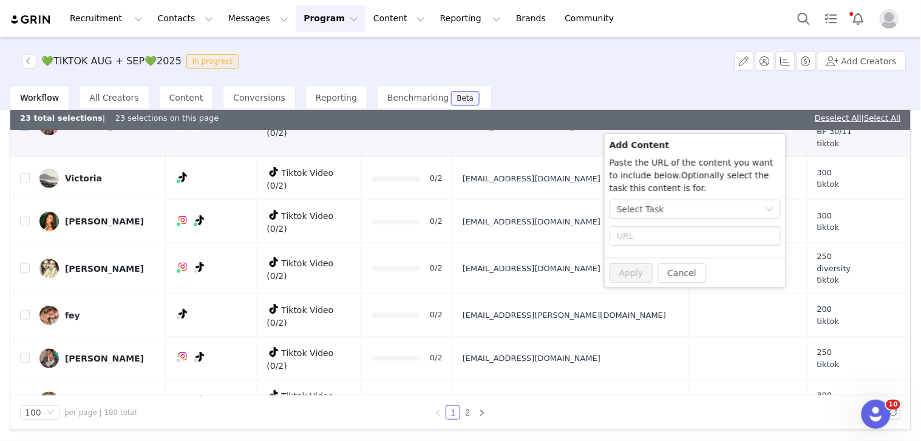
click at [719, 216] on div "Select Task" at bounding box center [691, 209] width 149 height 18
click at [650, 204] on div "Select Task" at bounding box center [640, 209] width 47 height 18
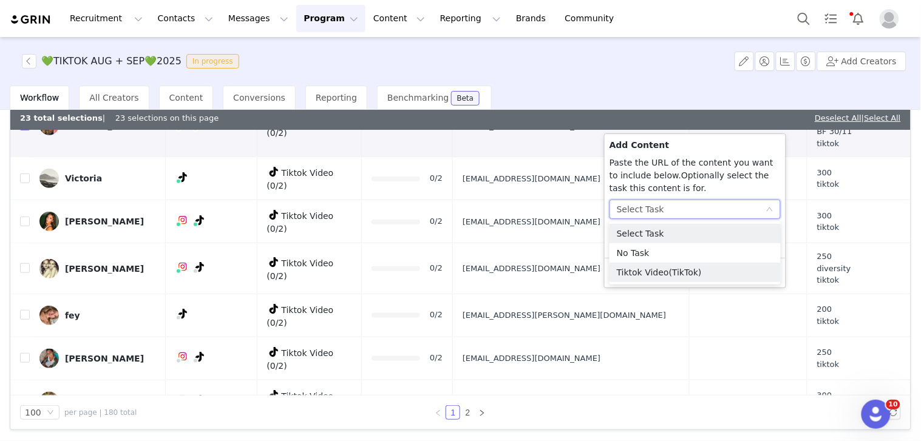
click at [659, 269] on li "Tiktok Video (TikTok)" at bounding box center [694, 272] width 171 height 19
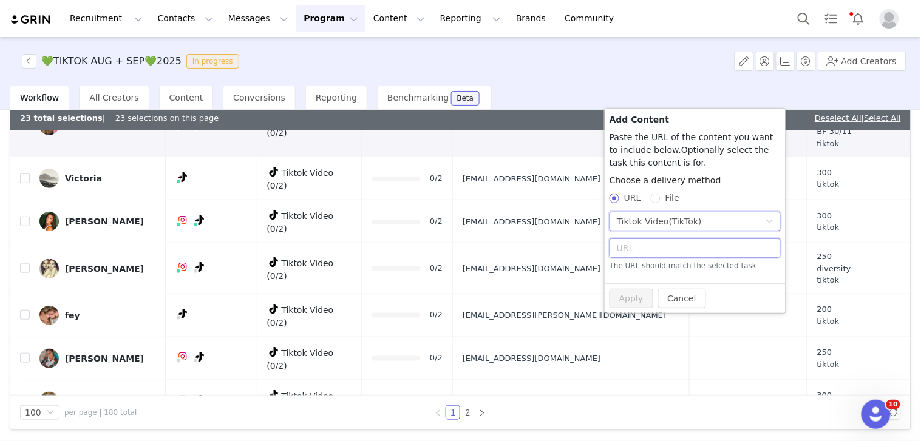
click at [651, 249] on input "text" at bounding box center [694, 247] width 171 height 19
paste input "https://www.tiktok.com/@laura.mre1/video/7544401054650125590"
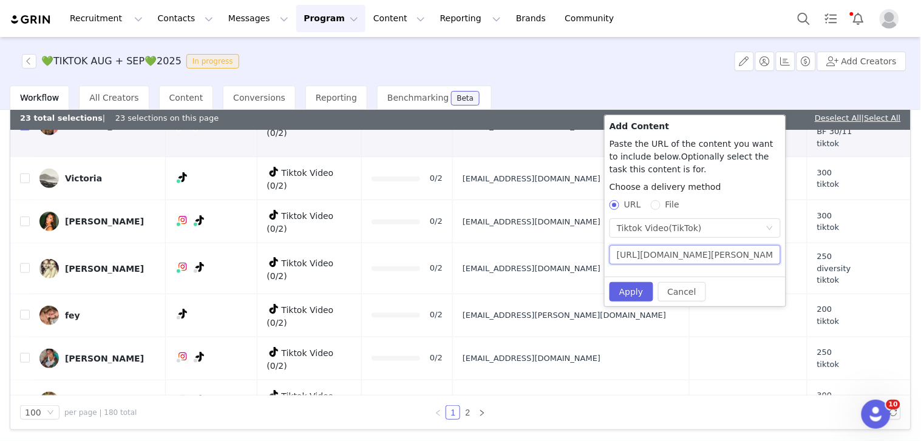
scroll to position [0, 95]
type input "https://www.tiktok.com/@laura.mre1/video/7544401054650125590"
click at [637, 288] on button "Apply" at bounding box center [631, 291] width 44 height 19
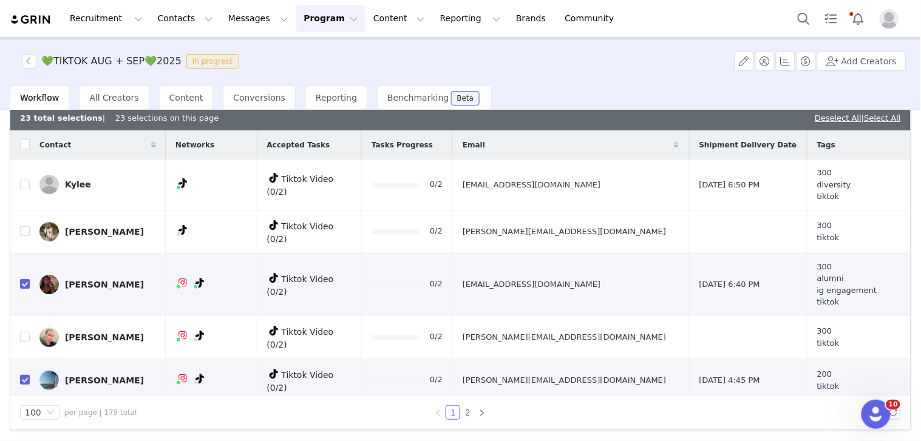
scroll to position [3766, 0]
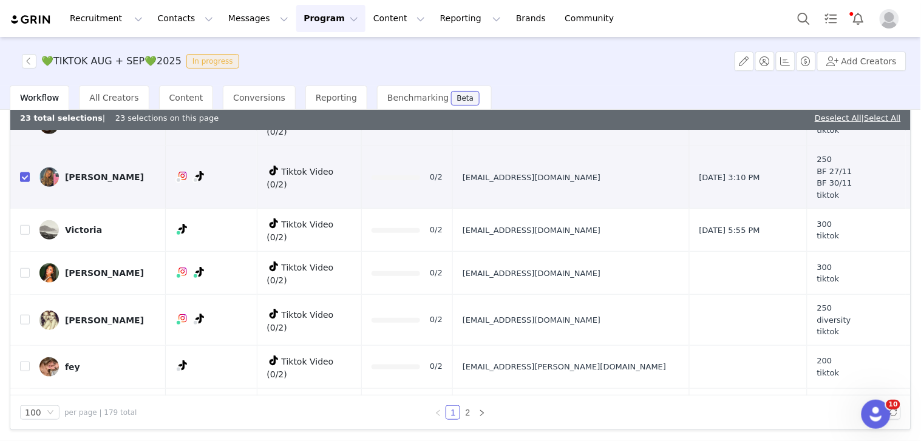
drag, startPoint x: 510, startPoint y: 264, endPoint x: 607, endPoint y: 265, distance: 97.1
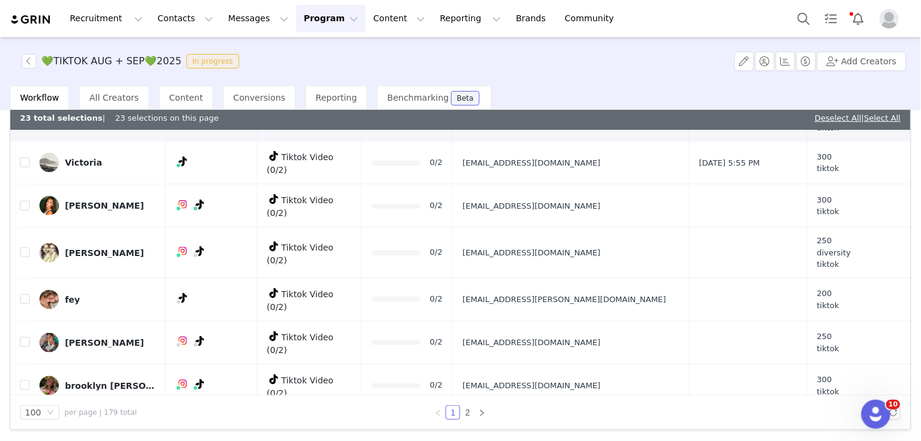
scroll to position [3901, 0]
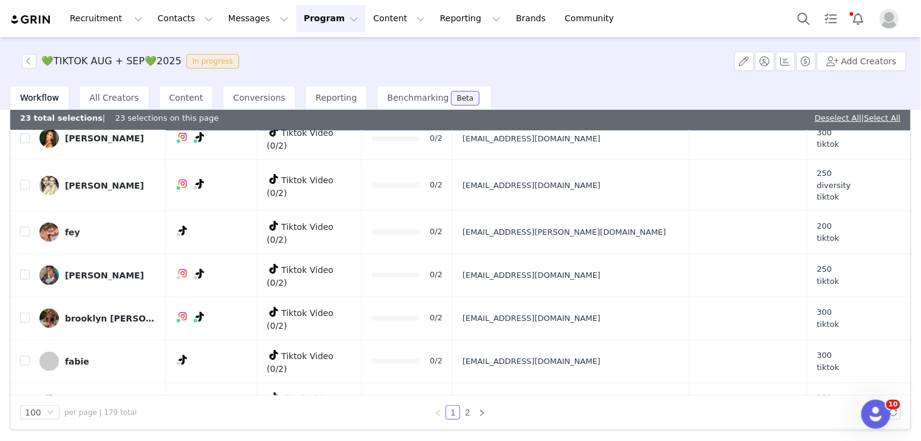
drag, startPoint x: 609, startPoint y: 203, endPoint x: 617, endPoint y: 204, distance: 8.0
drag, startPoint x: 617, startPoint y: 204, endPoint x: 493, endPoint y: 195, distance: 124.1
drag, startPoint x: 514, startPoint y: 246, endPoint x: 619, endPoint y: 245, distance: 105.0
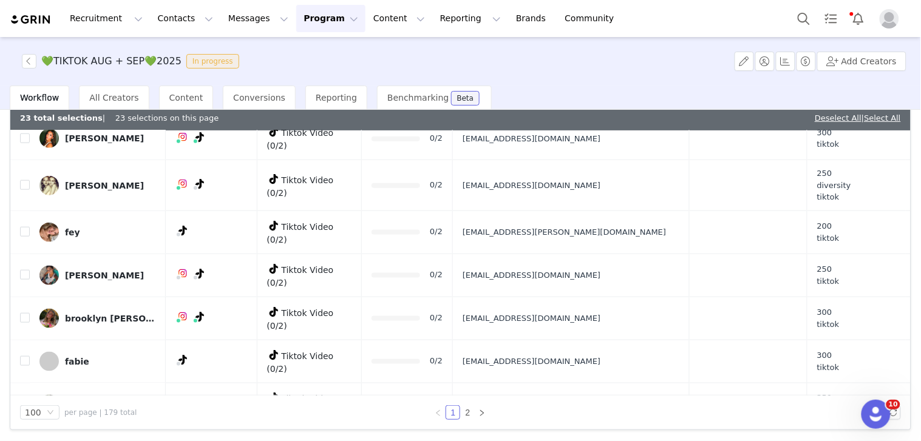
checkbox input "true"
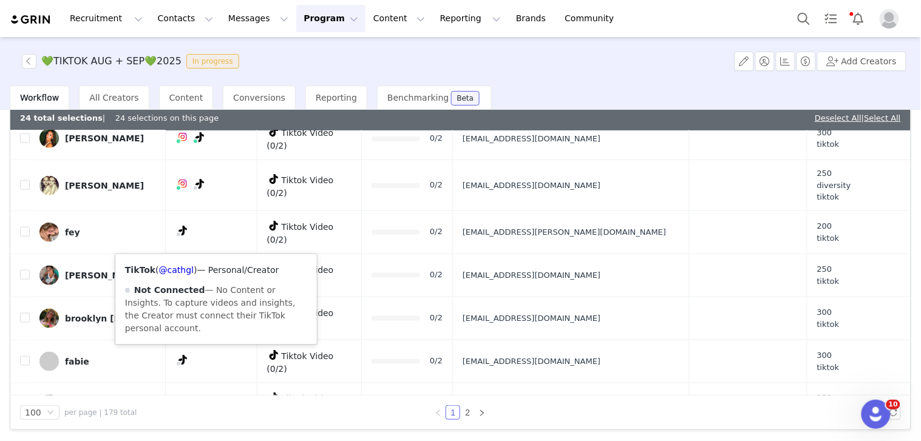
click at [209, 265] on span "— Personal/Creator" at bounding box center [238, 270] width 82 height 10
click at [181, 268] on link "@cathgl" at bounding box center [176, 270] width 35 height 10
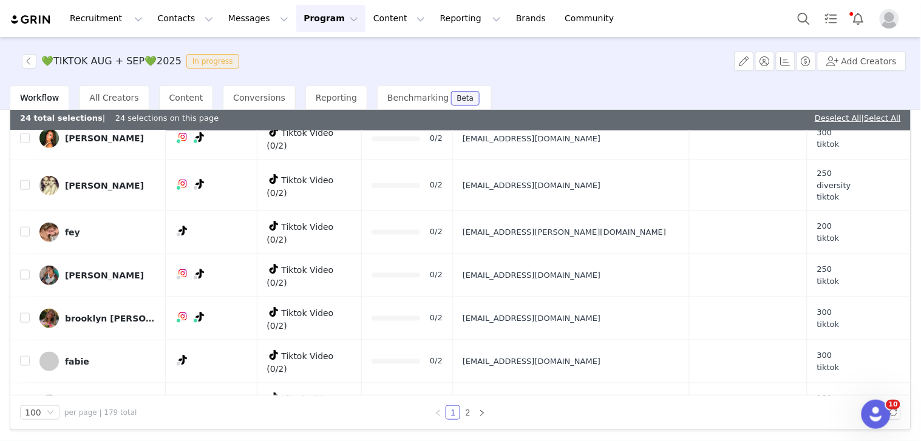
scroll to position [3925, 0]
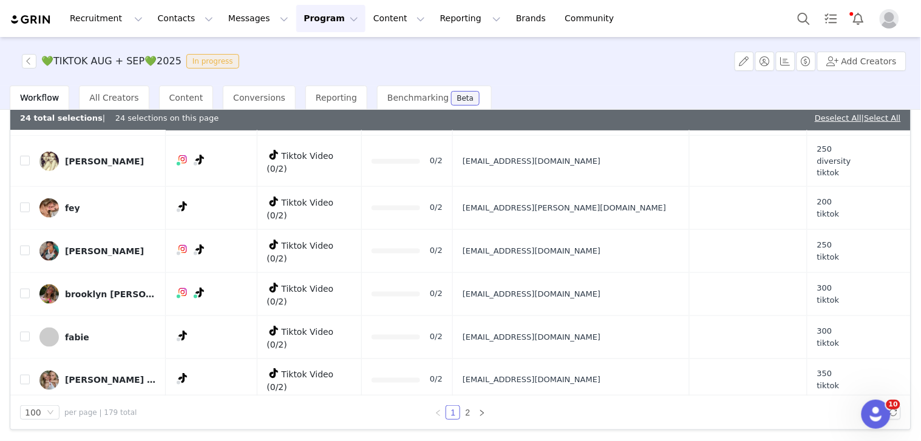
drag, startPoint x: 516, startPoint y: 263, endPoint x: 615, endPoint y: 268, distance: 99.6
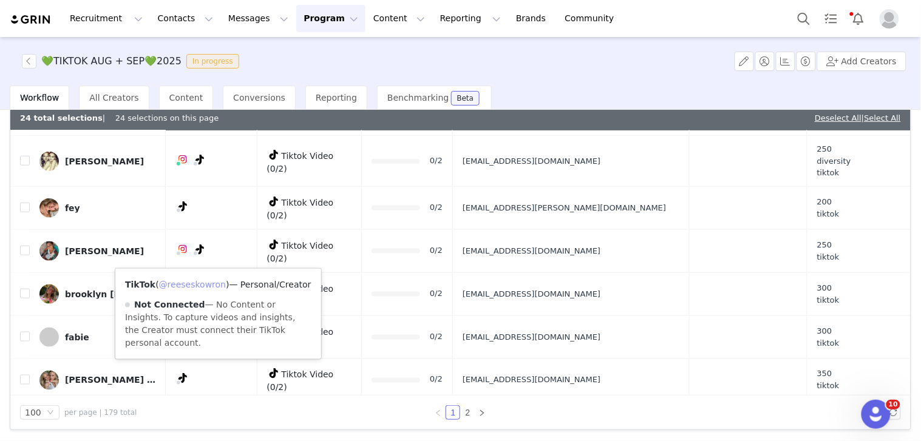
click at [208, 282] on link "@reeseskowron" at bounding box center [192, 285] width 67 height 10
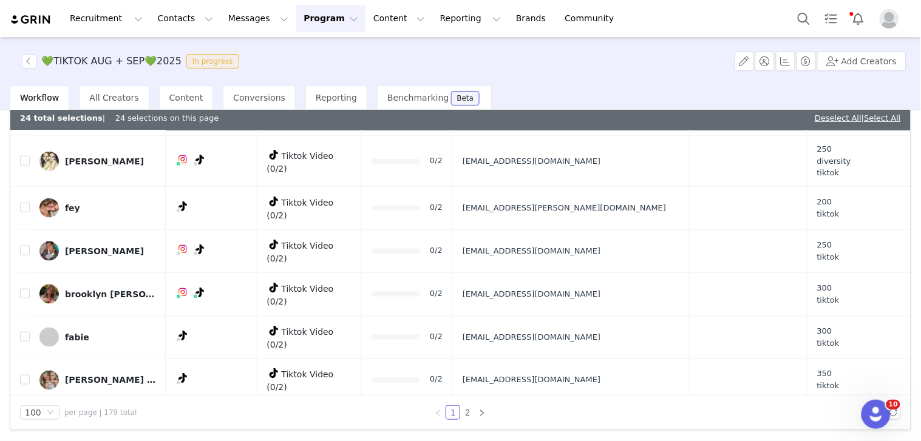
checkbox input "true"
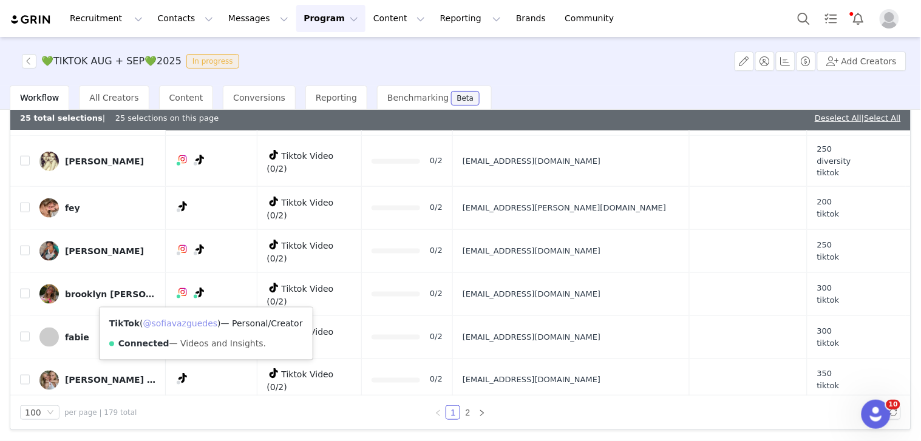
click at [195, 322] on link "@sofiavazguedes" at bounding box center [180, 324] width 75 height 10
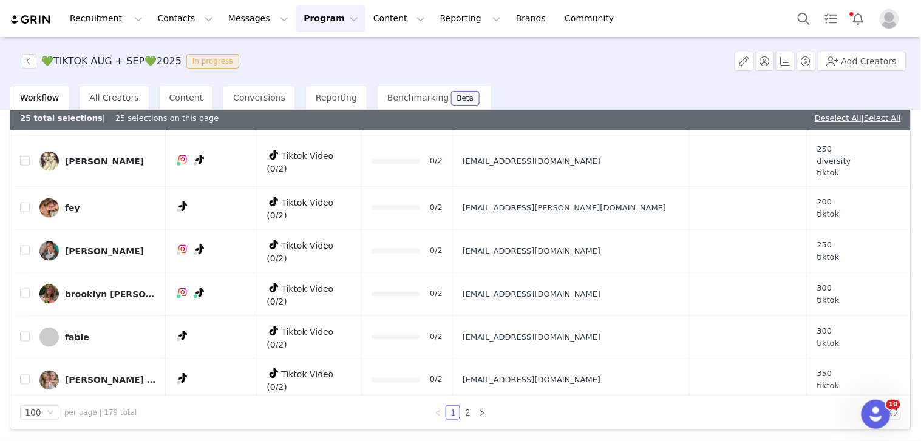
drag, startPoint x: 516, startPoint y: 336, endPoint x: 597, endPoint y: 337, distance: 80.7
checkbox input "true"
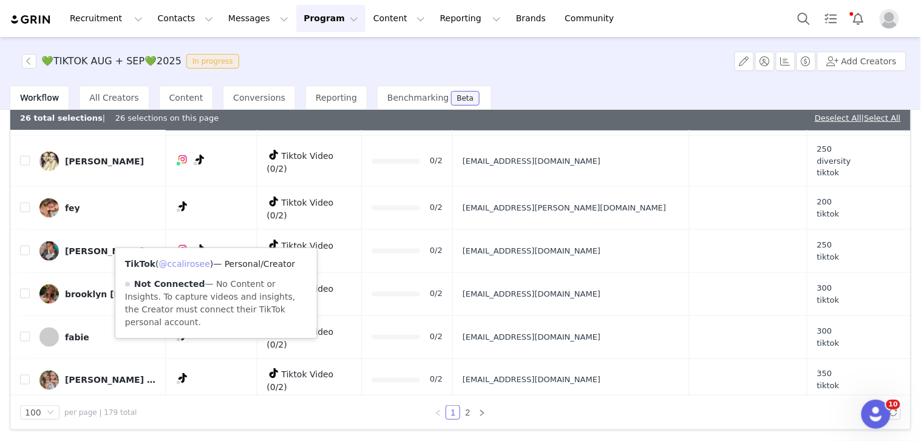
click at [195, 262] on link "@ccalirosee" at bounding box center [184, 264] width 51 height 10
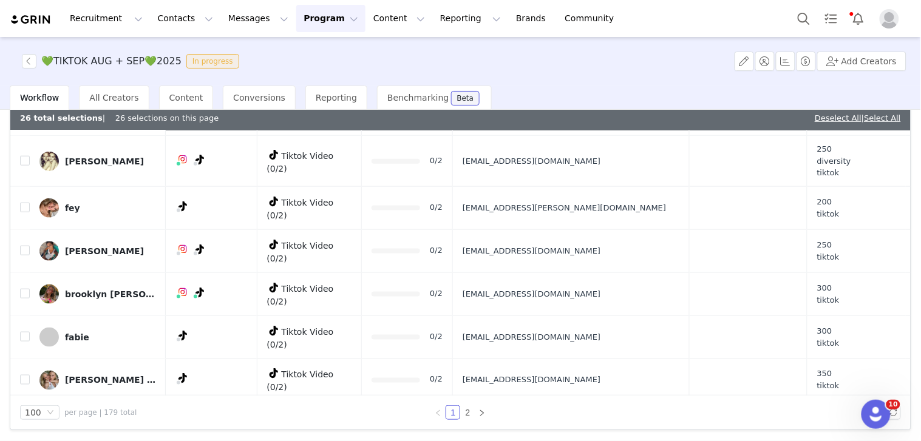
drag, startPoint x: 510, startPoint y: 379, endPoint x: 601, endPoint y: 353, distance: 95.3
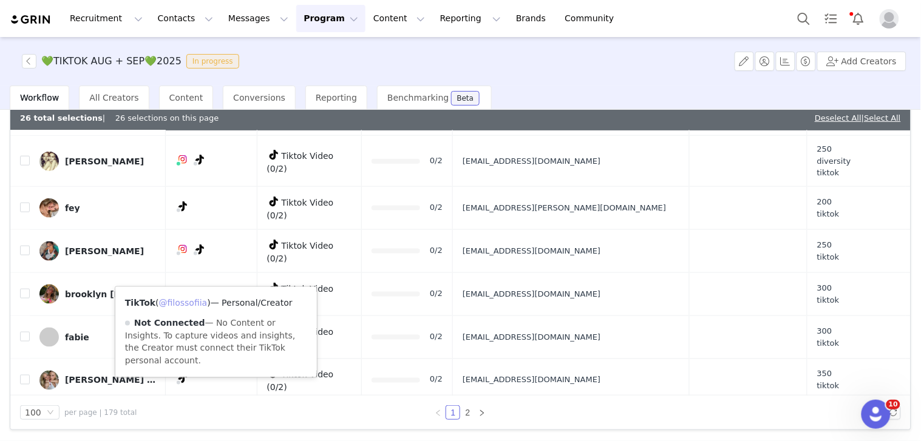
click at [201, 303] on link "@filossofiia" at bounding box center [183, 303] width 49 height 10
click at [465, 411] on link "2" at bounding box center [467, 412] width 13 height 13
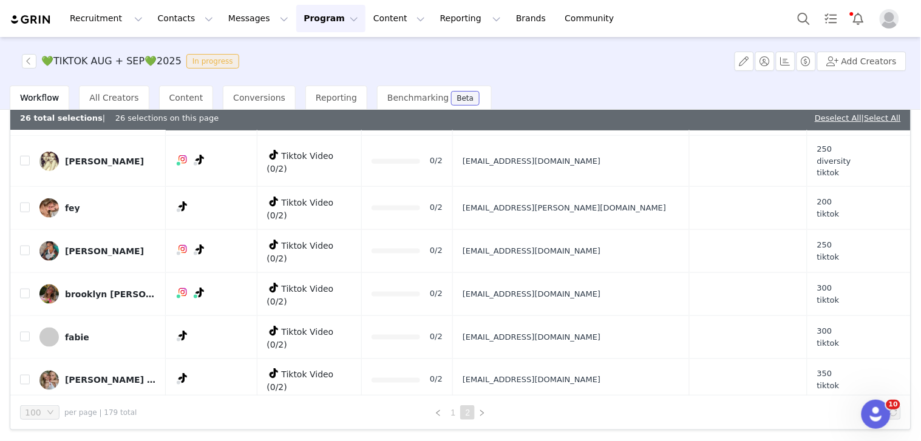
scroll to position [0, 0]
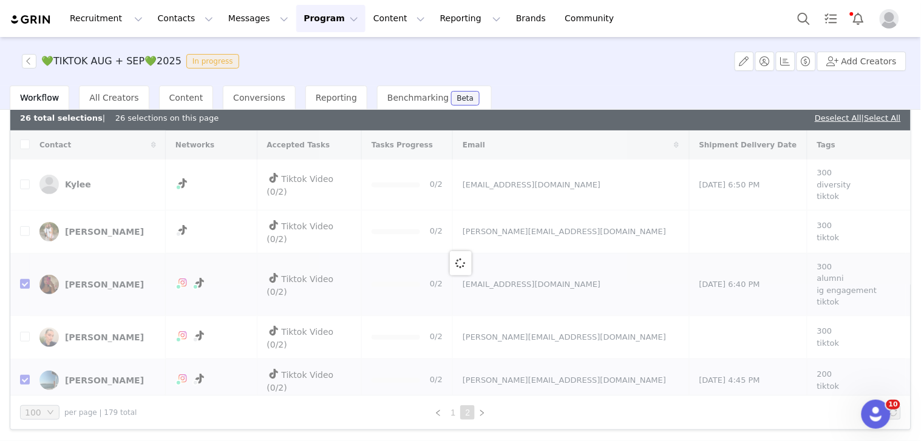
checkbox input "false"
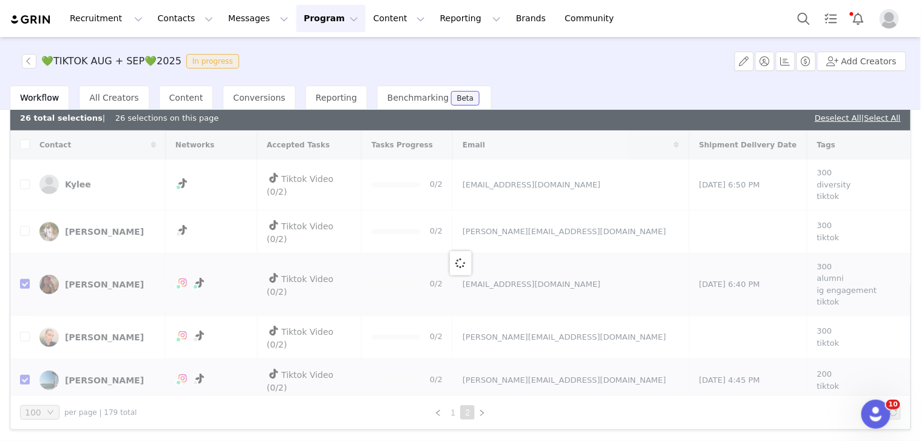
checkbox input "false"
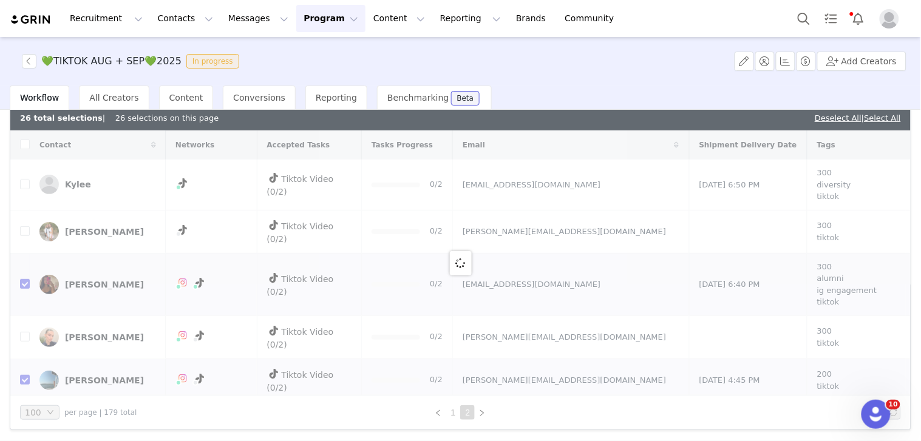
checkbox input "false"
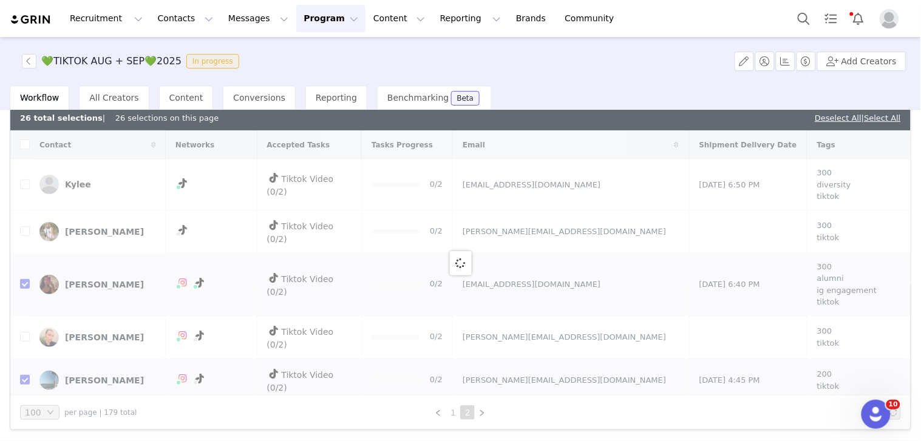
checkbox input "false"
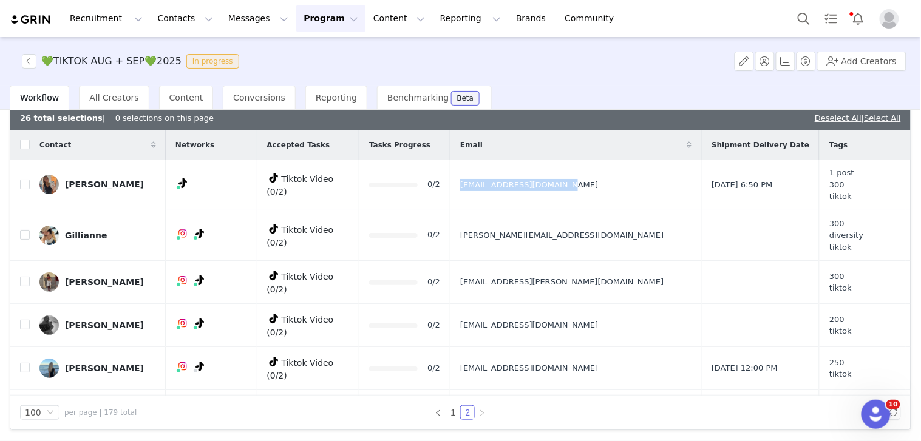
drag, startPoint x: 562, startPoint y: 188, endPoint x: 624, endPoint y: 189, distance: 61.9
click at [624, 189] on td "[EMAIL_ADDRESS][DOMAIN_NAME]" at bounding box center [575, 185] width 251 height 50
click at [22, 186] on input "checkbox" at bounding box center [25, 185] width 10 height 10
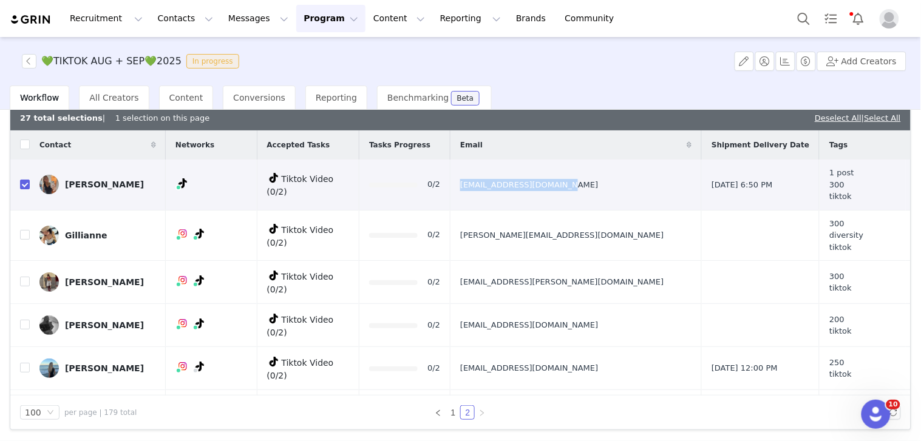
checkbox input "true"
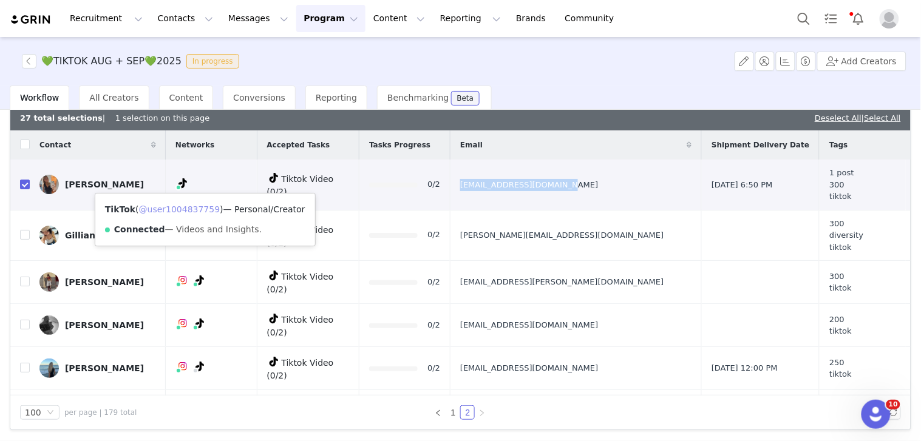
click at [185, 206] on link "@user1004837759" at bounding box center [179, 209] width 81 height 10
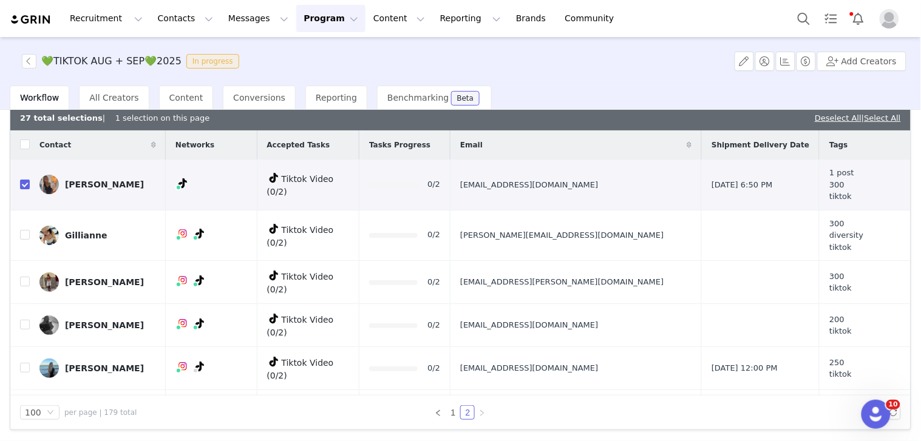
drag, startPoint x: 550, startPoint y: 240, endPoint x: 598, endPoint y: 240, distance: 47.3
click at [592, 240] on td "[PERSON_NAME][EMAIL_ADDRESS][DOMAIN_NAME]" at bounding box center [575, 235] width 251 height 51
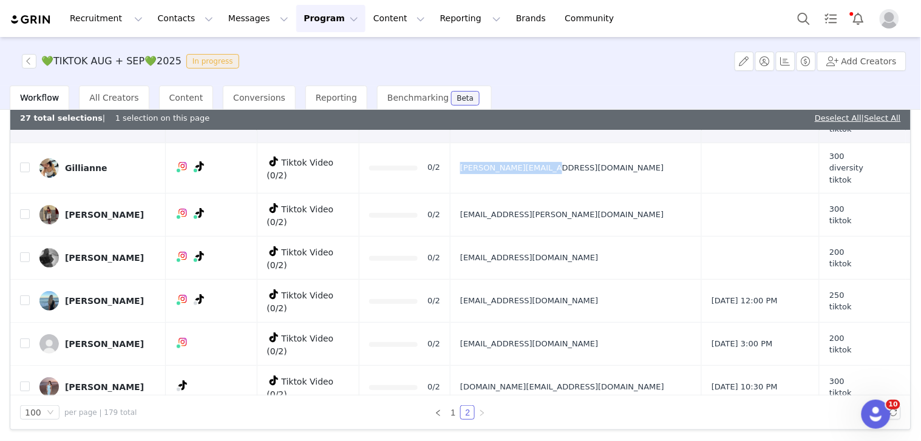
drag, startPoint x: 635, startPoint y: 225, endPoint x: 617, endPoint y: 216, distance: 19.5
click at [617, 216] on td "[EMAIL_ADDRESS][PERSON_NAME][DOMAIN_NAME]" at bounding box center [575, 215] width 251 height 43
click at [647, 255] on td "[EMAIL_ADDRESS][DOMAIN_NAME]" at bounding box center [575, 258] width 251 height 43
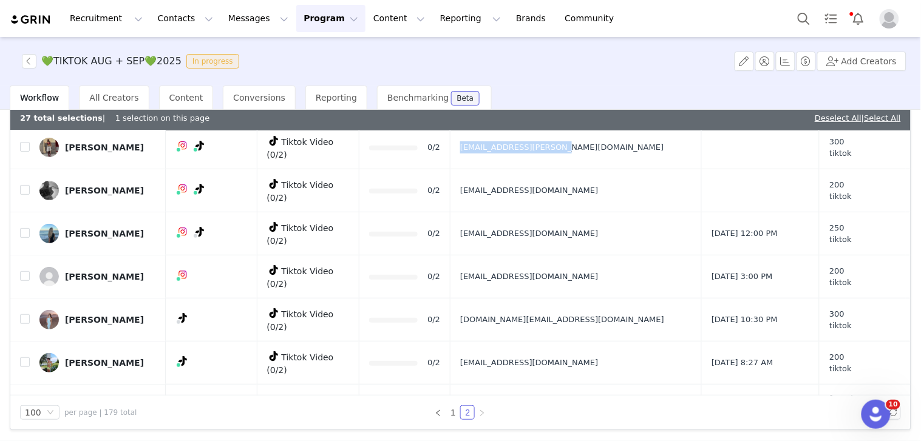
click at [623, 228] on td "[EMAIL_ADDRESS][DOMAIN_NAME]" at bounding box center [575, 233] width 251 height 43
click at [20, 228] on input "checkbox" at bounding box center [25, 233] width 10 height 10
checkbox input "true"
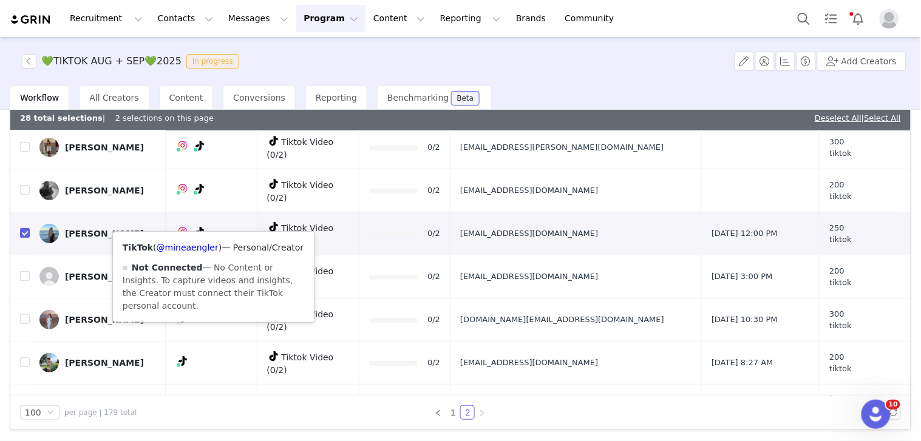
click at [201, 256] on div "TikTok ( @mineaengler ) — Personal/Creator Not Connected — No Content or Insigh…" at bounding box center [213, 277] width 201 height 90
click at [199, 248] on link "@mineaengler" at bounding box center [188, 248] width 62 height 10
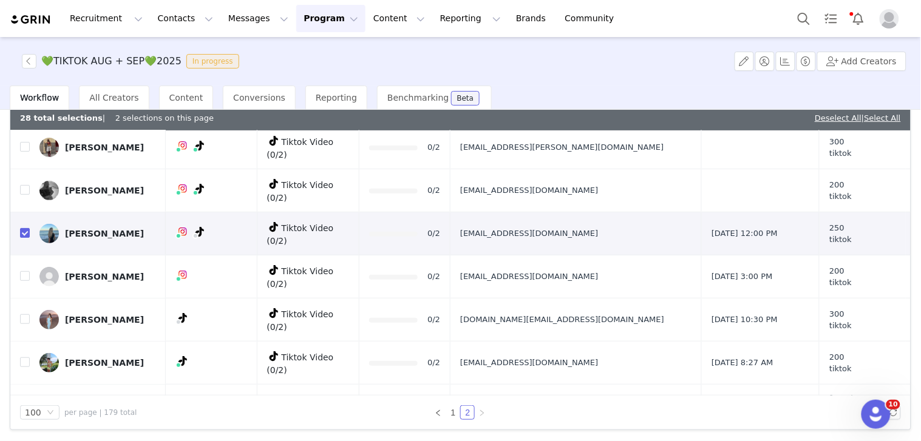
click at [629, 255] on td "[EMAIL_ADDRESS][DOMAIN_NAME]" at bounding box center [575, 276] width 251 height 43
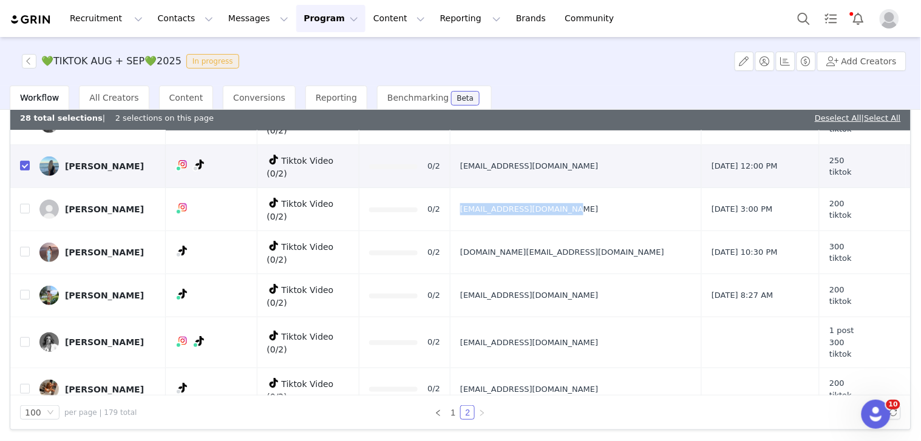
click at [808, 202] on button "button" at bounding box center [815, 209] width 15 height 15
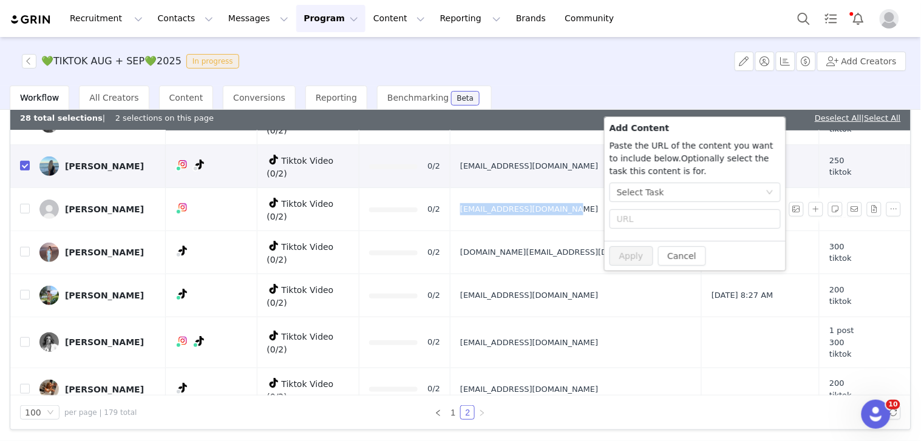
click at [733, 195] on div "Select Task" at bounding box center [691, 192] width 149 height 18
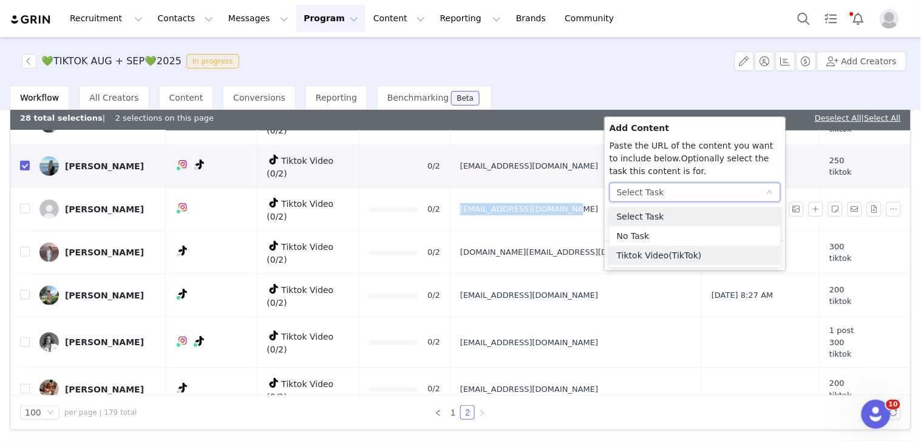
click at [680, 257] on span "(TikTok)" at bounding box center [685, 256] width 33 height 10
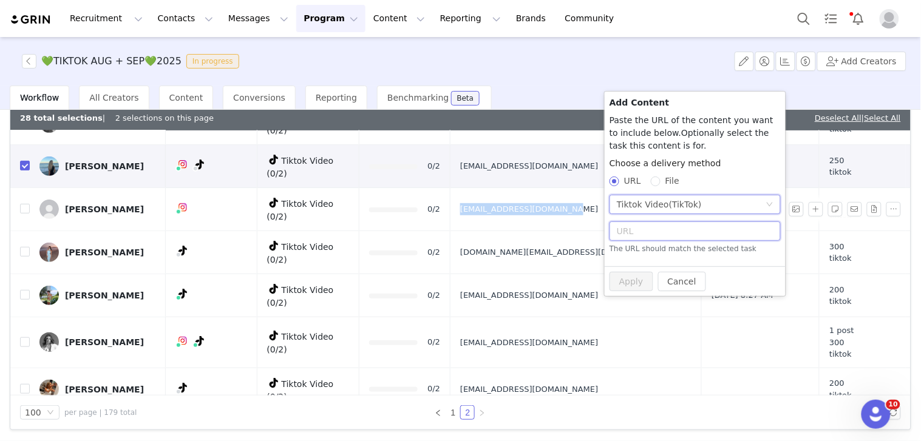
click at [634, 234] on input "text" at bounding box center [694, 230] width 171 height 19
paste input "https://www.tiktok.com/@_fred.denis/video/7541423721643379988?_r=1&_t=ZS-8z5oGU…"
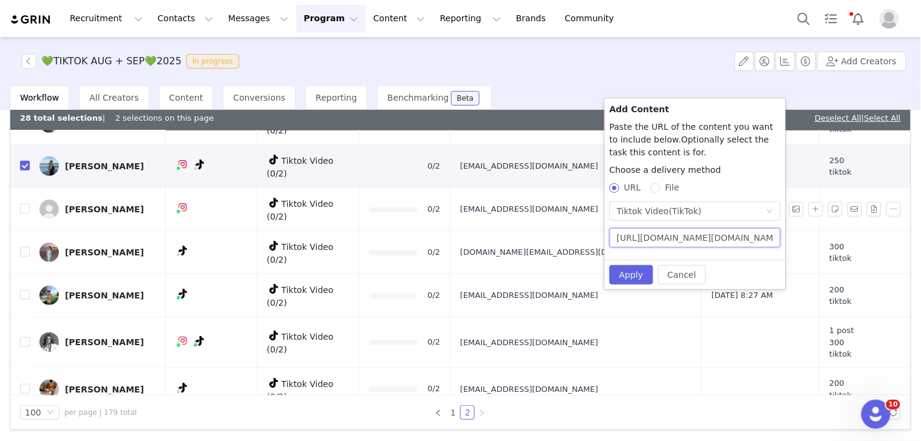
scroll to position [0, 202]
type input "https://www.tiktok.com/@_fred.denis/video/7541423721643379988?_r=1&_t=ZS-8z5oGU…"
click at [635, 280] on button "Apply" at bounding box center [631, 274] width 44 height 19
click at [675, 269] on button "Cancel" at bounding box center [682, 274] width 48 height 19
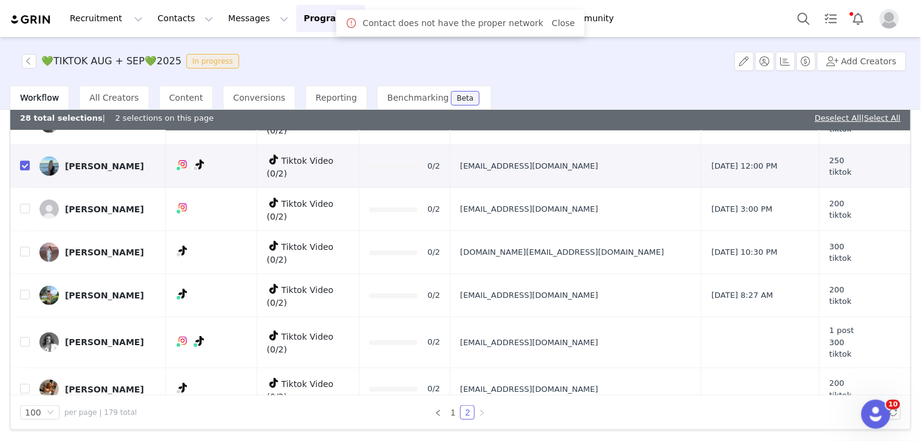
click at [109, 204] on div "[PERSON_NAME]" at bounding box center [104, 209] width 79 height 10
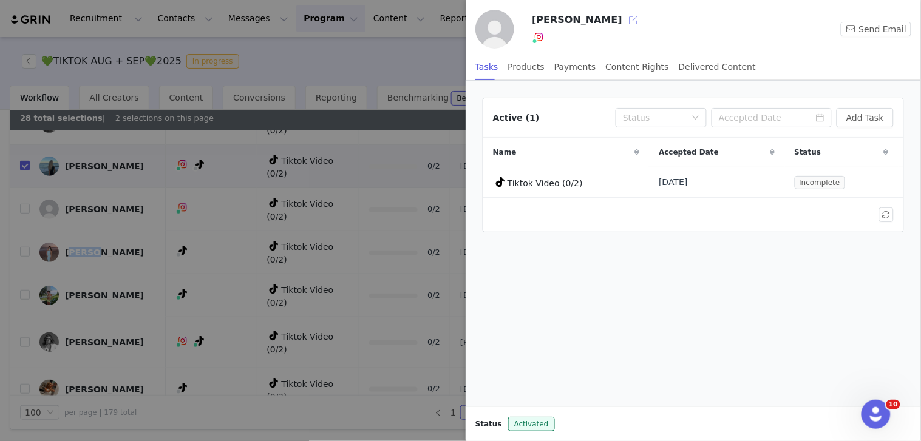
click at [623, 22] on button "button" at bounding box center [632, 19] width 19 height 19
click at [252, 177] on div at bounding box center [460, 220] width 921 height 441
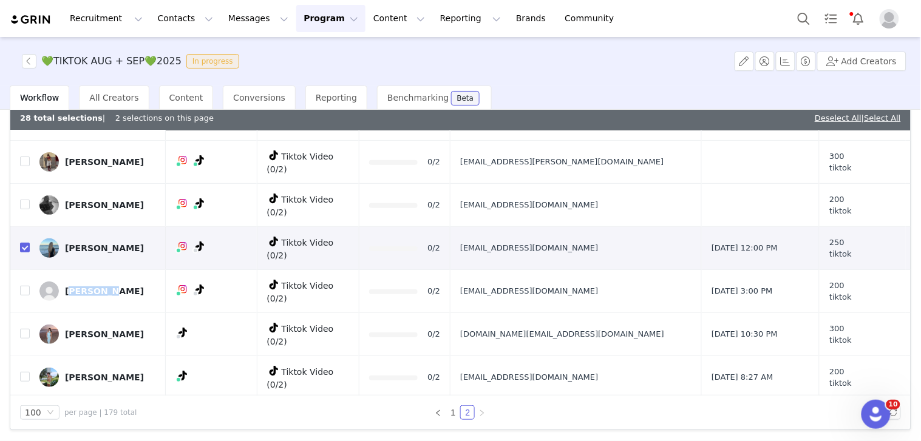
scroll to position [141, 0]
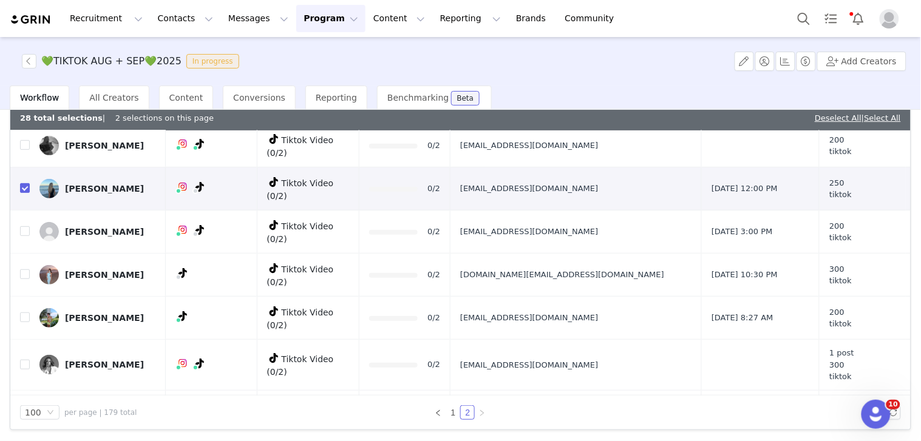
scroll to position [208, 0]
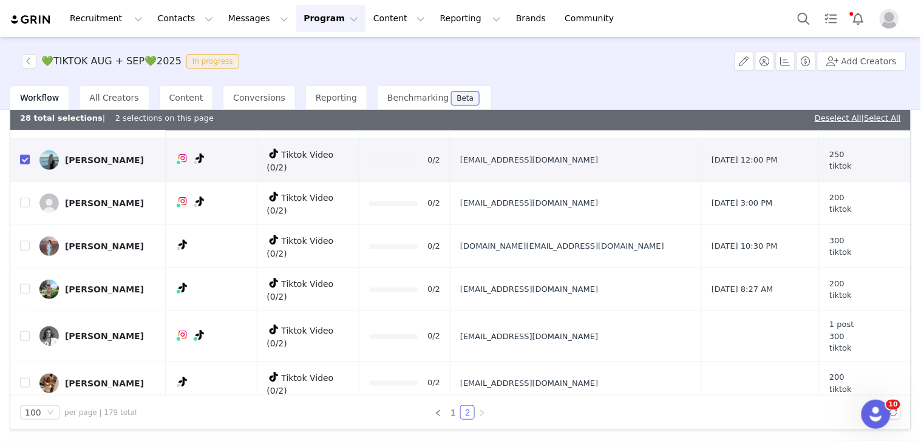
drag, startPoint x: 607, startPoint y: 234, endPoint x: 499, endPoint y: 226, distance: 108.9
drag, startPoint x: 552, startPoint y: 226, endPoint x: 520, endPoint y: 219, distance: 32.8
drag, startPoint x: 518, startPoint y: 223, endPoint x: 507, endPoint y: 222, distance: 11.0
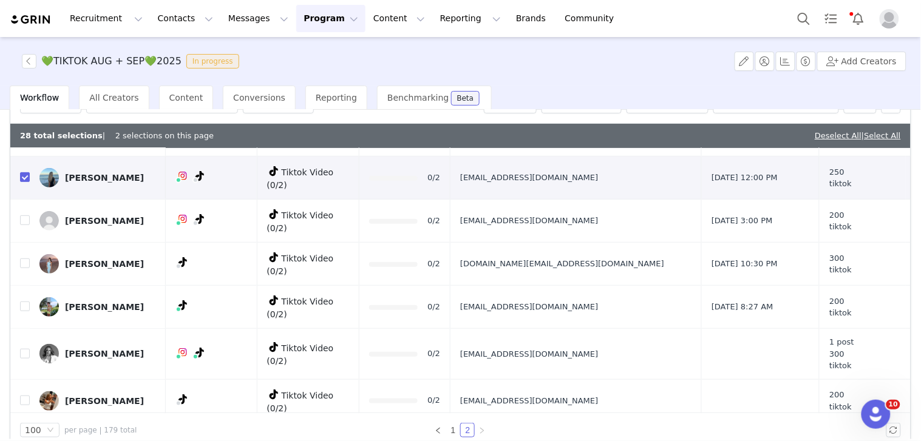
scroll to position [87, 0]
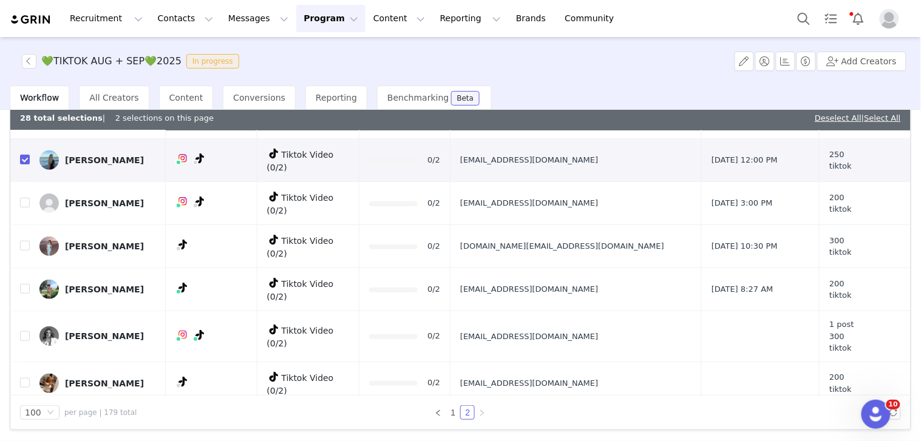
drag, startPoint x: 918, startPoint y: 135, endPoint x: 904, endPoint y: 232, distance: 98.1
drag, startPoint x: 510, startPoint y: 186, endPoint x: 603, endPoint y: 225, distance: 100.6
drag, startPoint x: 581, startPoint y: 239, endPoint x: 550, endPoint y: 228, distance: 33.6
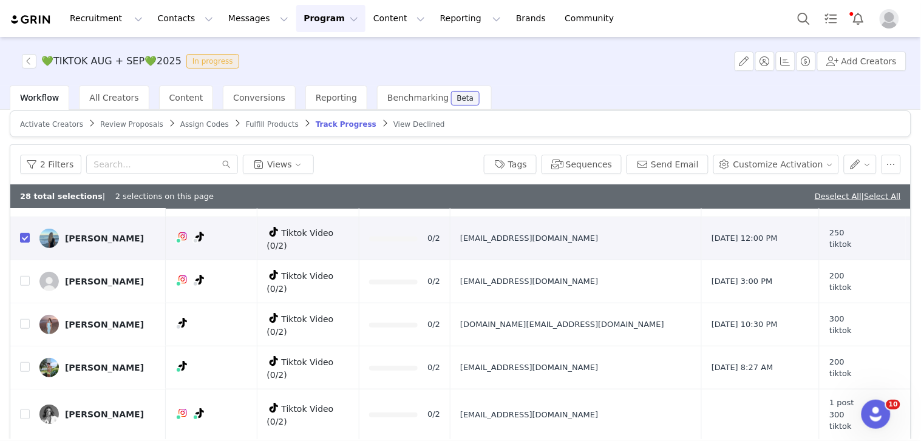
scroll to position [0, 0]
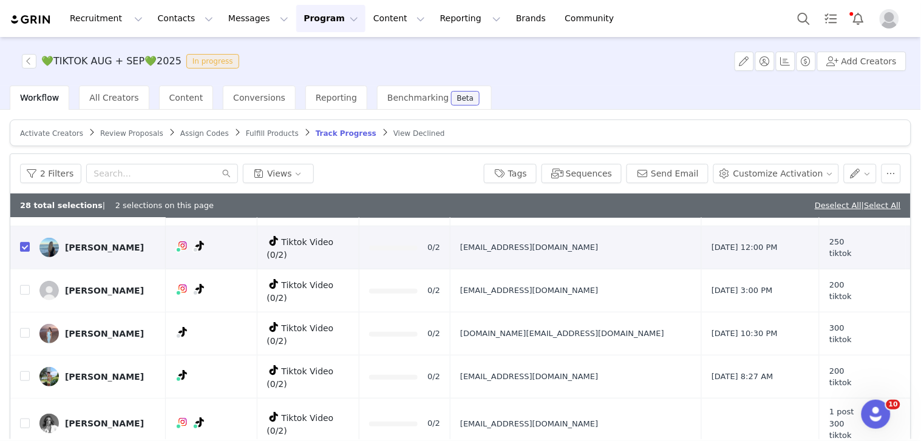
drag, startPoint x: 919, startPoint y: 268, endPoint x: 920, endPoint y: 192, distance: 75.9
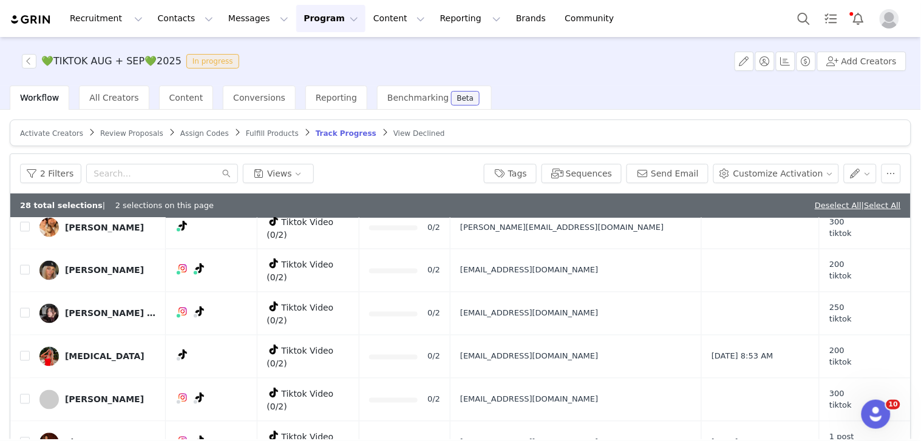
scroll to position [9, 0]
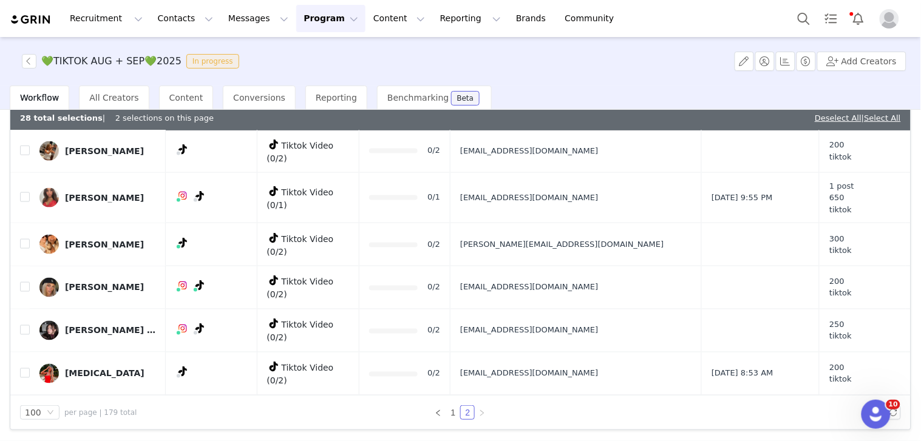
scroll to position [346, 0]
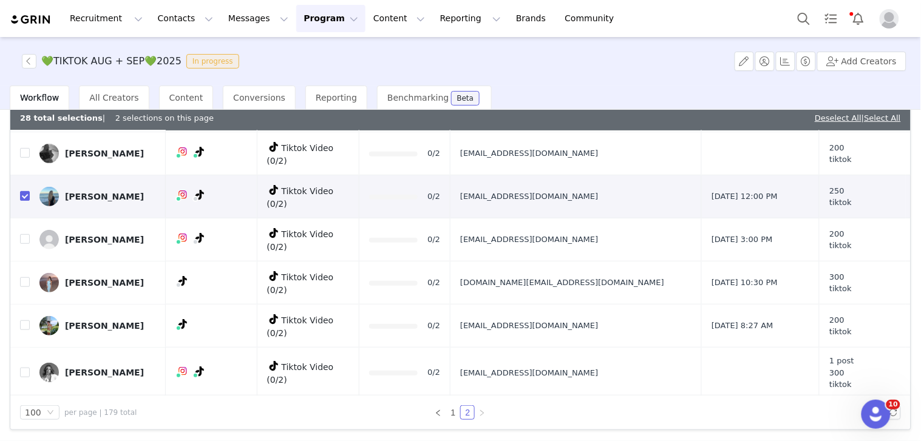
scroll to position [219, 0]
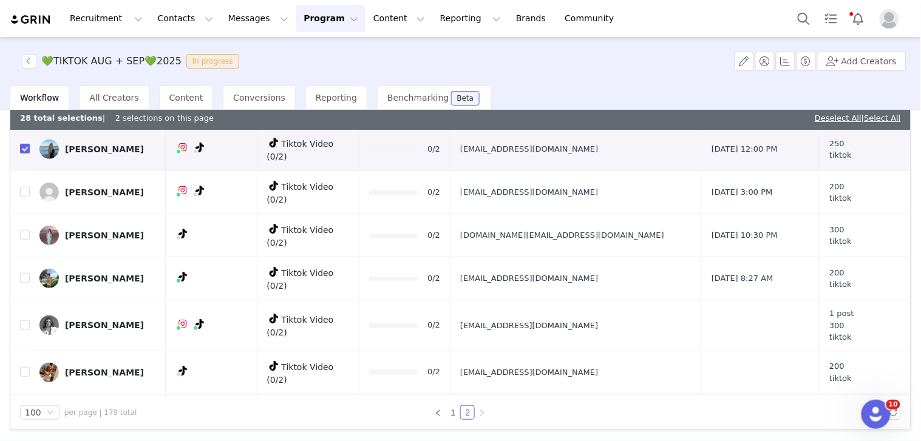
drag, startPoint x: 899, startPoint y: 154, endPoint x: 899, endPoint y: 163, distance: 8.5
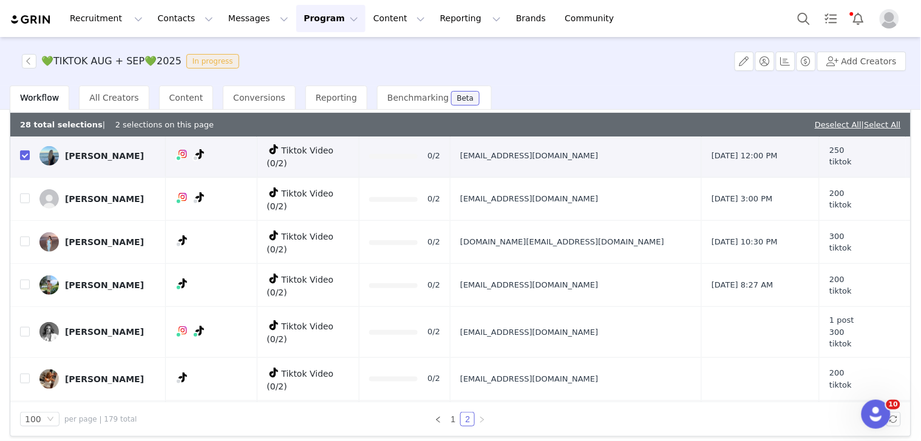
scroll to position [78, 0]
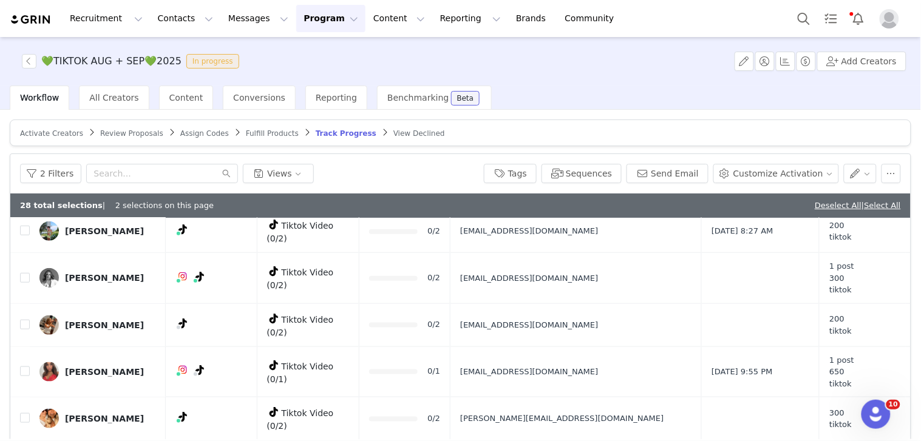
scroll to position [10, 0]
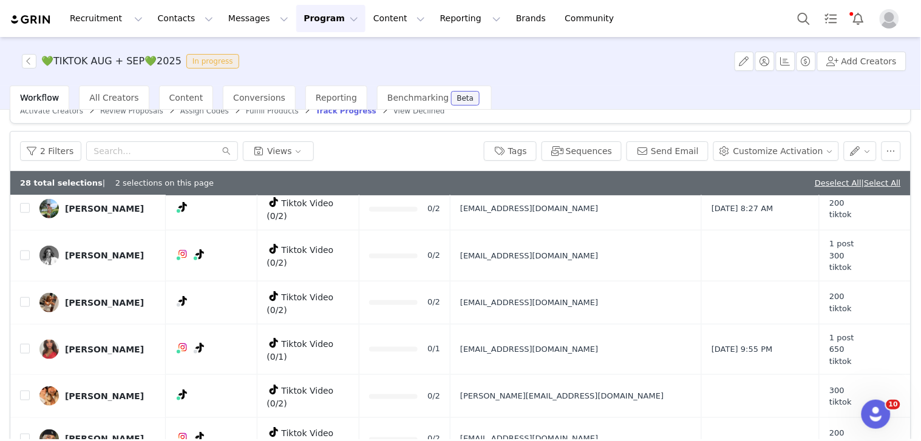
drag, startPoint x: 913, startPoint y: 401, endPoint x: 902, endPoint y: 284, distance: 117.6
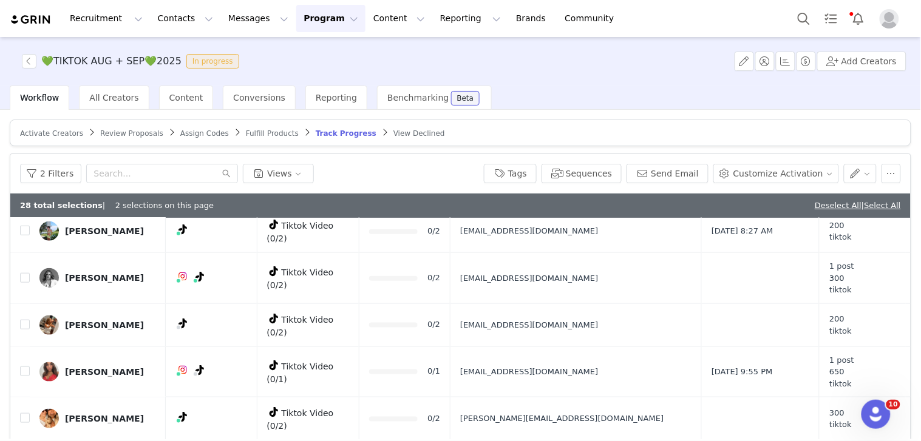
scroll to position [84, 0]
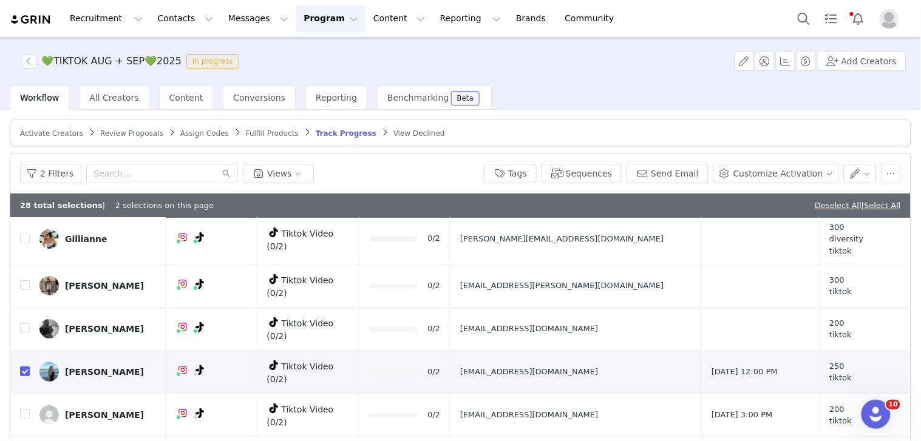
scroll to position [3, 0]
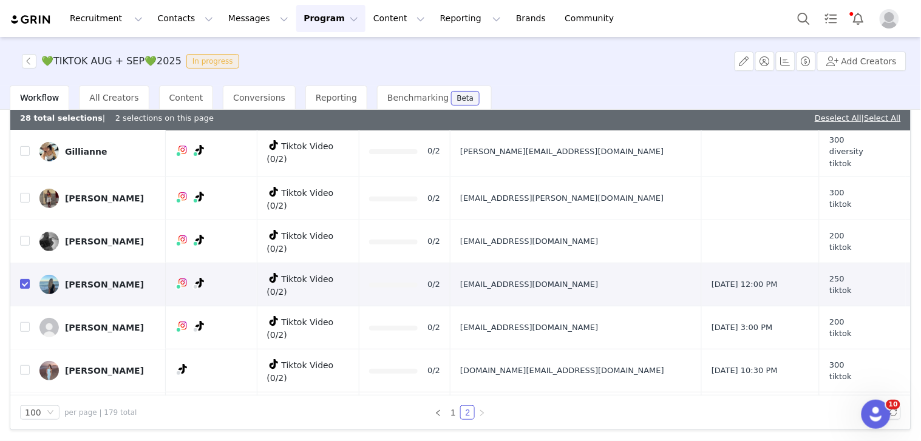
drag, startPoint x: 915, startPoint y: 404, endPoint x: 886, endPoint y: 337, distance: 72.8
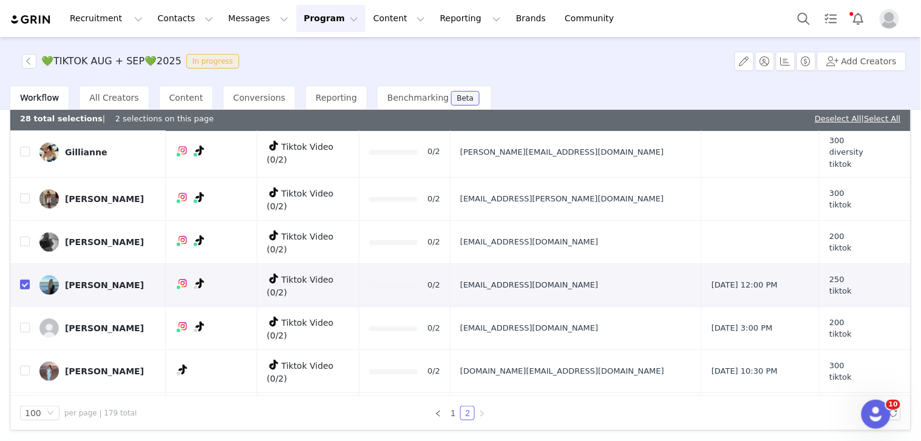
scroll to position [46, 0]
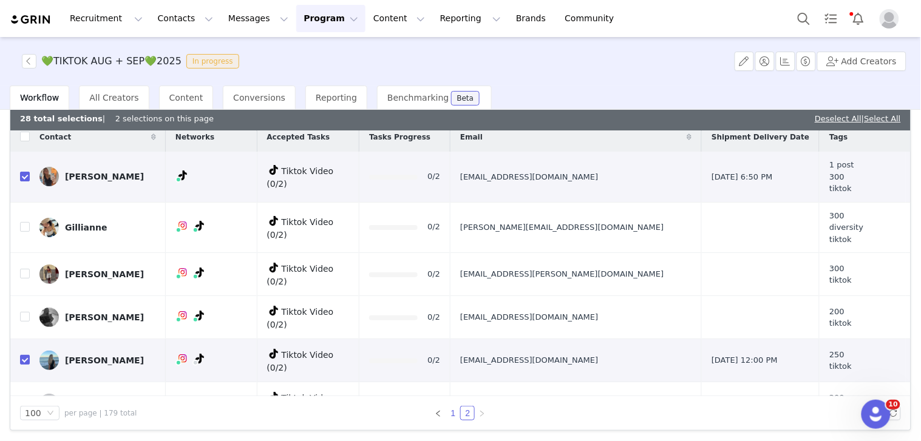
click at [445, 411] on li "1" at bounding box center [452, 413] width 15 height 15
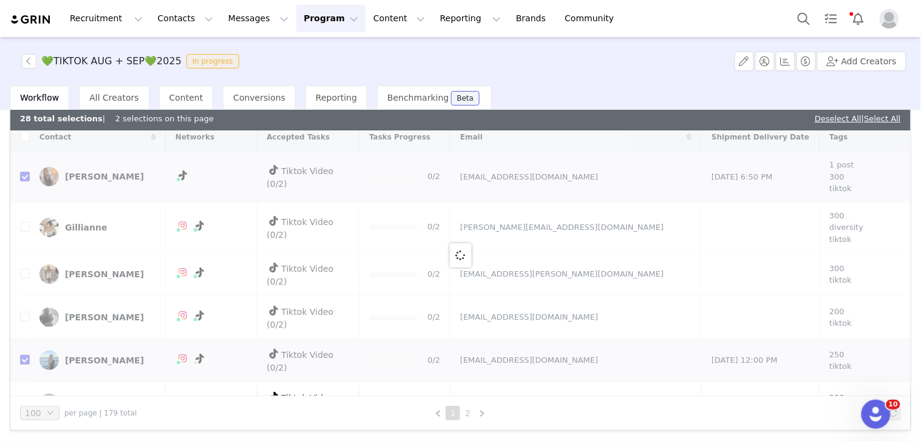
scroll to position [0, 0]
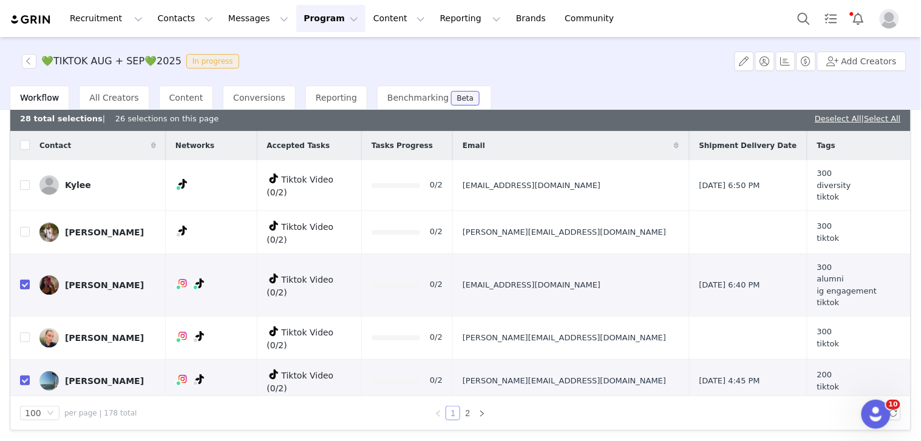
checkbox input "false"
checkbox input "true"
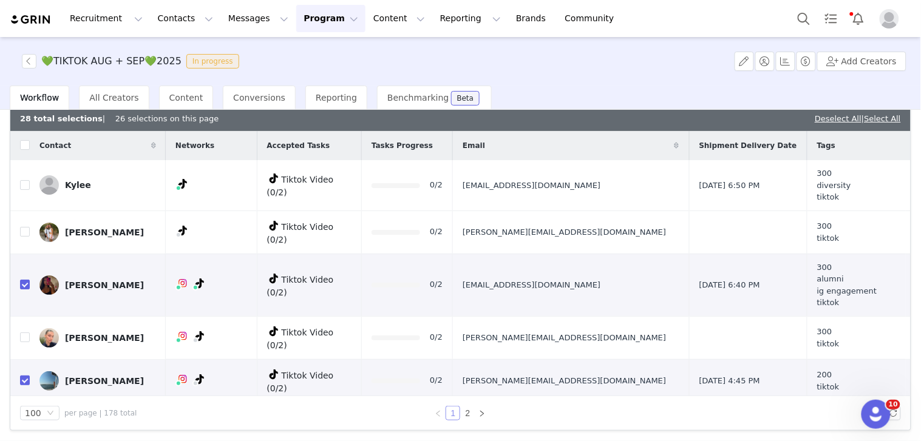
checkbox input "true"
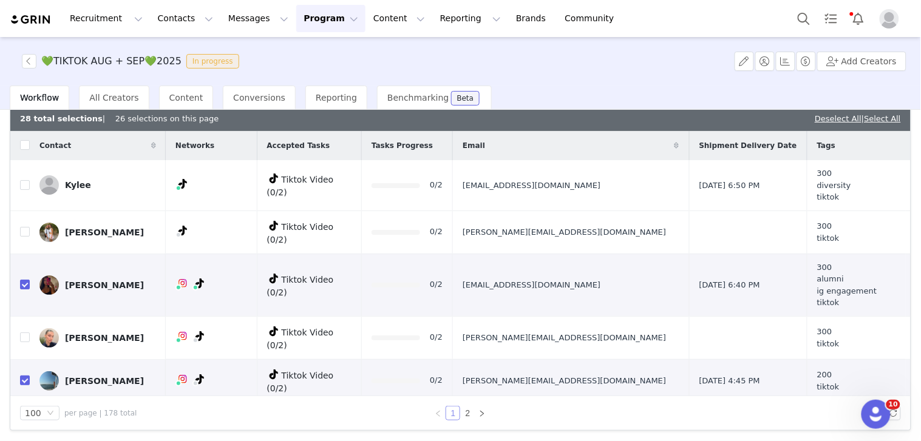
checkbox input "true"
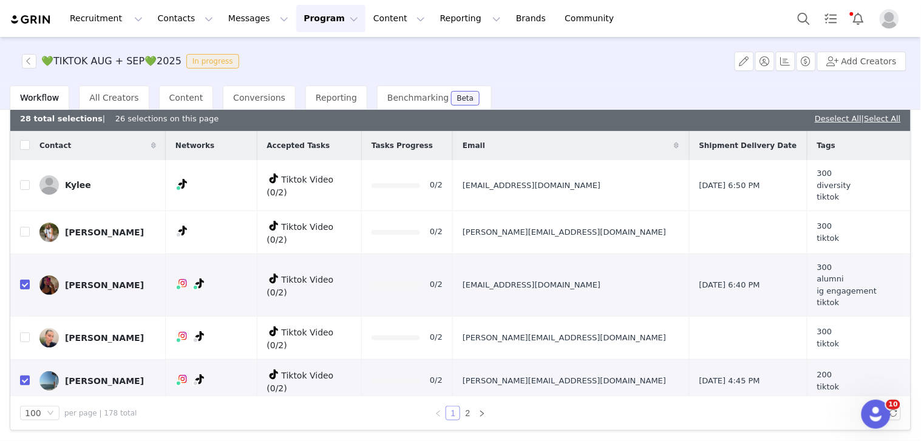
checkbox input "true"
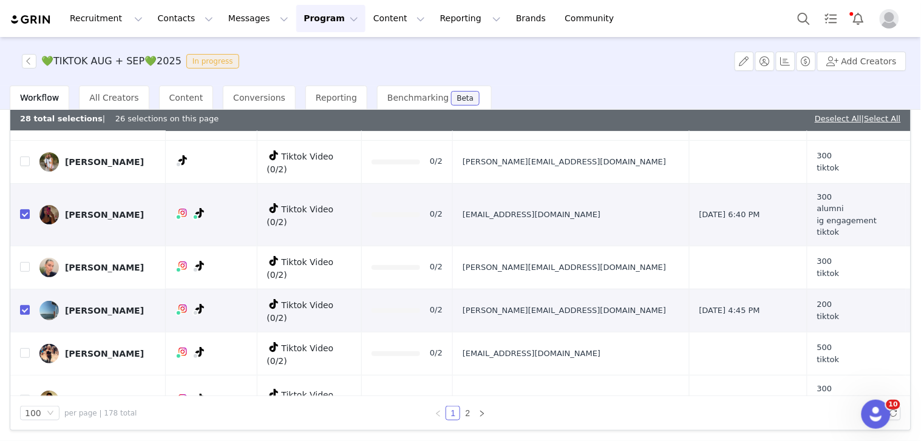
scroll to position [117, 0]
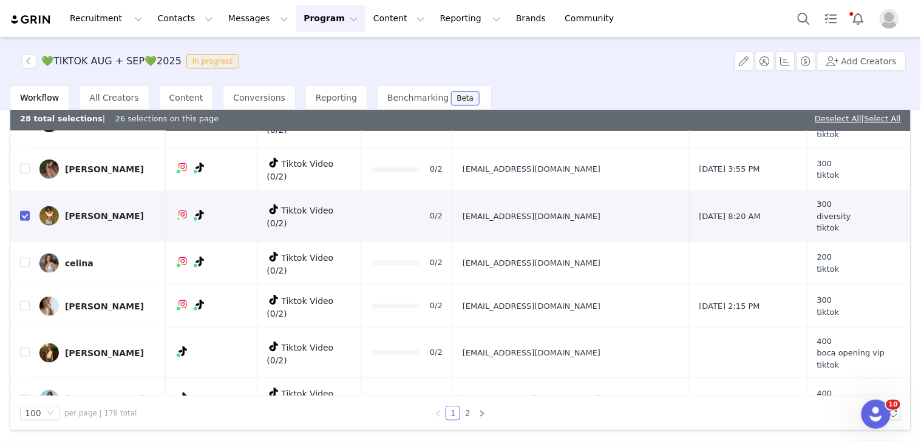
drag, startPoint x: 896, startPoint y: 164, endPoint x: 897, endPoint y: 147, distance: 17.0
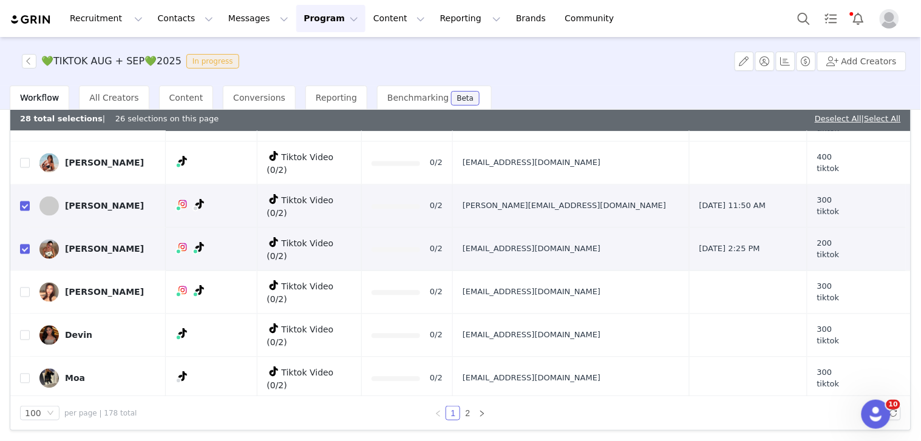
scroll to position [694, 0]
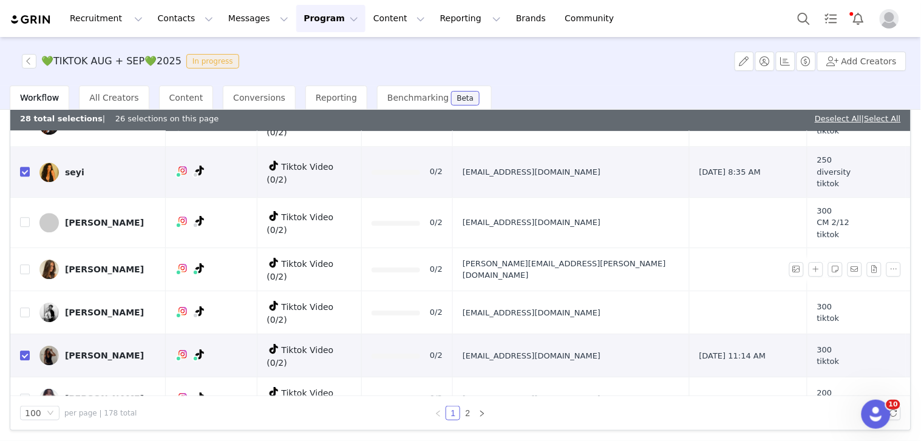
scroll to position [1156, 0]
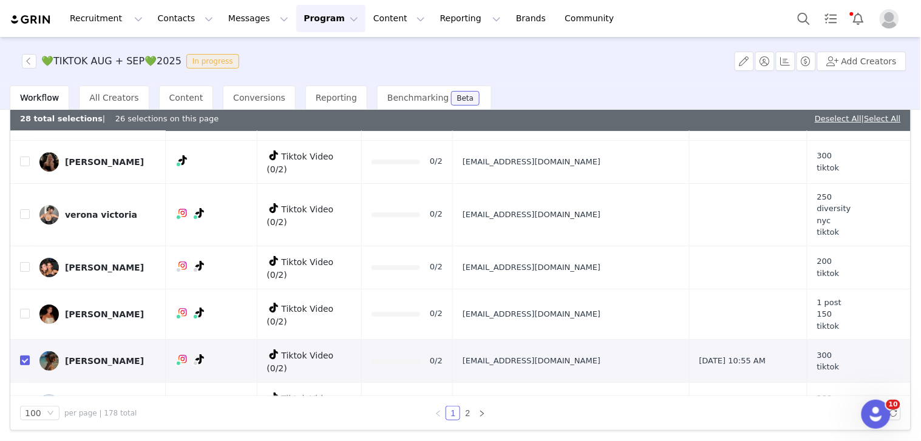
scroll to position [2544, 0]
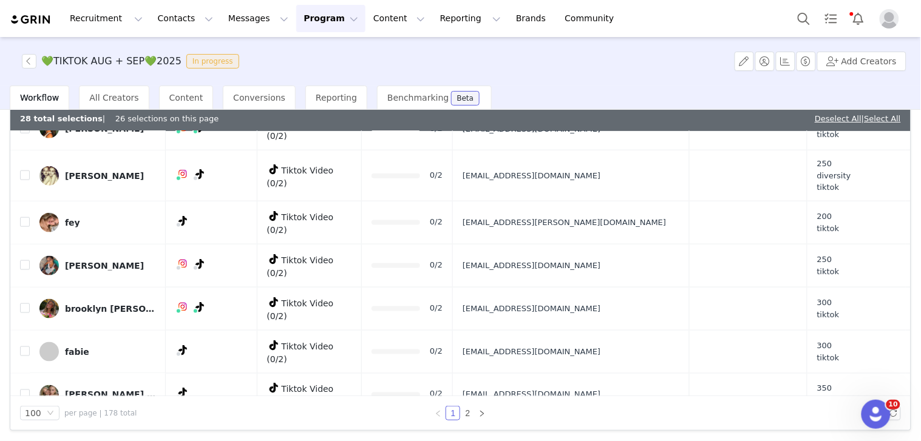
scroll to position [3925, 0]
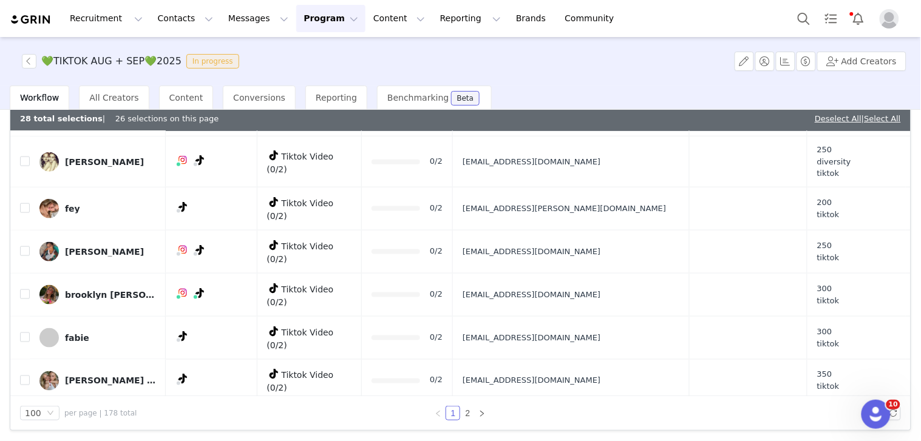
drag, startPoint x: 896, startPoint y: 329, endPoint x: 914, endPoint y: 379, distance: 53.0
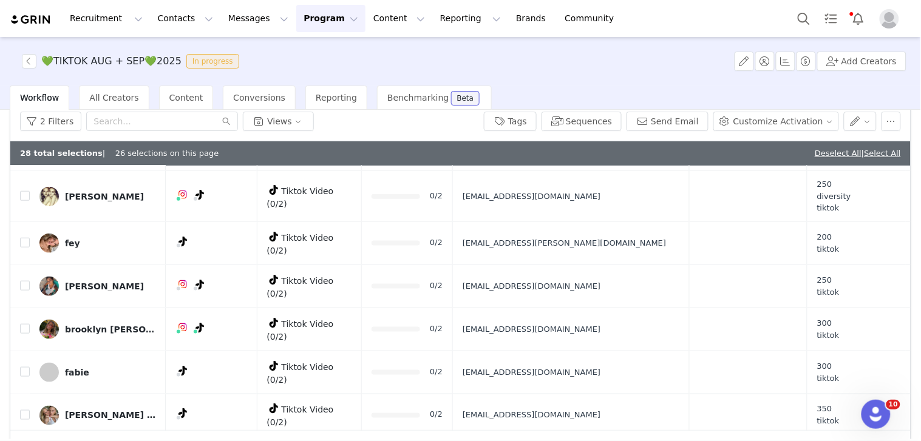
scroll to position [22, 0]
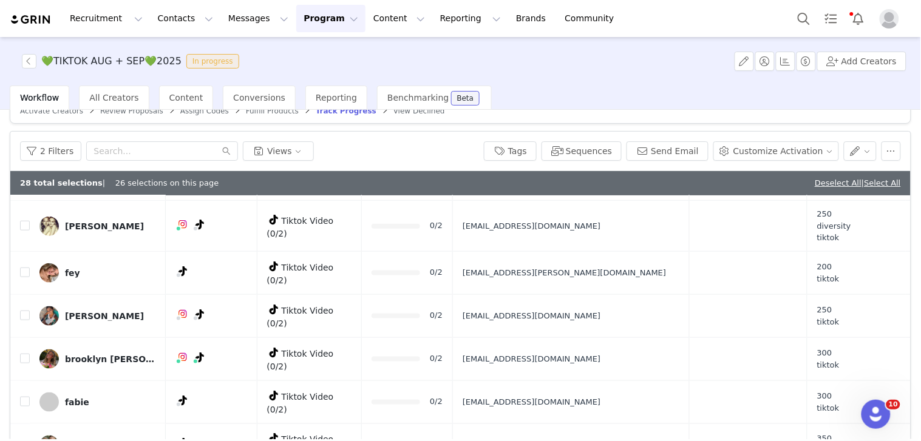
drag, startPoint x: 914, startPoint y: 372, endPoint x: 914, endPoint y: 305, distance: 66.8
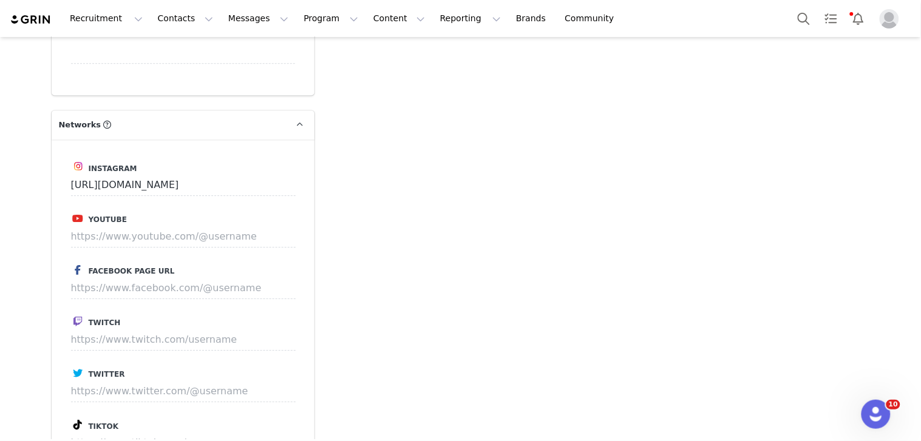
scroll to position [2090, 0]
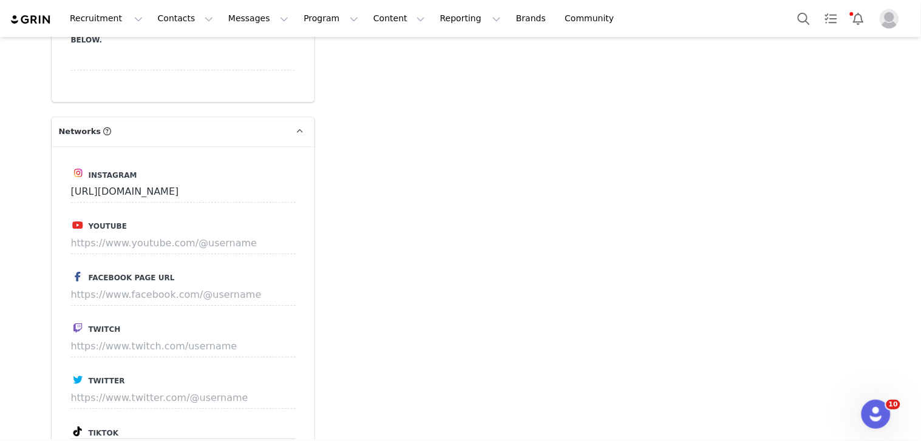
paste input "https://www.tiktok.com/@_fred.denis"
type input "https://www.tiktok.com/@_fred.denis"
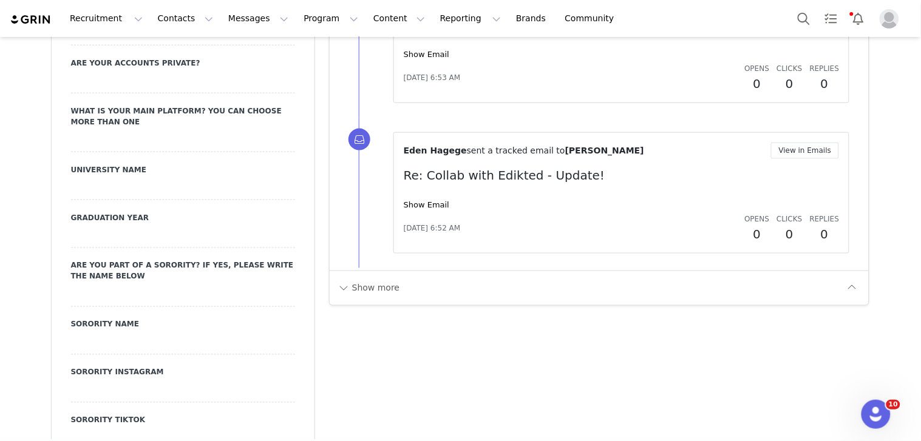
scroll to position [1459, 0]
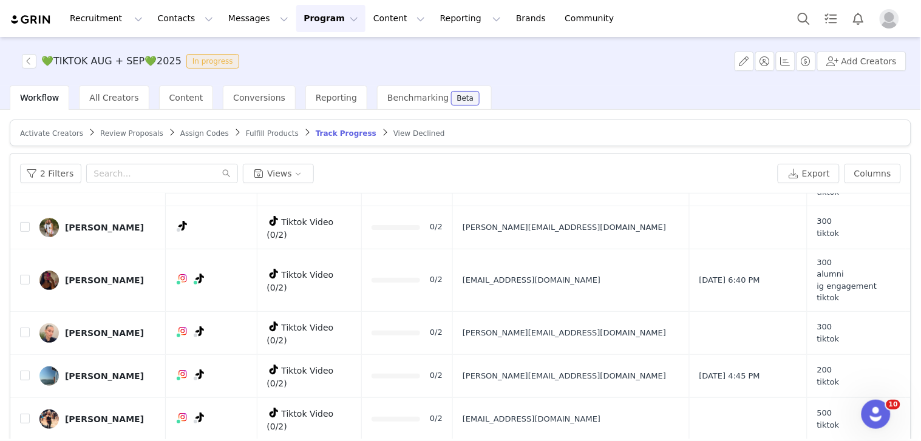
scroll to position [68, 0]
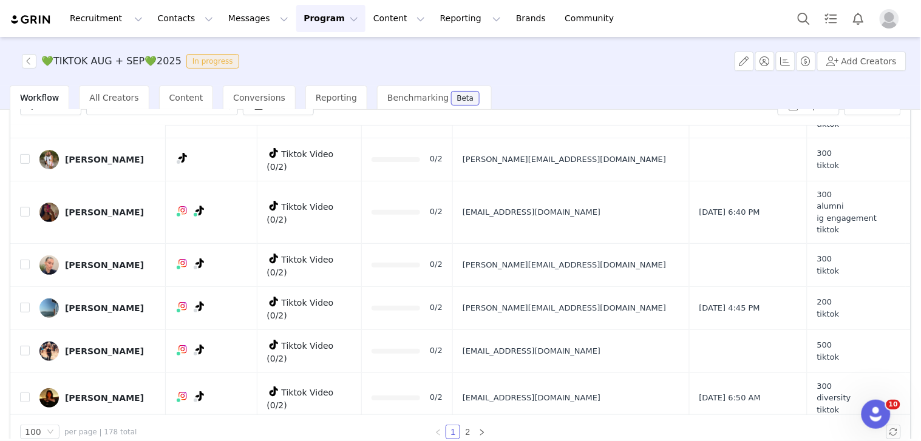
click at [18, 259] on td at bounding box center [19, 264] width 19 height 43
click at [23, 262] on input "checkbox" at bounding box center [25, 265] width 10 height 10
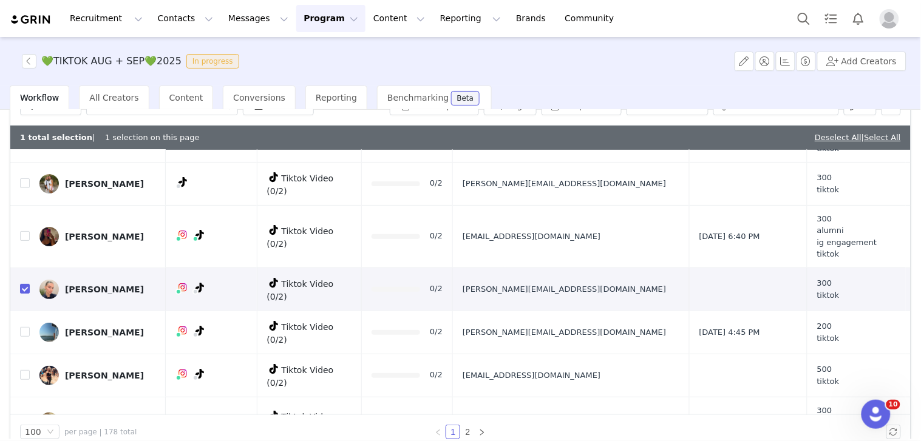
click at [22, 284] on input "checkbox" at bounding box center [25, 289] width 10 height 10
checkbox input "false"
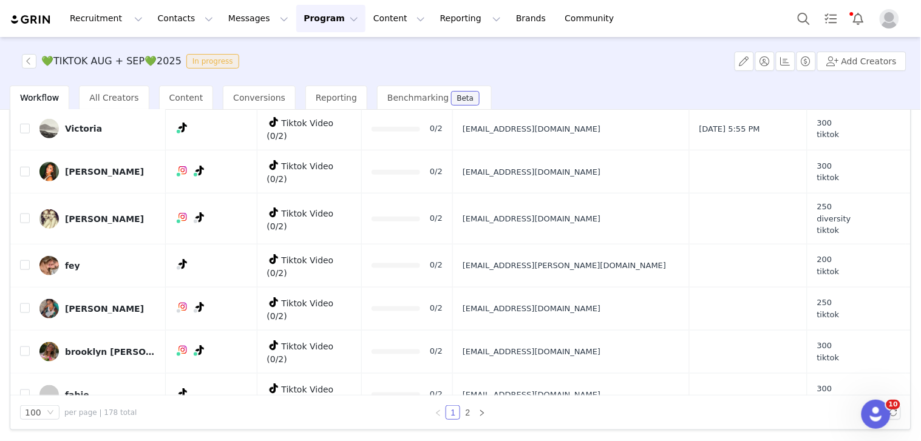
scroll to position [3901, 0]
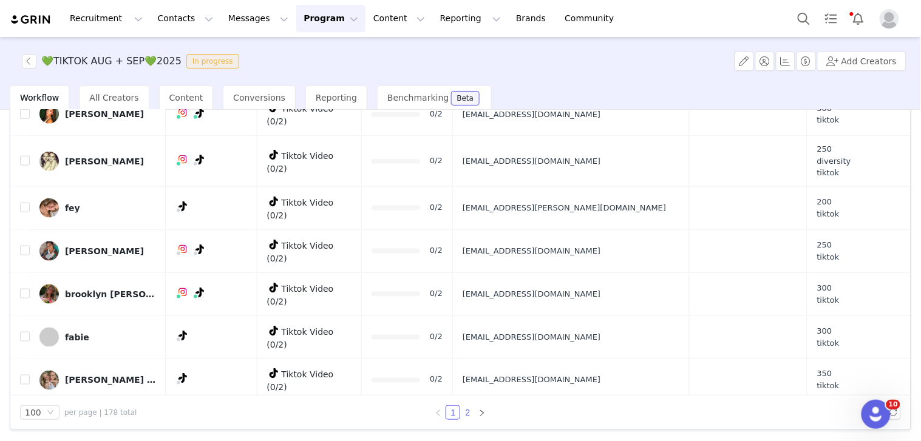
click at [466, 411] on link "2" at bounding box center [467, 412] width 13 height 13
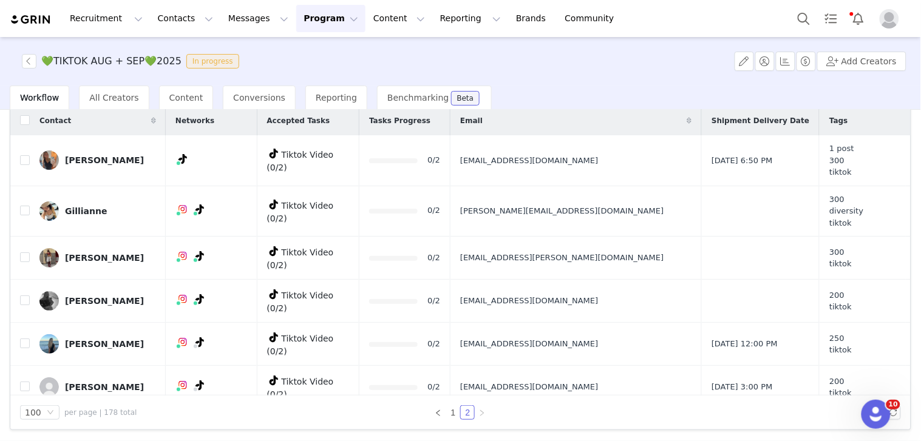
scroll to position [76, 0]
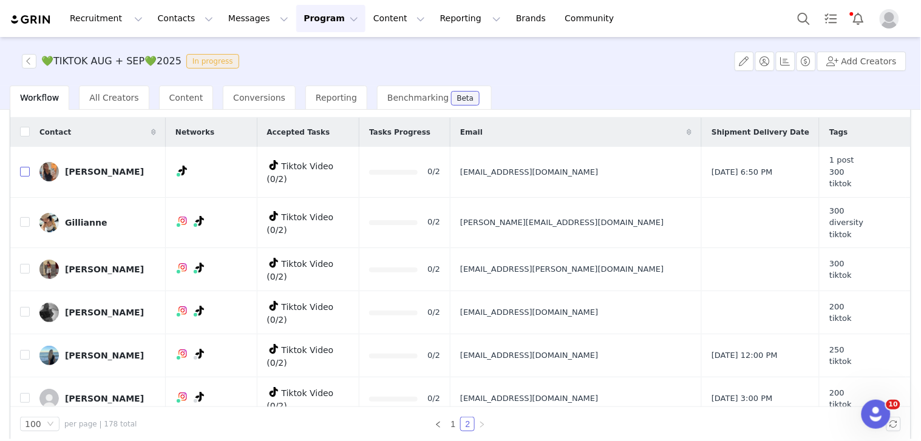
click at [24, 172] on input "checkbox" at bounding box center [25, 172] width 10 height 10
checkbox input "true"
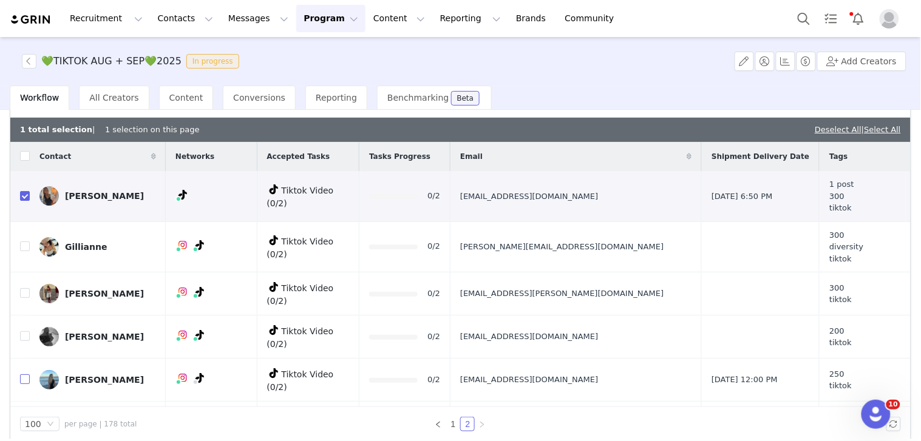
click at [25, 374] on input "checkbox" at bounding box center [25, 379] width 10 height 10
checkbox input "true"
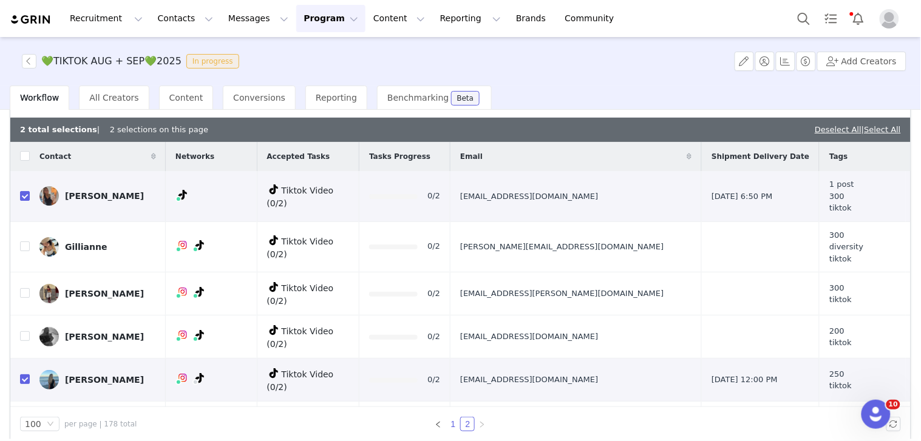
click at [446, 424] on link "1" at bounding box center [452, 423] width 13 height 13
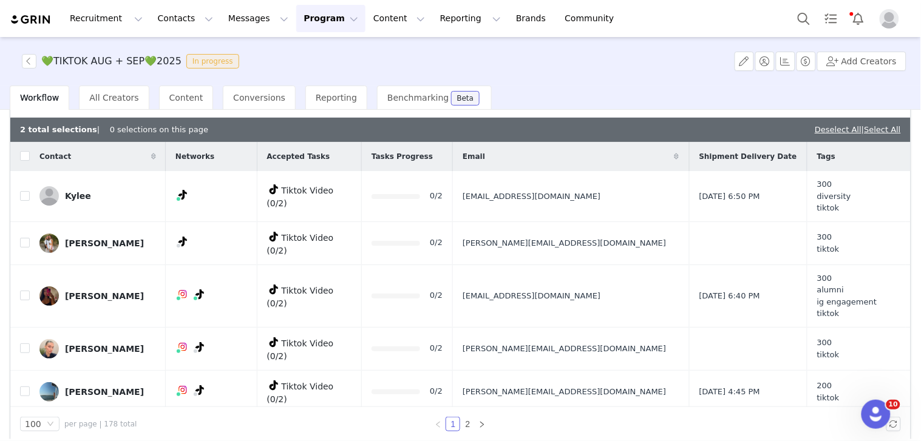
checkbox input "false"
click at [22, 291] on input "checkbox" at bounding box center [25, 296] width 10 height 10
checkbox input "true"
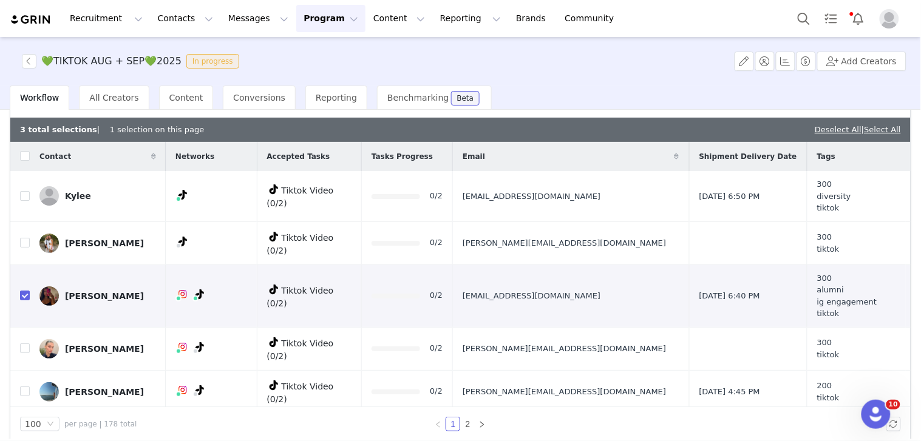
scroll to position [135, 0]
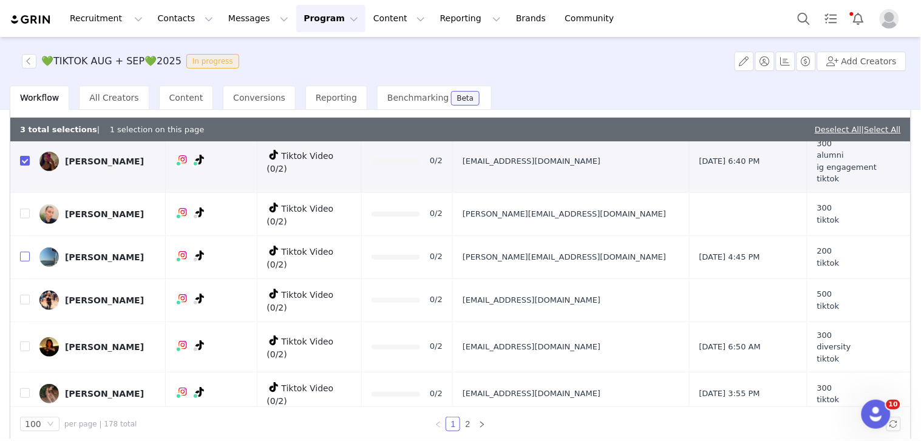
click at [25, 252] on input "checkbox" at bounding box center [25, 257] width 10 height 10
checkbox input "true"
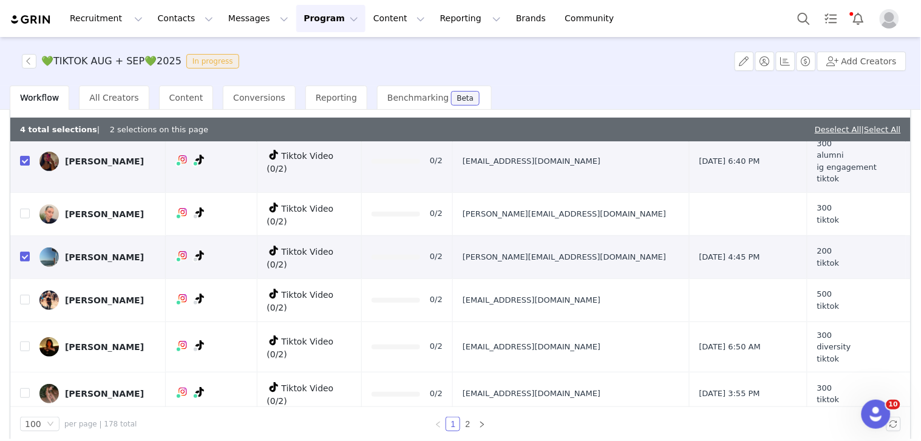
scroll to position [280, 0]
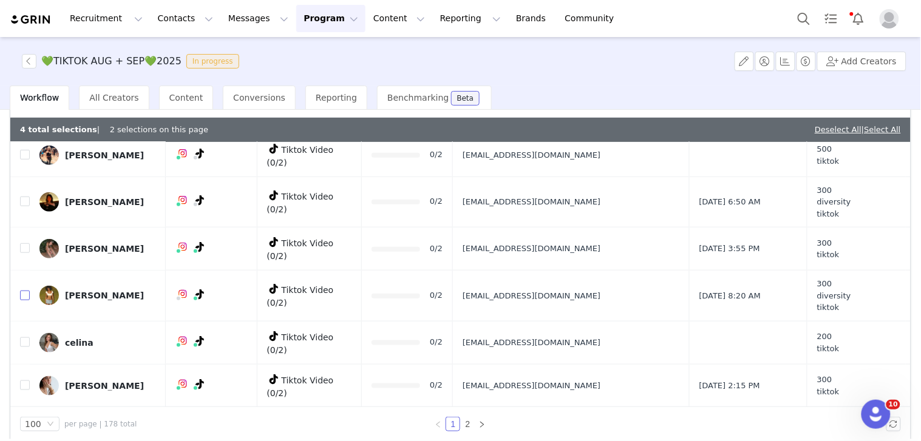
click at [25, 291] on input "checkbox" at bounding box center [25, 296] width 10 height 10
checkbox input "true"
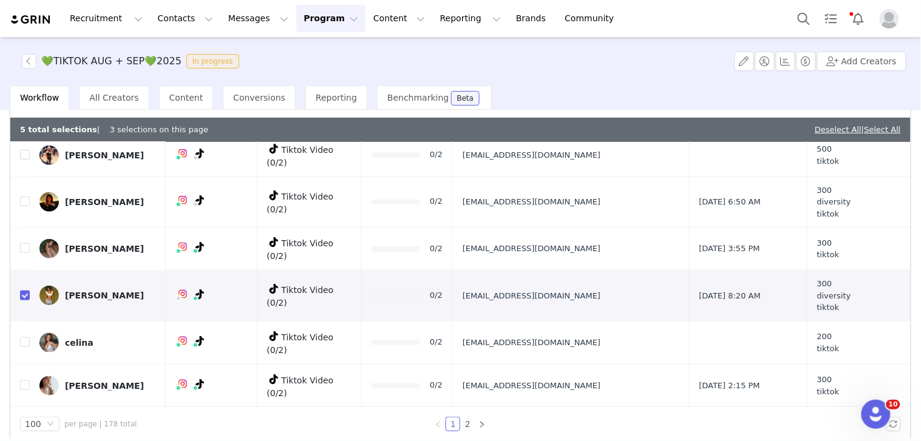
scroll to position [492, 0]
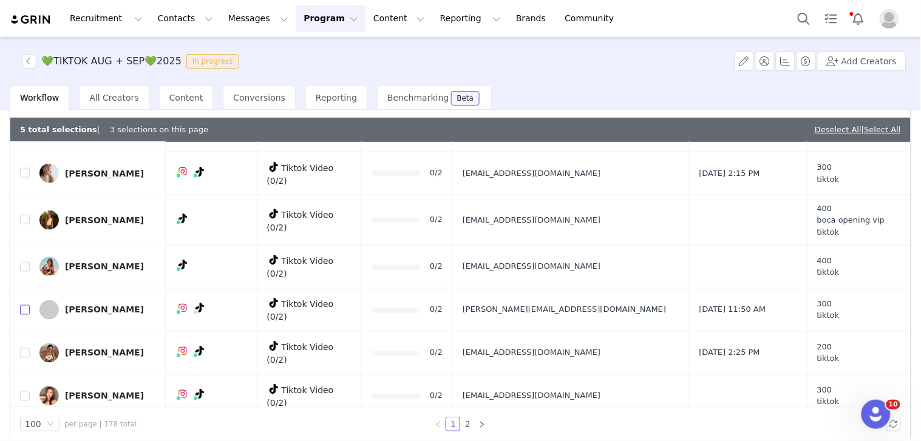
click at [22, 305] on input "checkbox" at bounding box center [25, 310] width 10 height 10
checkbox input "true"
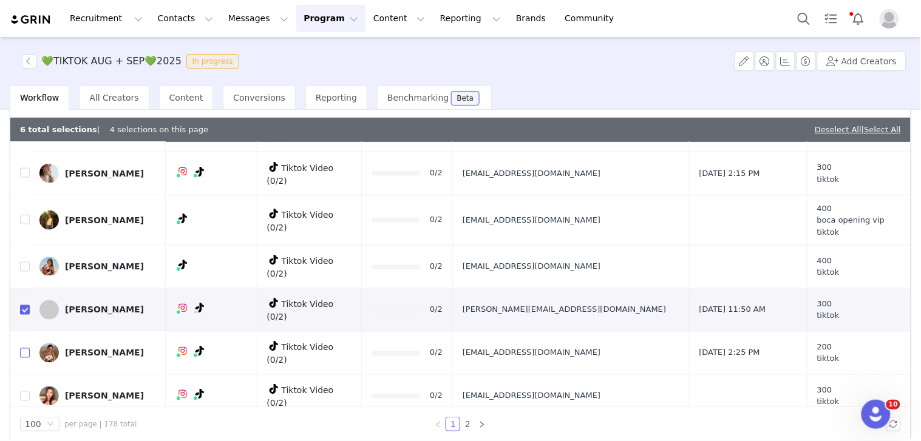
click at [27, 348] on input "checkbox" at bounding box center [25, 353] width 10 height 10
checkbox input "true"
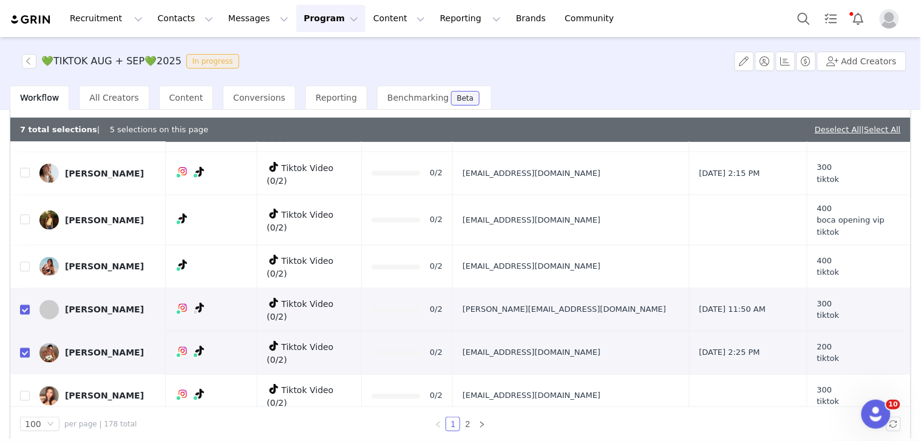
scroll to position [771, 0]
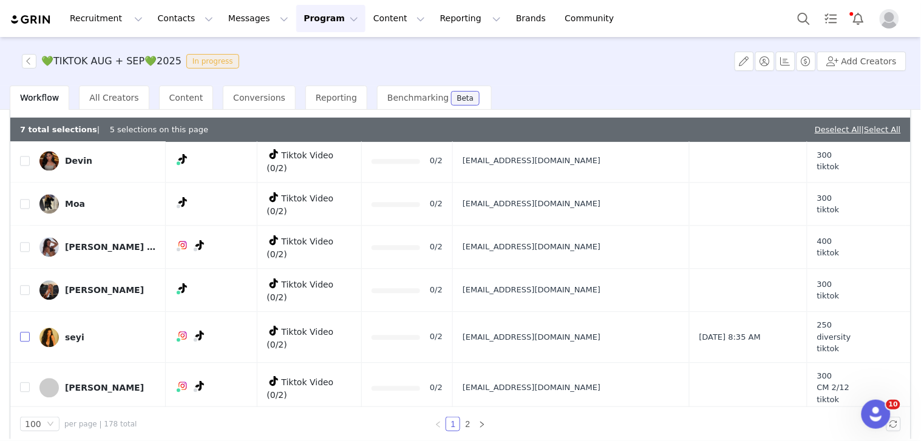
click at [27, 332] on input "checkbox" at bounding box center [25, 337] width 10 height 10
checkbox input "true"
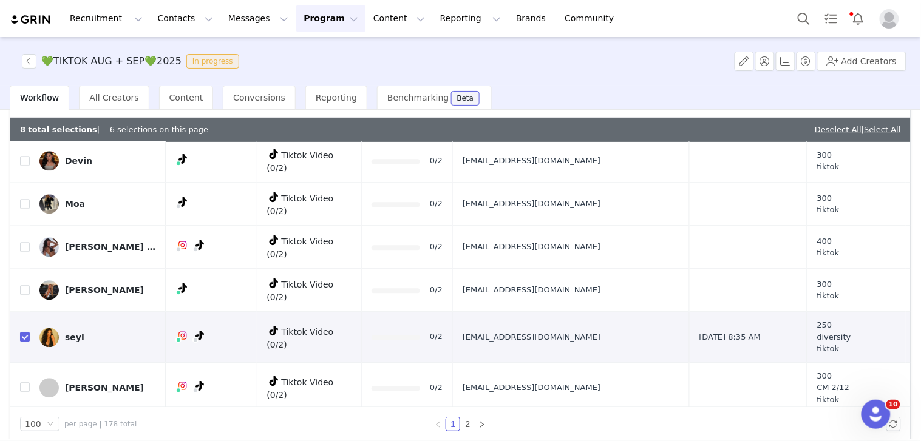
scroll to position [944, 0]
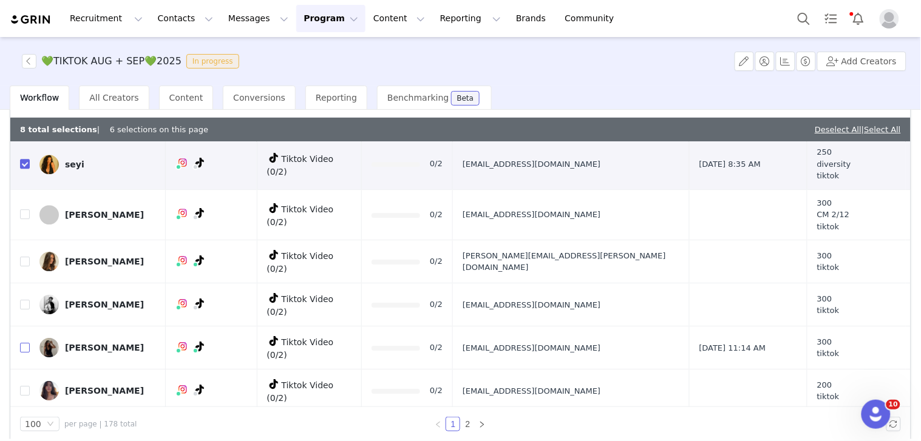
click at [25, 343] on input "checkbox" at bounding box center [25, 348] width 10 height 10
checkbox input "true"
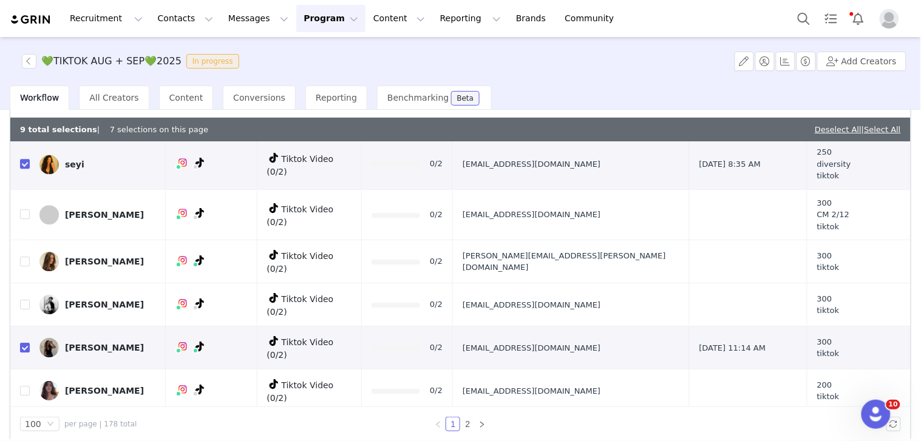
scroll to position [1278, 0]
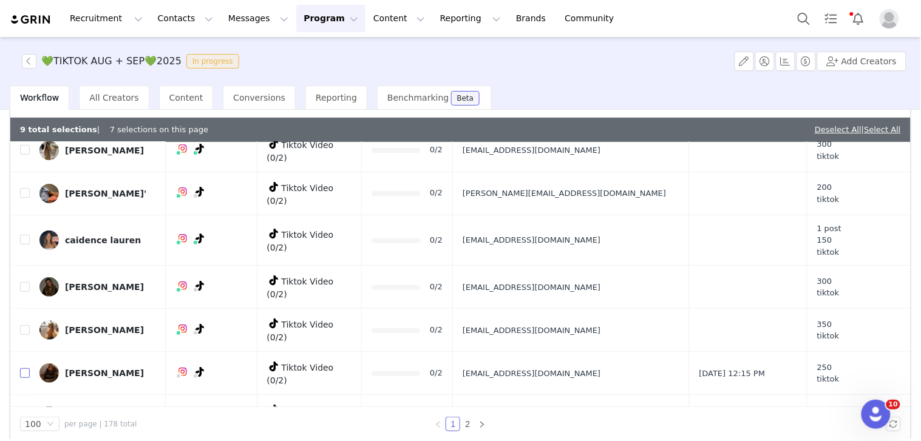
click at [25, 368] on input "checkbox" at bounding box center [25, 373] width 10 height 10
checkbox input "true"
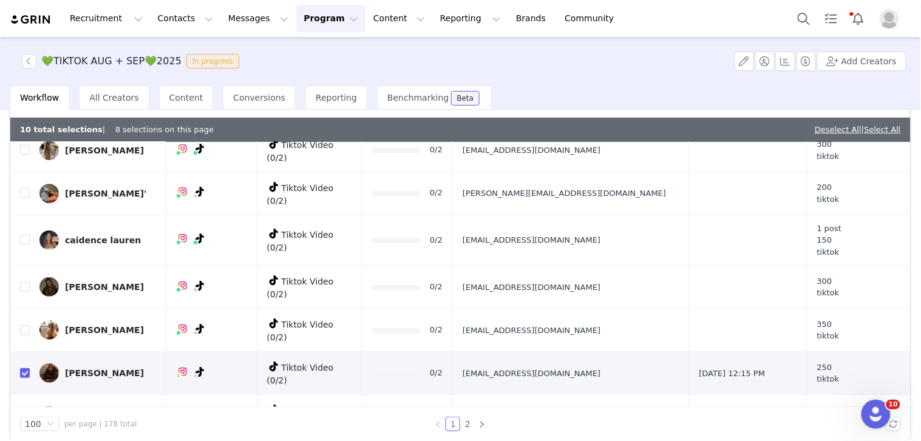
scroll to position [1569, 0]
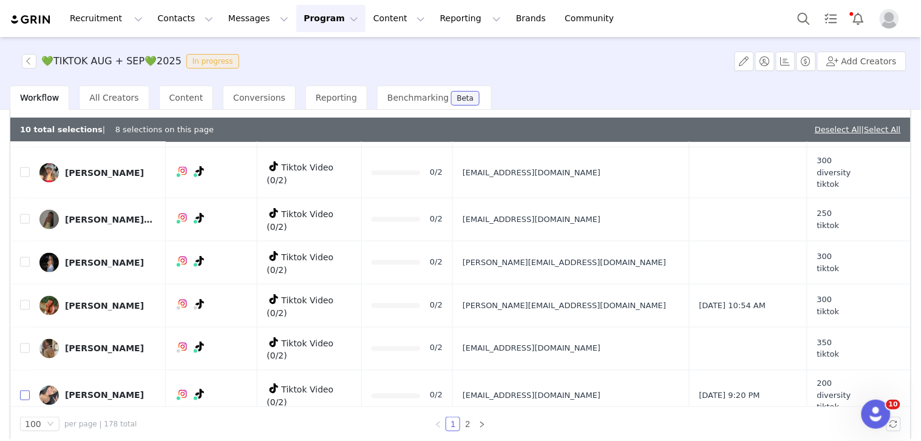
click at [27, 391] on input "checkbox" at bounding box center [25, 396] width 10 height 10
checkbox input "true"
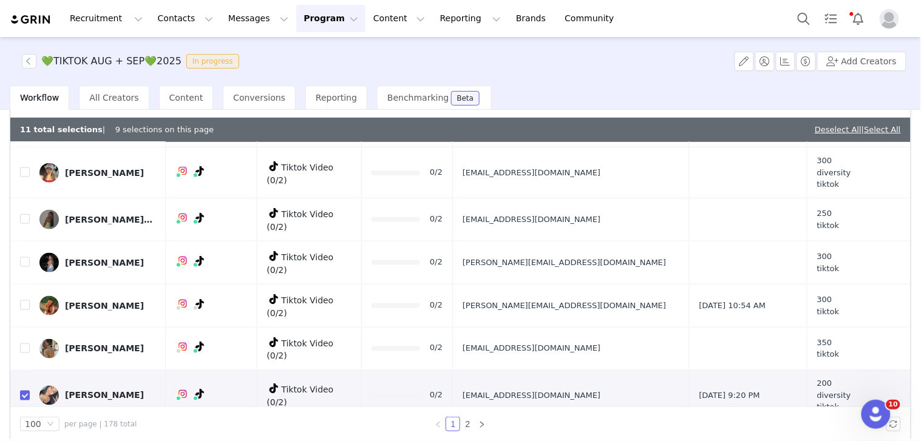
scroll to position [1769, 0]
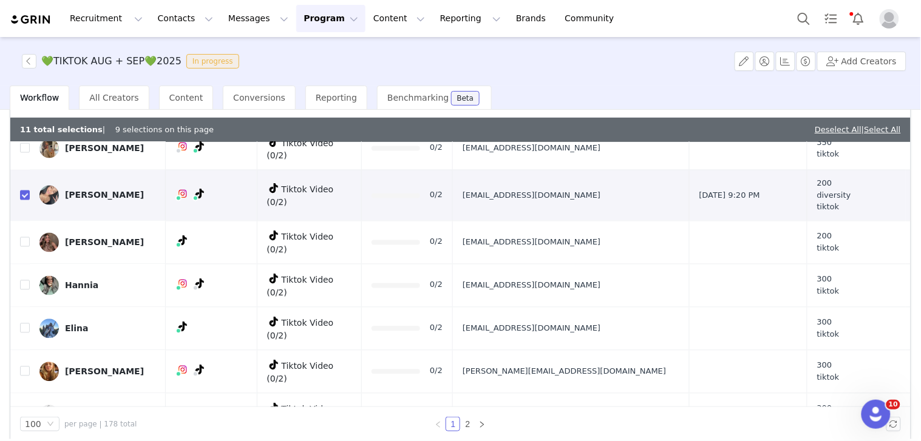
click at [27, 410] on input "checkbox" at bounding box center [25, 415] width 10 height 10
checkbox input "true"
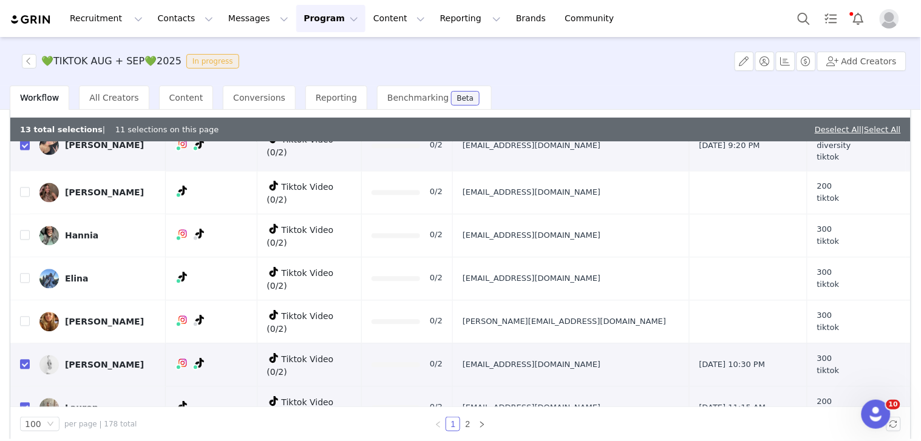
scroll to position [1836, 0]
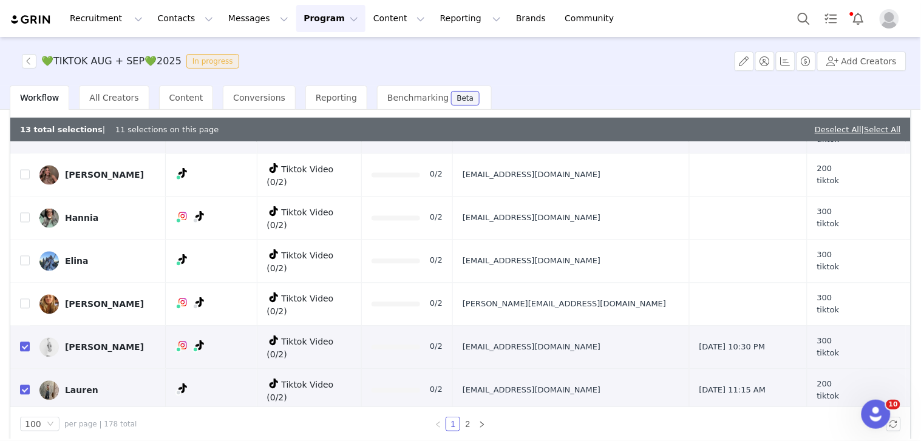
checkbox input "true"
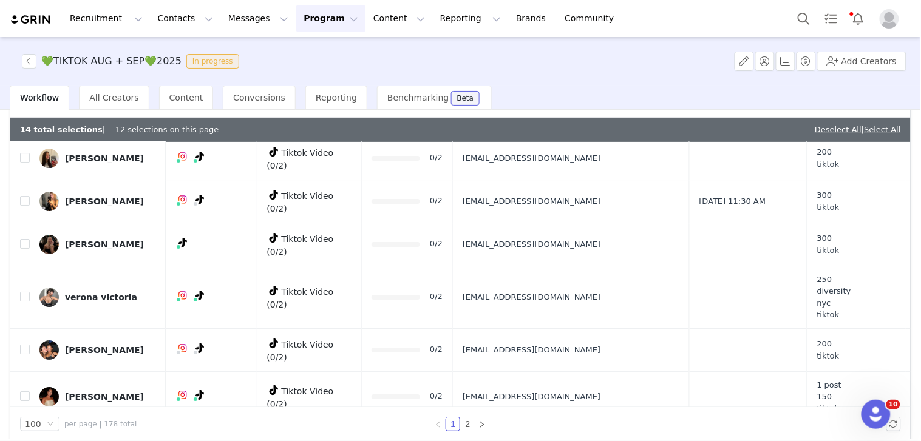
scroll to position [2308, 0]
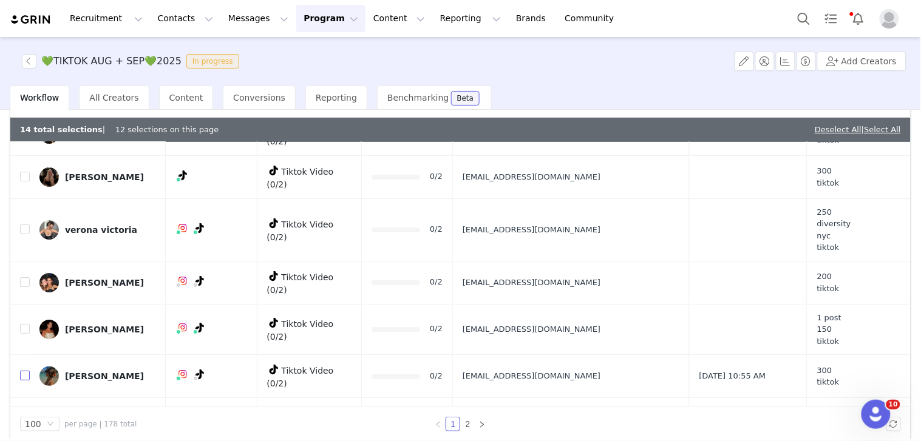
click at [22, 371] on input "checkbox" at bounding box center [25, 376] width 10 height 10
checkbox input "true"
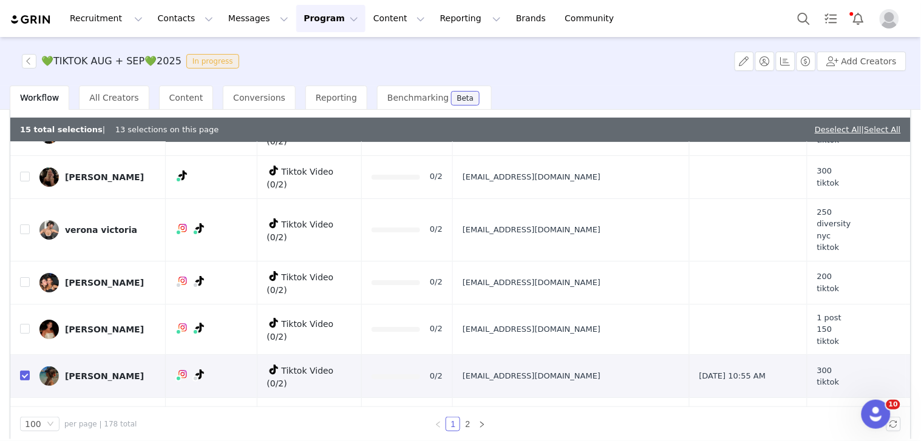
checkbox input "true"
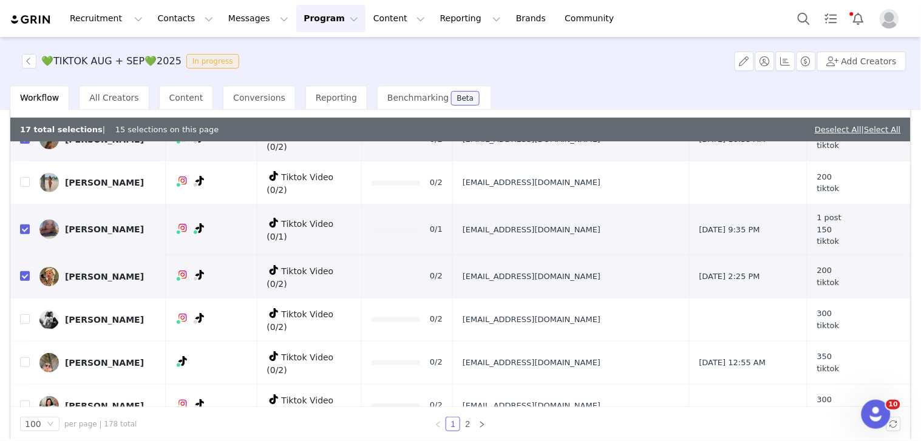
scroll to position [2510, 0]
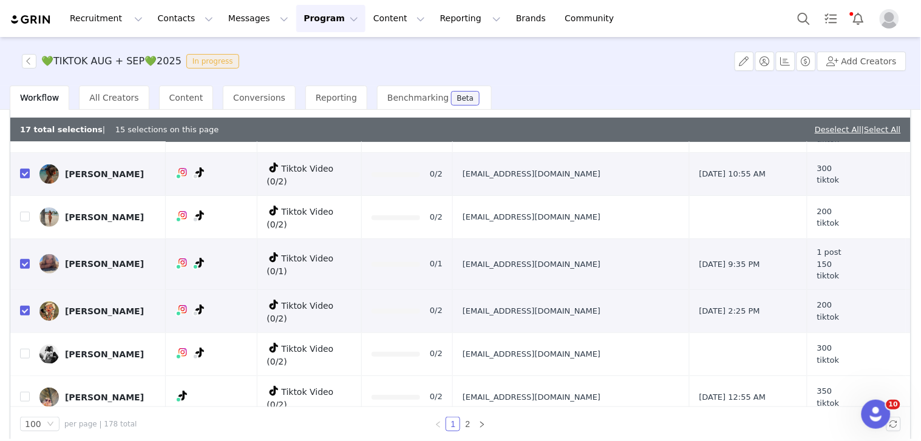
checkbox input "true"
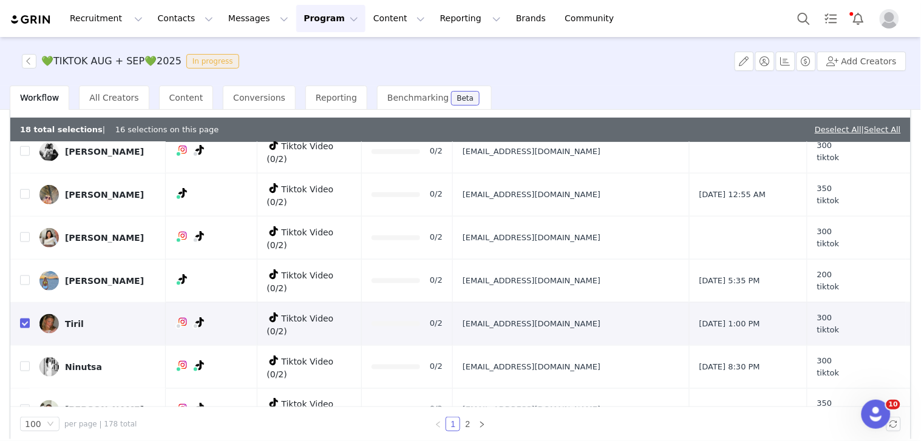
scroll to position [2780, 0]
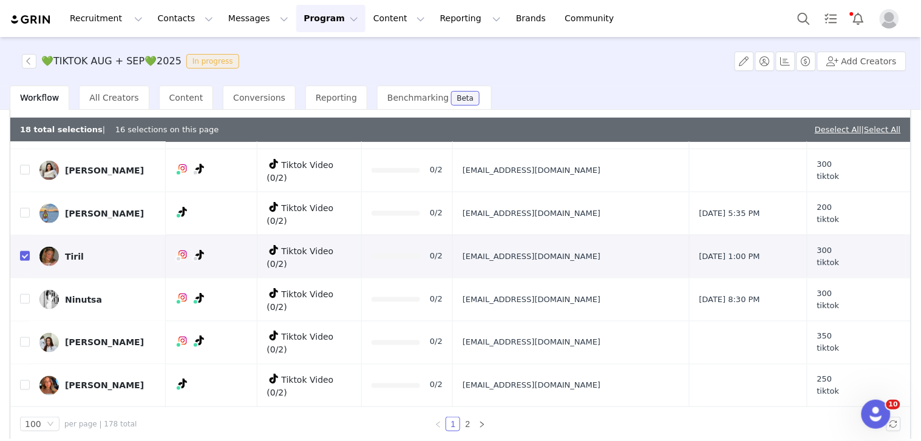
checkbox input "true"
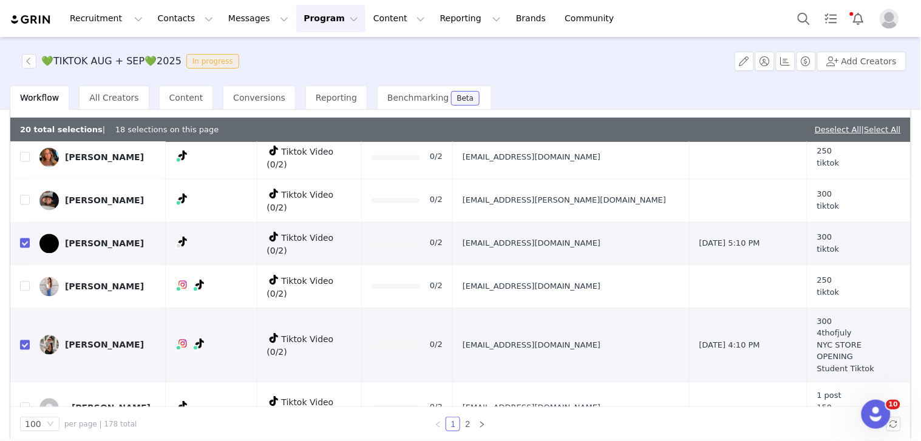
scroll to position [3050, 0]
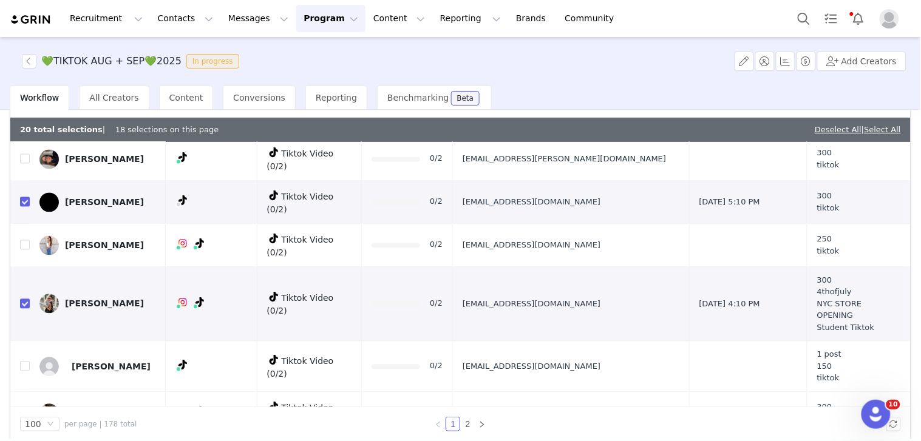
checkbox input "true"
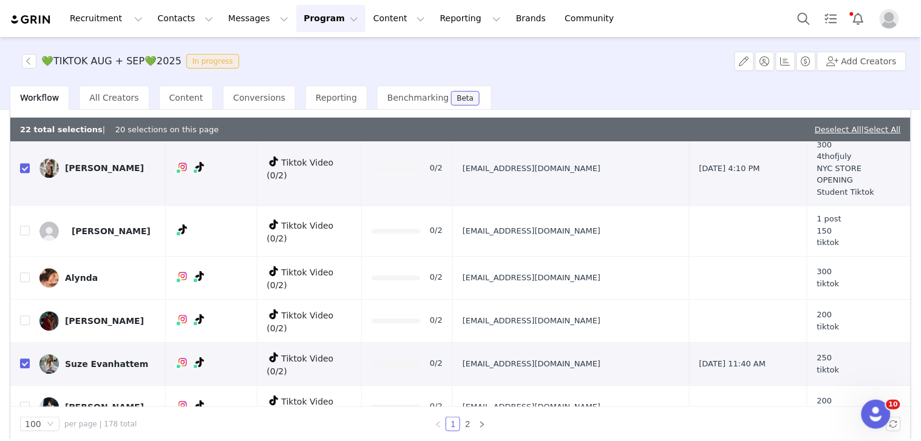
scroll to position [3252, 0]
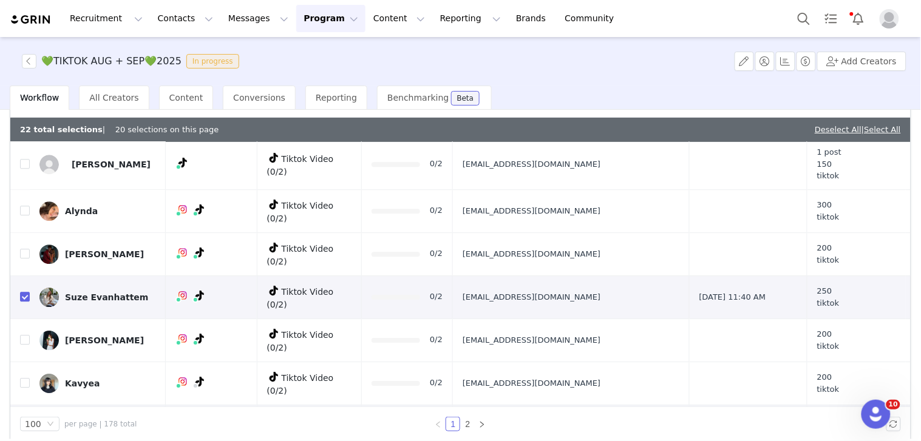
checkbox input "true"
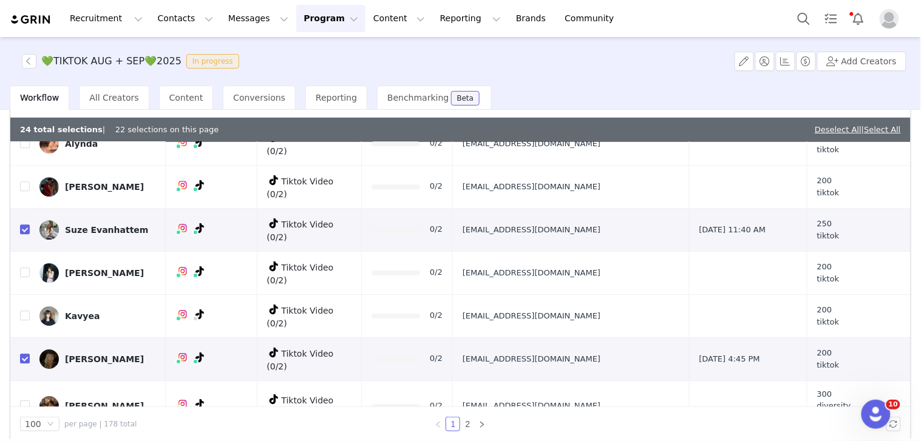
checkbox input "true"
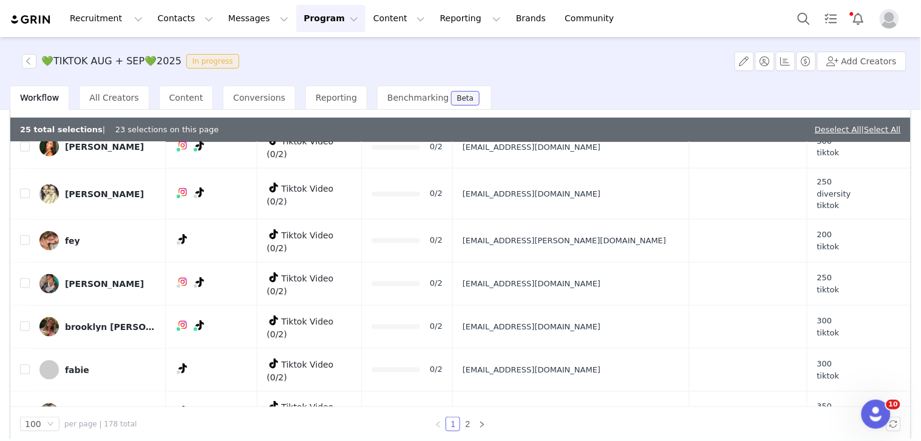
scroll to position [3925, 0]
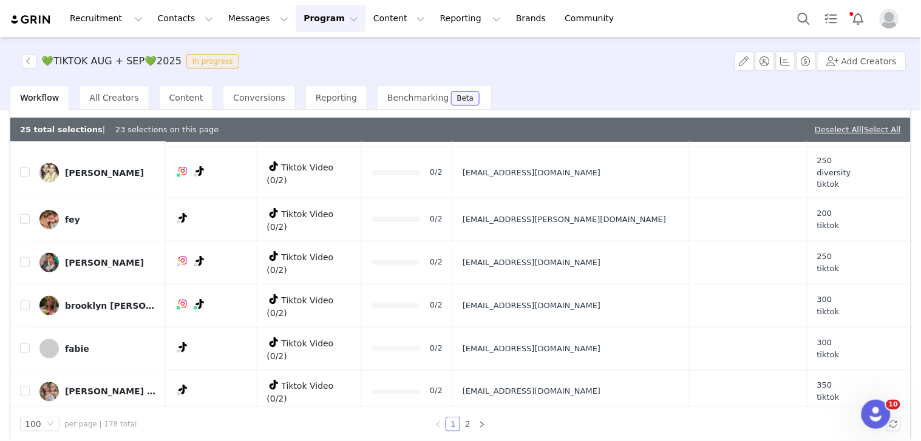
checkbox input "true"
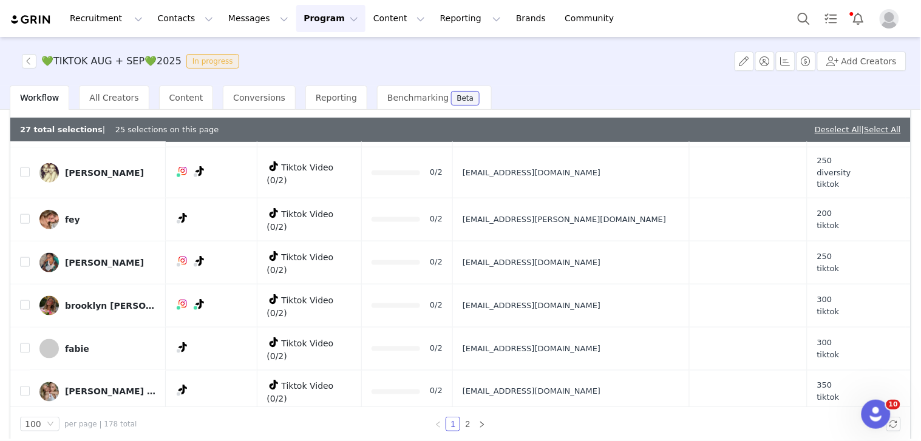
checkbox input "true"
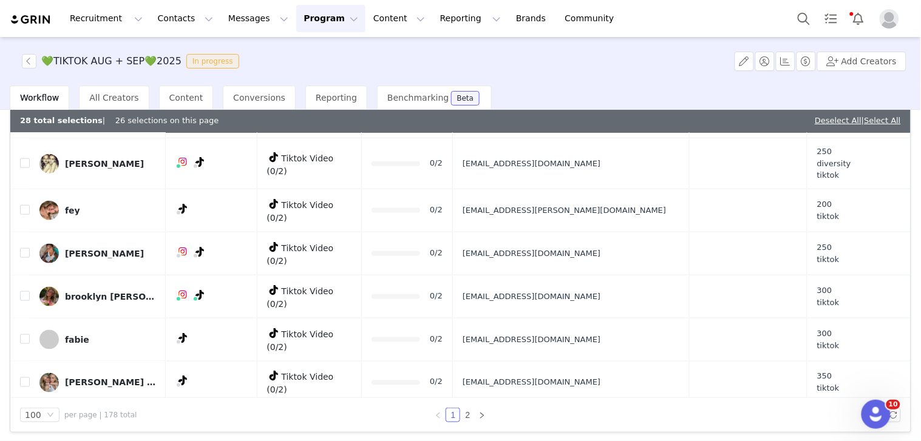
scroll to position [87, 0]
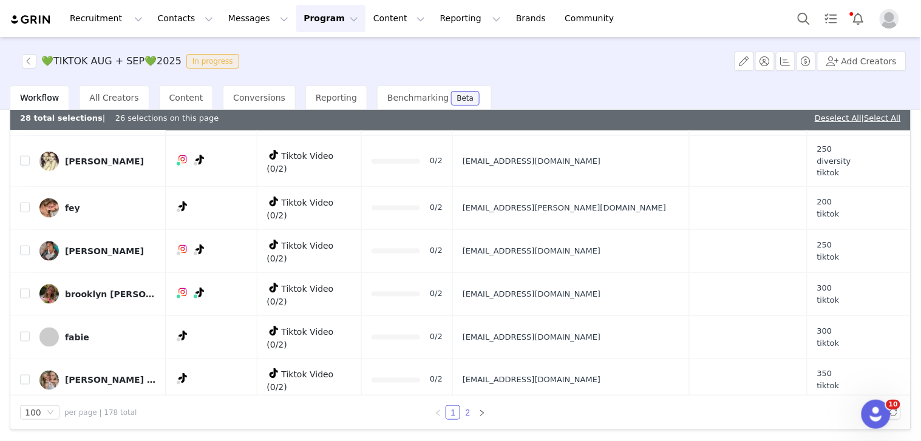
click at [461, 410] on link "2" at bounding box center [467, 412] width 13 height 13
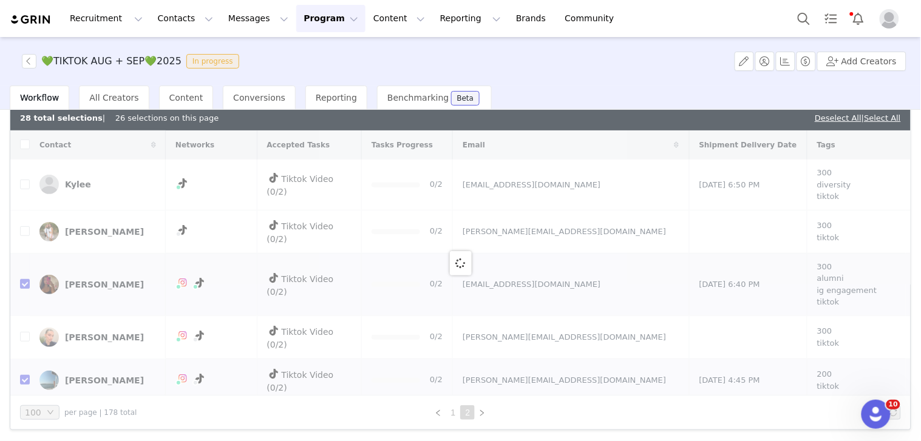
checkbox input "true"
checkbox input "false"
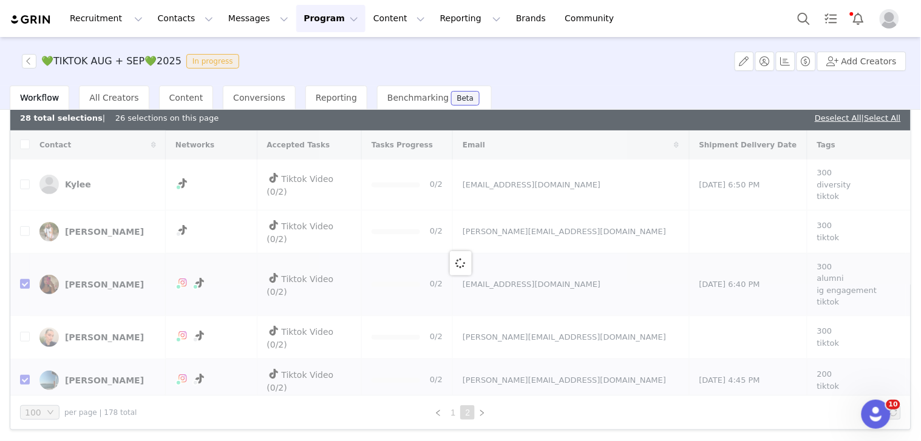
checkbox input "false"
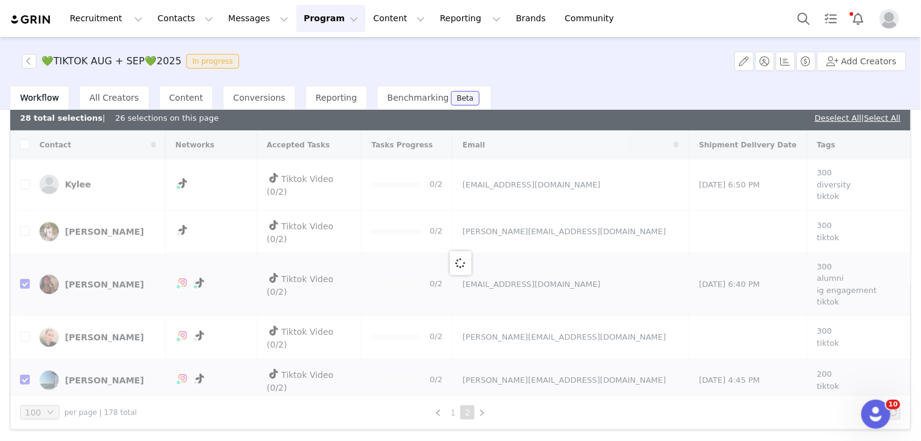
checkbox input "false"
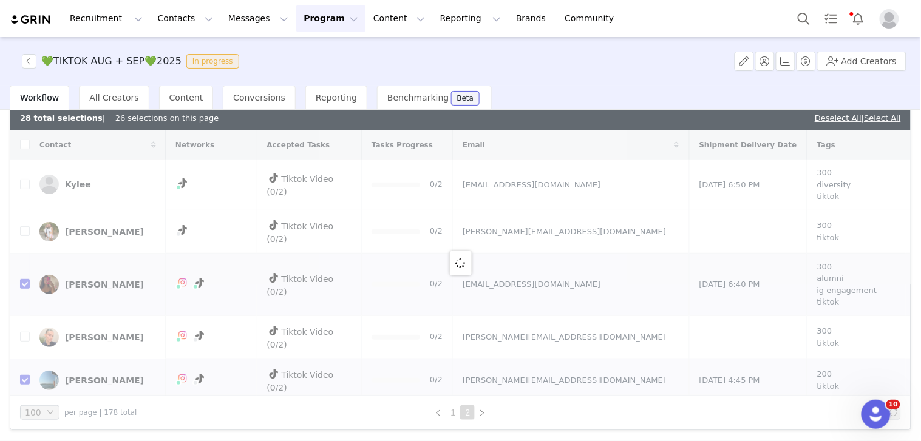
checkbox input "false"
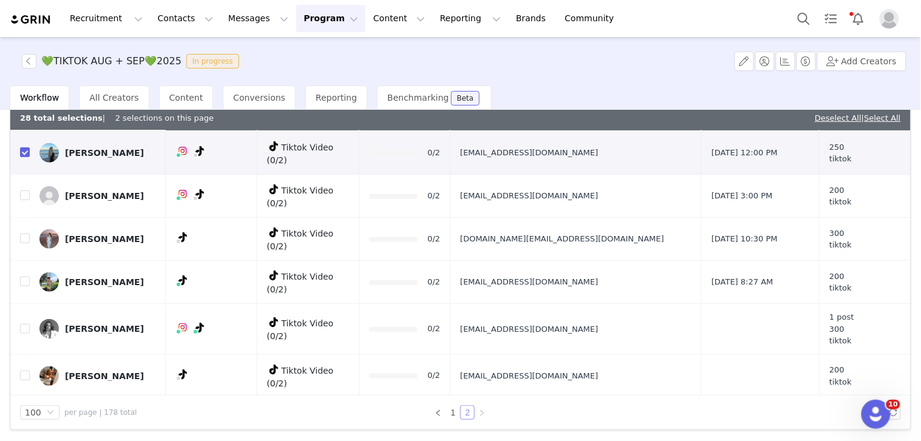
scroll to position [202, 0]
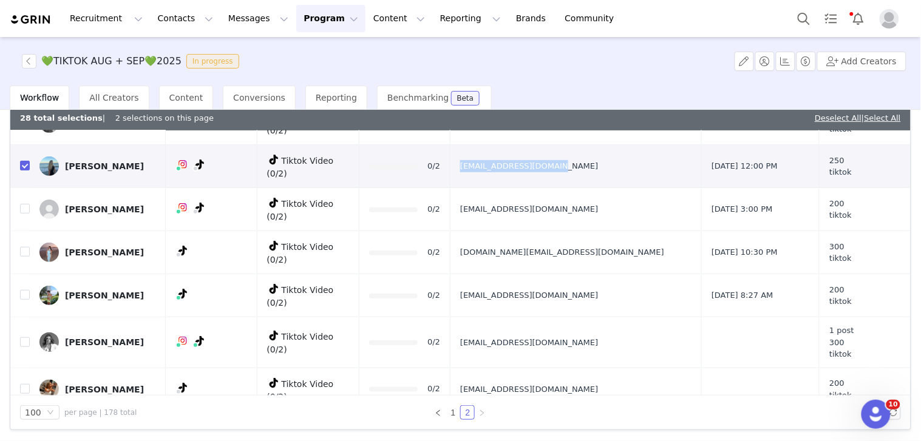
drag, startPoint x: 599, startPoint y: 160, endPoint x: 511, endPoint y: 152, distance: 88.3
click at [511, 152] on td "[EMAIL_ADDRESS][DOMAIN_NAME]" at bounding box center [575, 166] width 251 height 43
copy span "[EMAIL_ADDRESS][DOMAIN_NAME]"
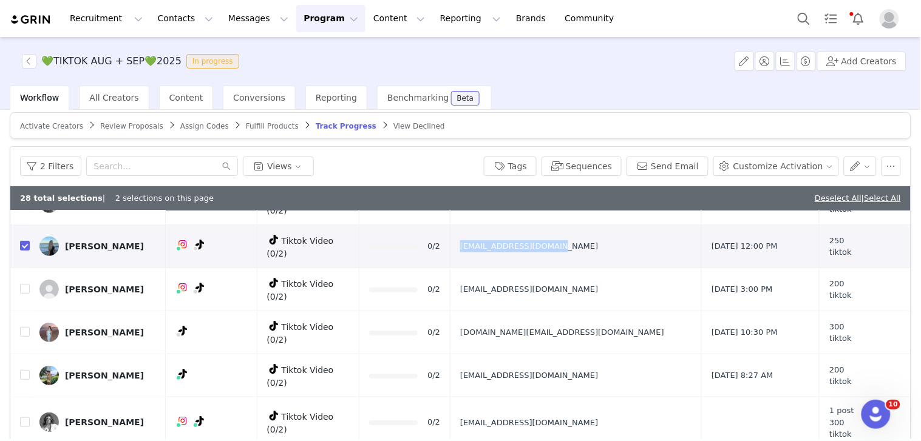
scroll to position [0, 0]
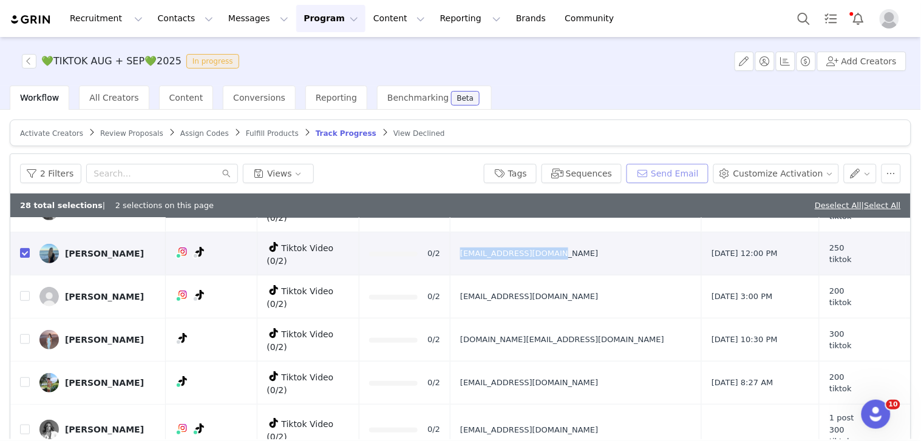
click at [691, 165] on button "Send Email" at bounding box center [667, 173] width 82 height 19
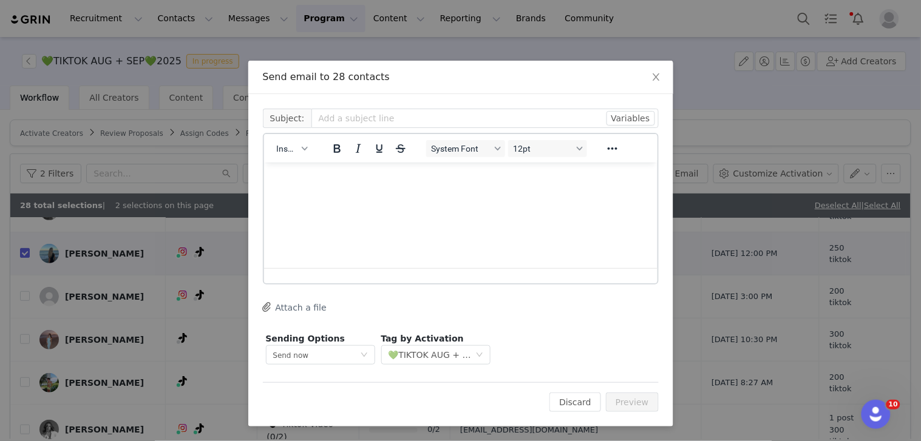
click at [302, 152] on button "Insert" at bounding box center [291, 148] width 40 height 17
click at [304, 167] on div "Insert Template" at bounding box center [335, 168] width 109 height 15
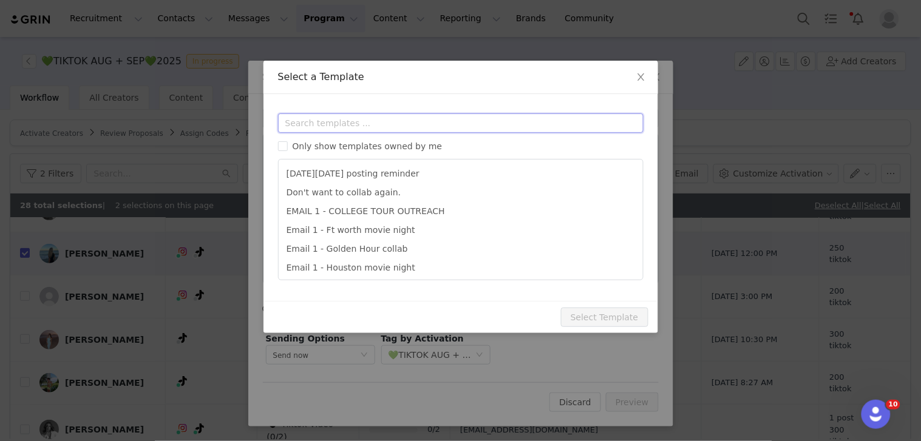
drag, startPoint x: 302, startPoint y: 154, endPoint x: 322, endPoint y: 123, distance: 36.0
click at [322, 123] on input "text" at bounding box center [460, 122] width 365 height 19
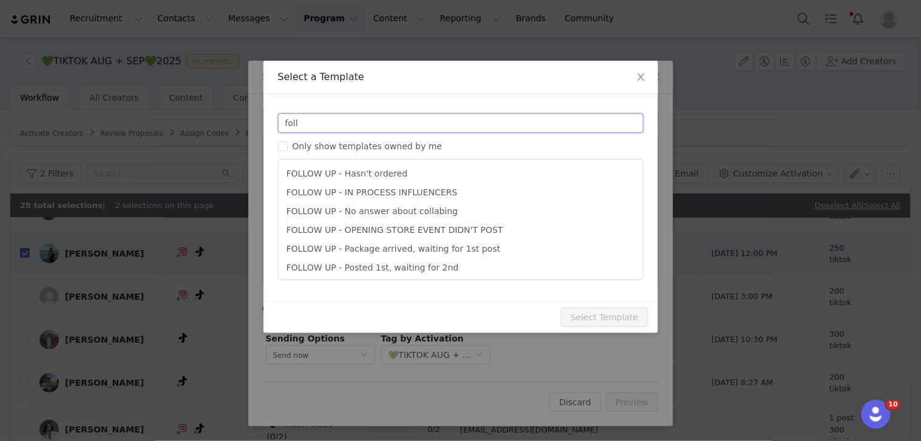
type input "foll"
click at [398, 257] on li "FOLLOW UP - Package arrived, waiting for 1st post" at bounding box center [460, 249] width 354 height 19
type input "Collab with Edikted - Update!"
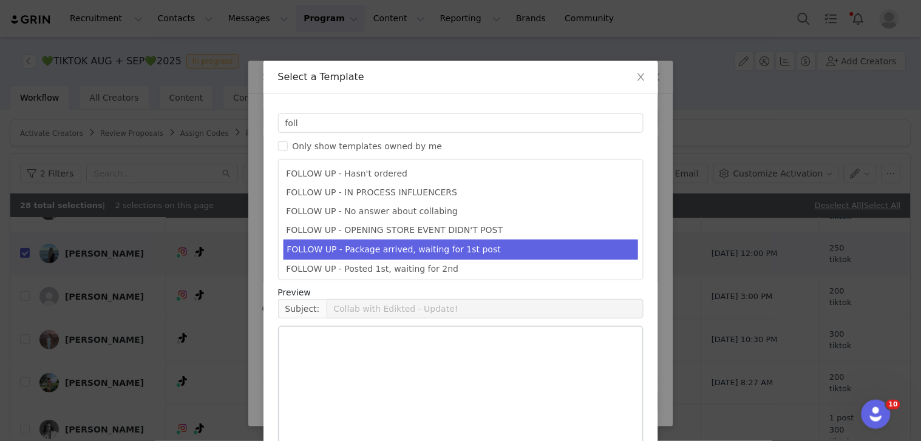
scroll to position [97, 0]
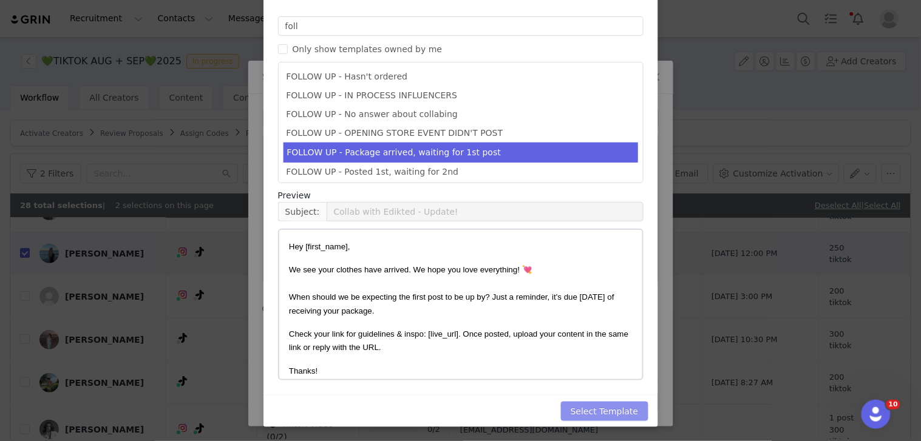
click at [626, 407] on button "Select Template" at bounding box center [604, 411] width 87 height 19
type input "Collab with Edikted - Update!"
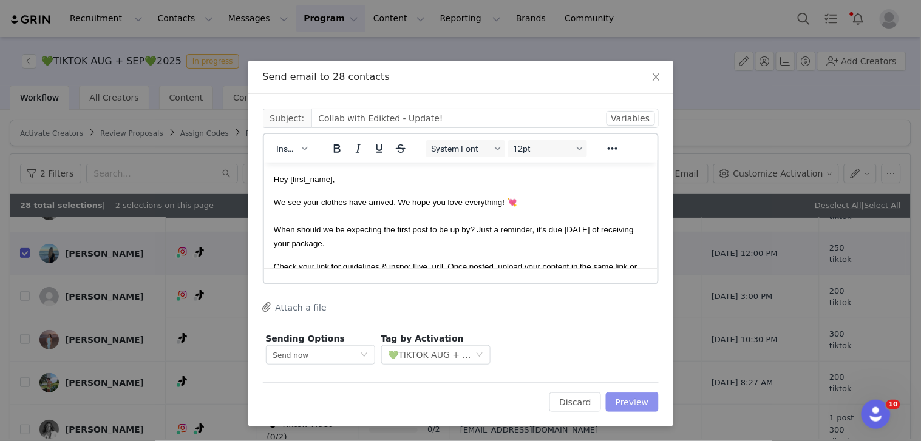
click at [632, 410] on button "Preview" at bounding box center [632, 402] width 53 height 19
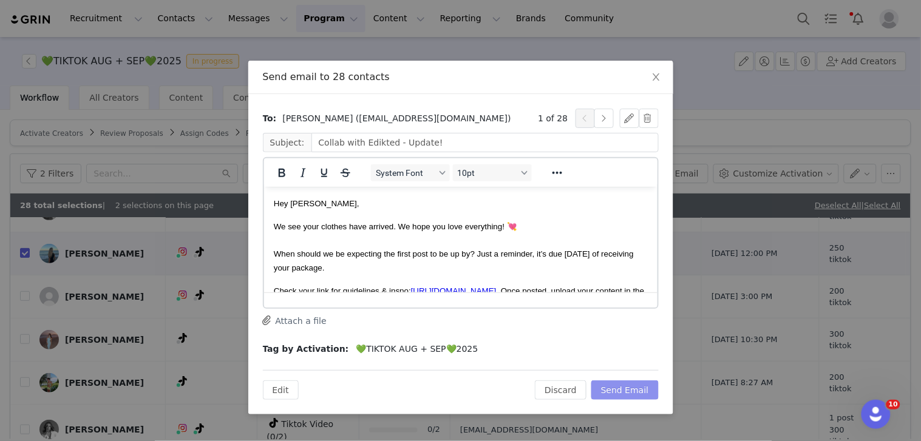
scroll to position [0, 0]
click at [643, 382] on button "Send Email" at bounding box center [624, 389] width 67 height 19
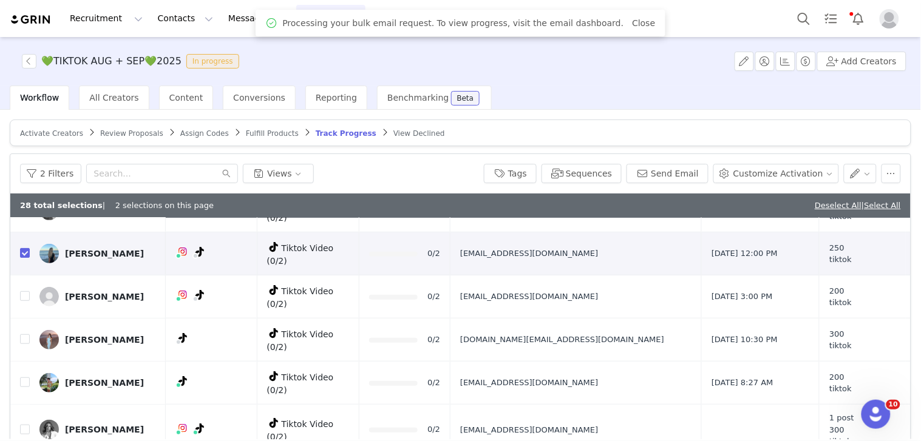
click at [815, 202] on link "Deselect All" at bounding box center [837, 205] width 47 height 9
checkbox input "false"
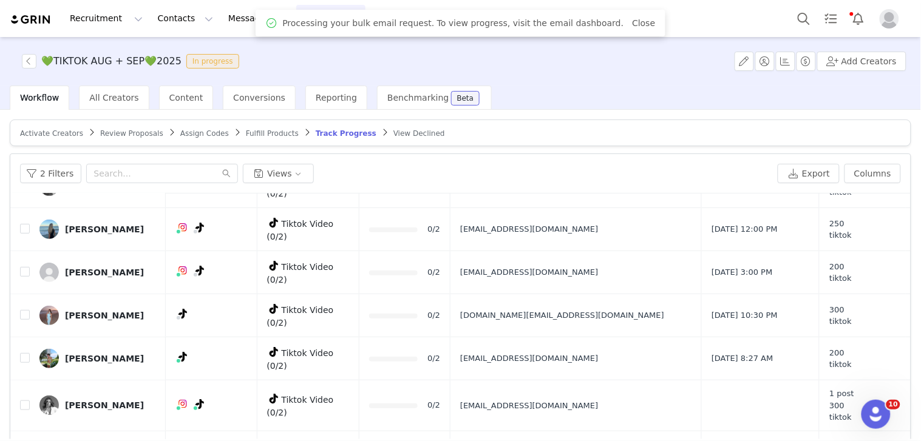
click at [52, 161] on div "2 Filters Views Export Columns" at bounding box center [460, 173] width 900 height 39
click at [52, 172] on button "2 Filters" at bounding box center [50, 173] width 61 height 19
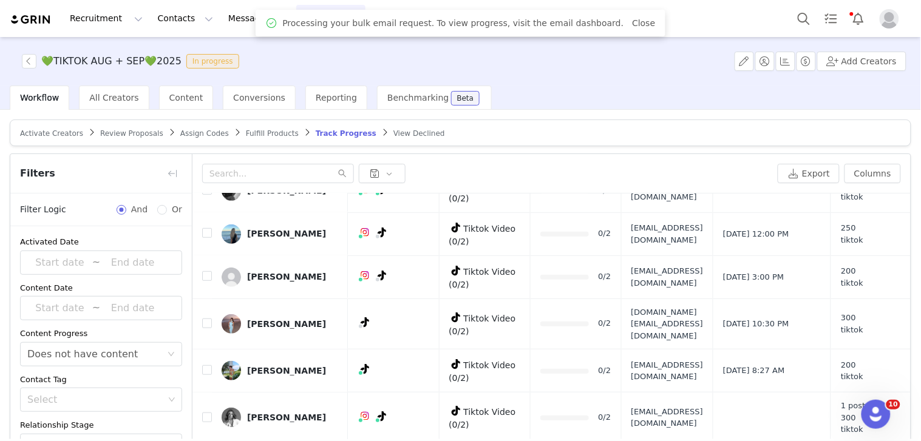
scroll to position [67, 0]
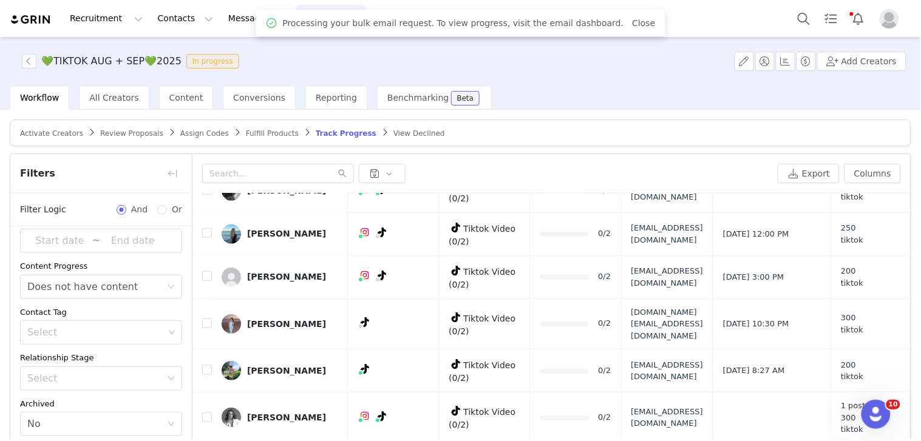
click at [71, 289] on div "Does not have content" at bounding box center [82, 286] width 110 height 23
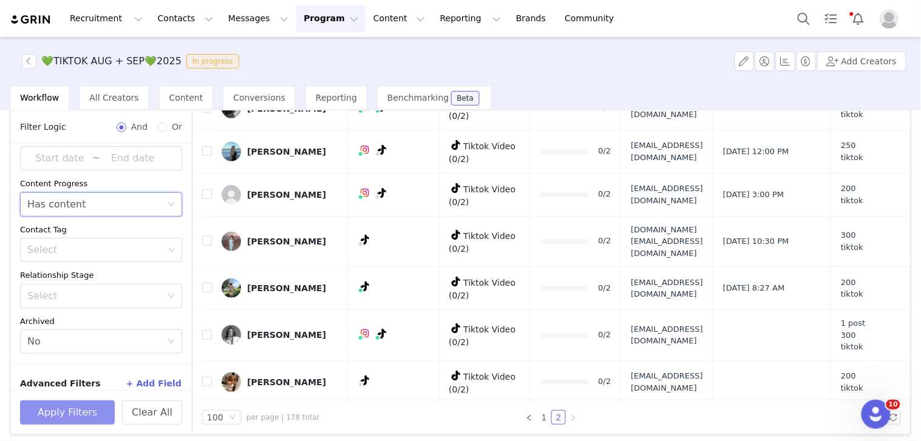
click at [71, 422] on button "Apply Filters" at bounding box center [67, 412] width 95 height 24
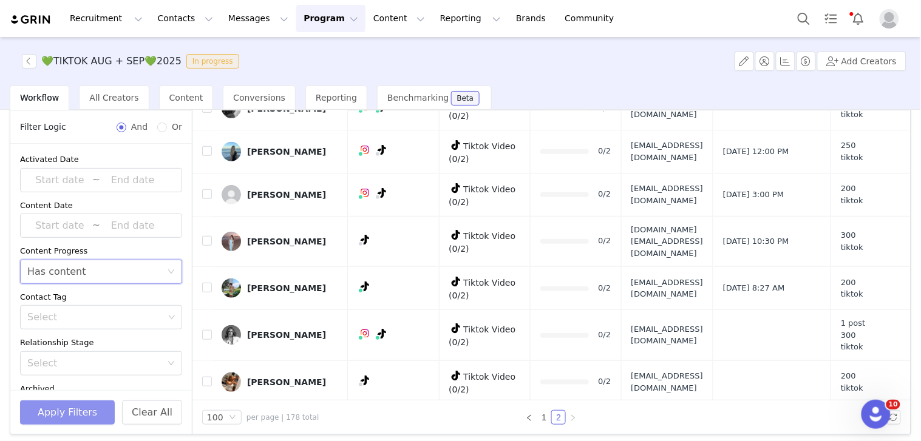
scroll to position [15, 0]
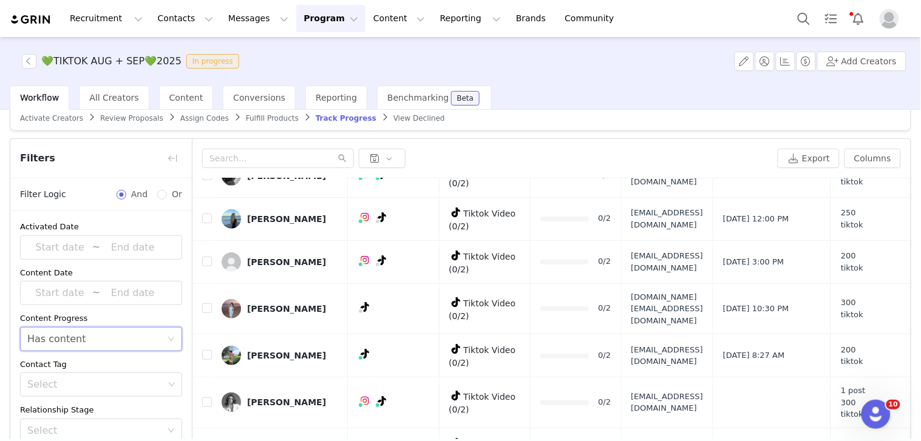
click at [182, 159] on div "Filters" at bounding box center [100, 158] width 181 height 39
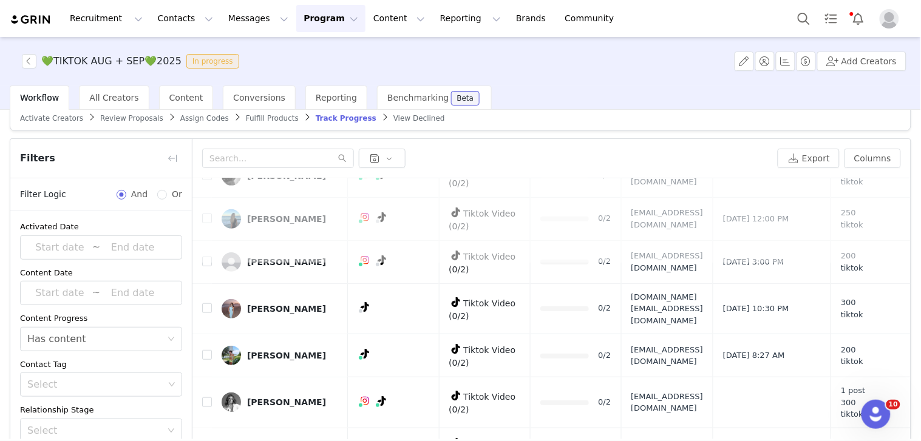
scroll to position [0, 0]
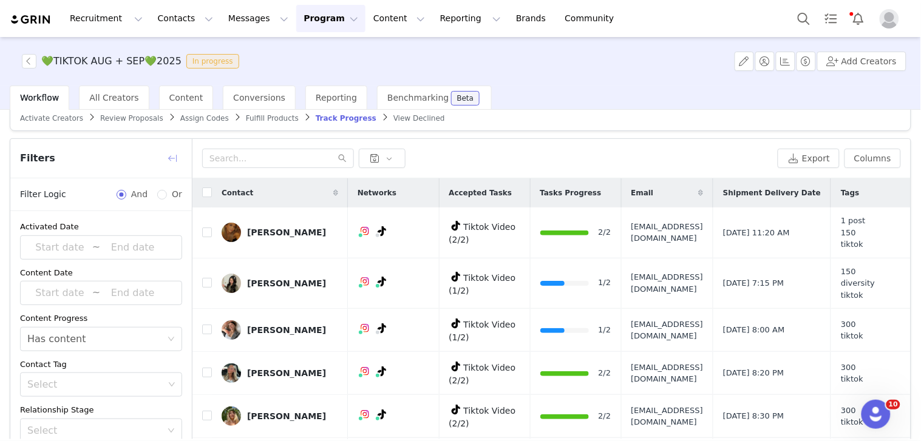
click at [167, 149] on button "button" at bounding box center [172, 158] width 19 height 19
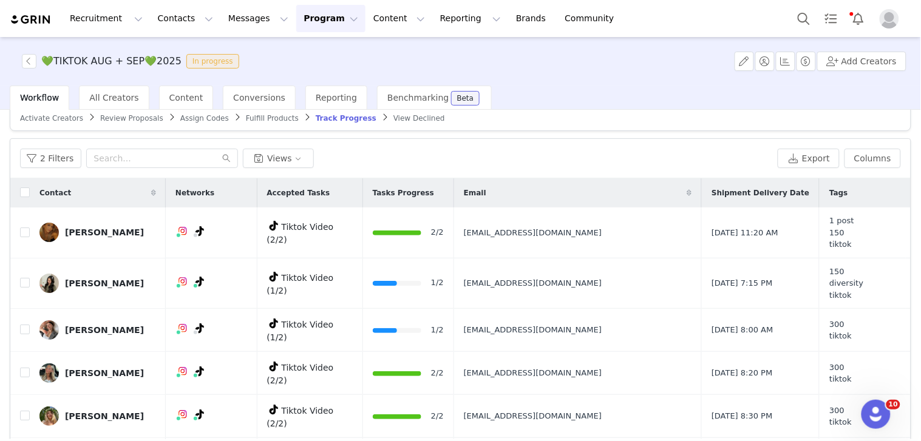
scroll to position [87, 0]
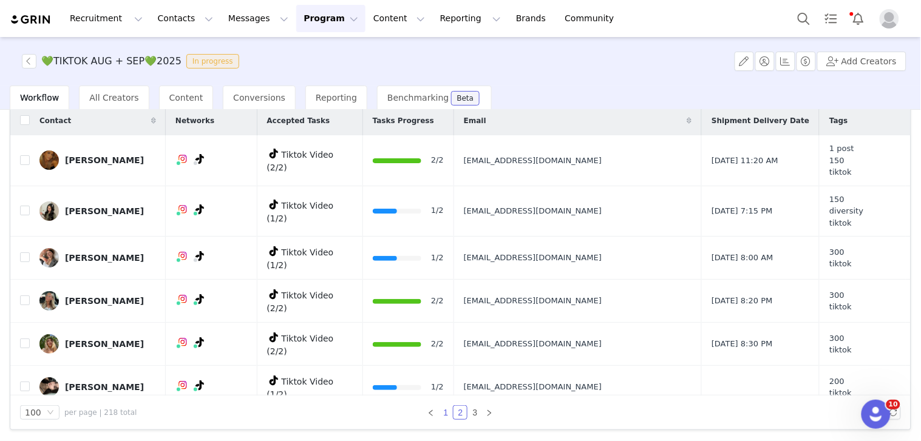
click at [441, 410] on link "1" at bounding box center [445, 412] width 13 height 13
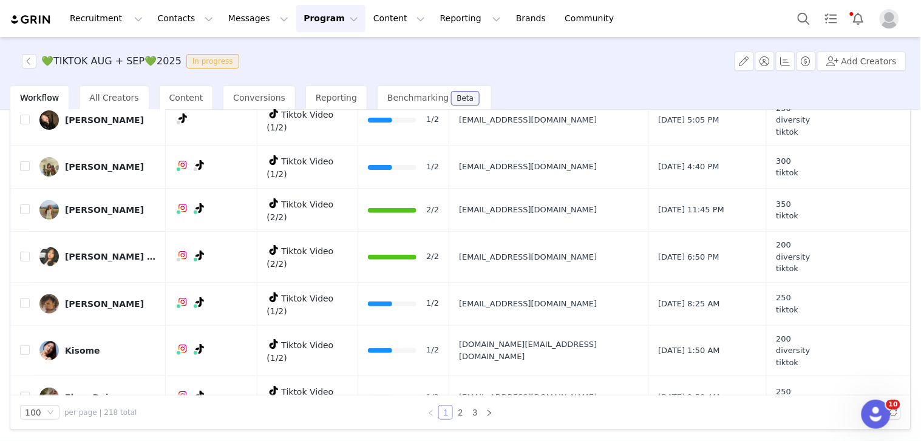
scroll to position [4015, 0]
